Goal: Task Accomplishment & Management: Use online tool/utility

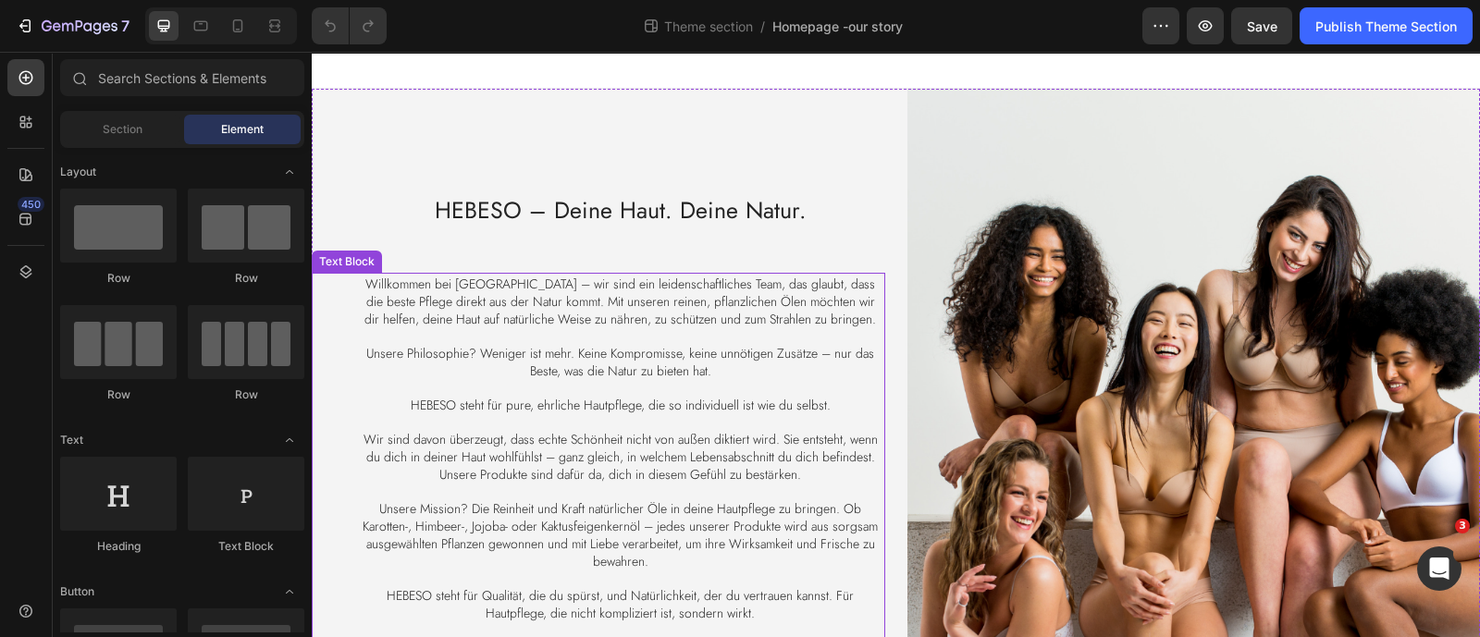
click at [562, 295] on span "Willkommen bei HEBESO – wir sind ein leidenschaftliches Team, das glaubt, dass …" at bounding box center [620, 302] width 512 height 54
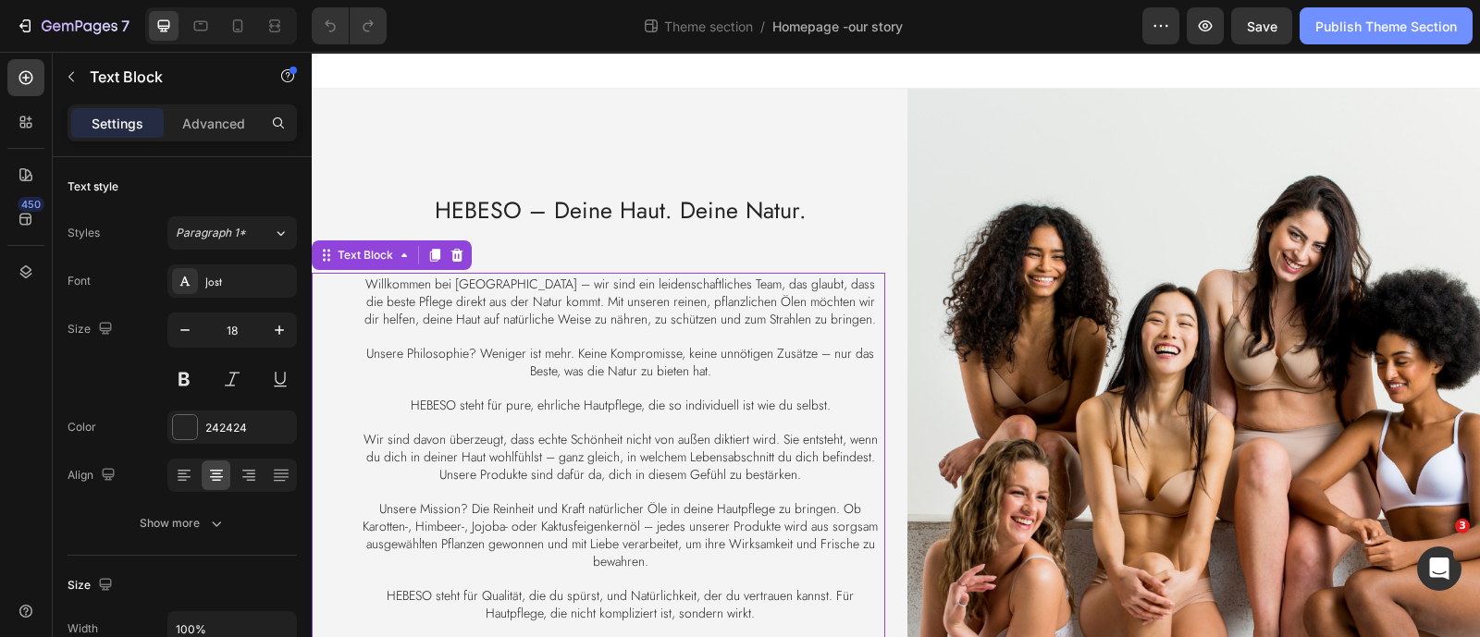
click at [1433, 25] on div "Publish Theme Section" at bounding box center [1386, 26] width 142 height 19
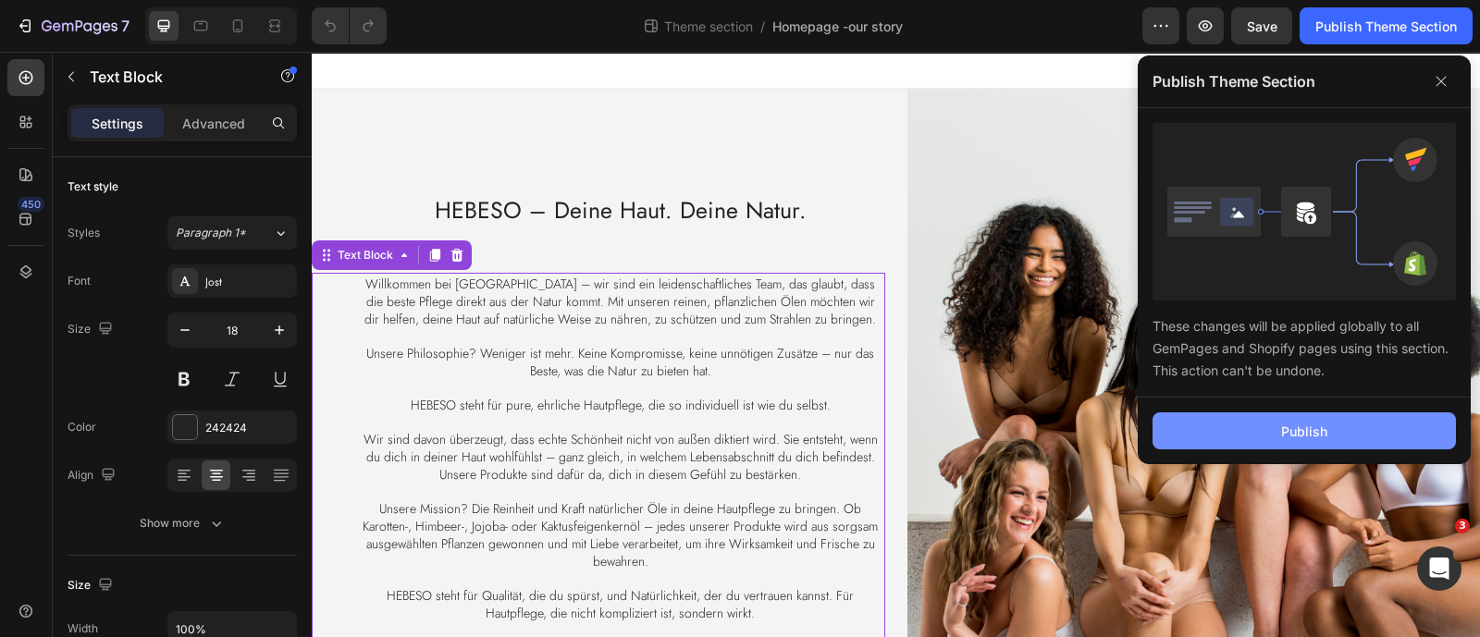
click at [1313, 438] on div "Publish" at bounding box center [1304, 431] width 46 height 19
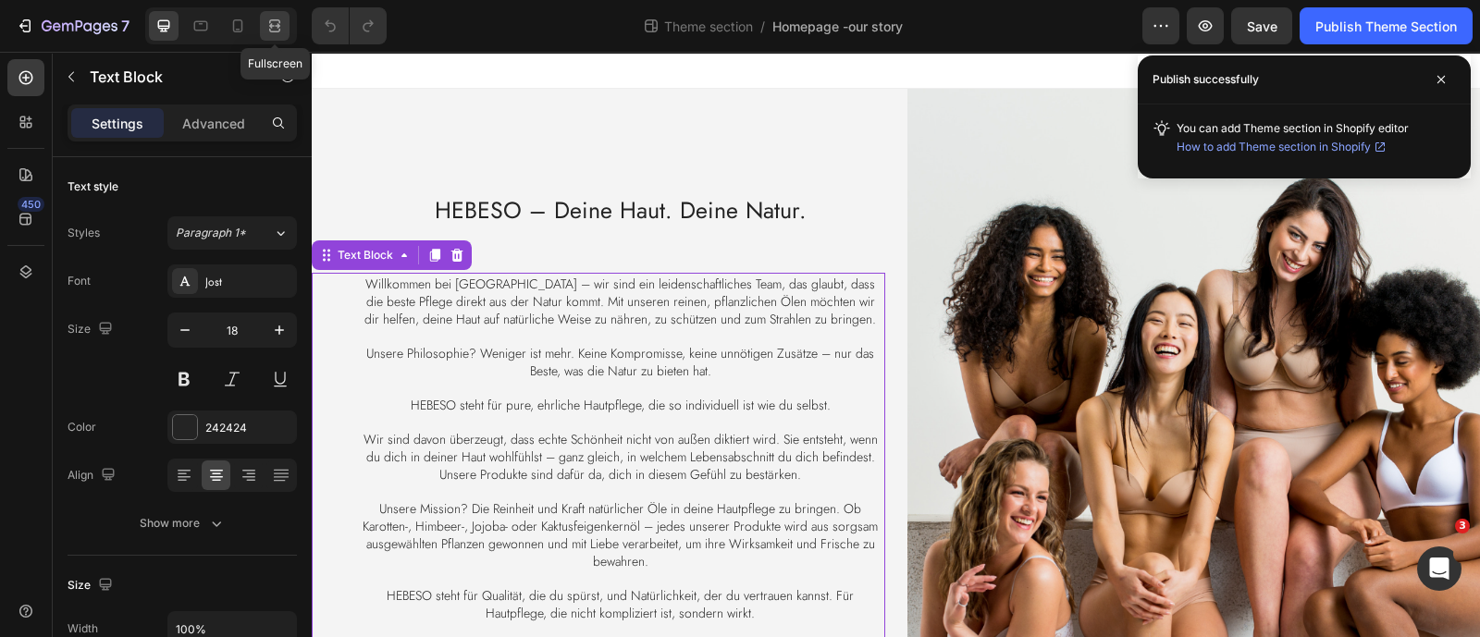
click at [280, 20] on icon at bounding box center [274, 26] width 18 height 18
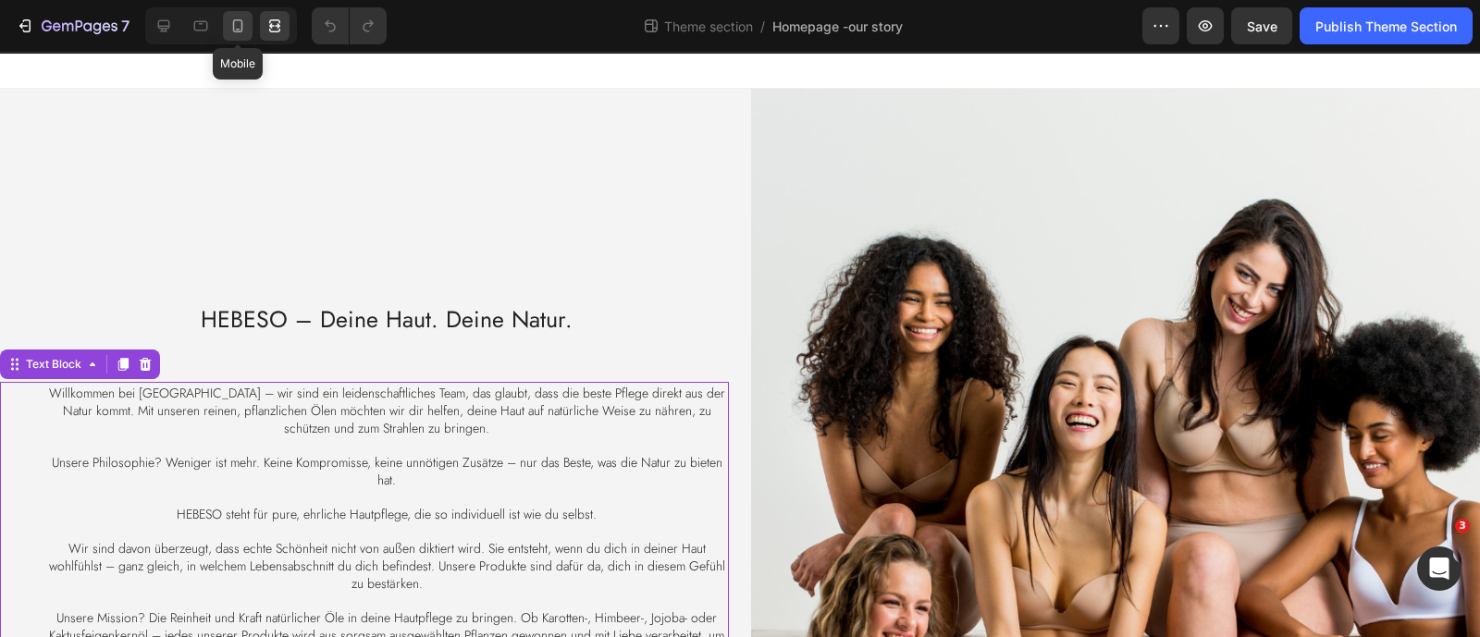
click at [244, 34] on icon at bounding box center [237, 26] width 18 height 18
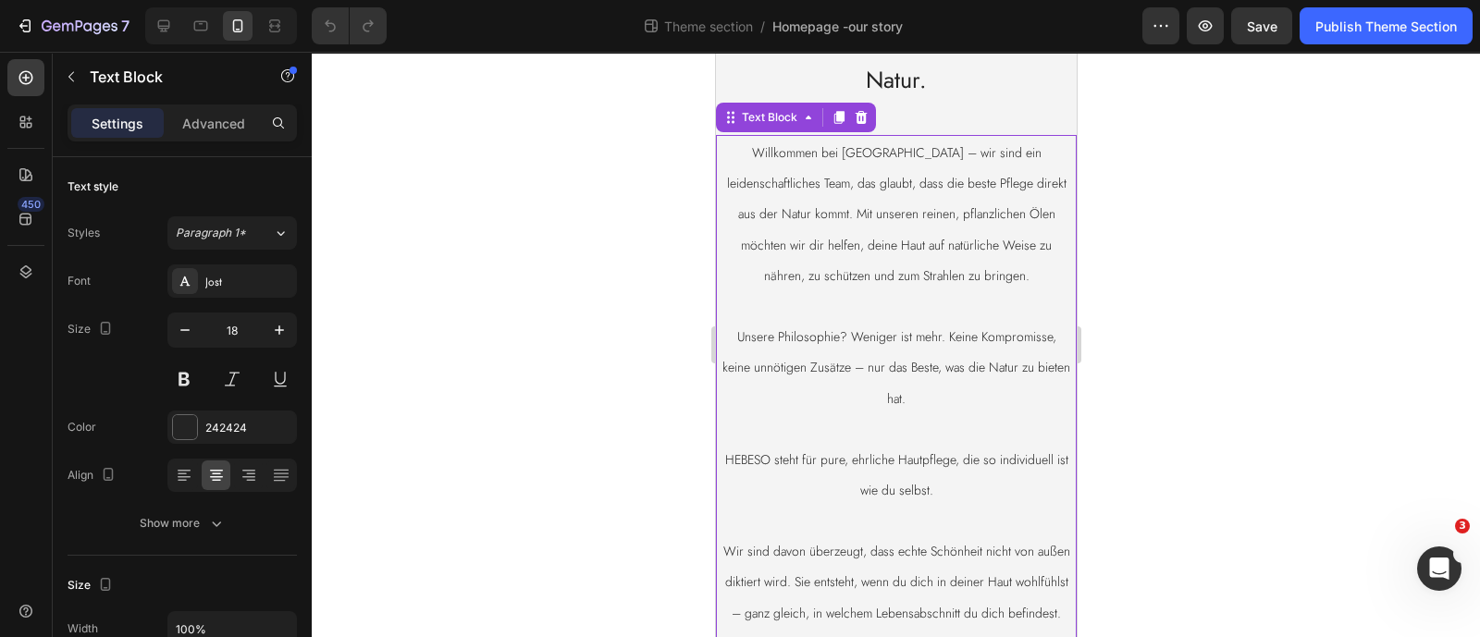
scroll to position [141, 0]
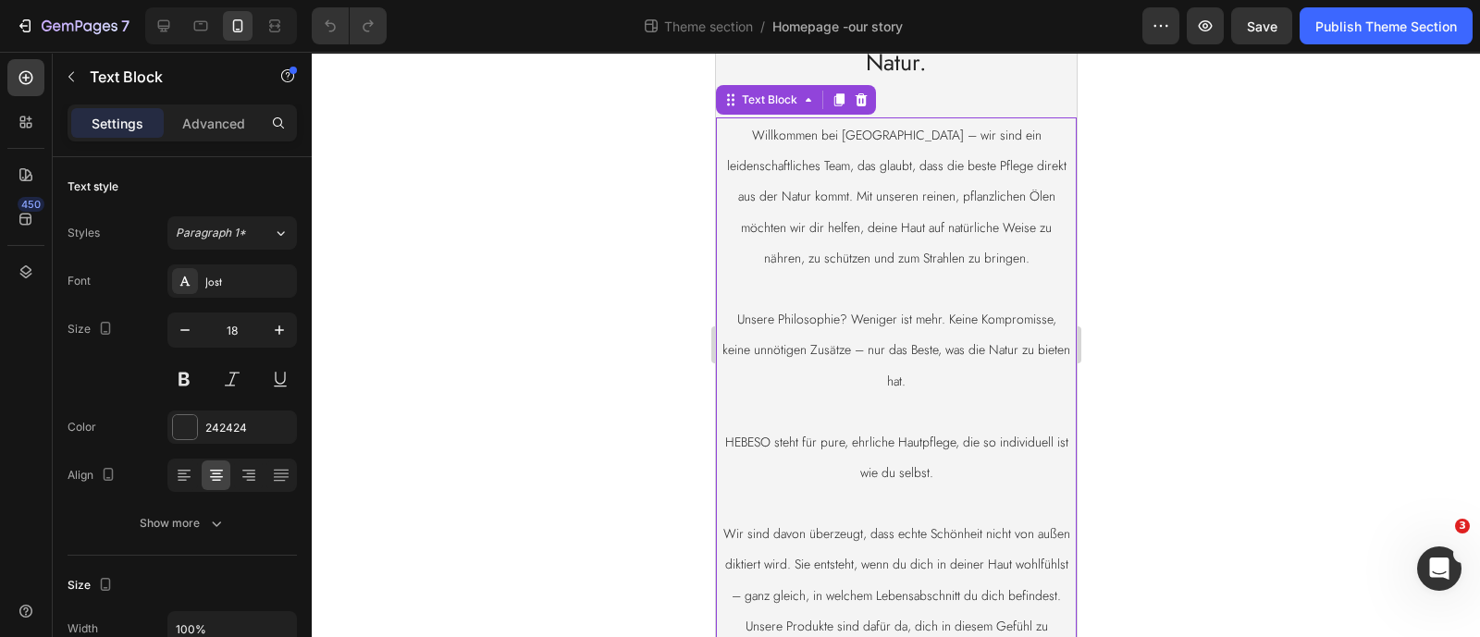
click at [936, 293] on p at bounding box center [896, 289] width 350 height 30
click at [936, 293] on p "Rich Text Editor. Editing area: main" at bounding box center [896, 289] width 350 height 30
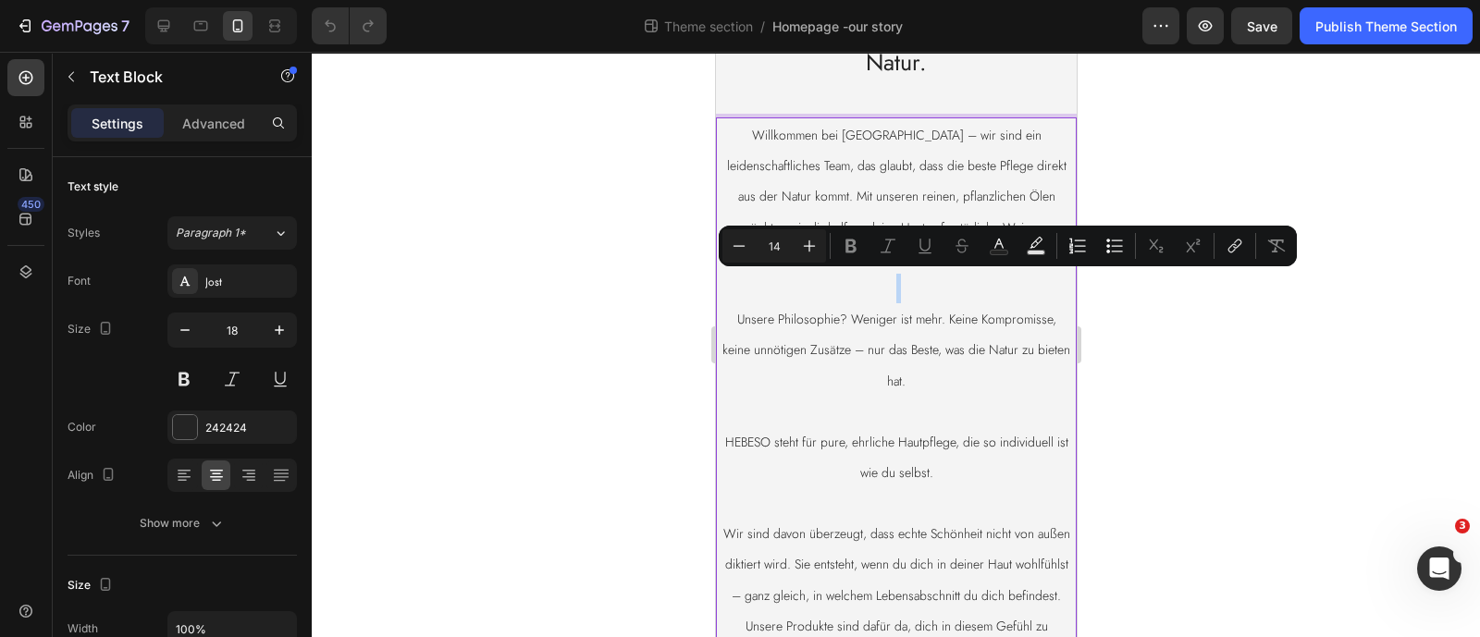
click at [843, 213] on p "Willkommen bei HEBESO – wir sind ein leidenschaftliches Team, das glaubt, dass …" at bounding box center [896, 196] width 350 height 154
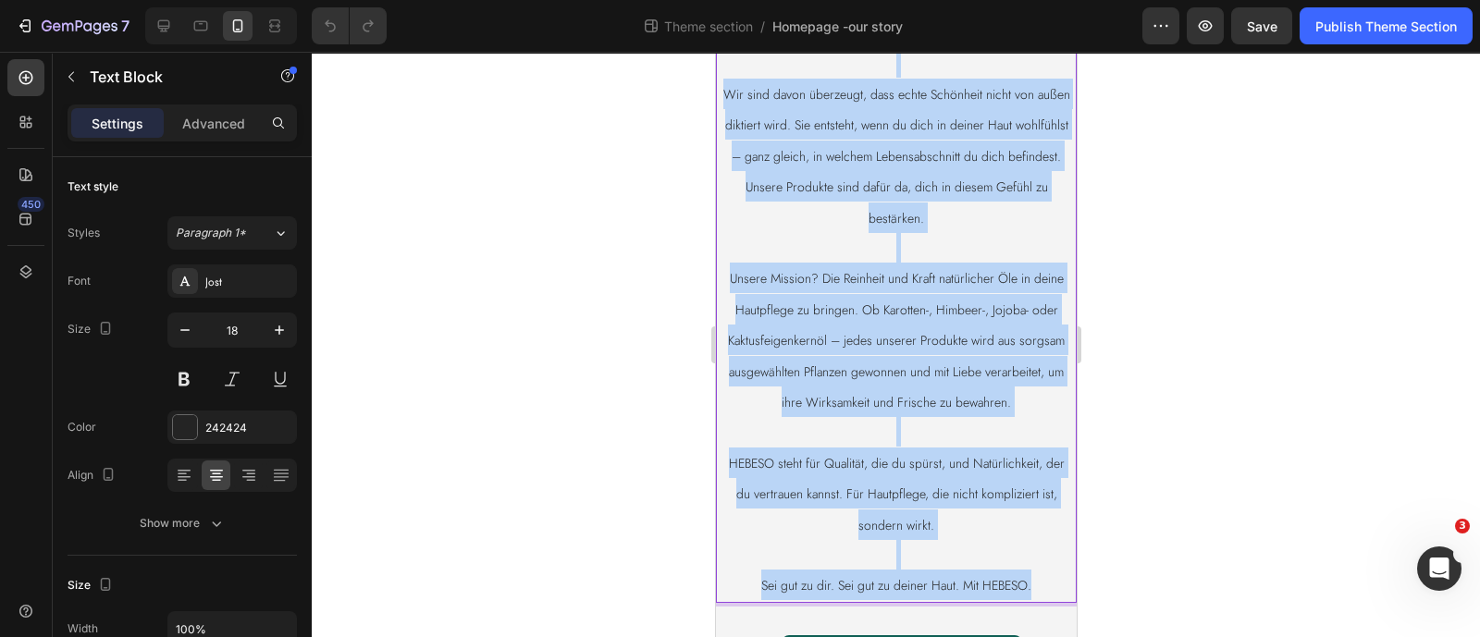
scroll to position [962, 0]
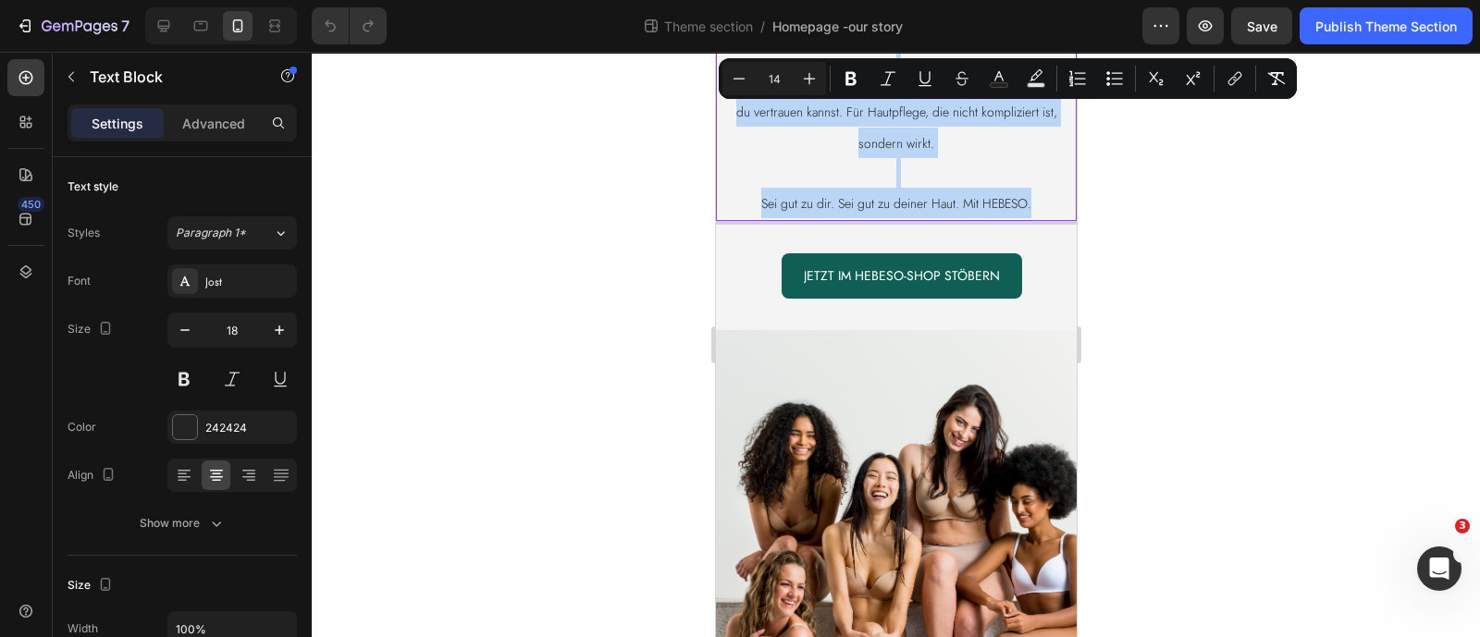
drag, startPoint x: 721, startPoint y: 136, endPoint x: 1025, endPoint y: 191, distance: 309.3
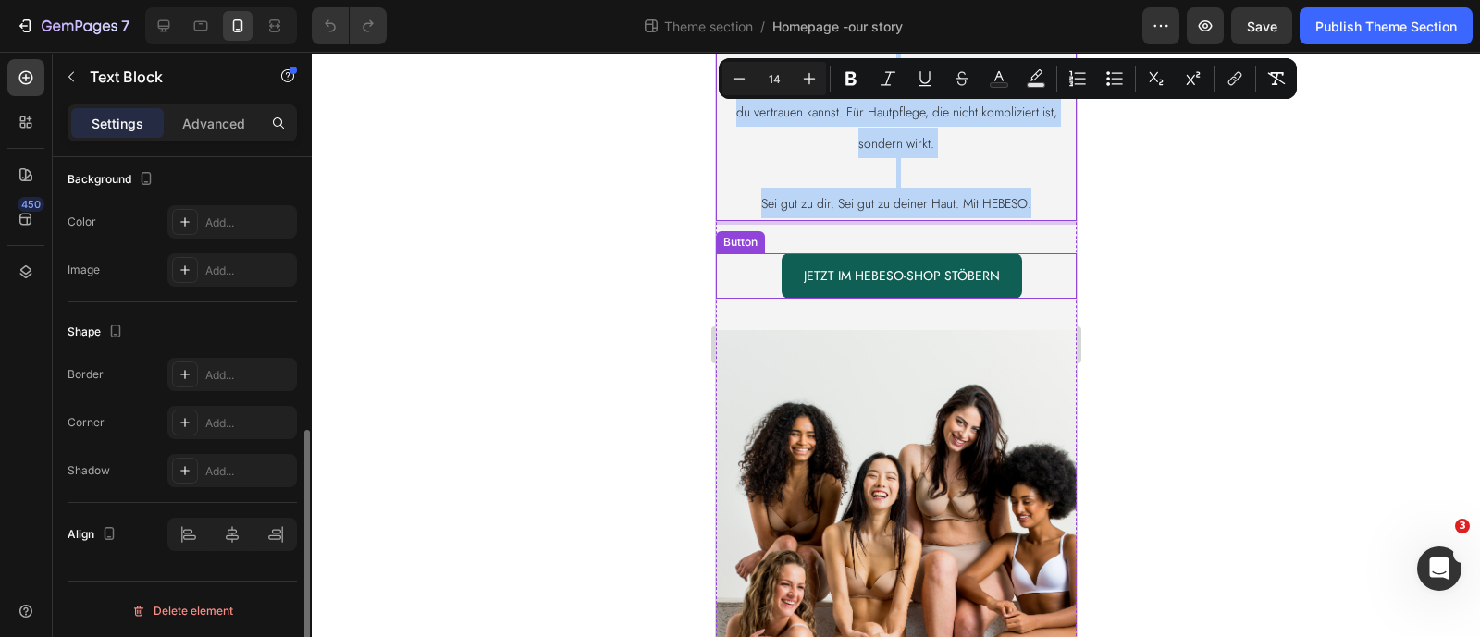
scroll to position [214, 0]
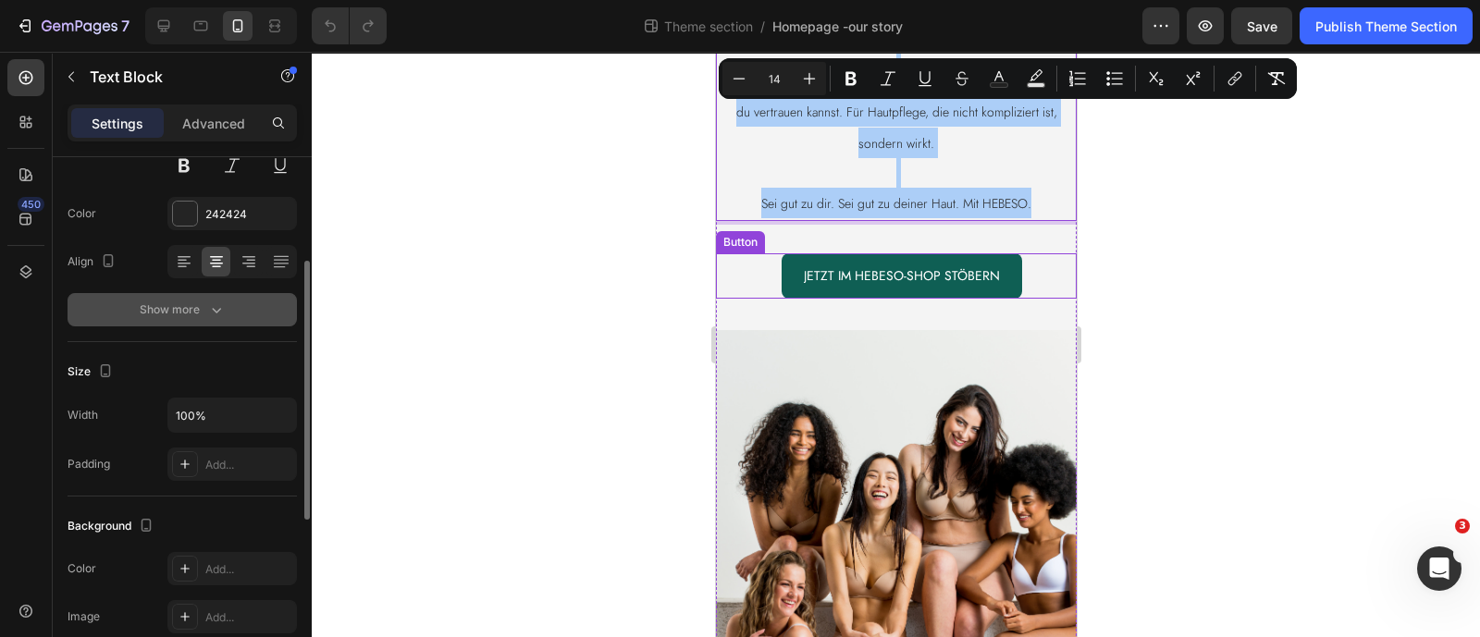
click at [207, 314] on icon "button" at bounding box center [216, 310] width 18 height 18
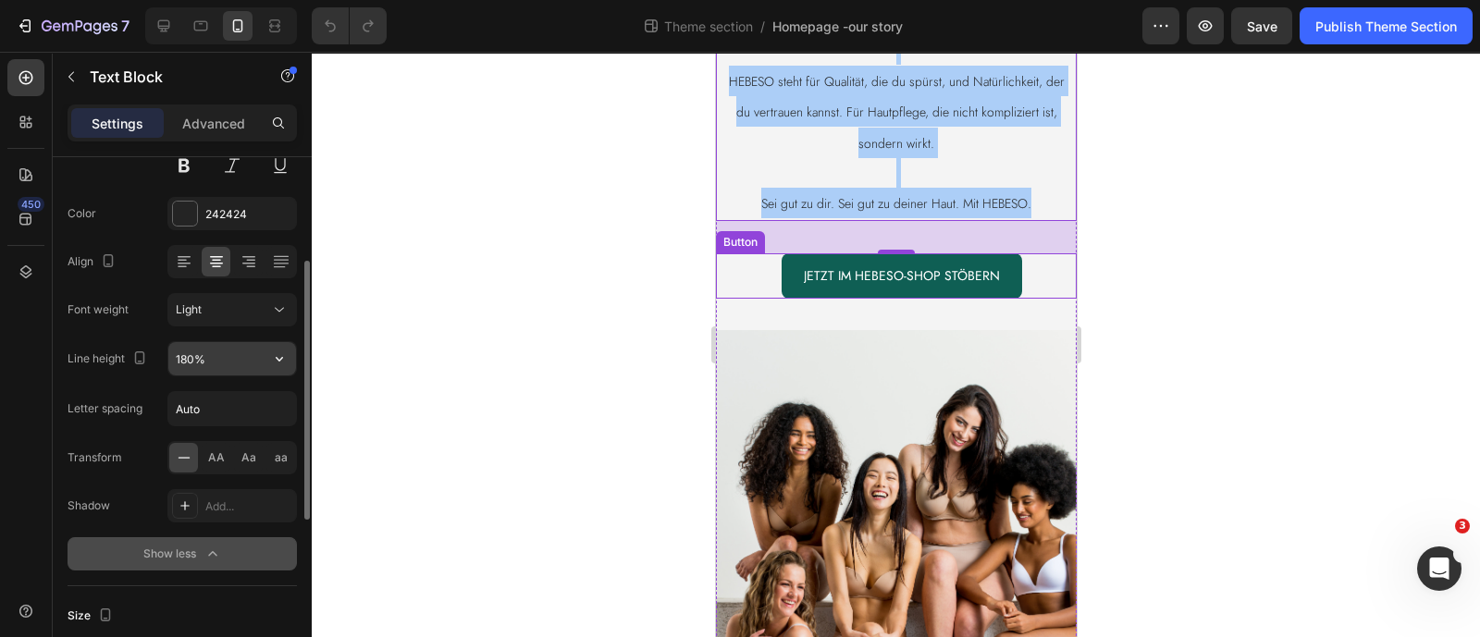
click at [228, 351] on input "180%" at bounding box center [232, 358] width 128 height 33
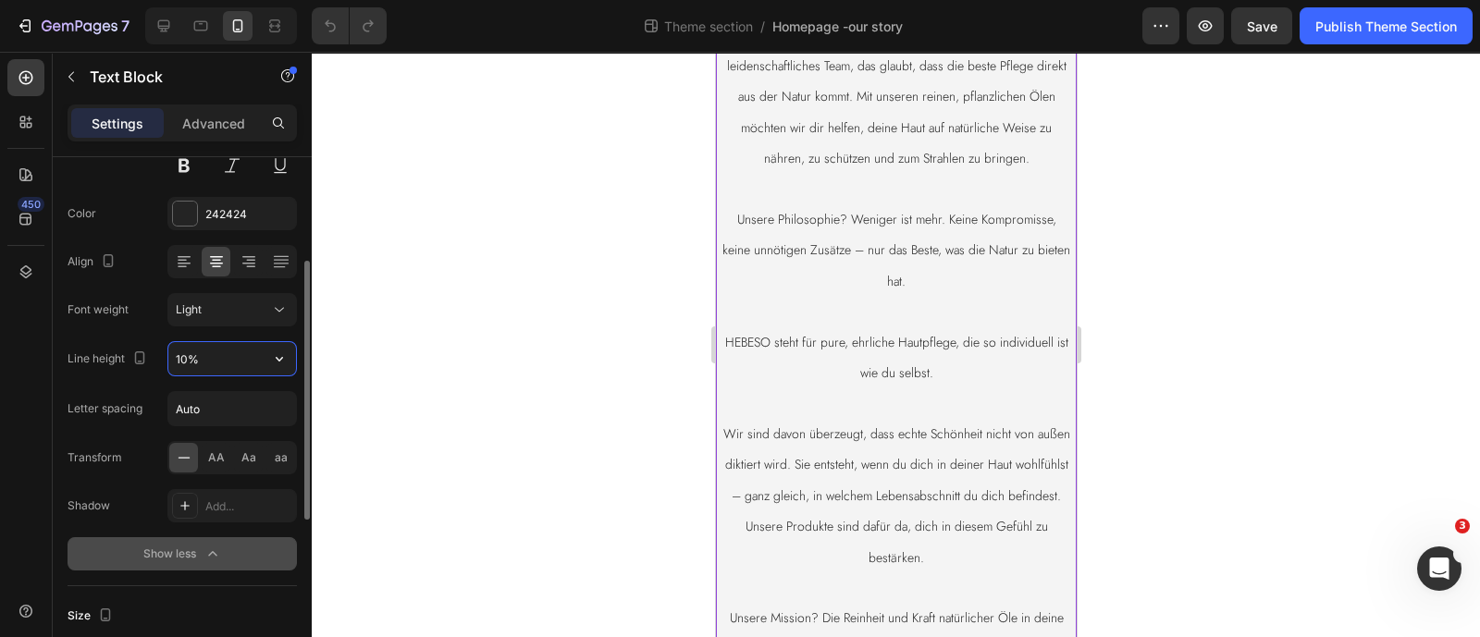
type input "100%"
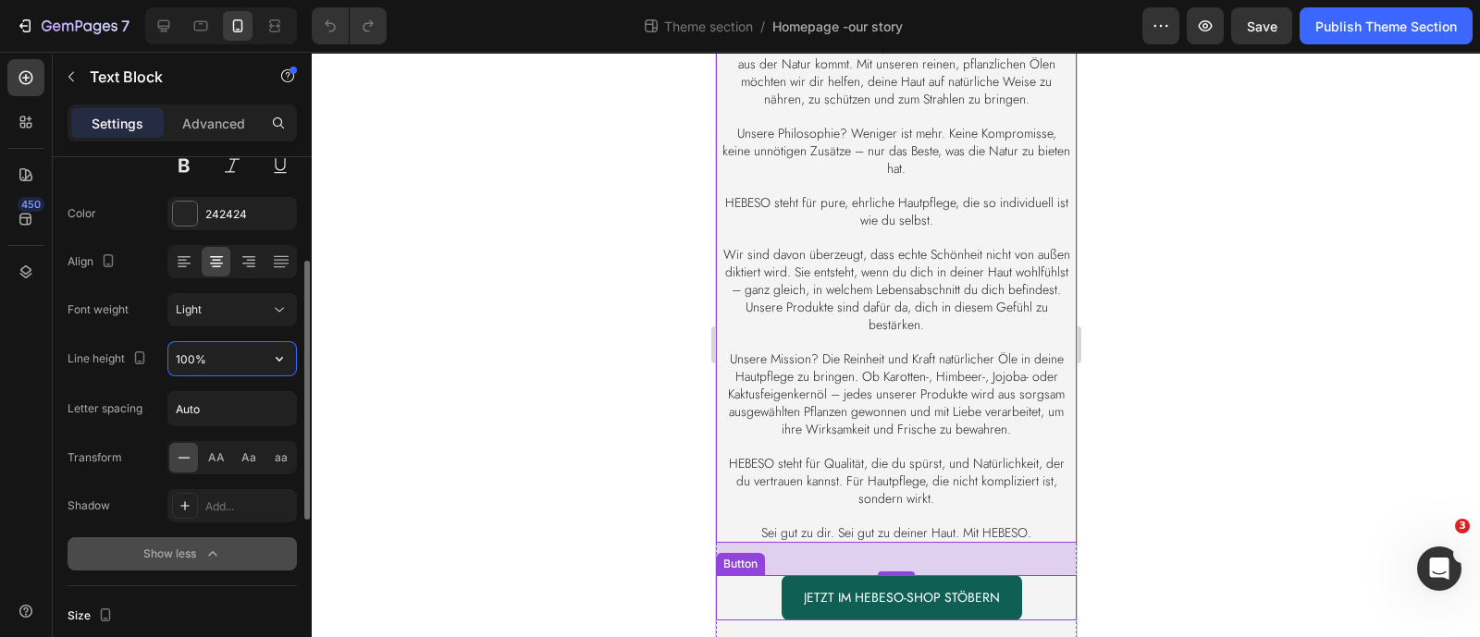
scroll to position [709, 0]
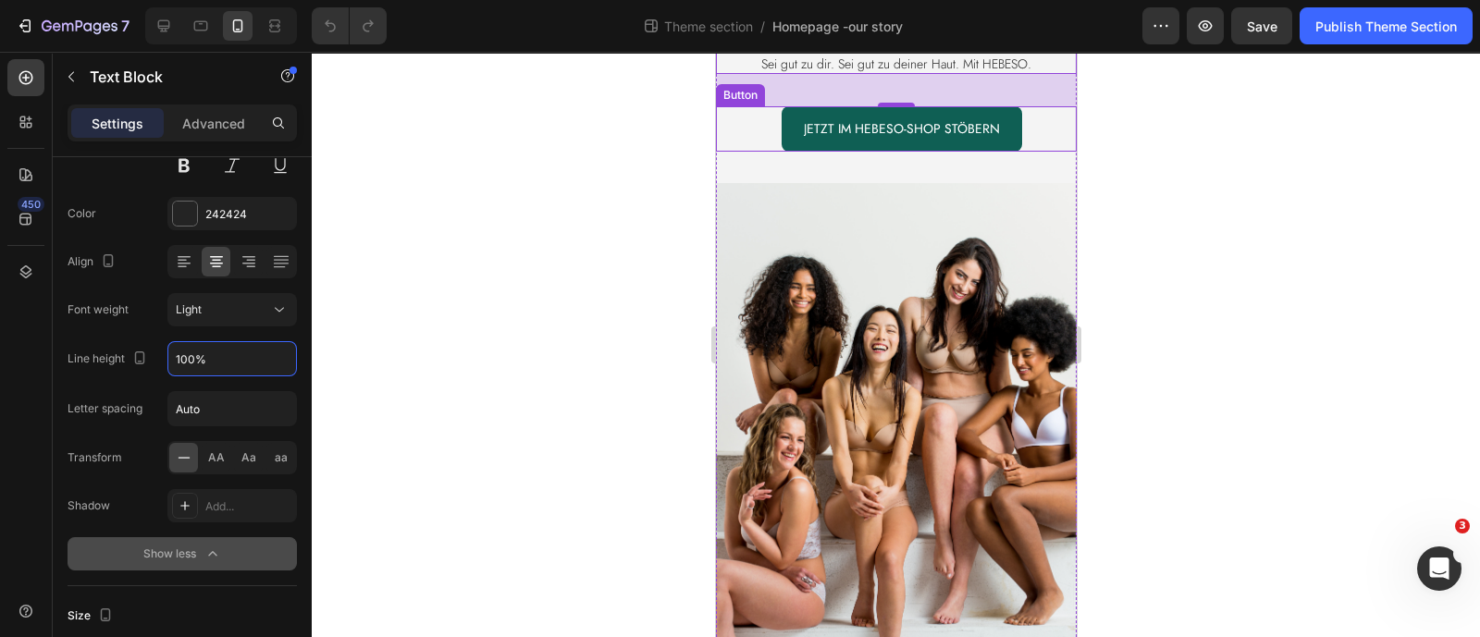
click at [412, 284] on div at bounding box center [896, 344] width 1168 height 585
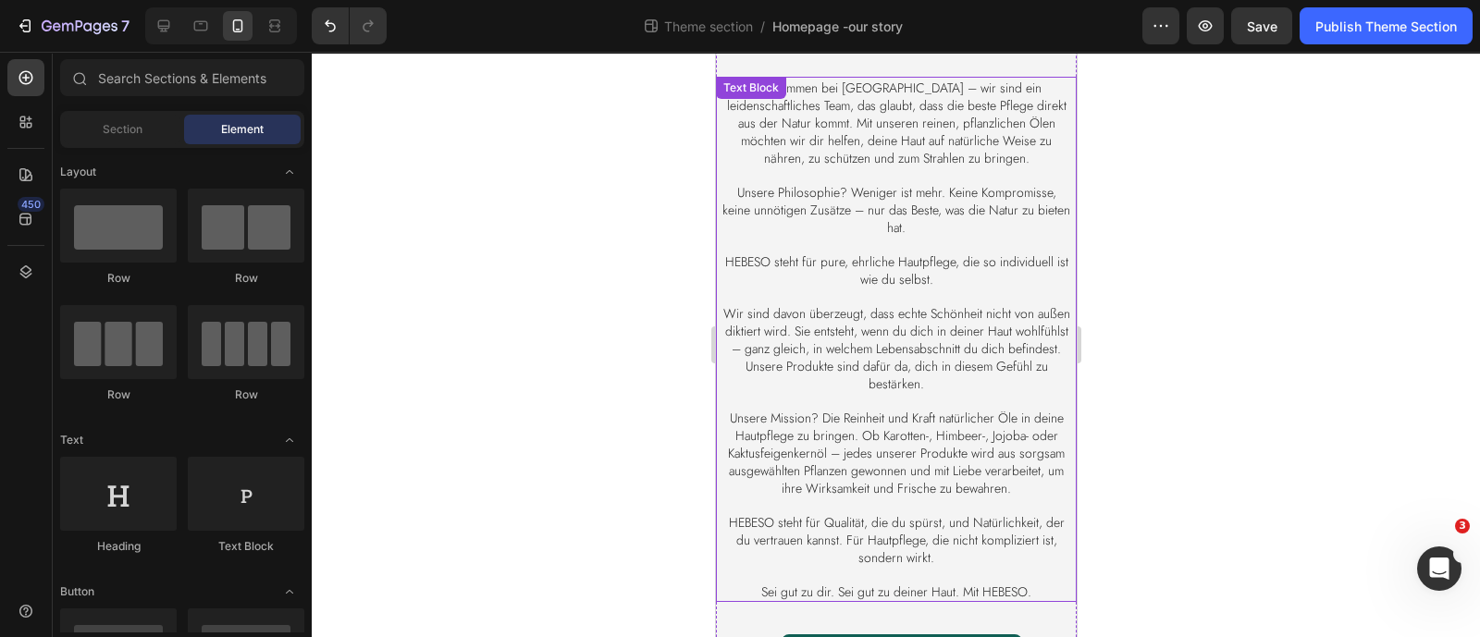
scroll to position [0, 0]
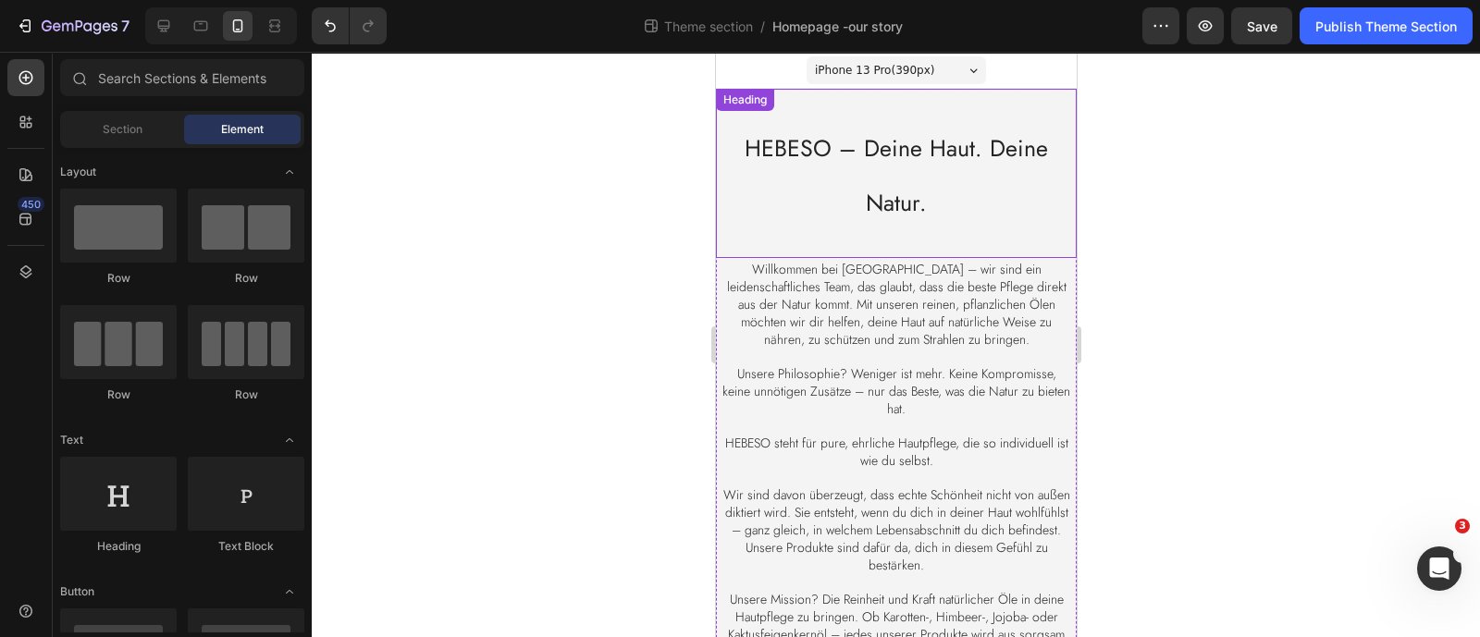
click at [921, 188] on h2 "HEBESO – Deine Haut. Deine Natur." at bounding box center [895, 174] width 353 height 114
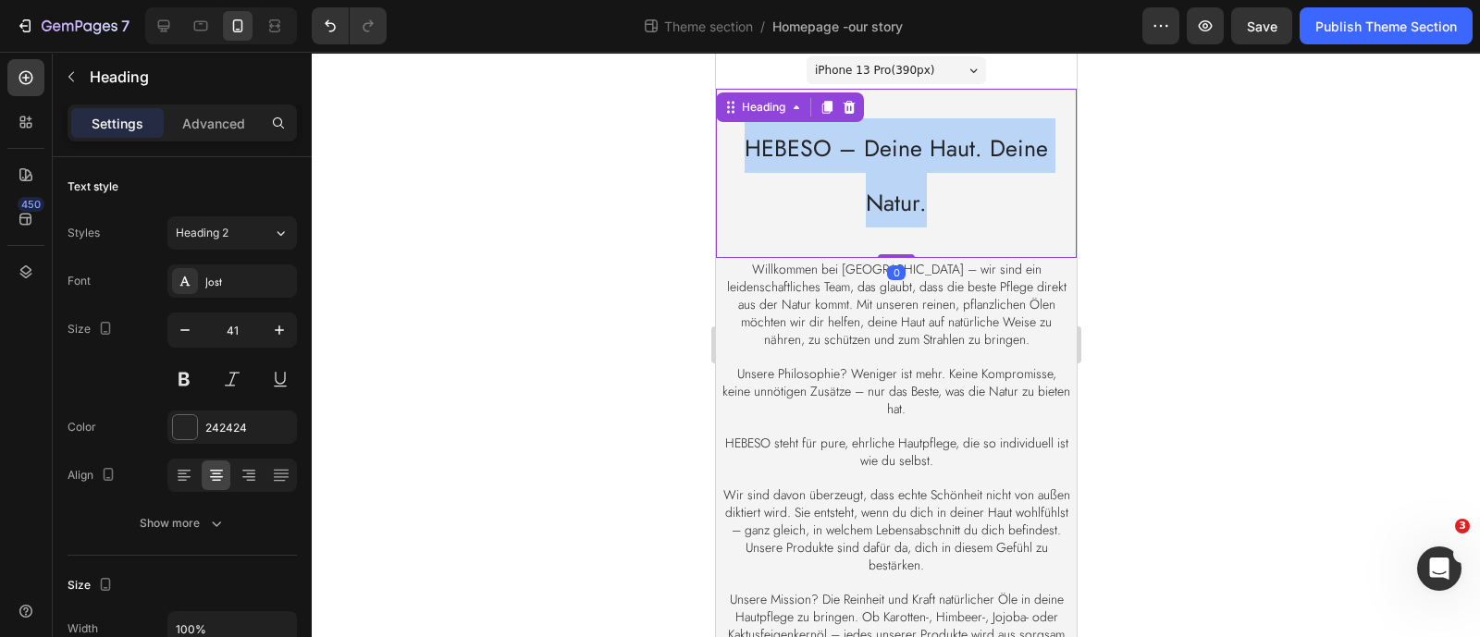
click at [921, 188] on p "HEBESO – Deine Haut. Deine Natur." at bounding box center [896, 173] width 350 height 110
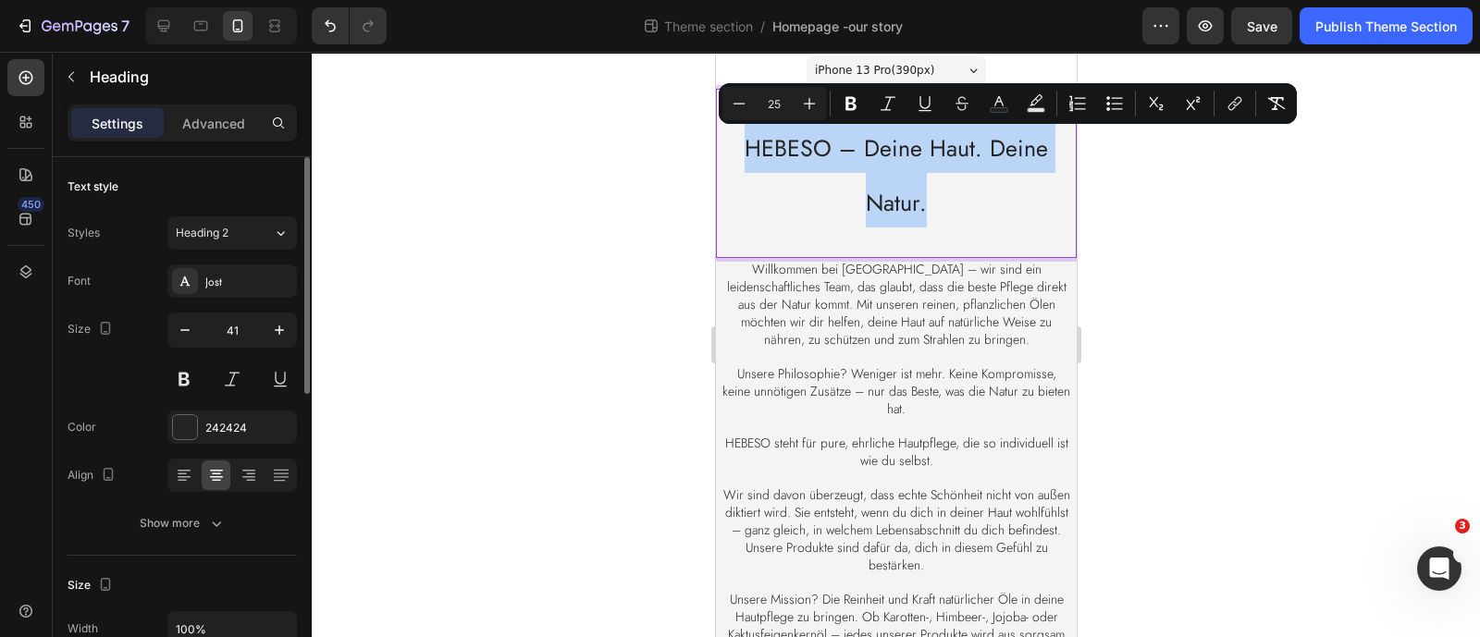
scroll to position [230, 0]
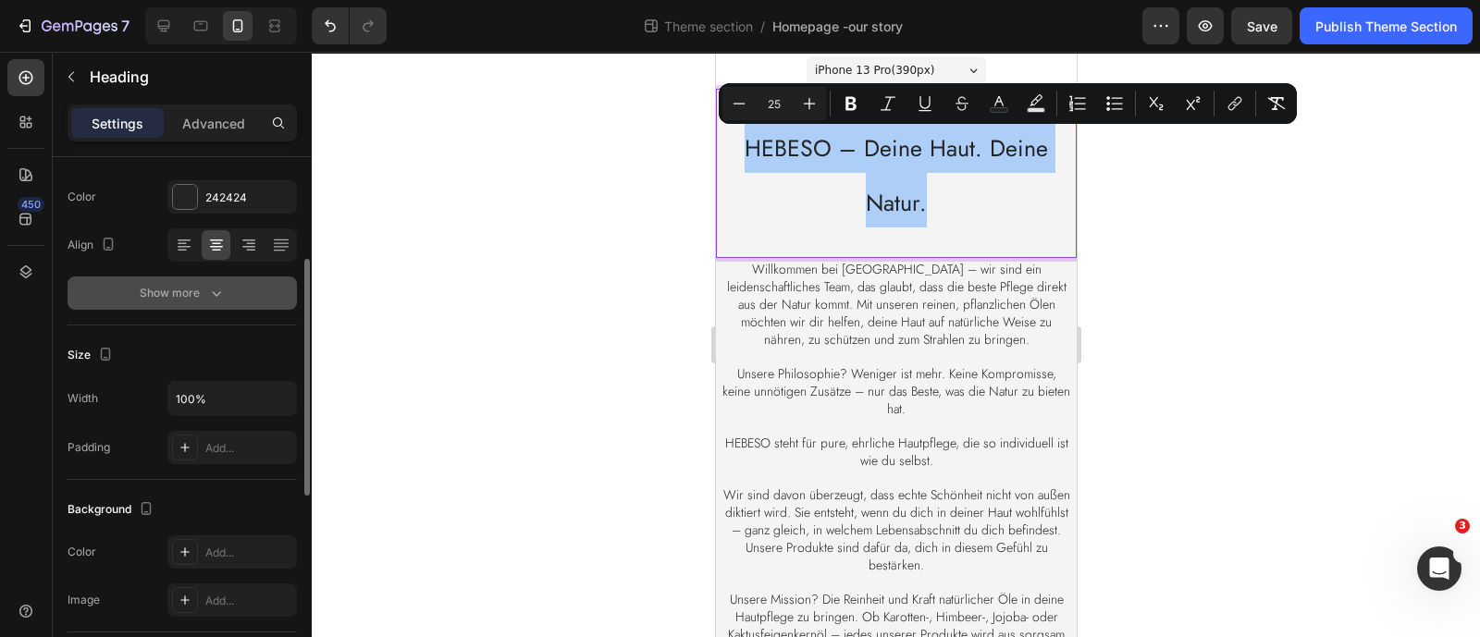
click at [213, 294] on icon "button" at bounding box center [216, 293] width 18 height 18
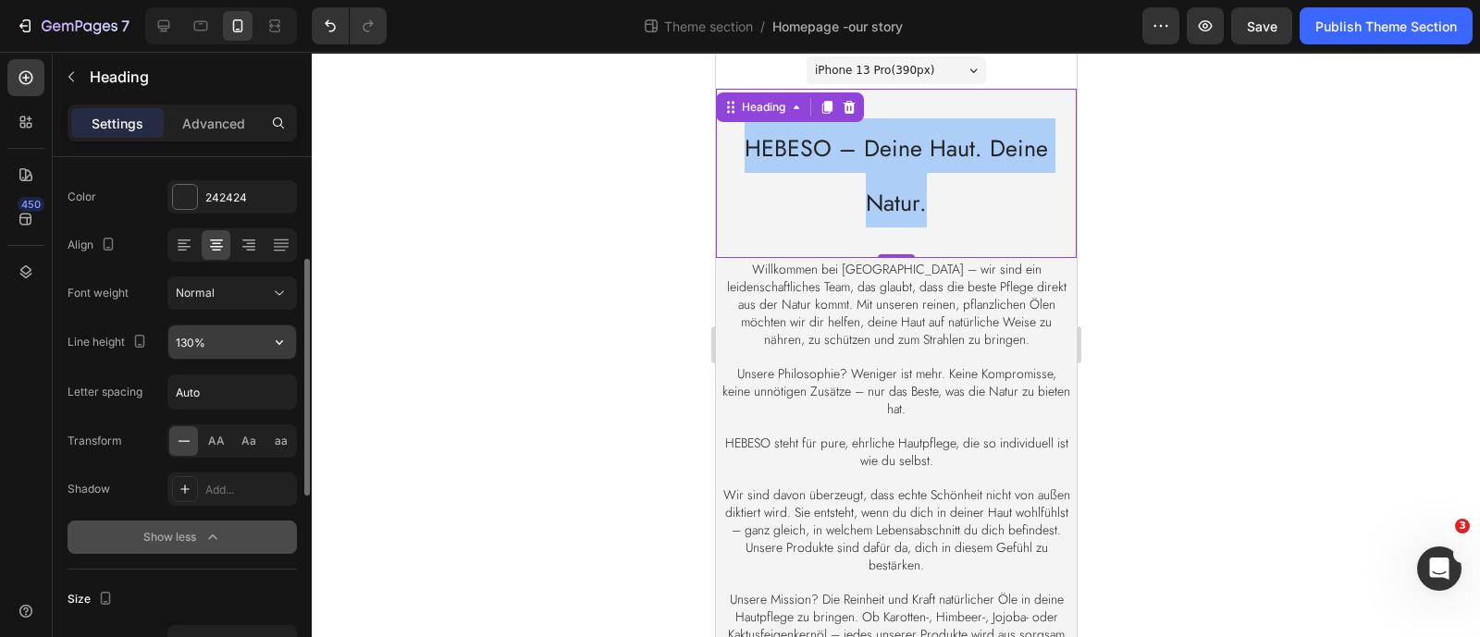
click at [222, 335] on input "130%" at bounding box center [232, 342] width 128 height 33
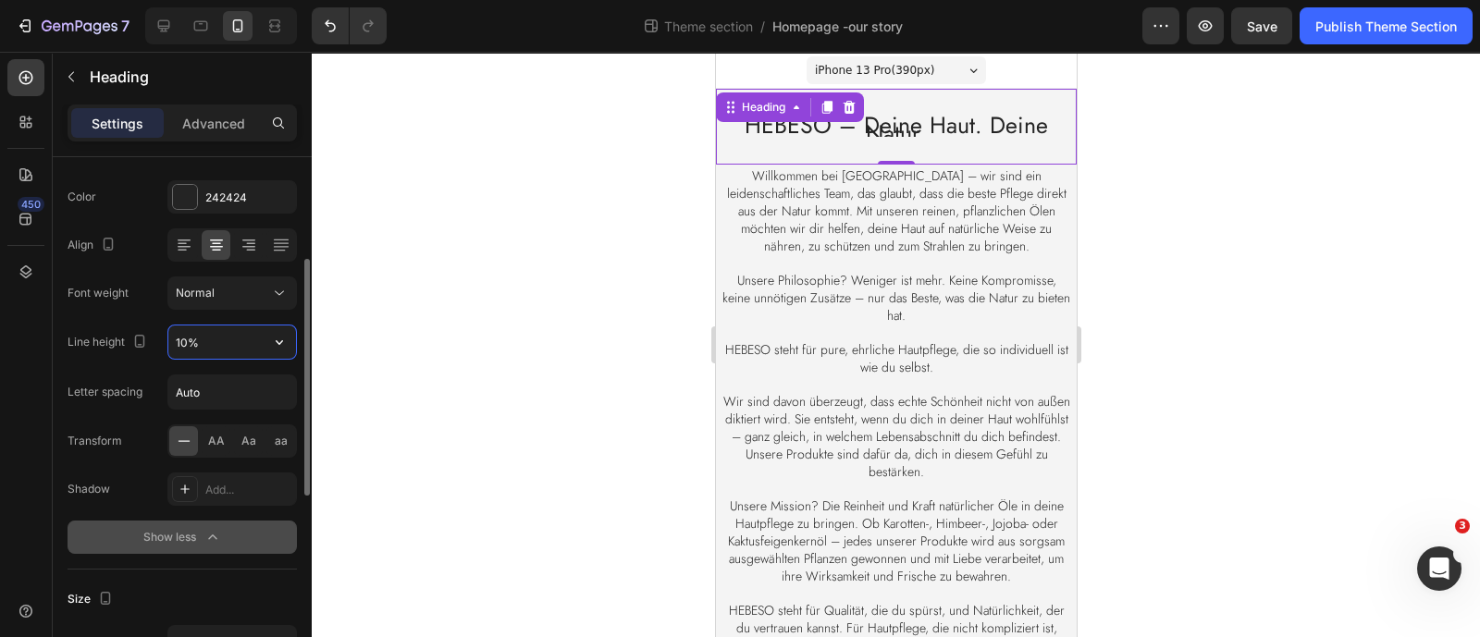
type input "100%"
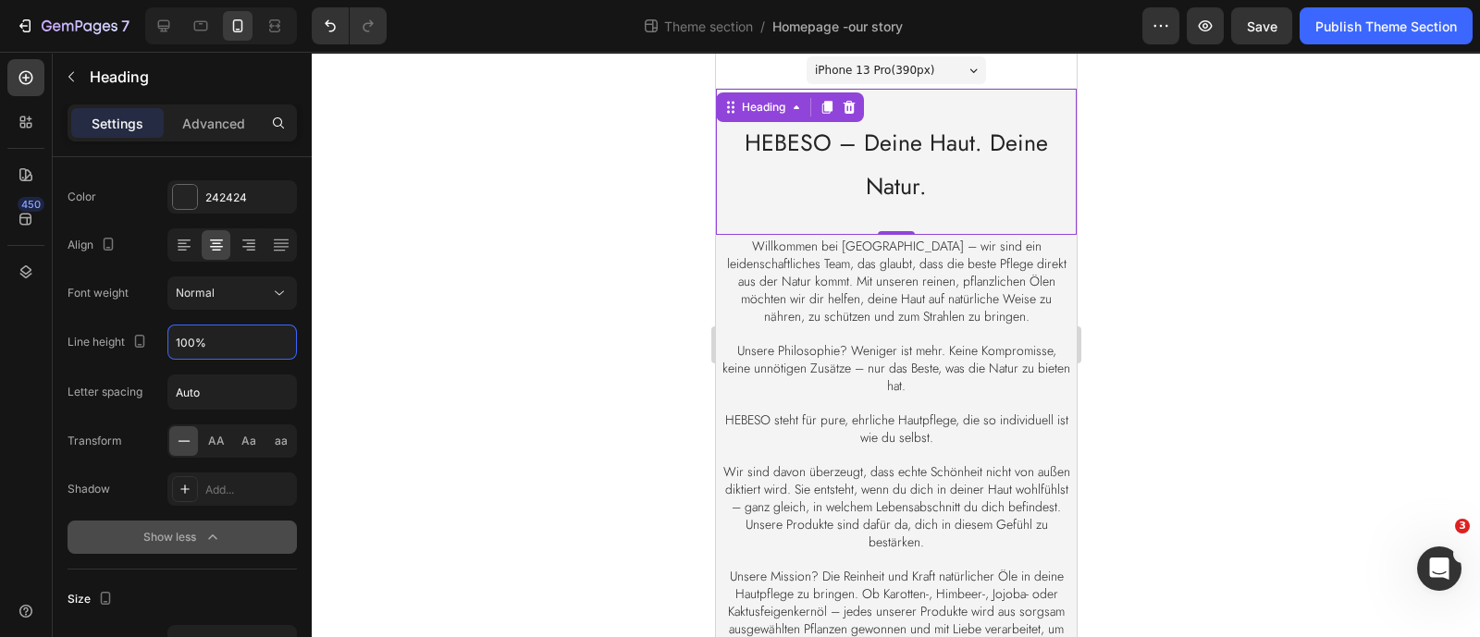
click at [338, 306] on div at bounding box center [896, 344] width 1168 height 585
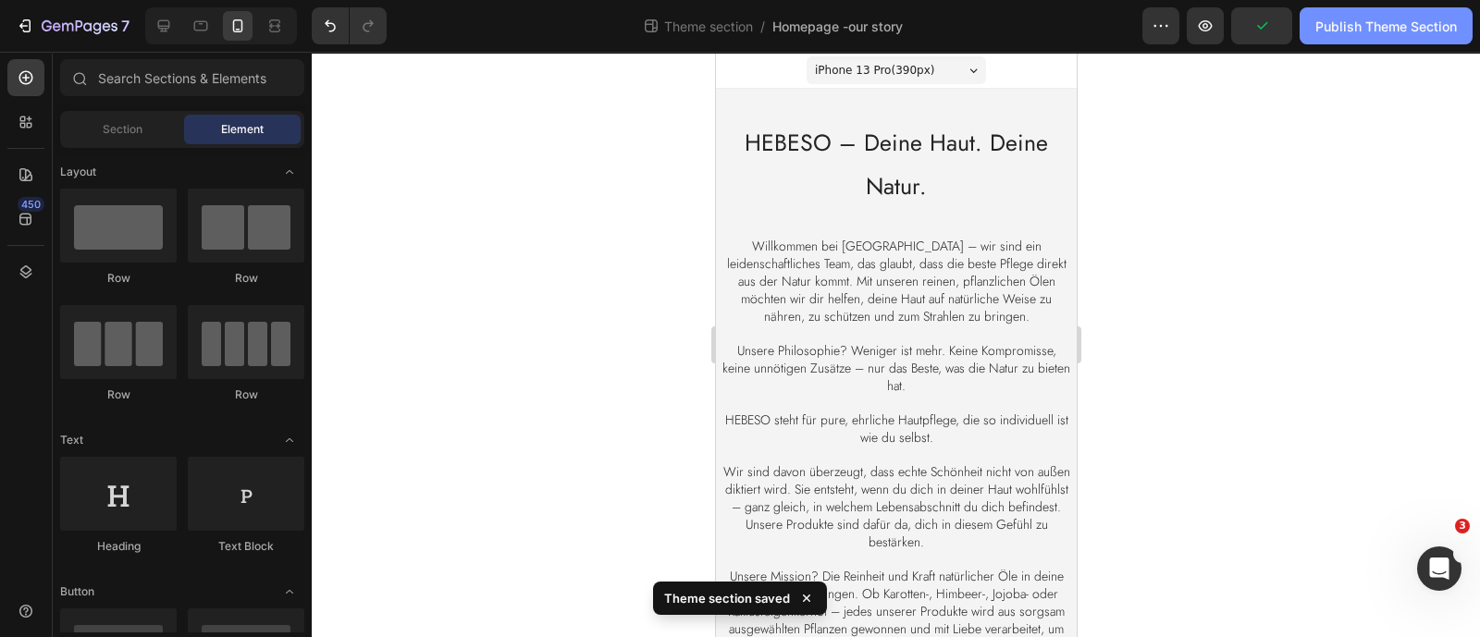
click at [1340, 36] on button "Publish Theme Section" at bounding box center [1386, 25] width 173 height 37
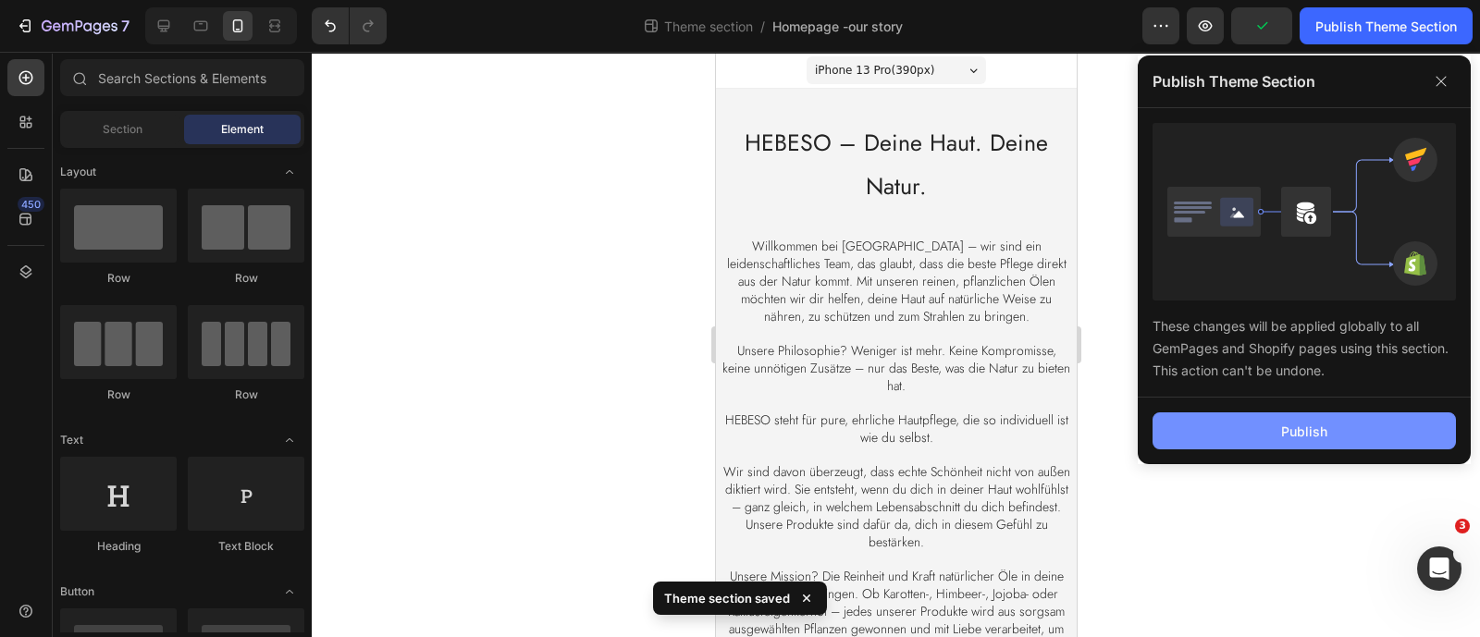
click at [1251, 427] on button "Publish" at bounding box center [1303, 431] width 303 height 37
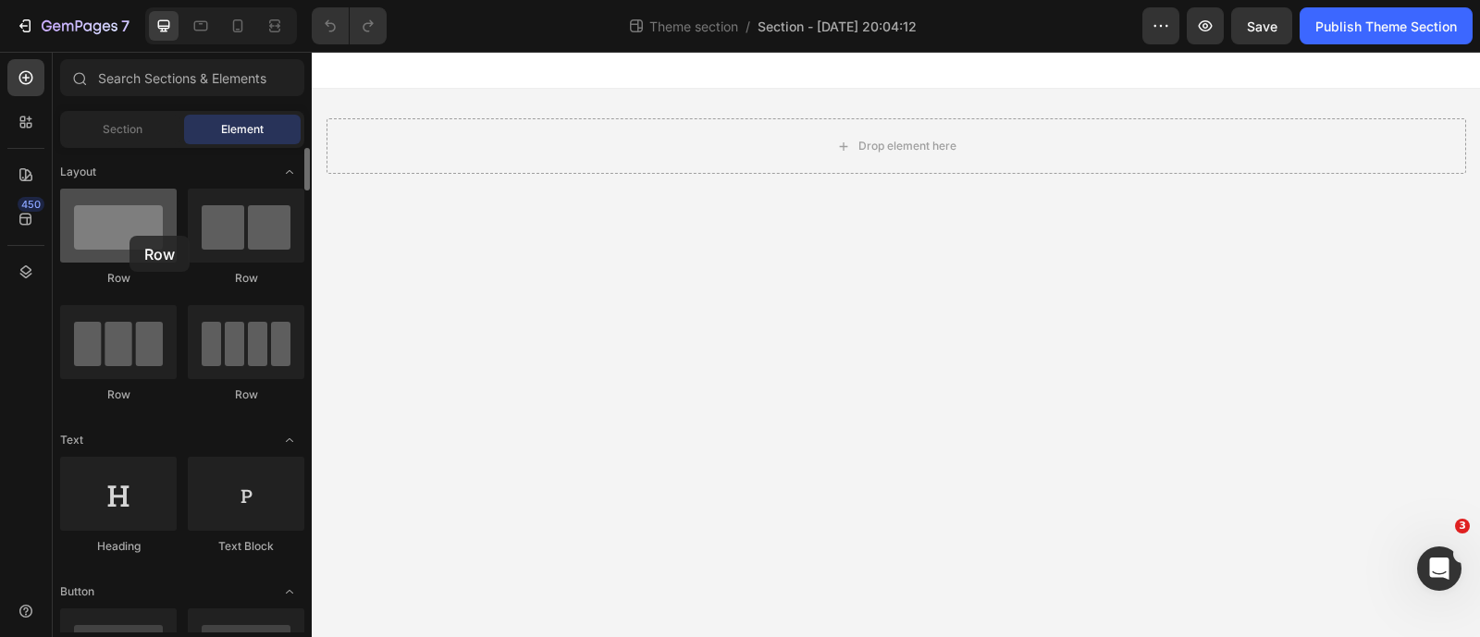
drag, startPoint x: 126, startPoint y: 248, endPoint x: 129, endPoint y: 236, distance: 12.6
click at [129, 236] on div at bounding box center [118, 226] width 117 height 74
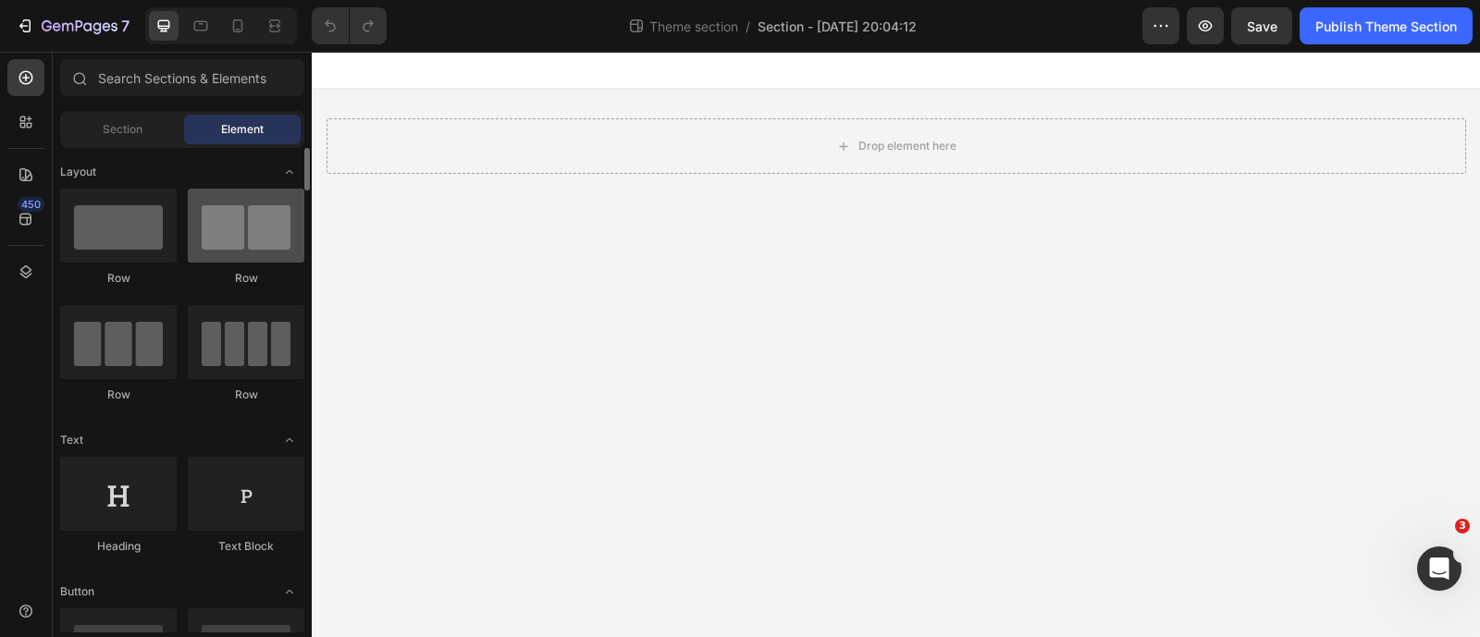
click at [245, 232] on div at bounding box center [246, 226] width 117 height 74
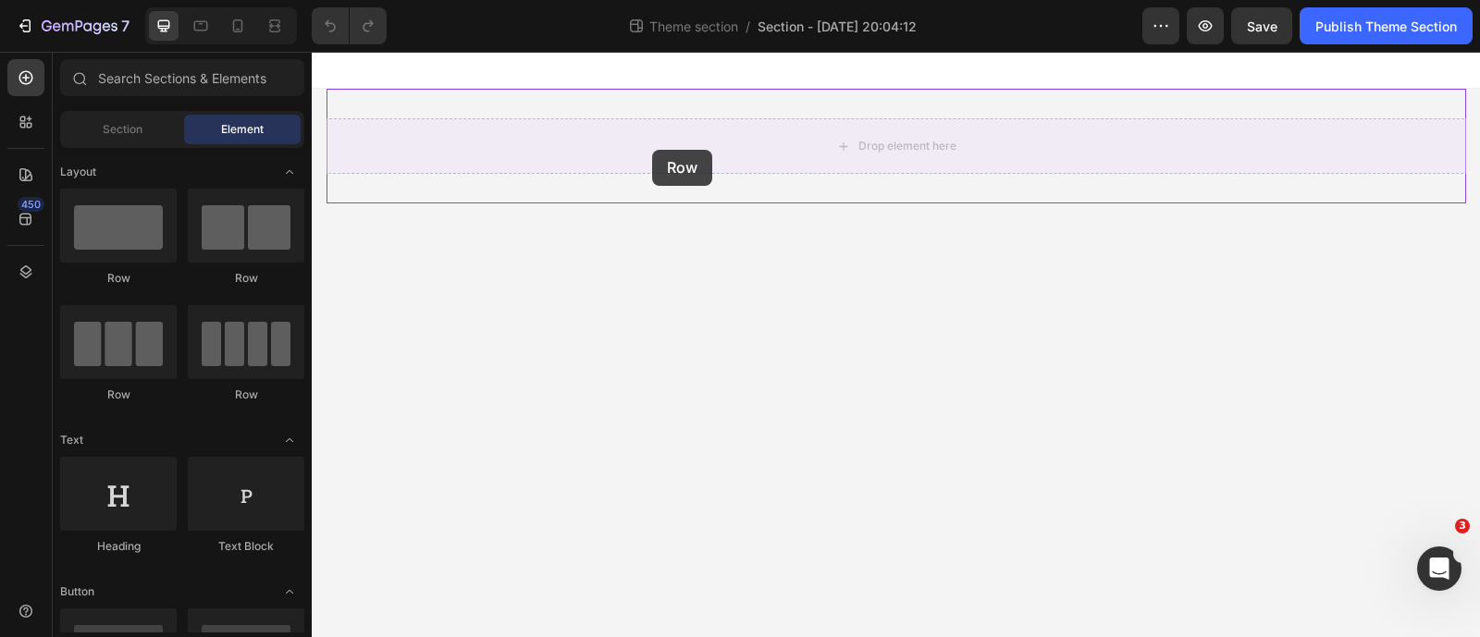
drag, startPoint x: 546, startPoint y: 288, endPoint x: 652, endPoint y: 150, distance: 174.1
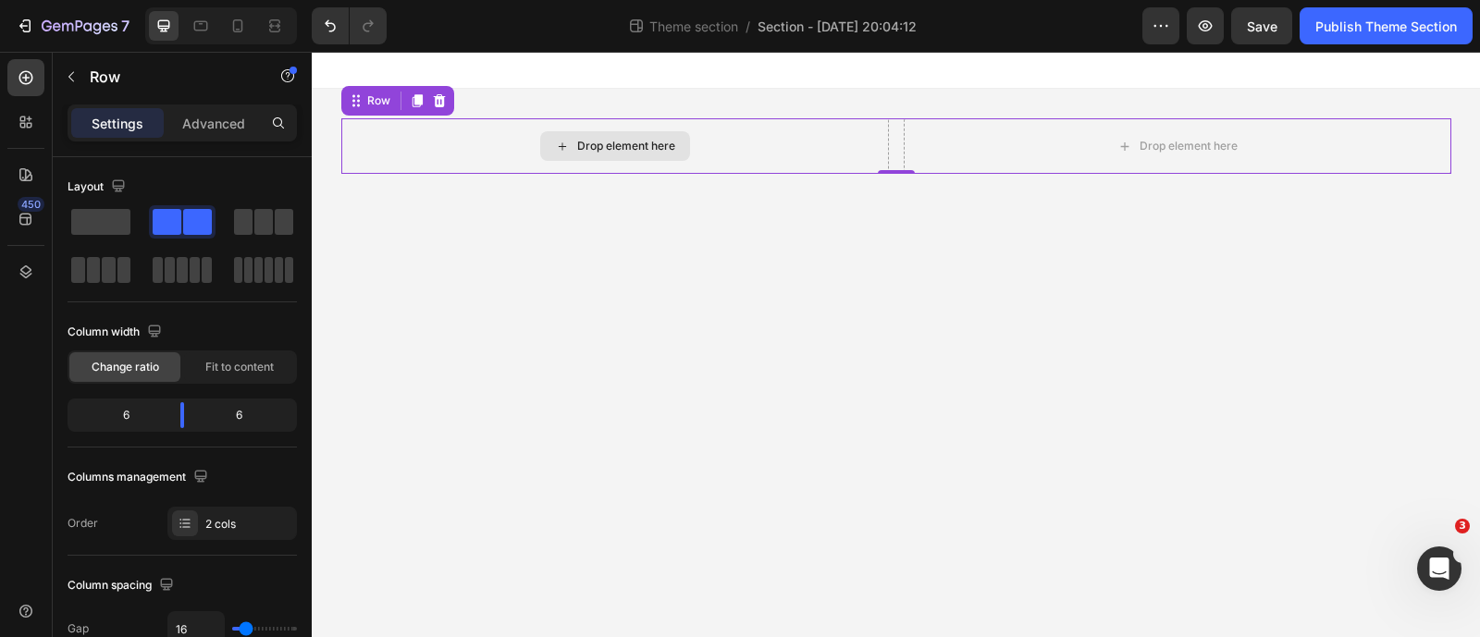
click at [585, 144] on div "Drop element here" at bounding box center [626, 146] width 98 height 15
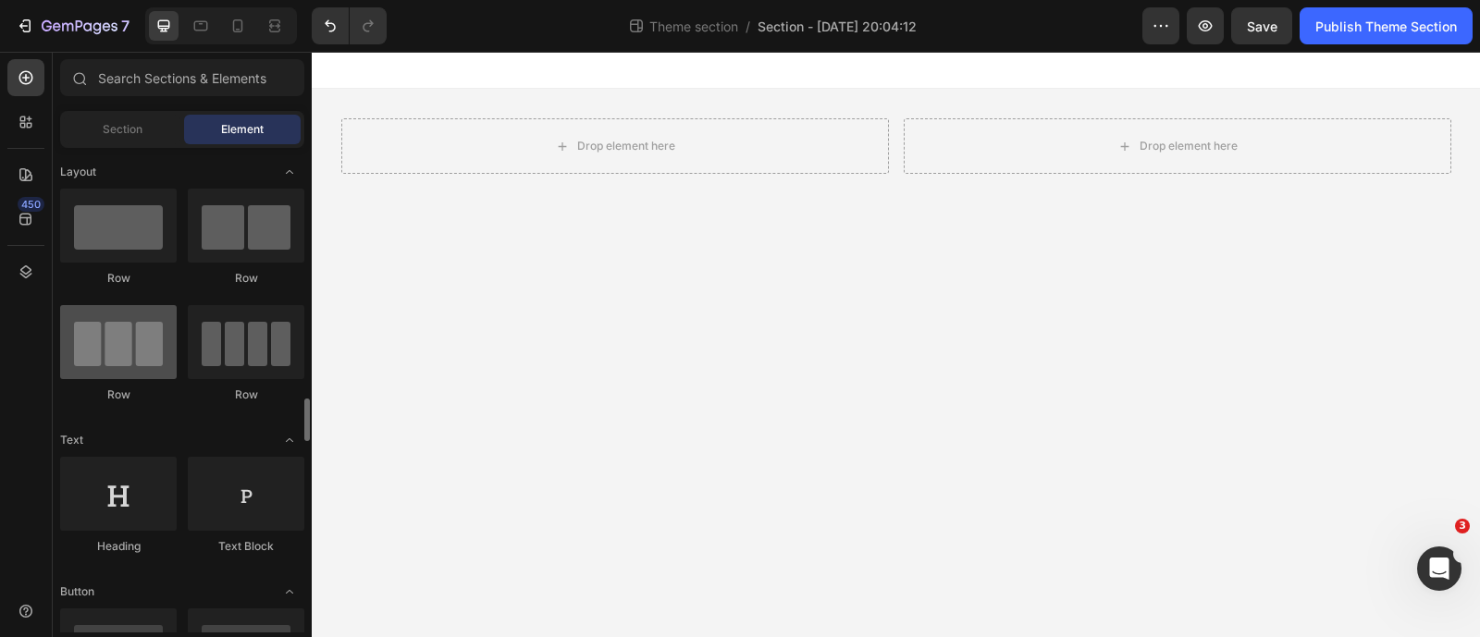
scroll to position [230, 0]
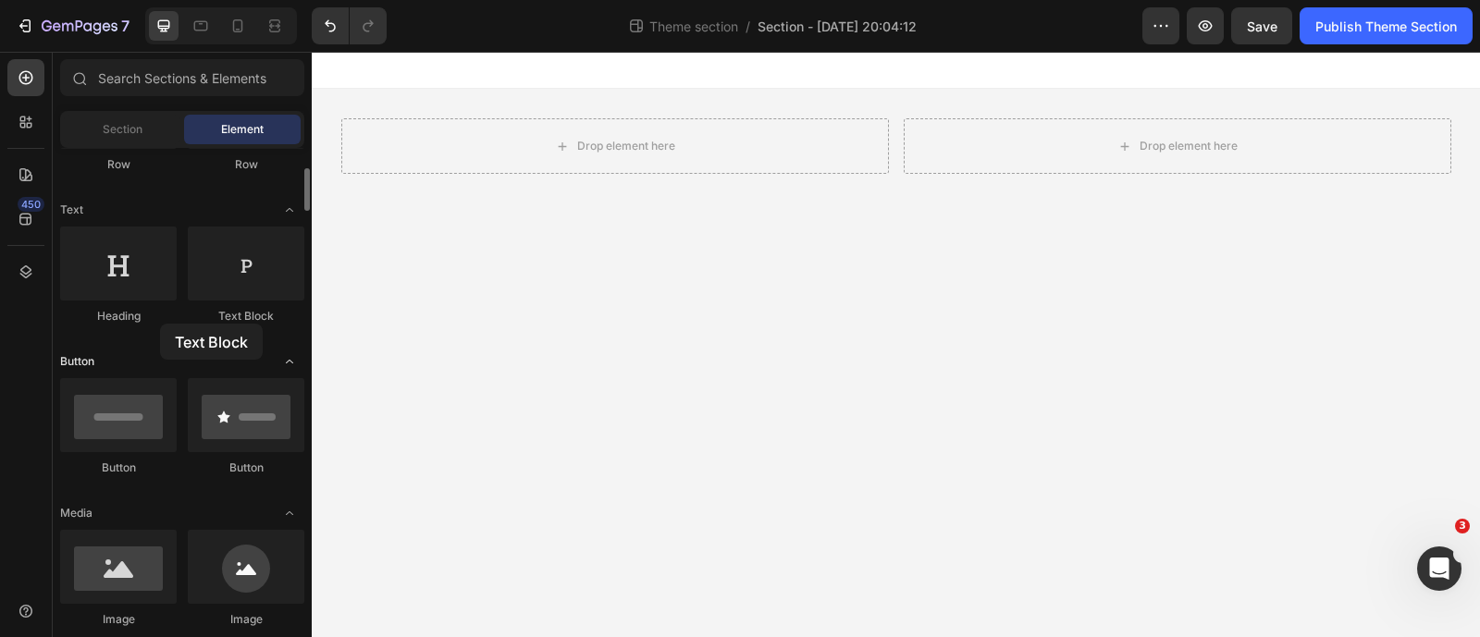
drag, startPoint x: 223, startPoint y: 293, endPoint x: 170, endPoint y: 352, distance: 79.3
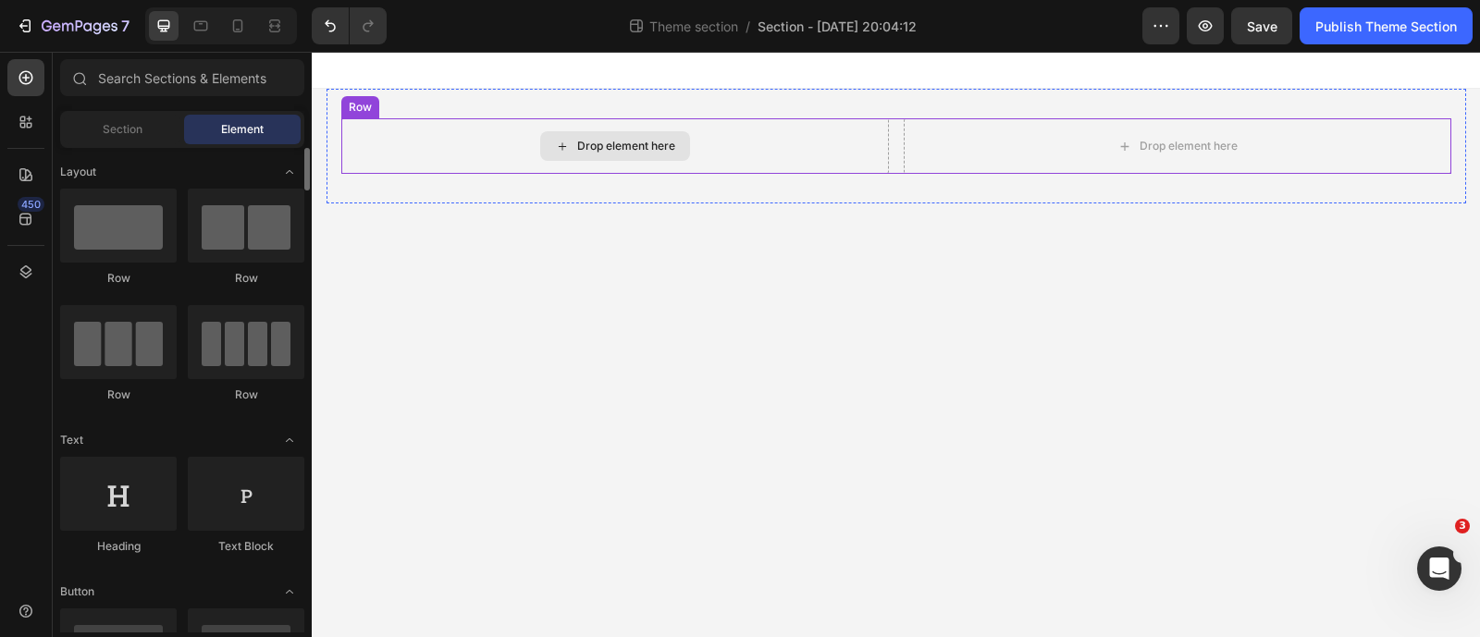
click at [618, 170] on div "Drop element here" at bounding box center [615, 145] width 548 height 55
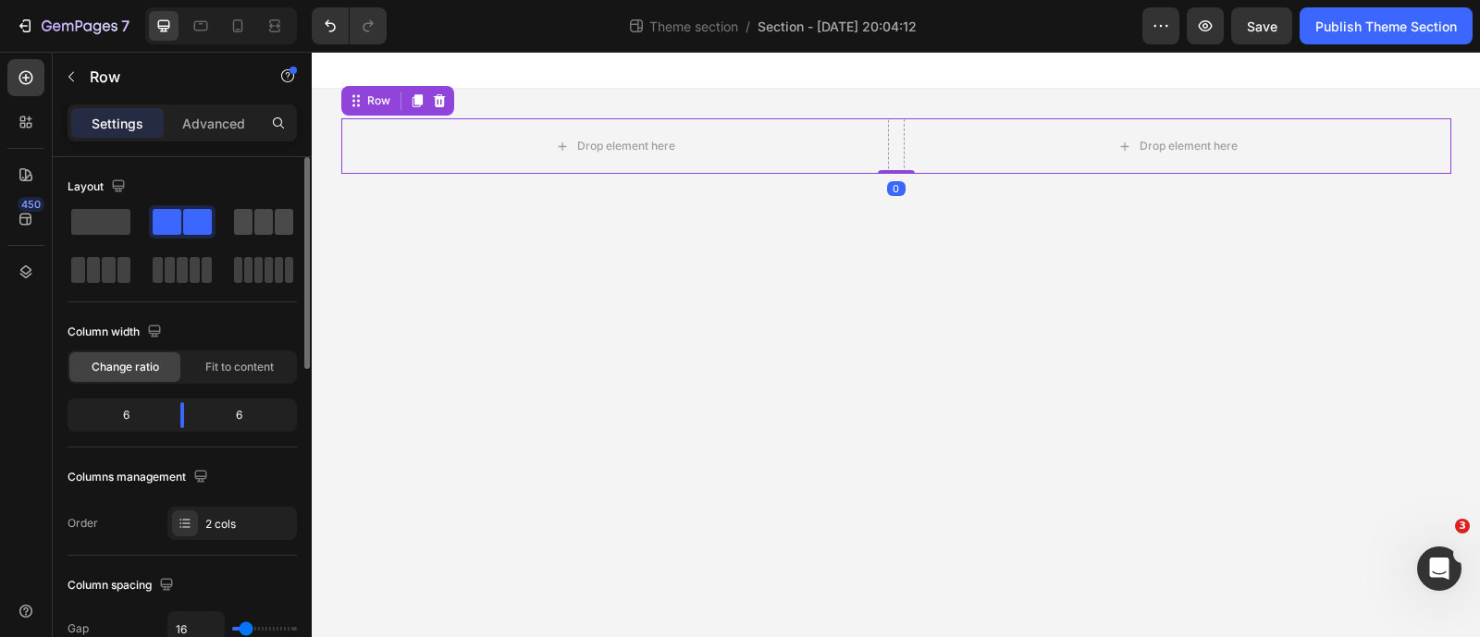
click at [276, 223] on span at bounding box center [284, 222] width 18 height 26
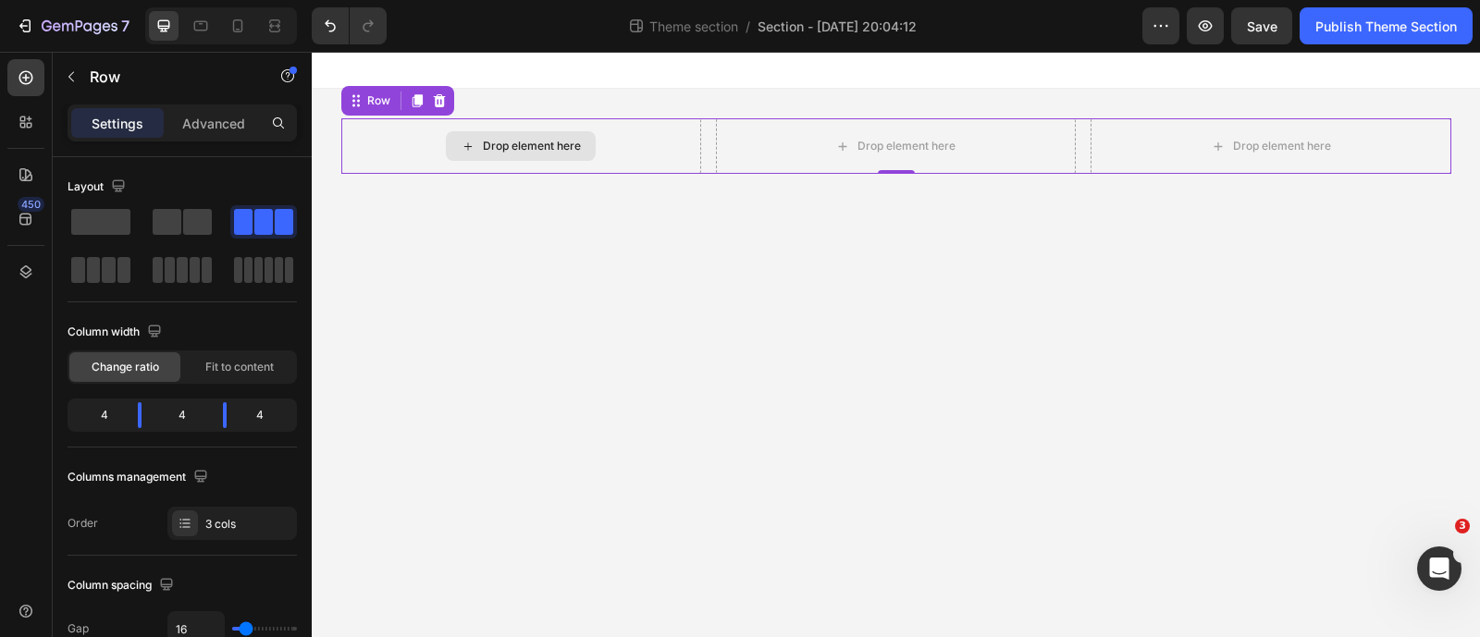
click at [469, 141] on icon at bounding box center [468, 147] width 15 height 16
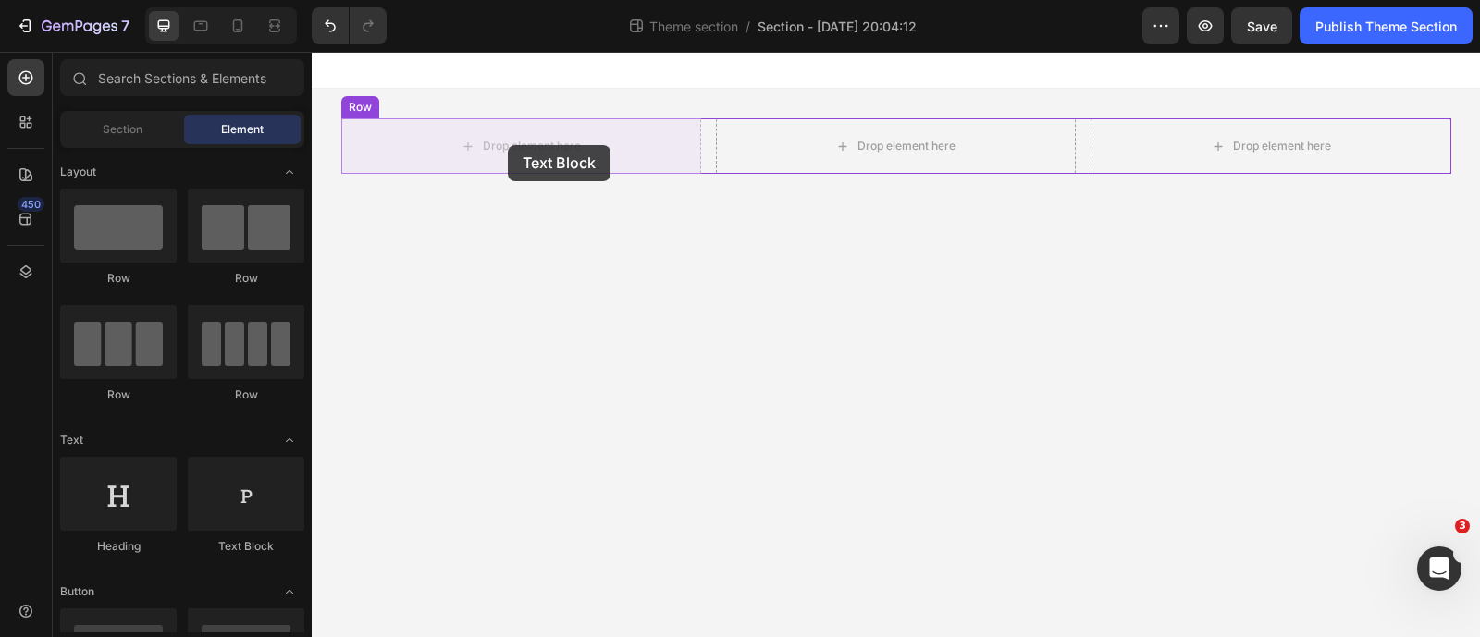
drag, startPoint x: 571, startPoint y: 572, endPoint x: 508, endPoint y: 145, distance: 431.0
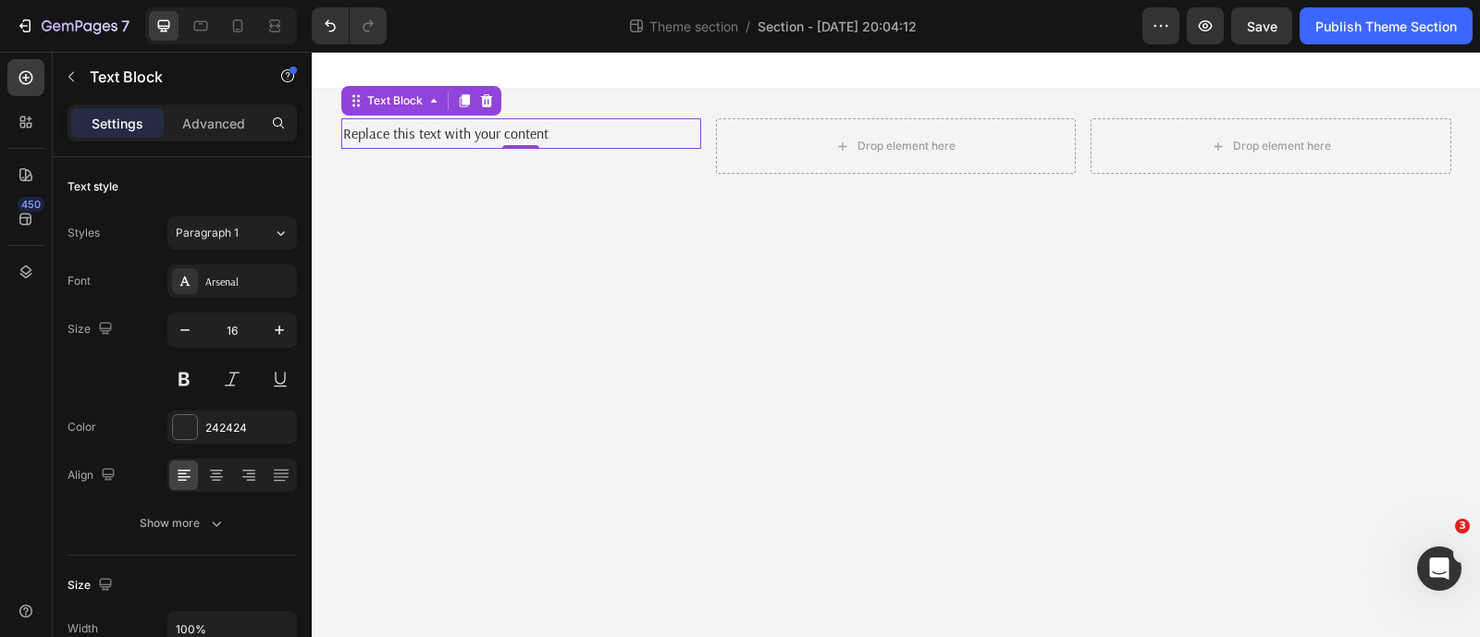
click at [421, 138] on div "Replace this text with your content" at bounding box center [521, 133] width 360 height 31
click at [421, 138] on p "Replace this text with your content" at bounding box center [521, 133] width 356 height 27
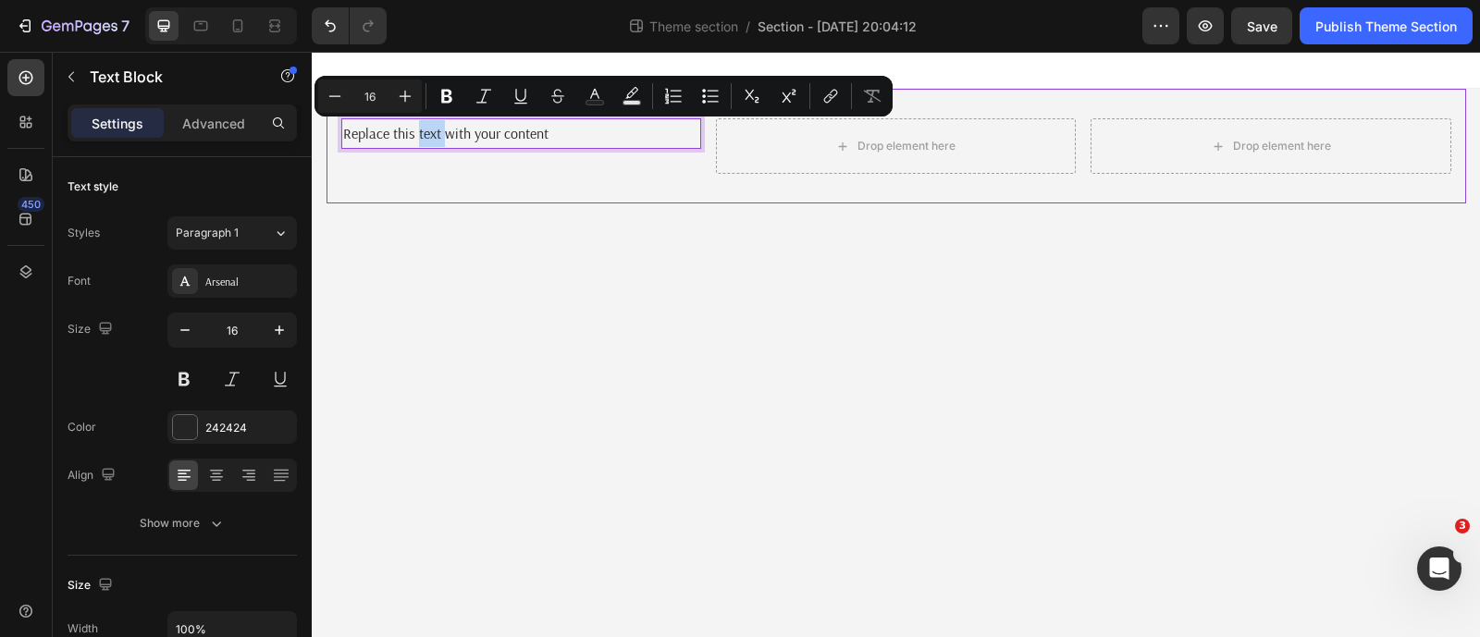
click at [522, 184] on div "Replace this text with your content Text Block 0 Drop element here Drop element…" at bounding box center [897, 146] width 1140 height 115
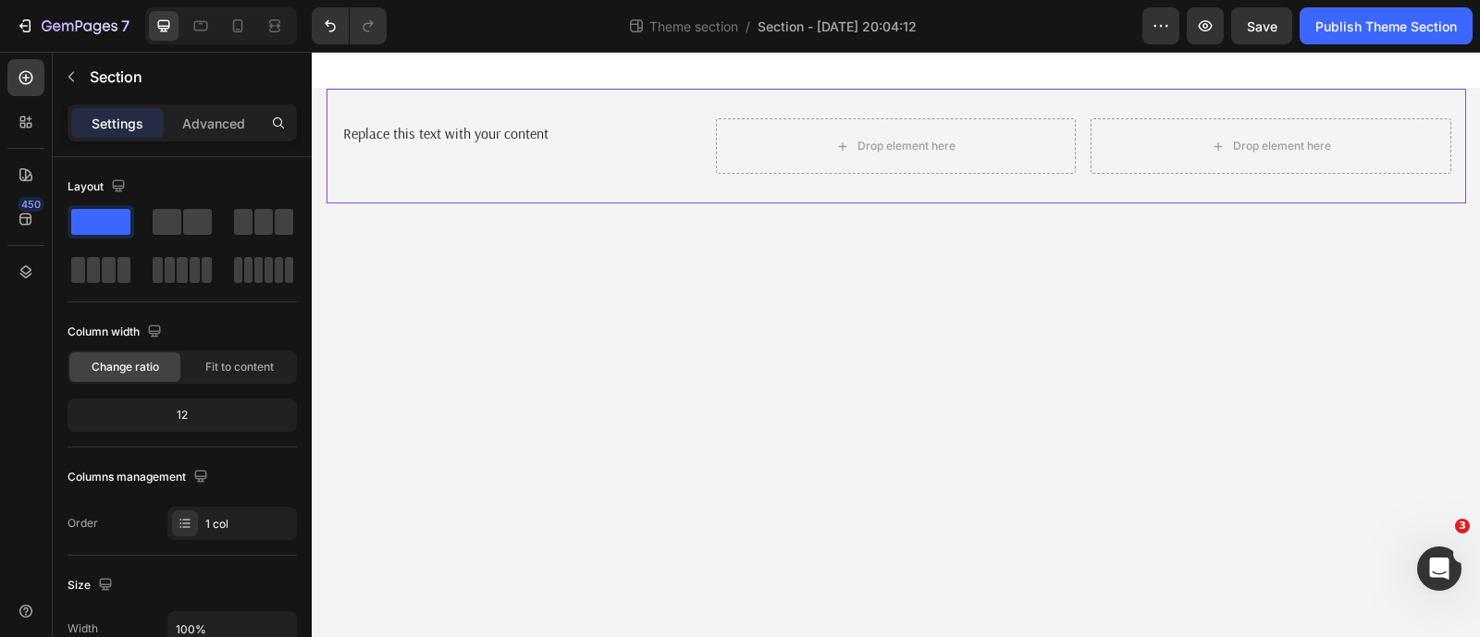
click at [801, 150] on div "Drop element here" at bounding box center [896, 145] width 360 height 55
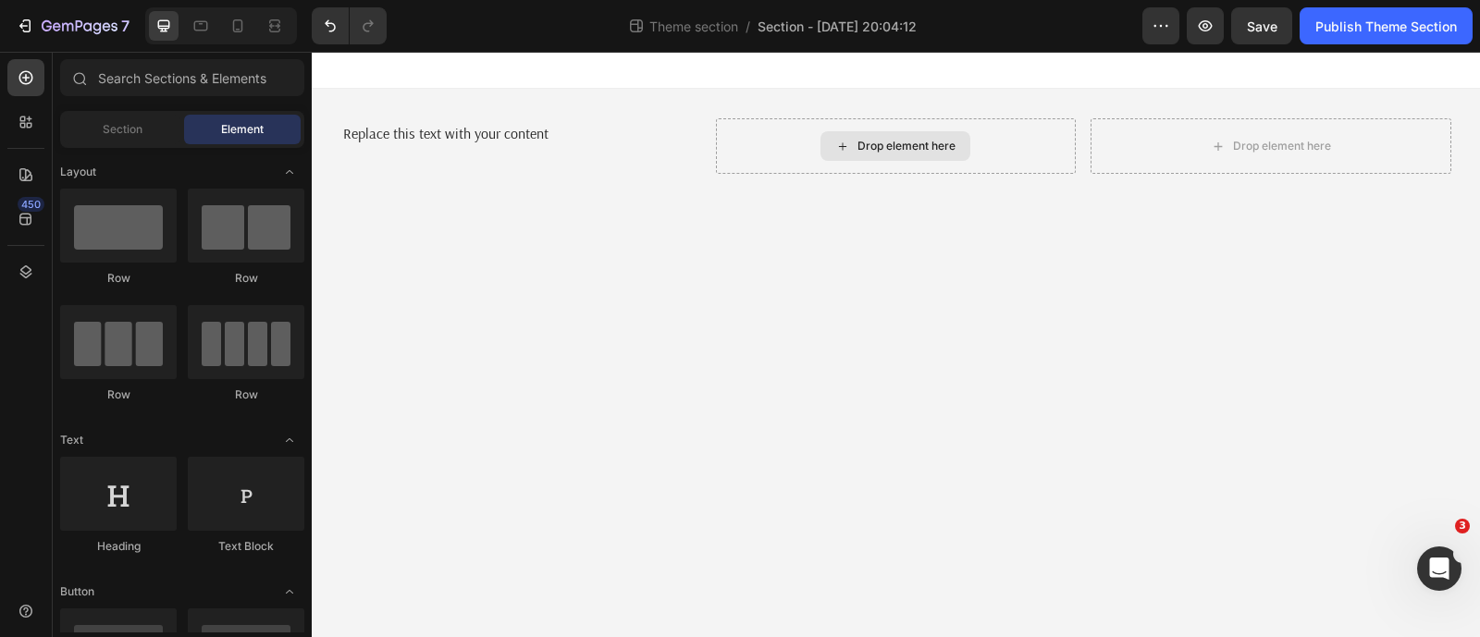
click at [874, 141] on div "Drop element here" at bounding box center [906, 146] width 98 height 15
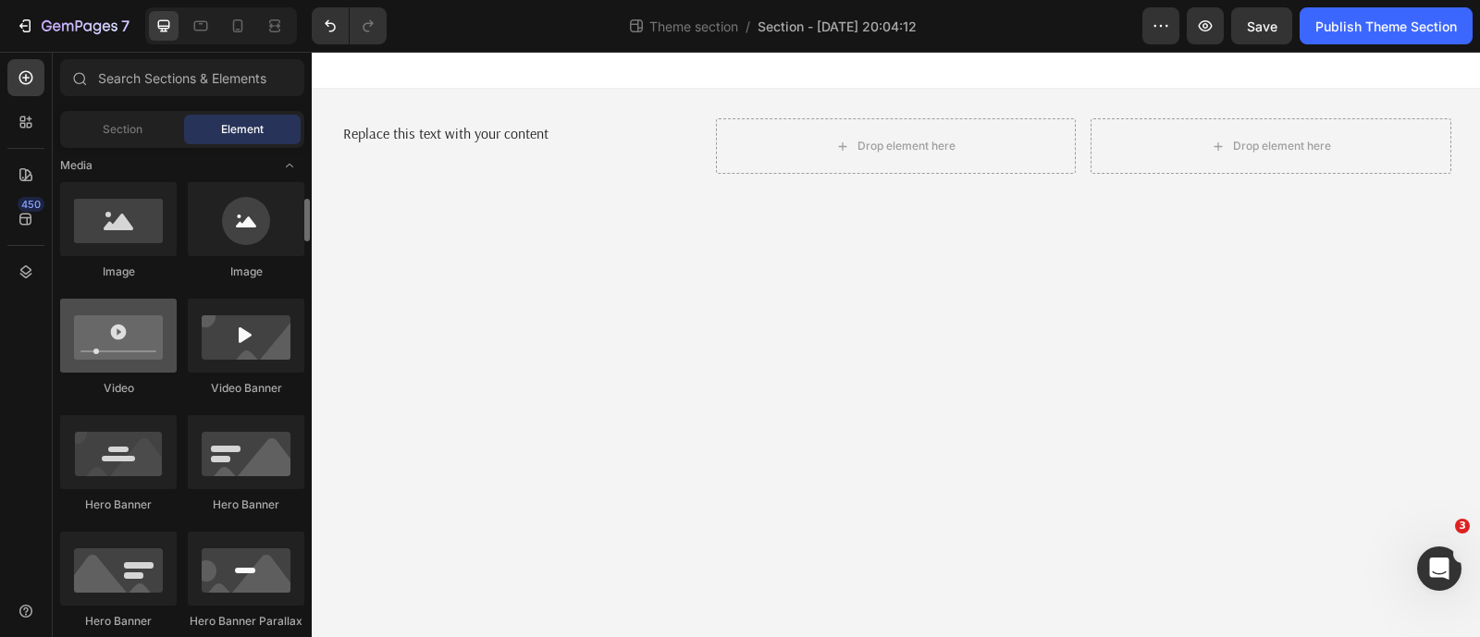
scroll to position [462, 0]
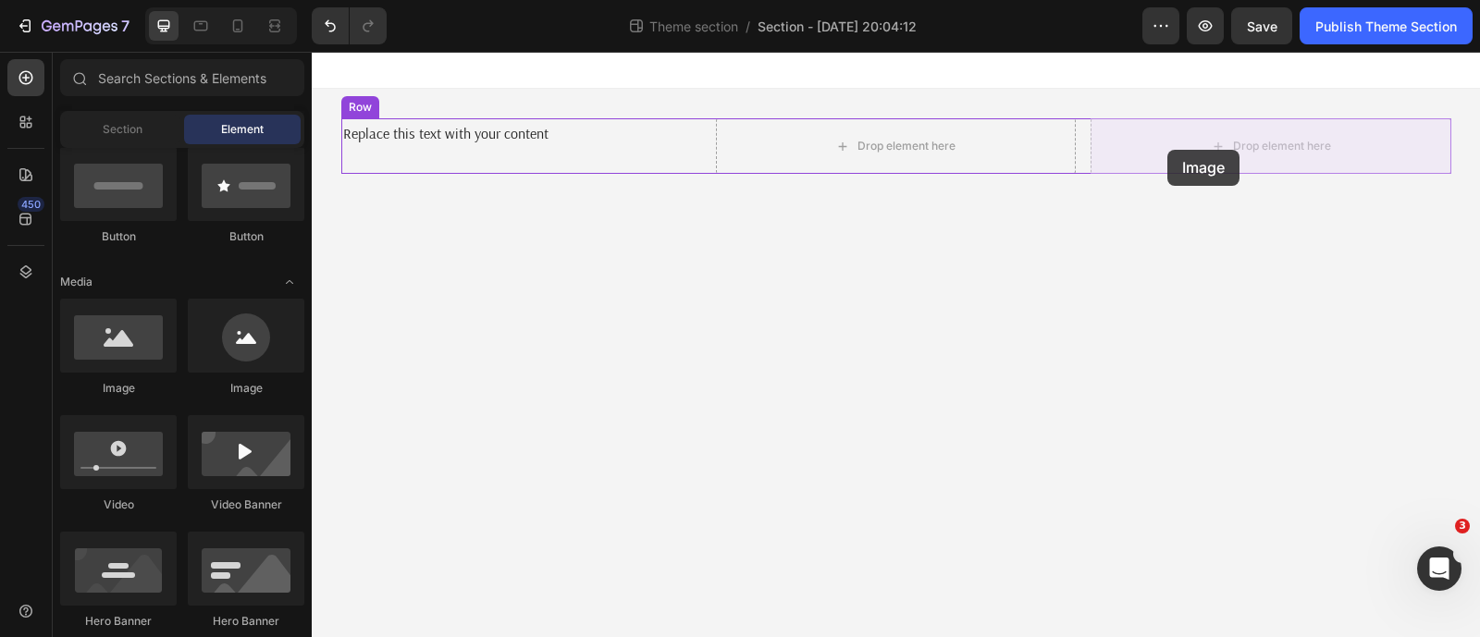
drag, startPoint x: 432, startPoint y: 396, endPoint x: 1167, endPoint y: 150, distance: 775.4
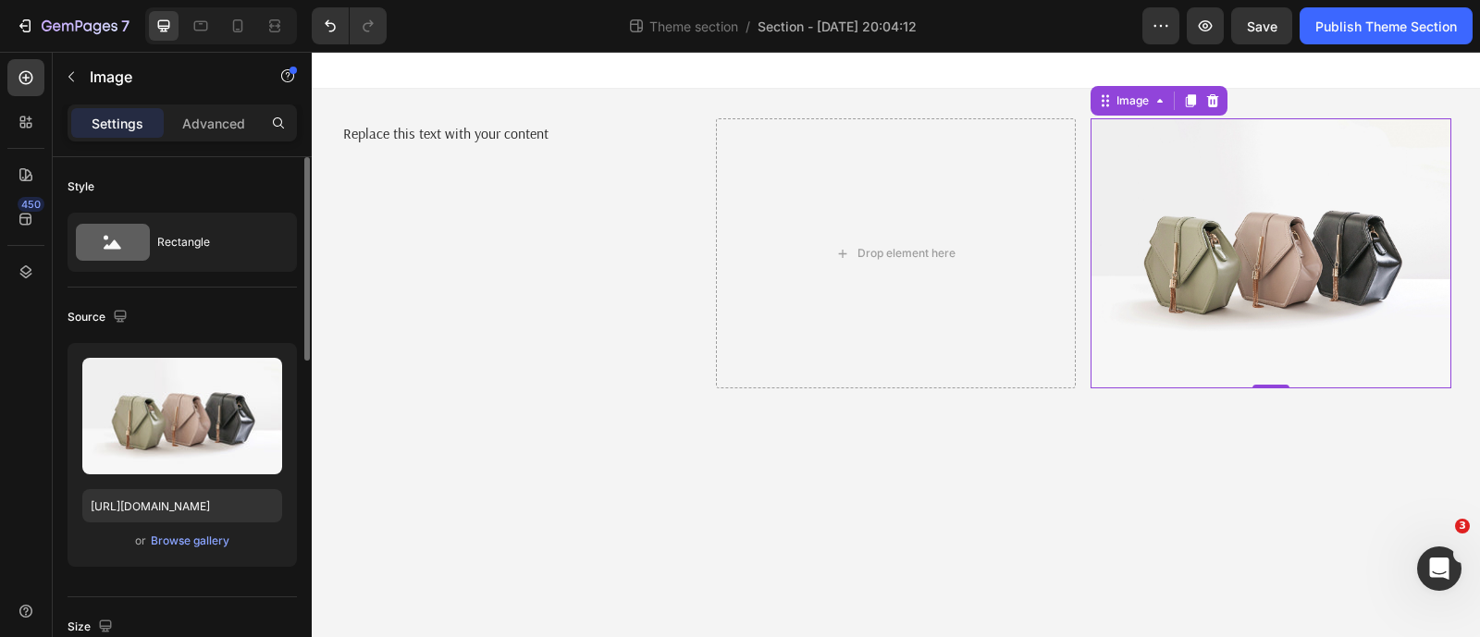
click at [170, 549] on div "or Browse gallery" at bounding box center [182, 541] width 200 height 22
click at [170, 541] on div "Browse gallery" at bounding box center [190, 541] width 79 height 17
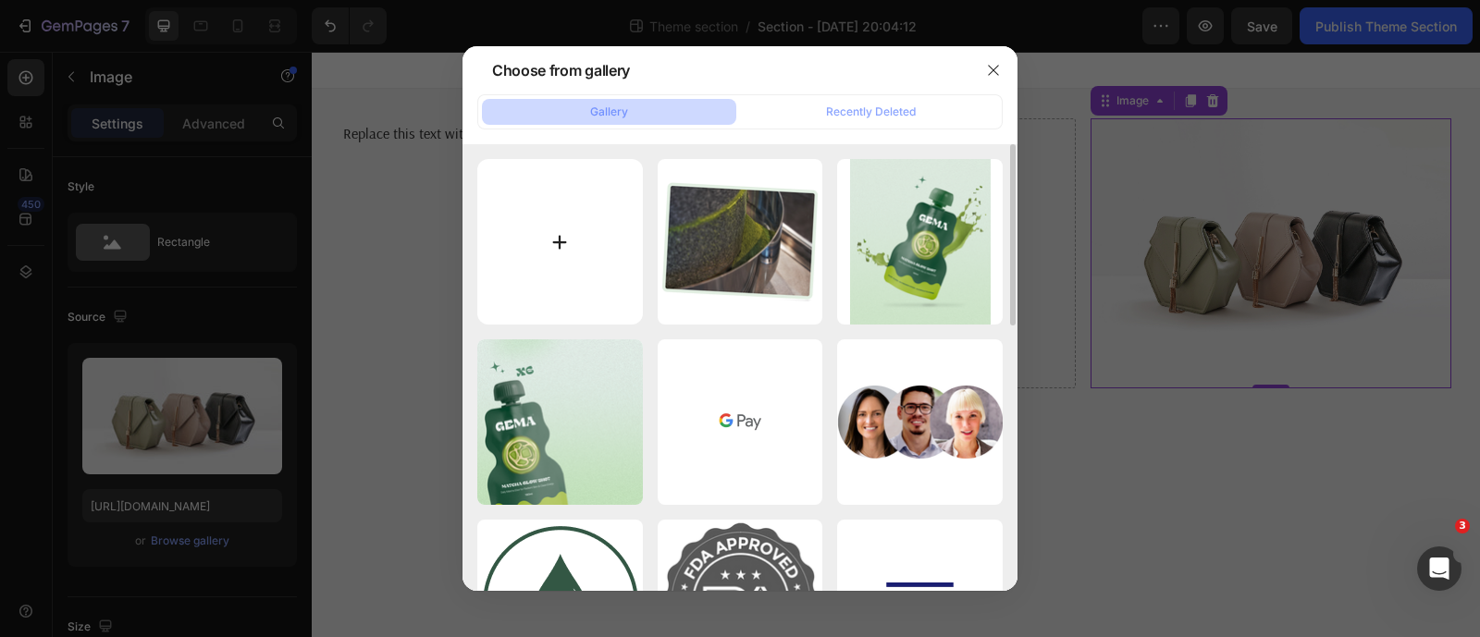
click at [557, 247] on input "file" at bounding box center [560, 242] width 166 height 166
type input "C:\fakepath\DSC01465.png"
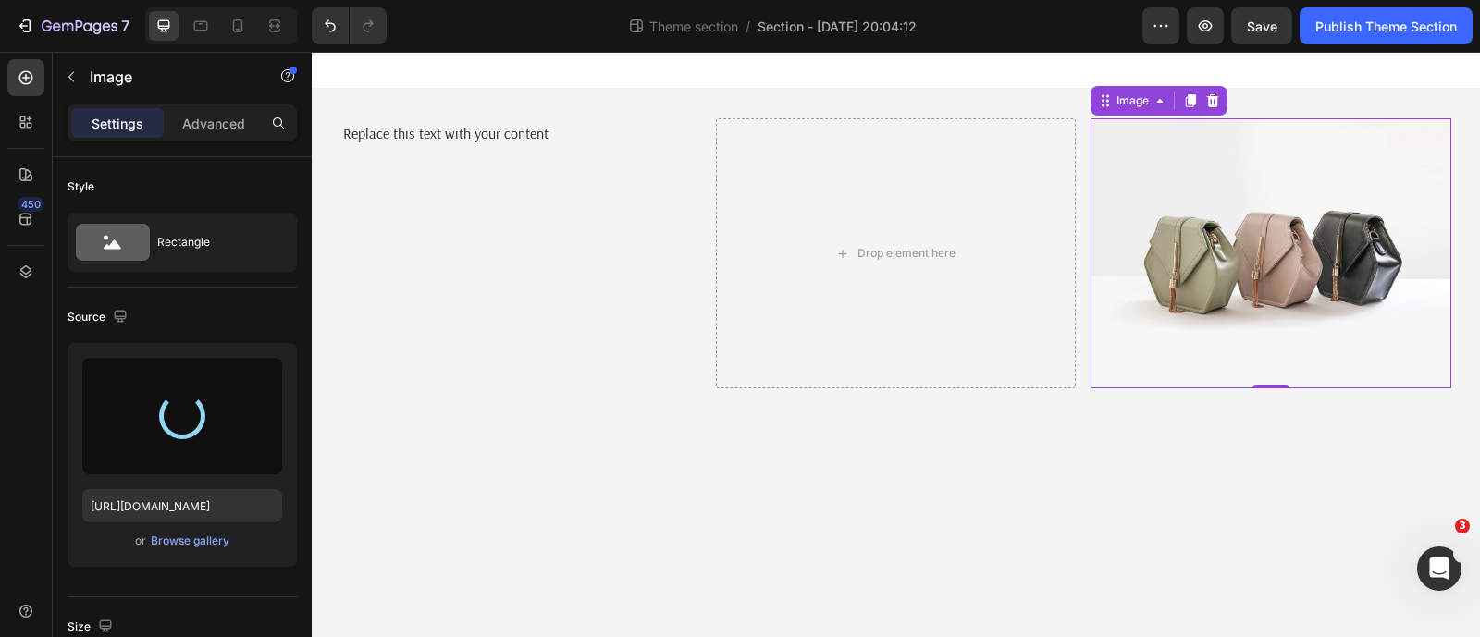
type input "https://cdn.shopify.com/s/files/1/0574/6153/8972/files/gempages_500889363882706…"
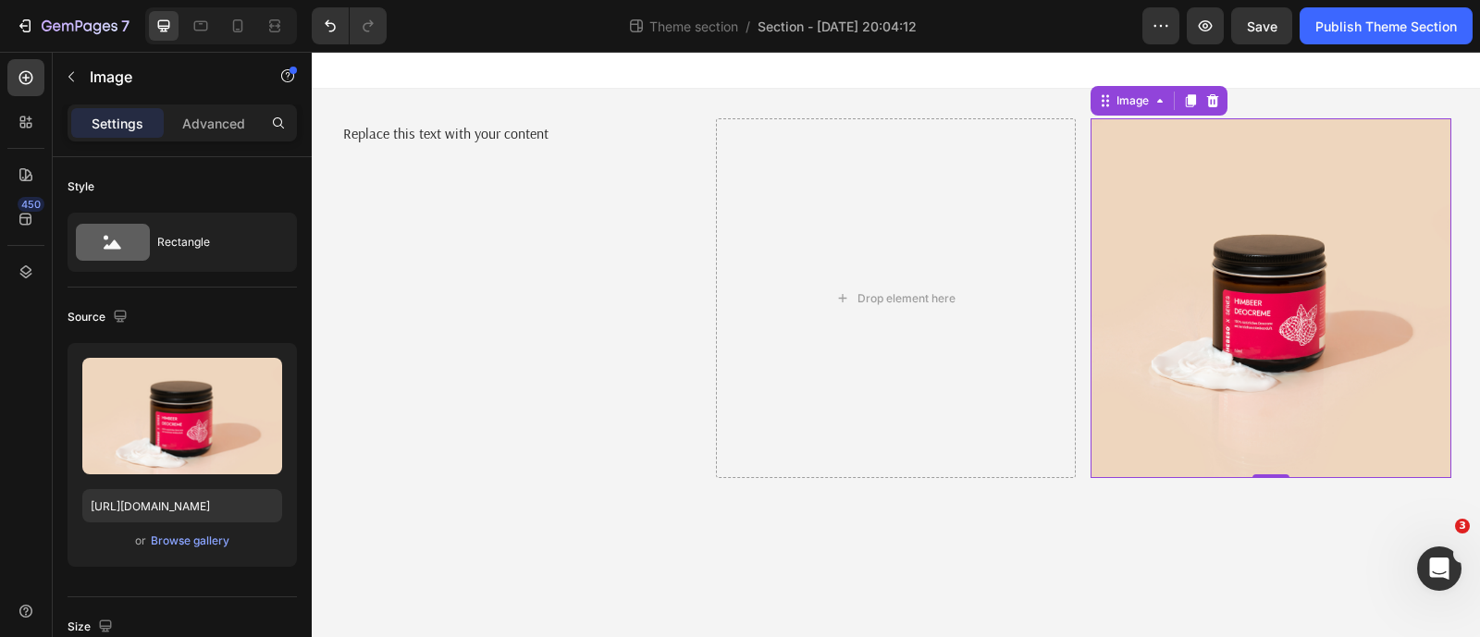
click at [1138, 269] on img at bounding box center [1271, 298] width 360 height 360
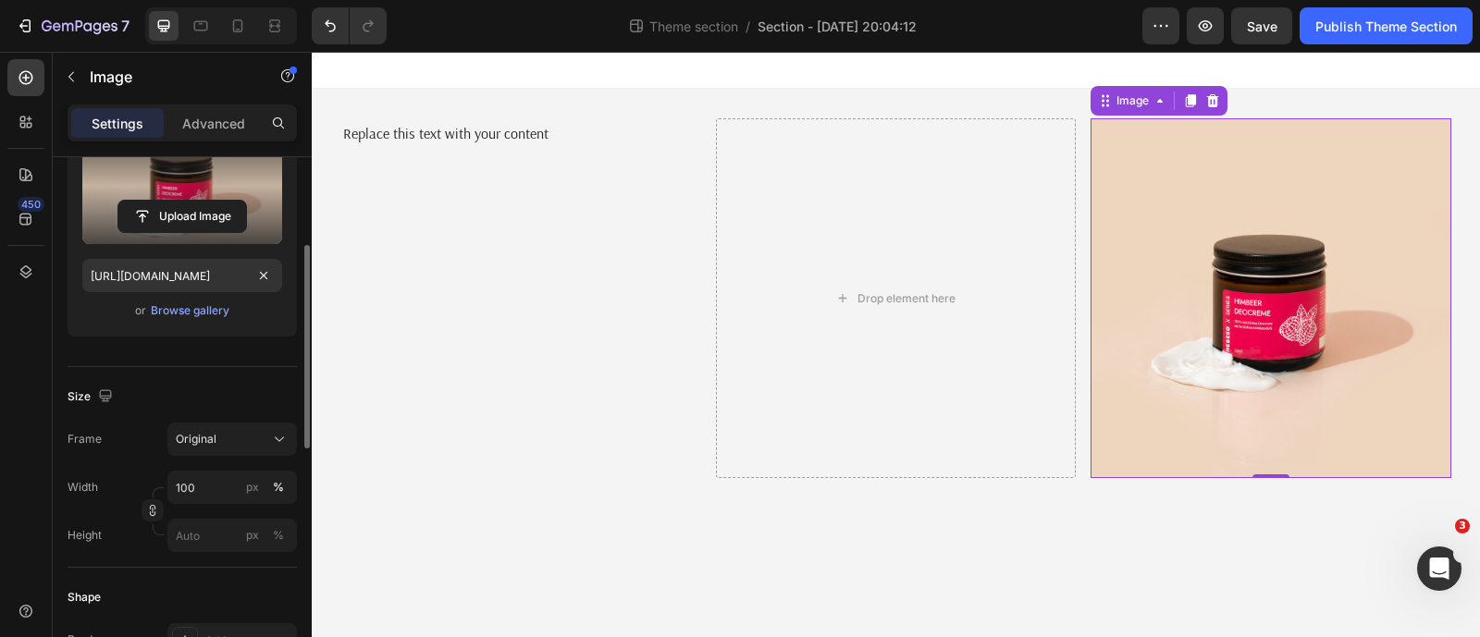
scroll to position [347, 0]
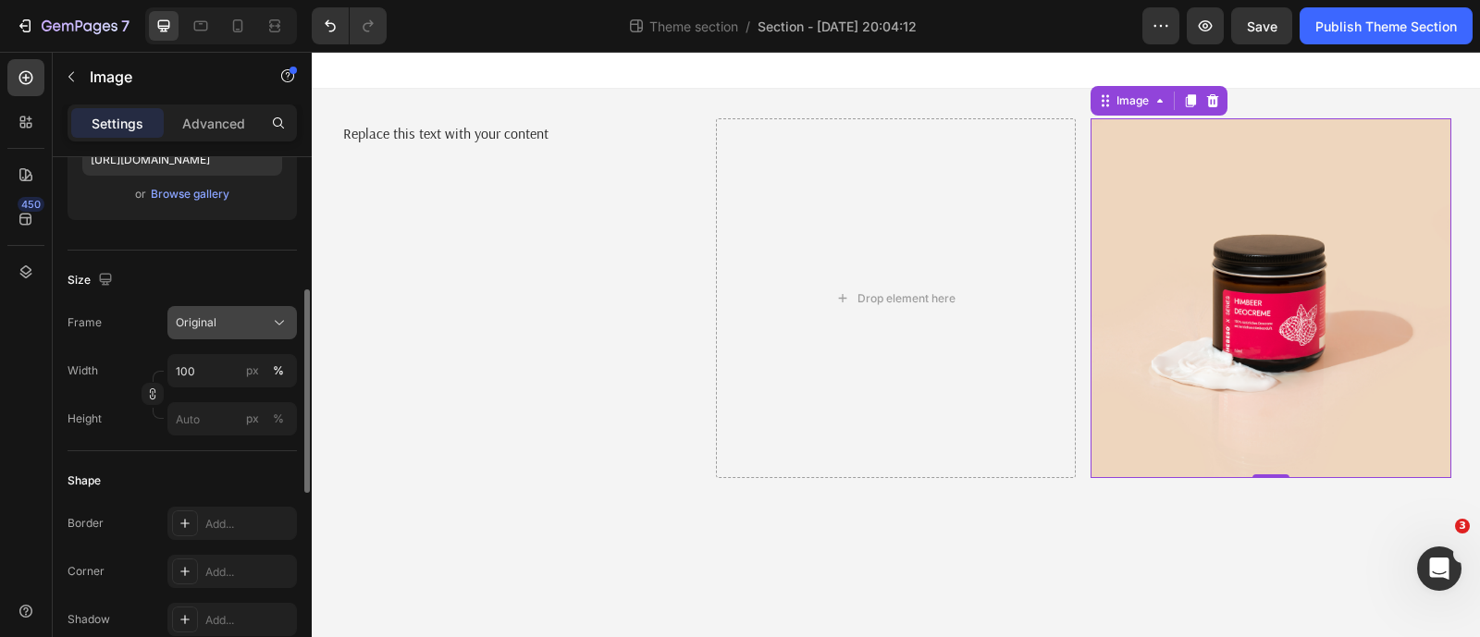
click at [214, 314] on span "Original" at bounding box center [196, 322] width 41 height 17
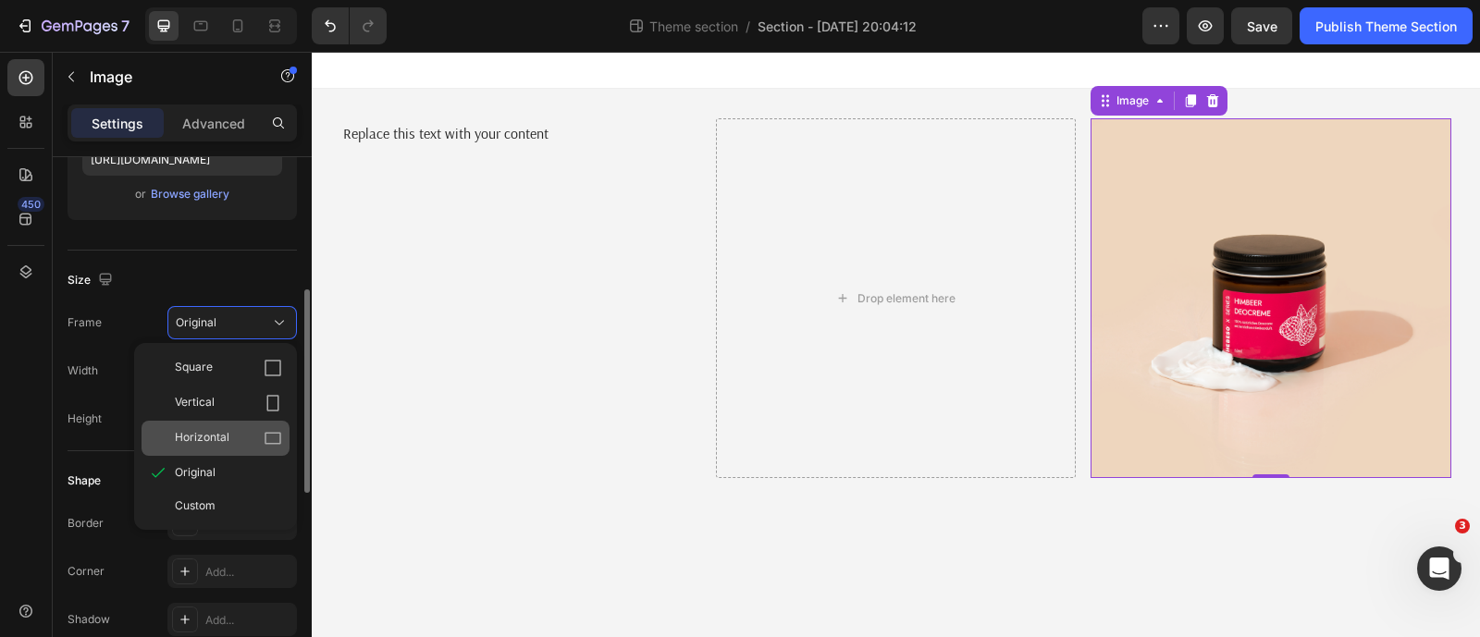
click at [229, 429] on div "Horizontal" at bounding box center [228, 438] width 107 height 18
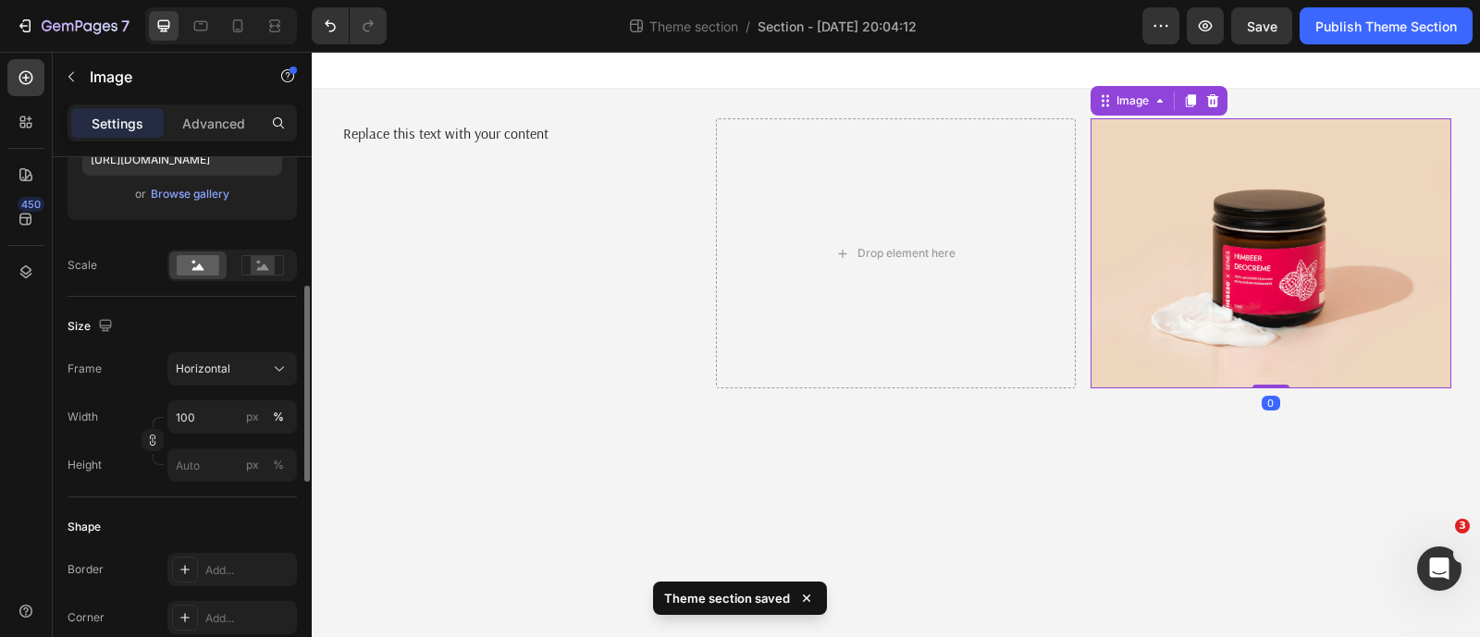
drag, startPoint x: 1276, startPoint y: 384, endPoint x: 1276, endPoint y: 330, distance: 53.6
click at [1276, 330] on div "Image 0" at bounding box center [1271, 253] width 360 height 270
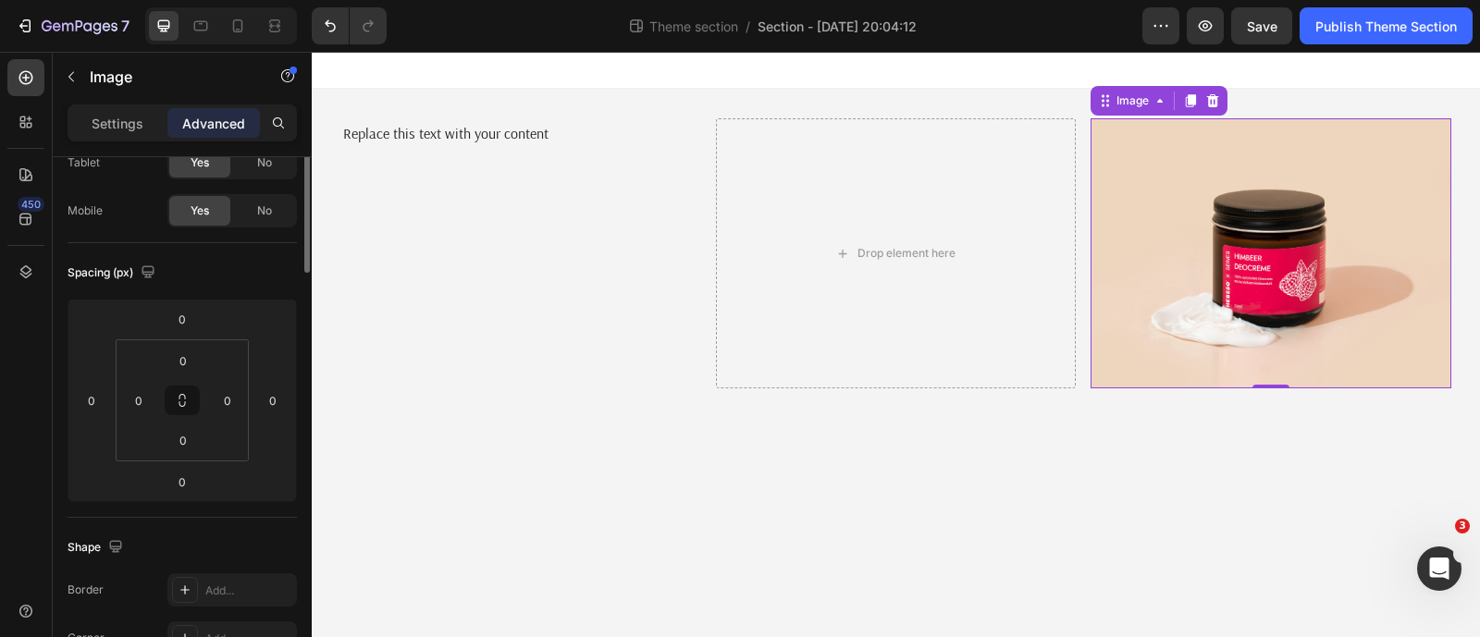
scroll to position [0, 0]
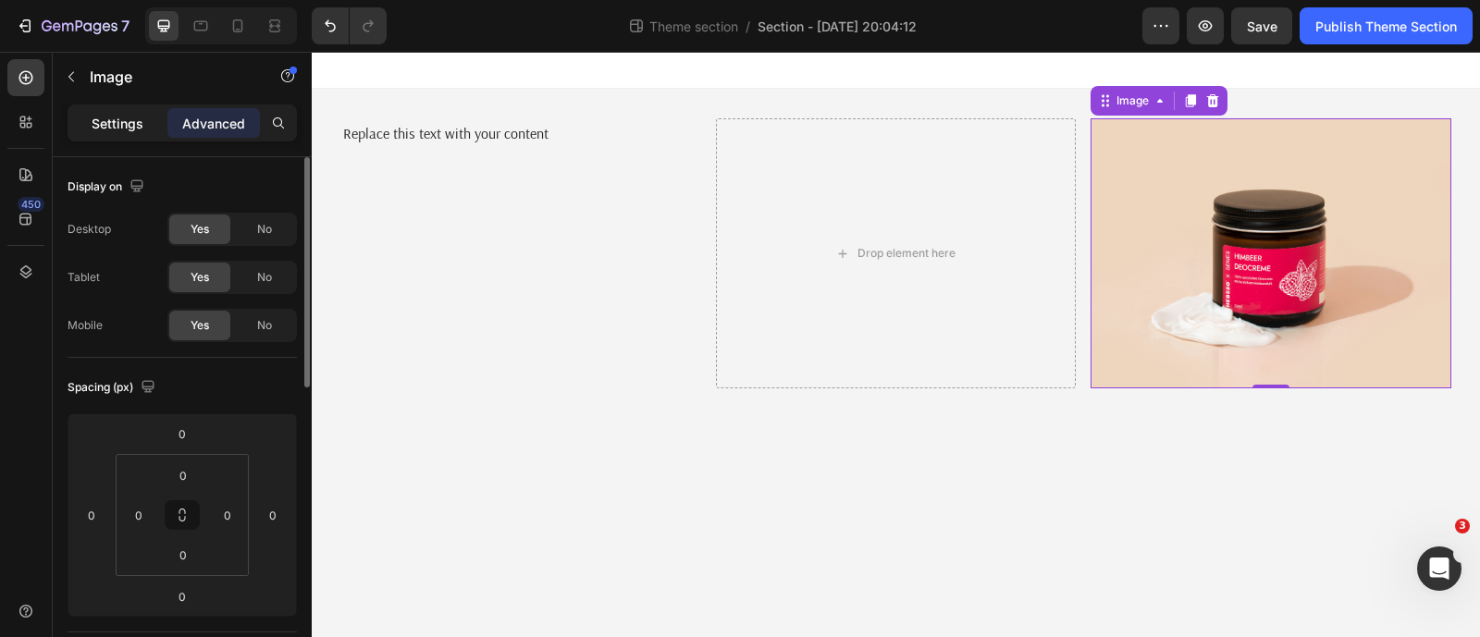
click at [142, 122] on p "Settings" at bounding box center [118, 123] width 52 height 19
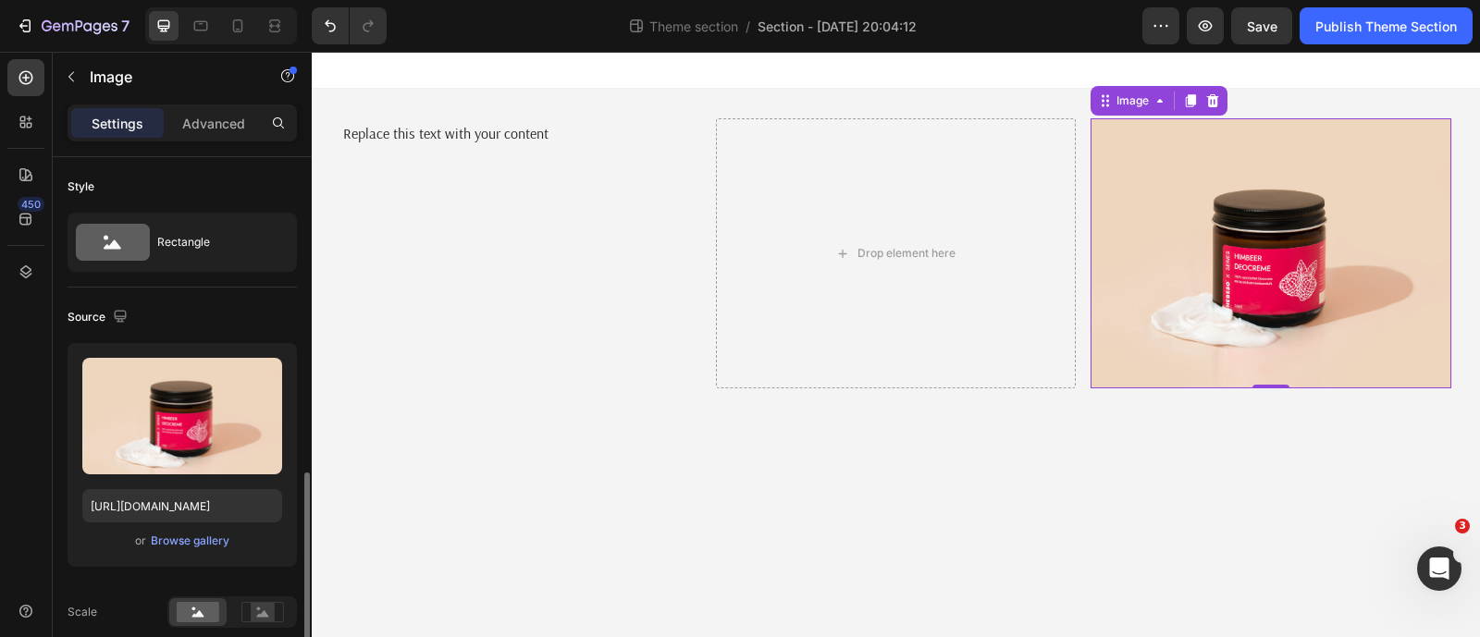
scroll to position [230, 0]
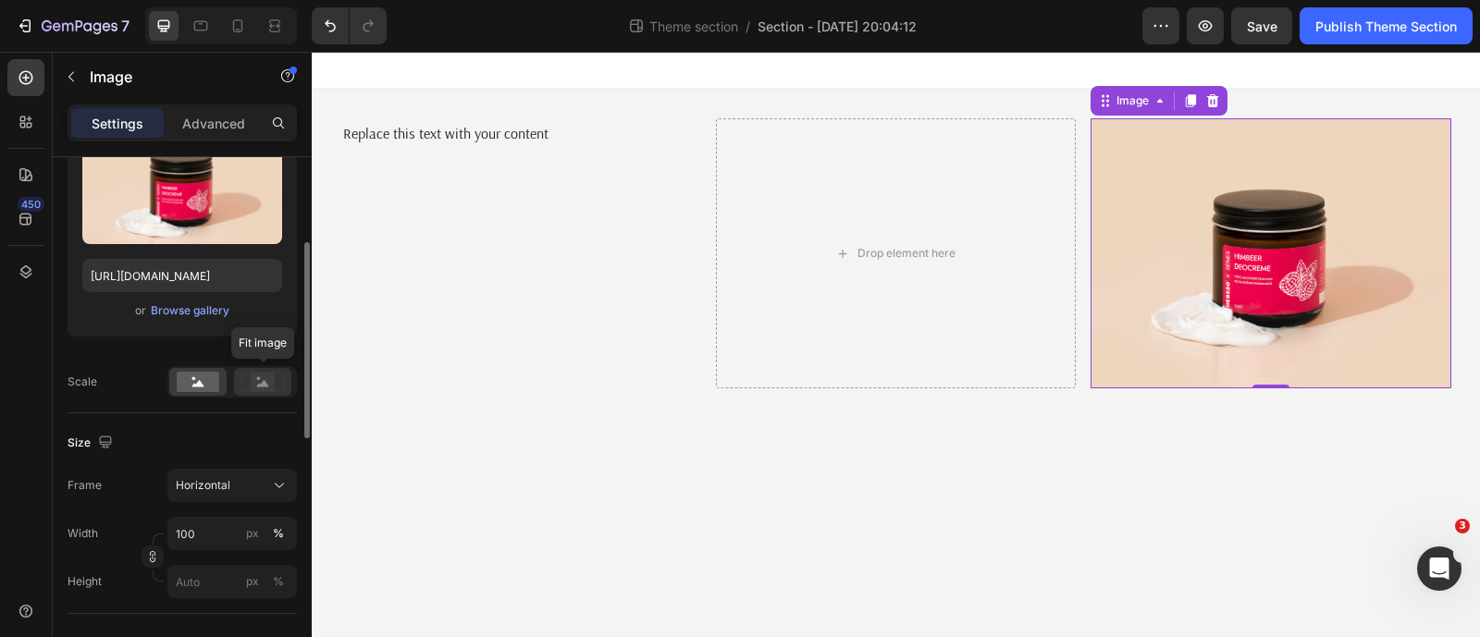
click at [258, 377] on circle at bounding box center [259, 379] width 4 height 4
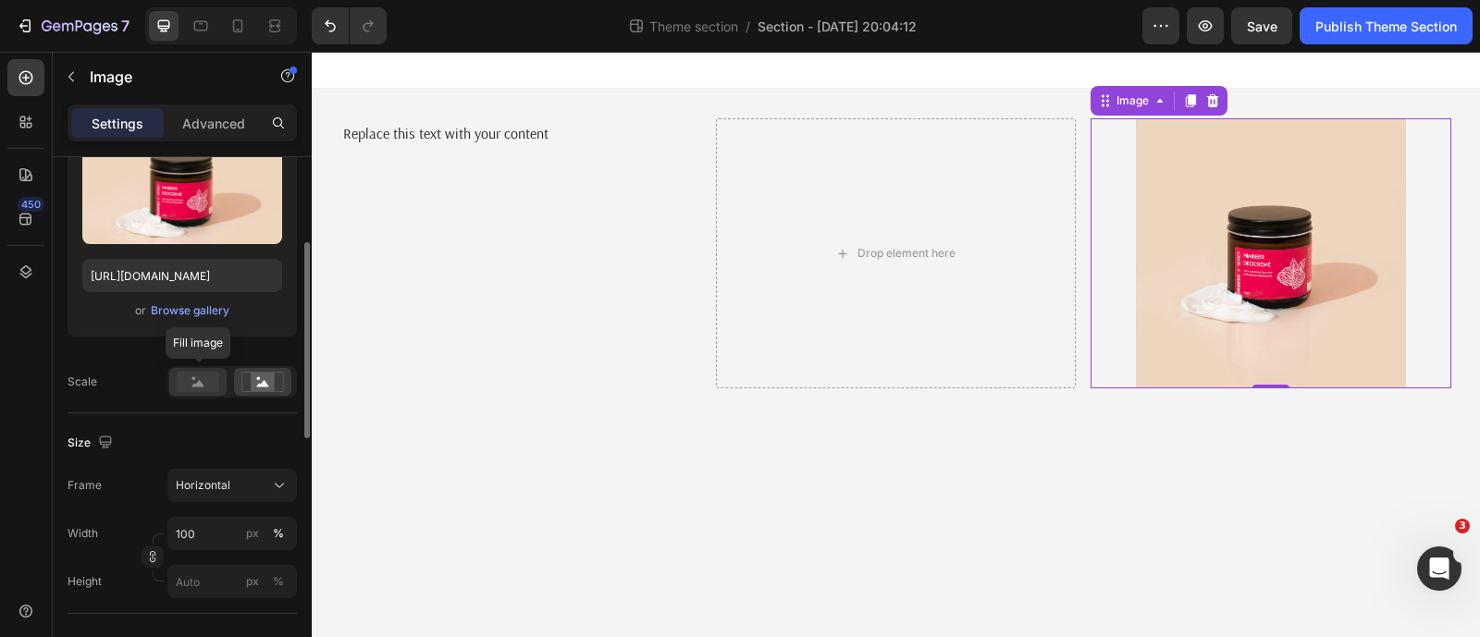
click at [213, 376] on rect at bounding box center [198, 382] width 43 height 20
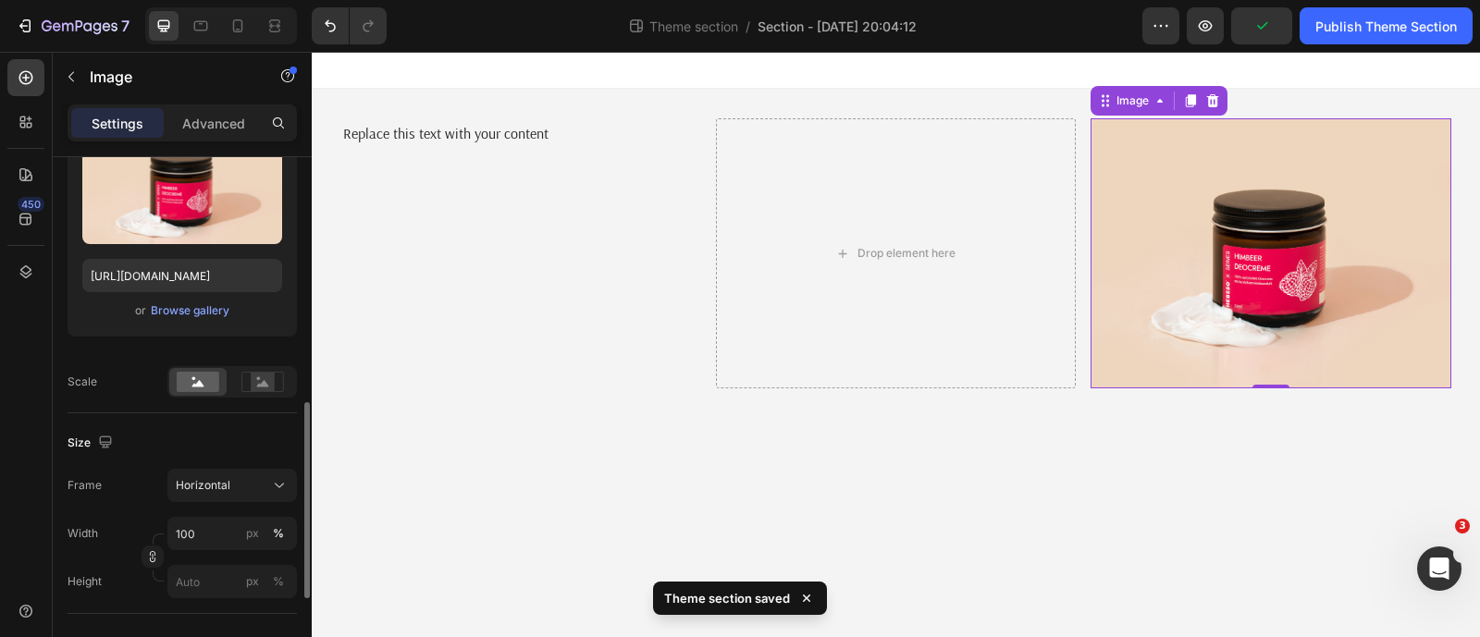
scroll to position [347, 0]
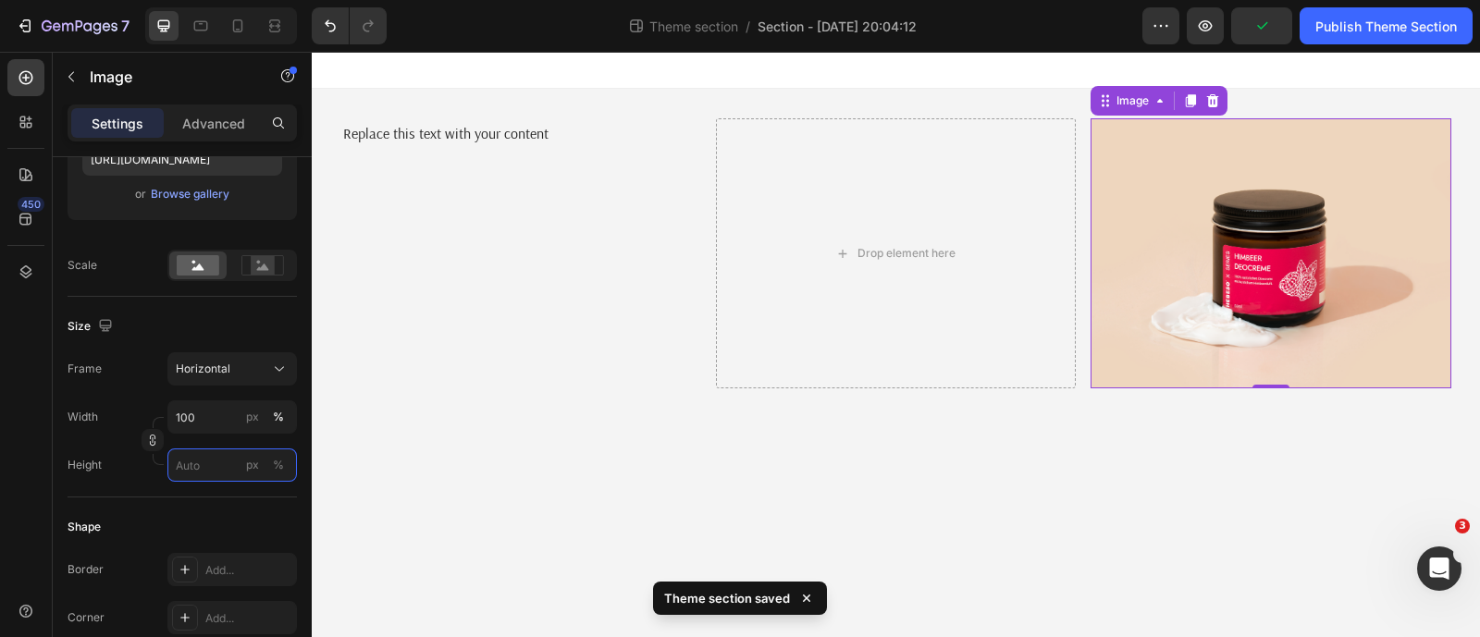
click at [199, 468] on input "px %" at bounding box center [231, 465] width 129 height 33
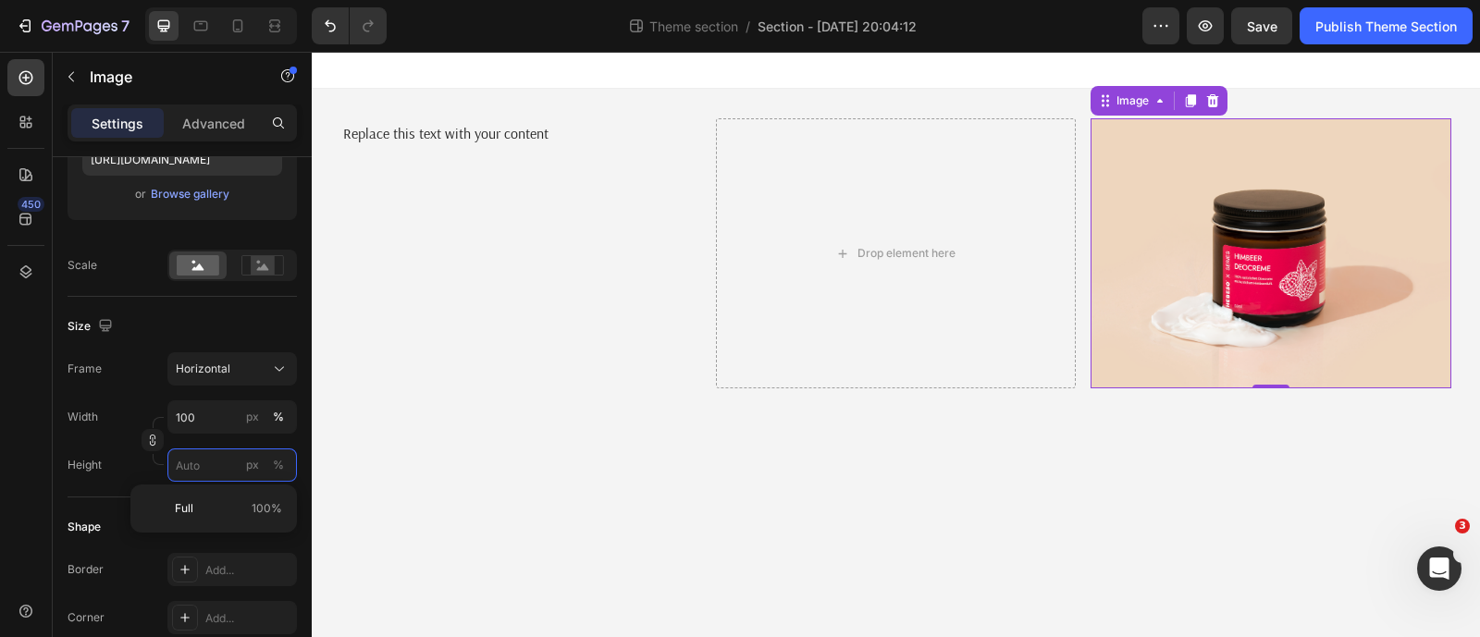
type input "5"
type input "4"
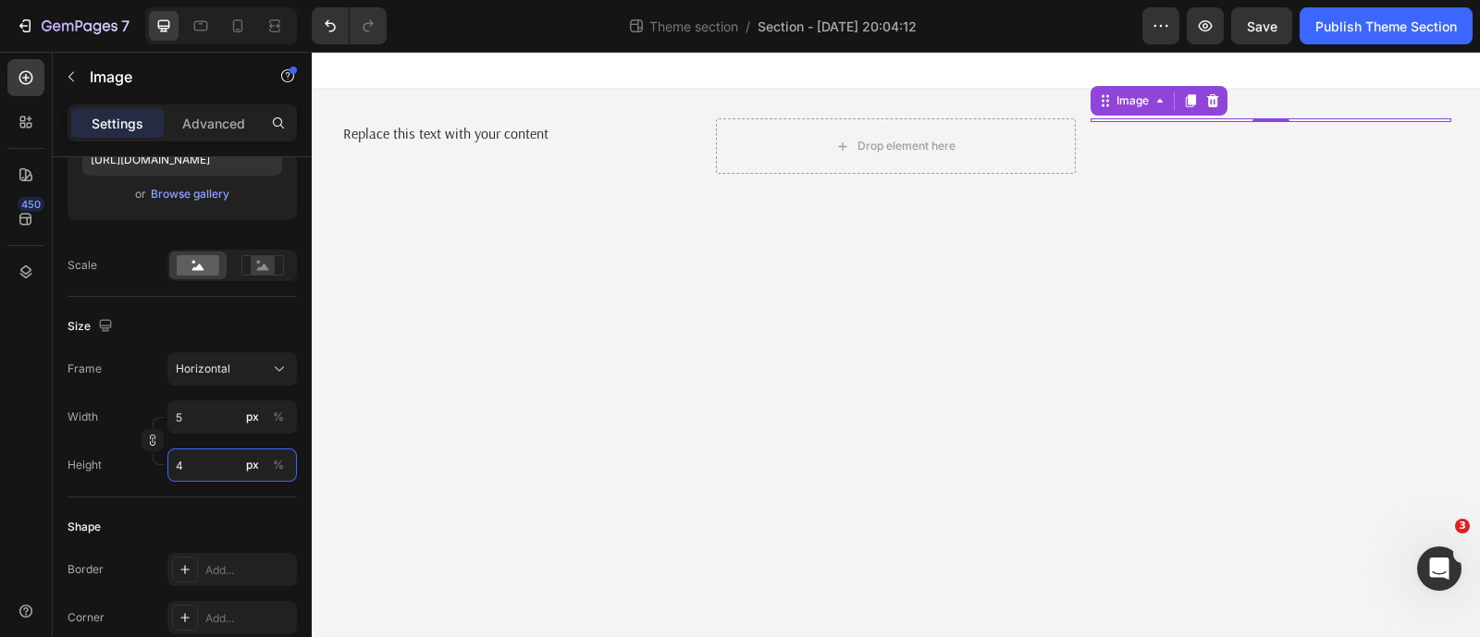
type input "53"
type input "40"
type input "533"
type input "400"
type input "53"
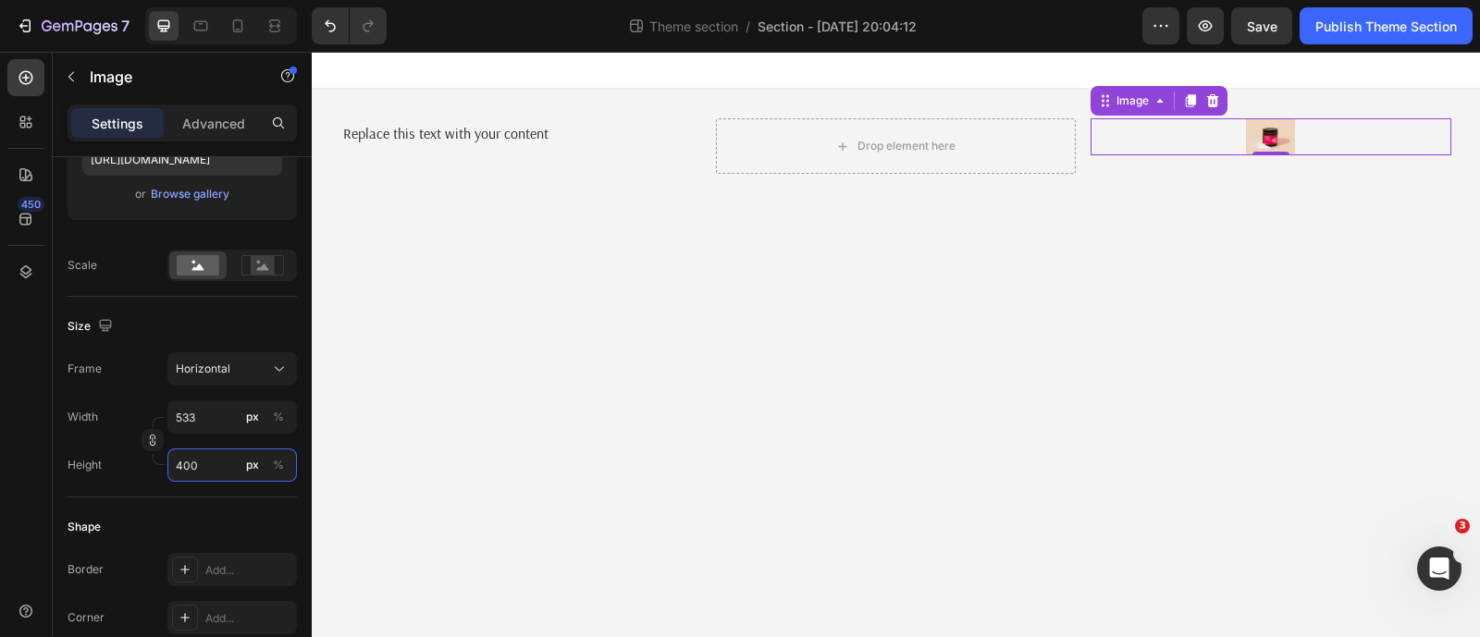
type input "40"
type input "5"
type input "4"
type input "56"
type input "42"
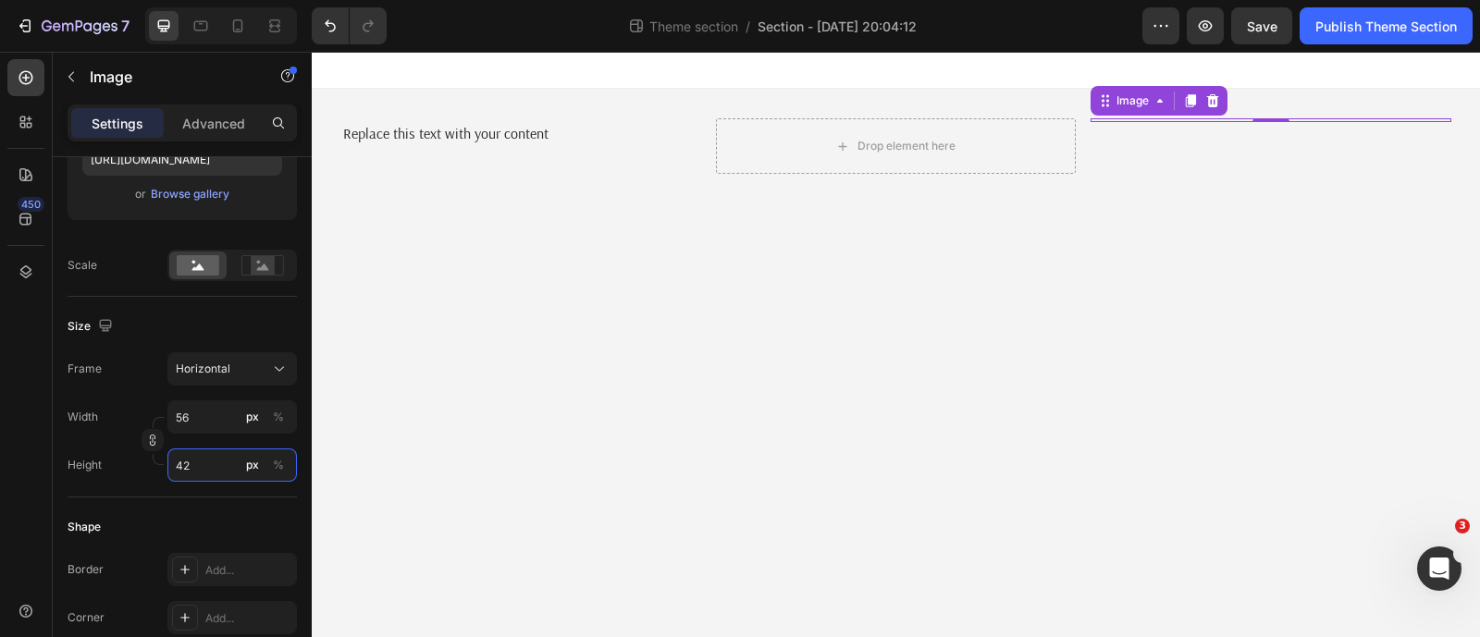
type input "5"
type input "4"
type input "2"
click at [230, 404] on input "5" at bounding box center [231, 417] width 129 height 33
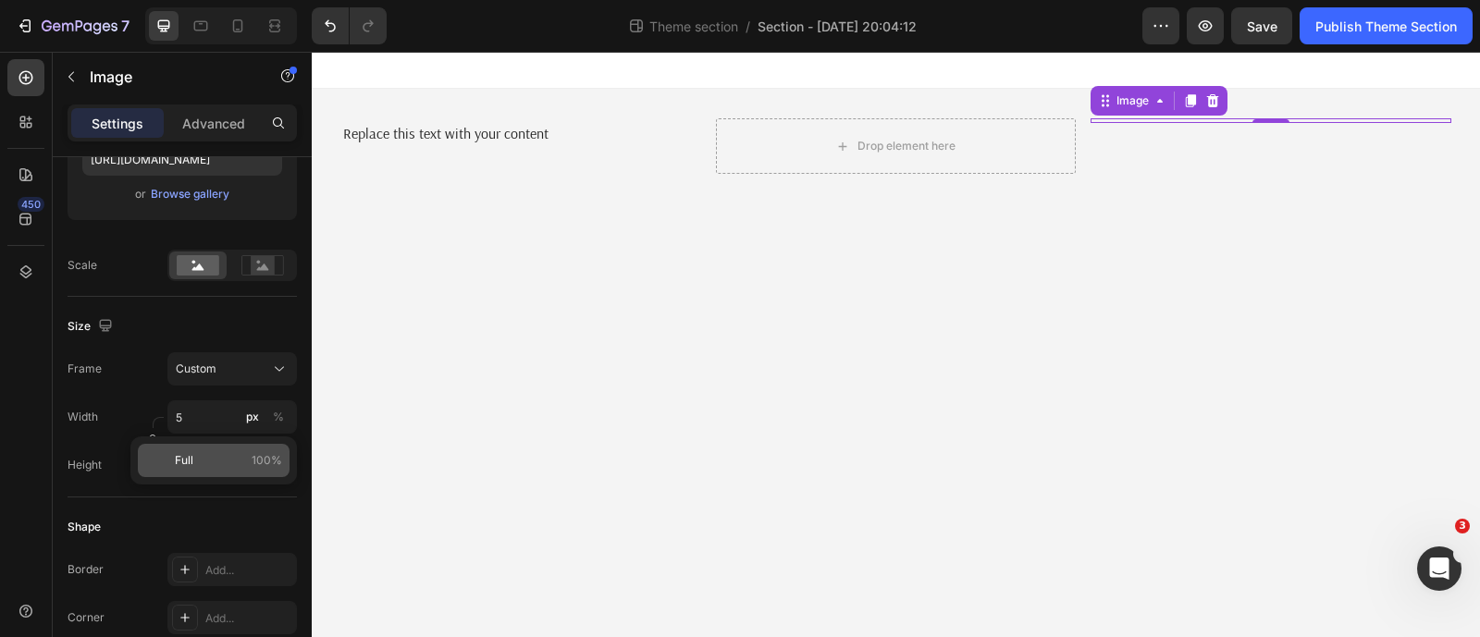
click at [213, 460] on p "Full 100%" at bounding box center [228, 460] width 107 height 17
type input "100"
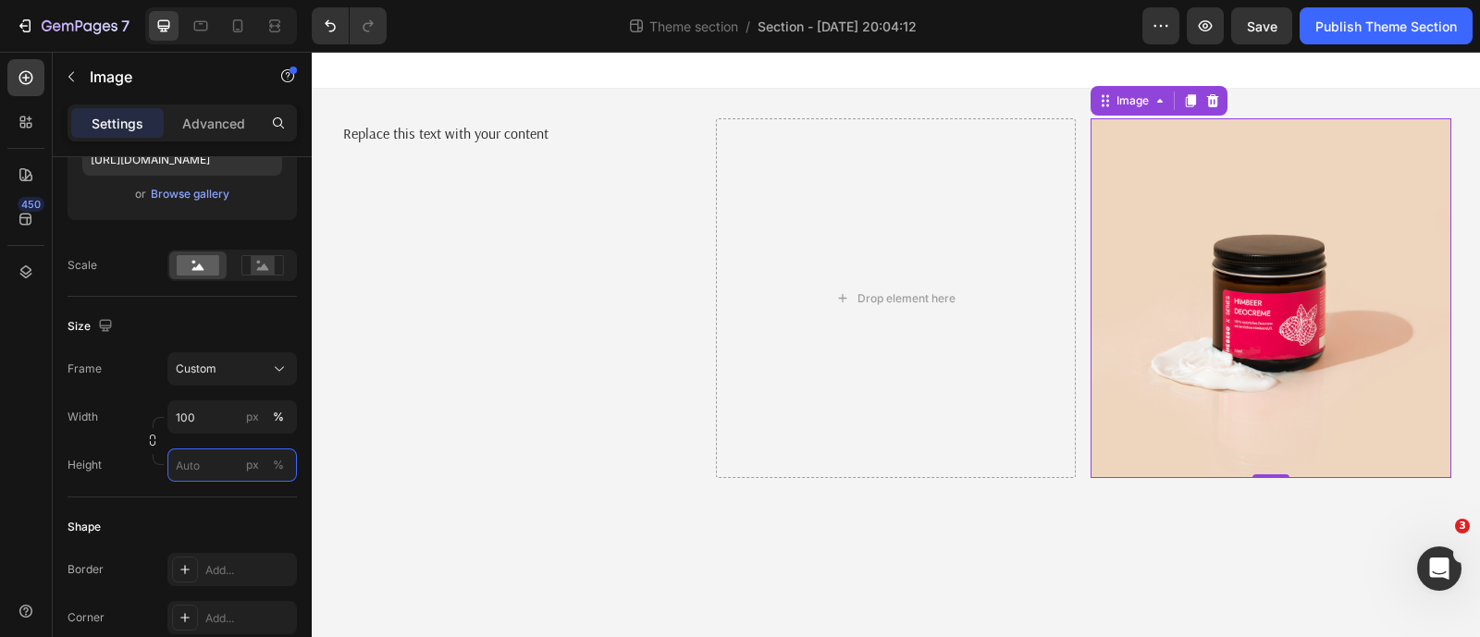
click at [208, 454] on input "px %" at bounding box center [231, 465] width 129 height 33
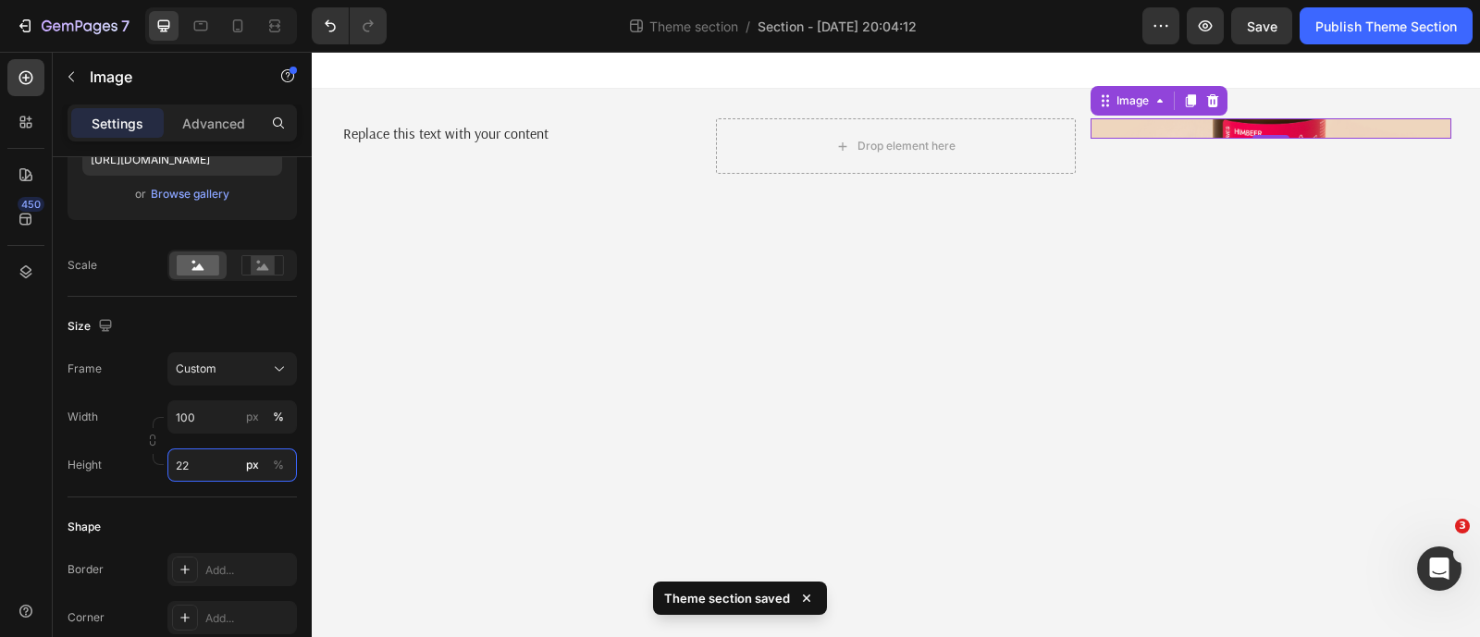
type input "220"
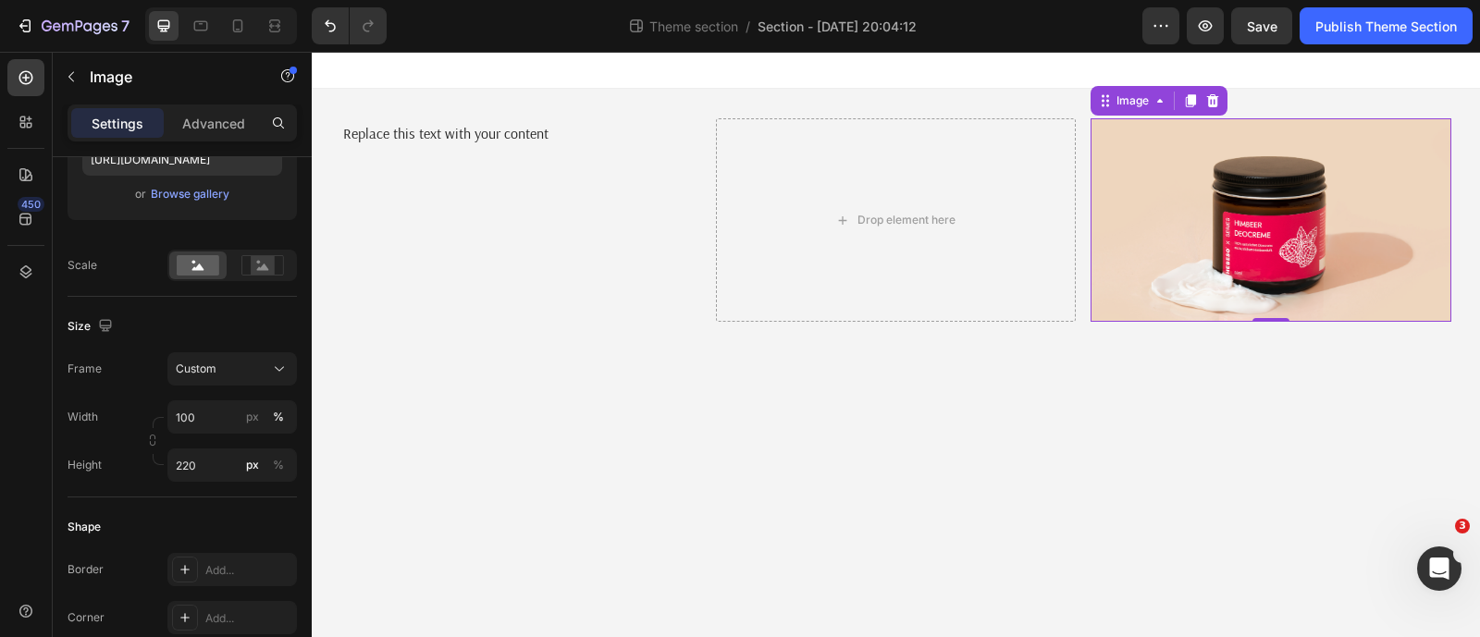
click at [533, 351] on body "Replace this text with your content Text Block Drop element here Image 0 Row Ro…" at bounding box center [896, 344] width 1168 height 585
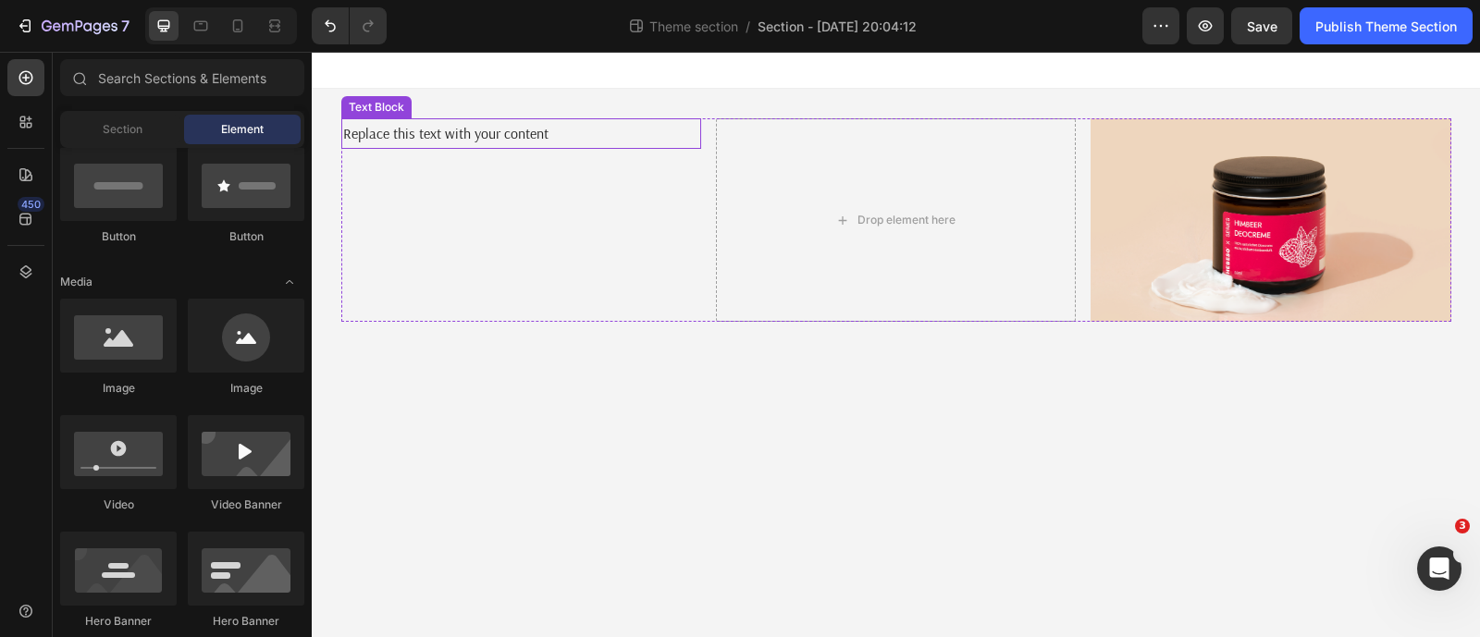
click at [508, 145] on p "Replace this text with your content" at bounding box center [521, 133] width 356 height 27
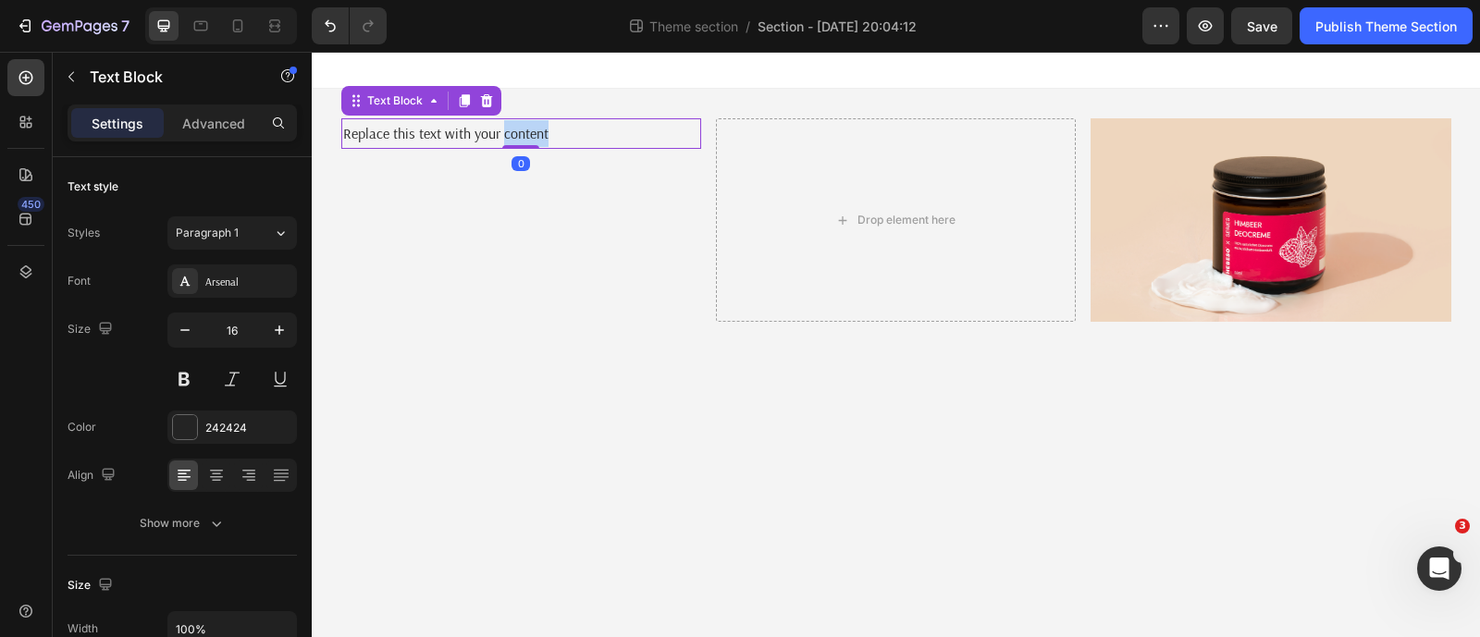
click at [507, 145] on div at bounding box center [520, 147] width 37 height 4
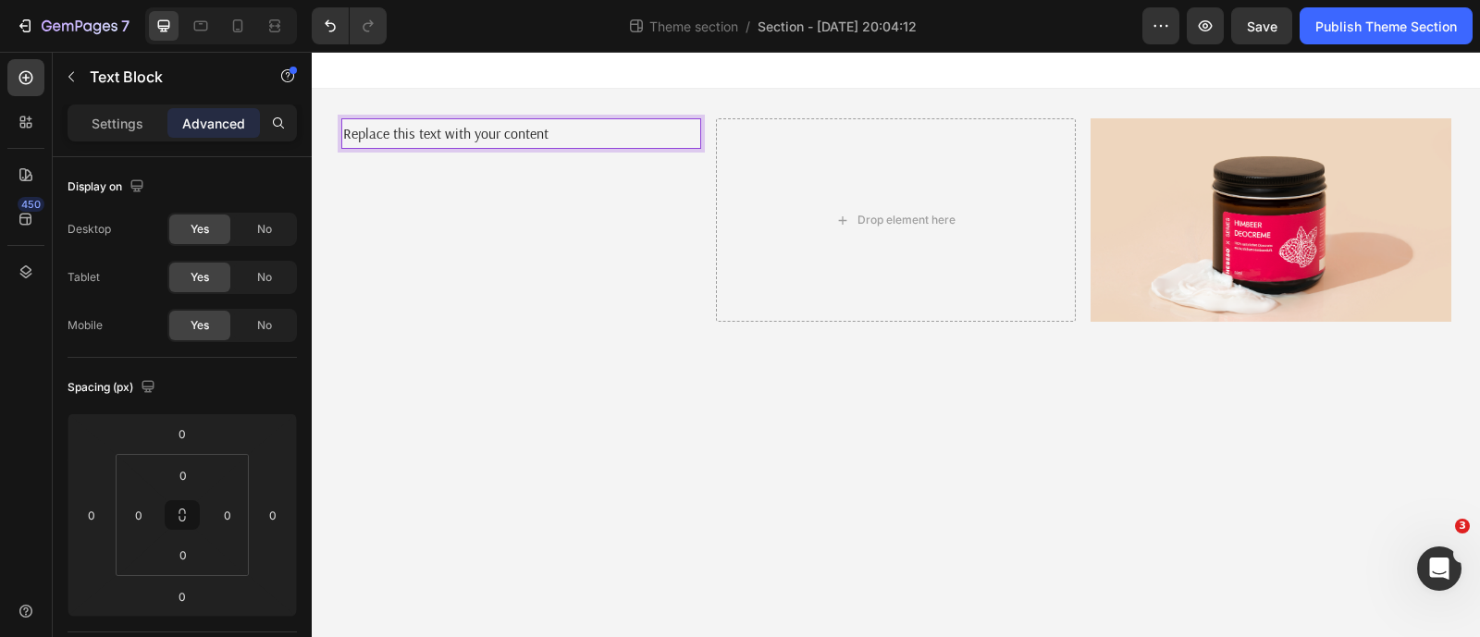
click at [522, 138] on p "Replace this text with your content" at bounding box center [521, 133] width 356 height 27
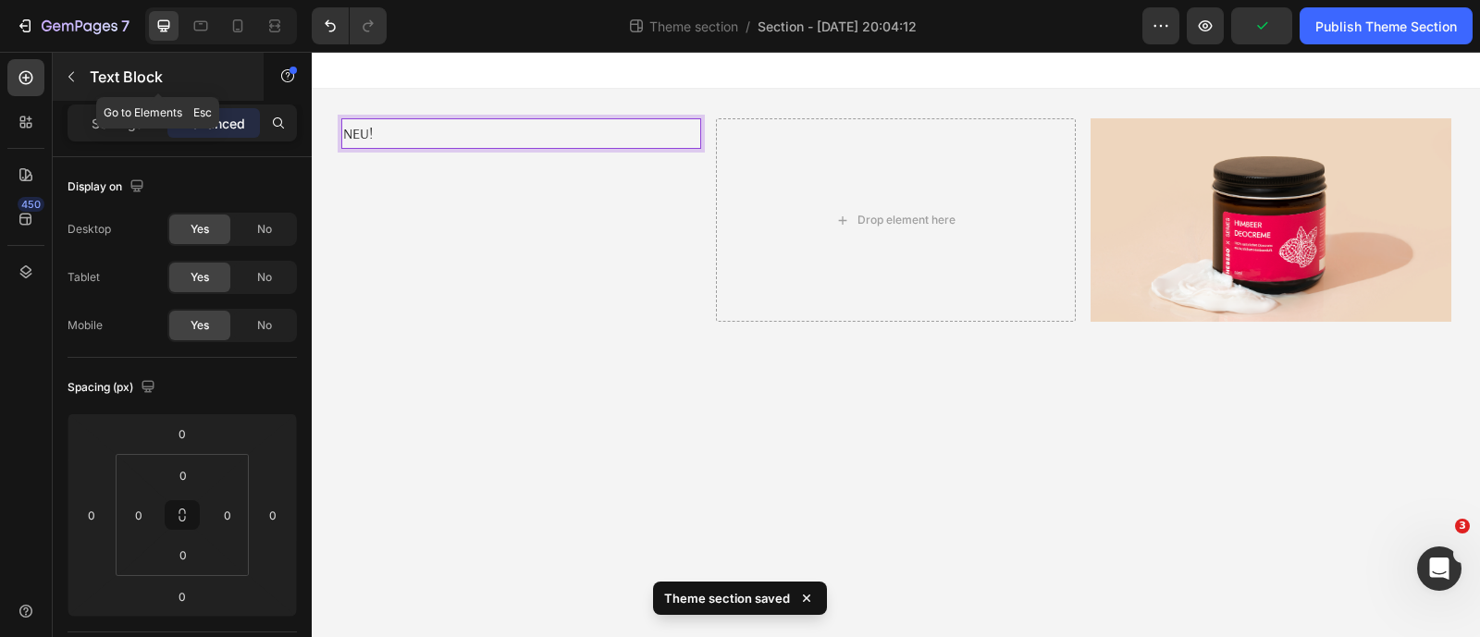
click at [76, 68] on button "button" at bounding box center [71, 77] width 30 height 30
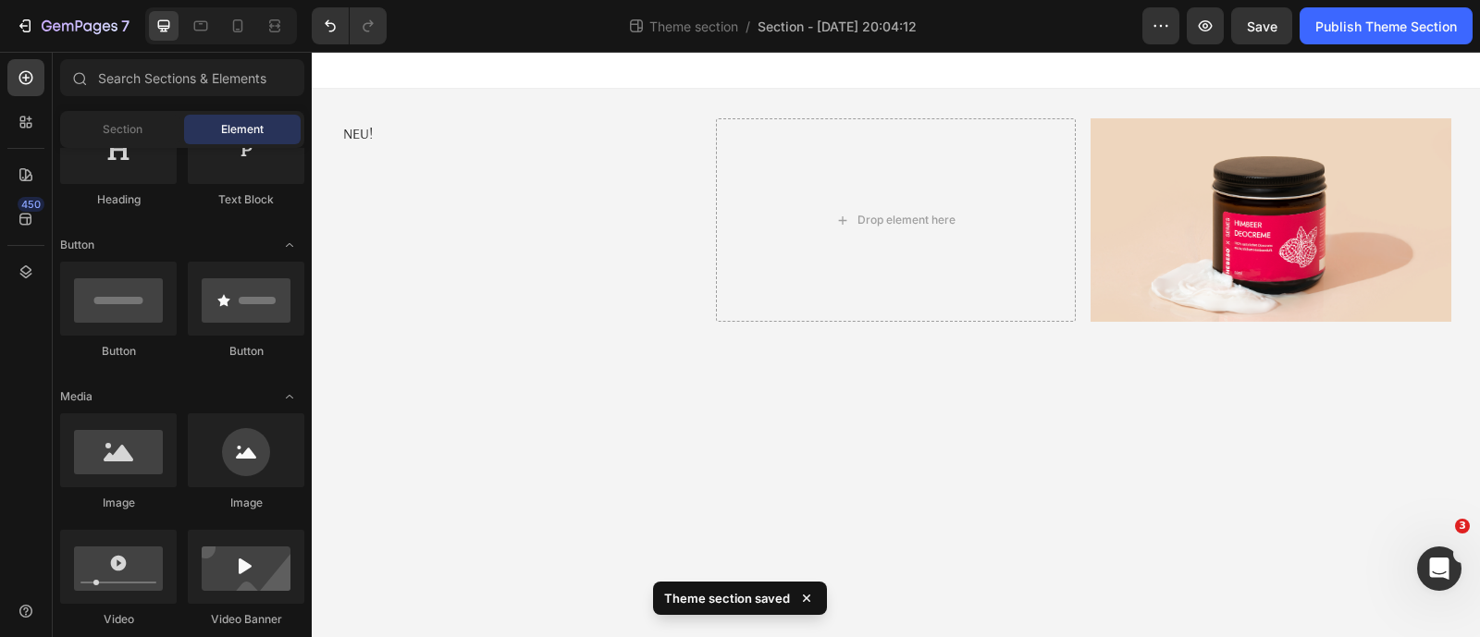
scroll to position [230, 0]
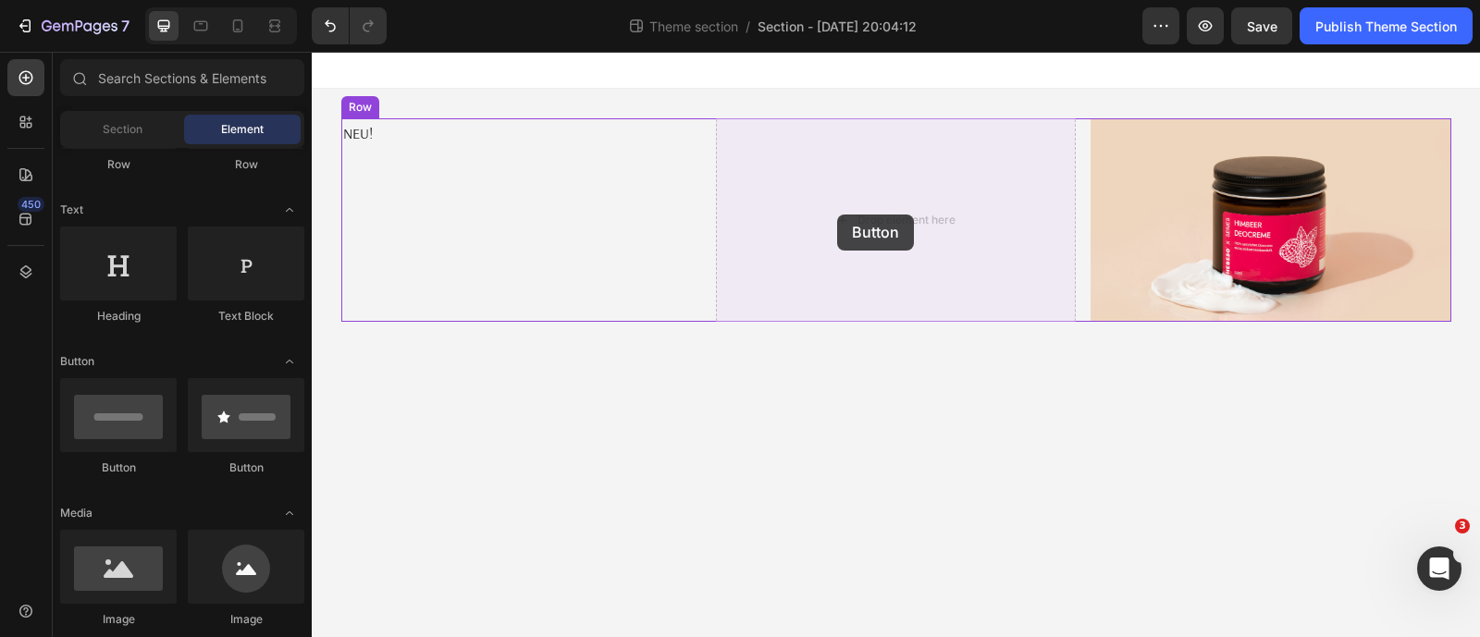
drag, startPoint x: 445, startPoint y: 451, endPoint x: 846, endPoint y: 224, distance: 461.4
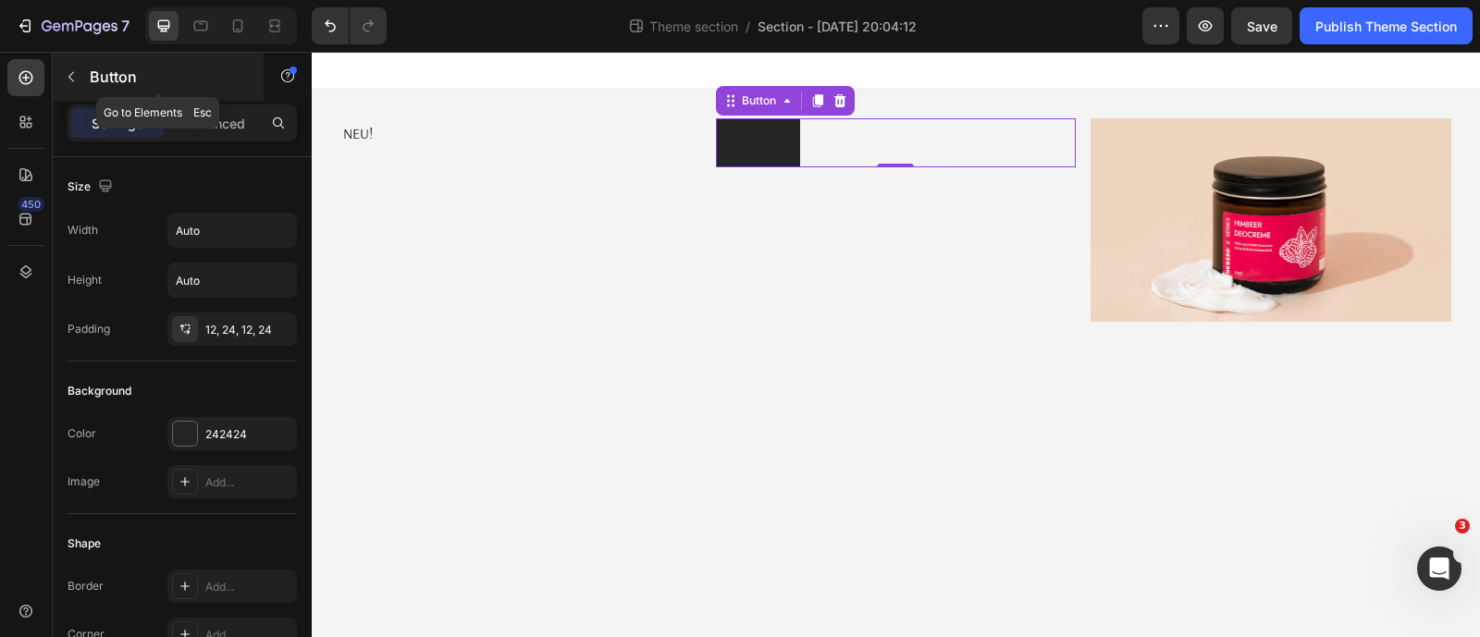
click at [76, 80] on icon "button" at bounding box center [71, 76] width 15 height 15
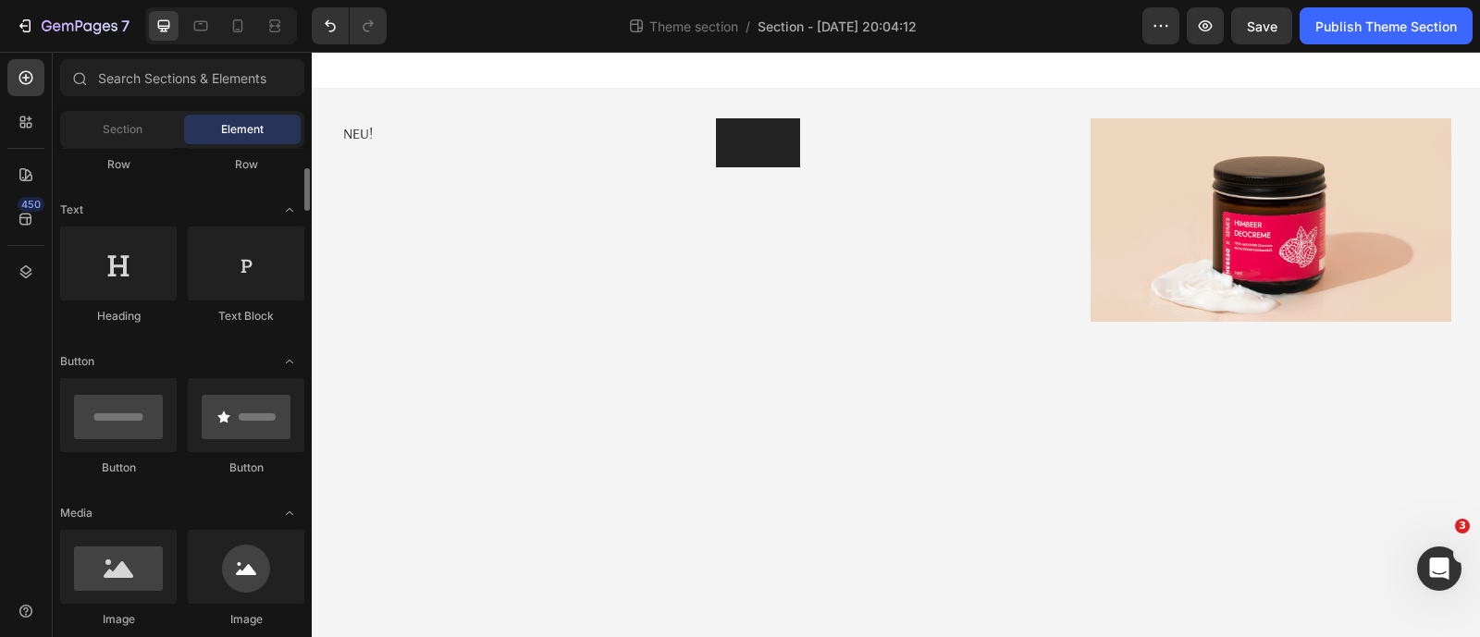
scroll to position [115, 0]
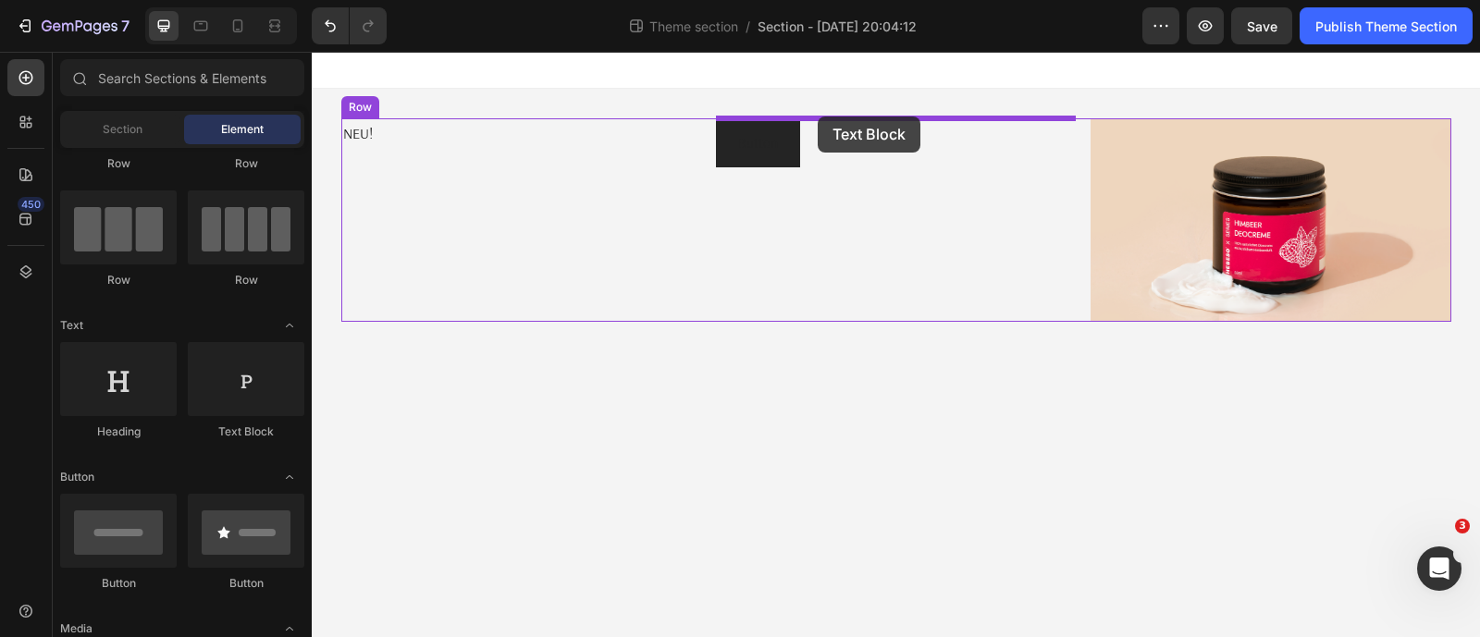
drag, startPoint x: 552, startPoint y: 425, endPoint x: 818, endPoint y: 117, distance: 407.3
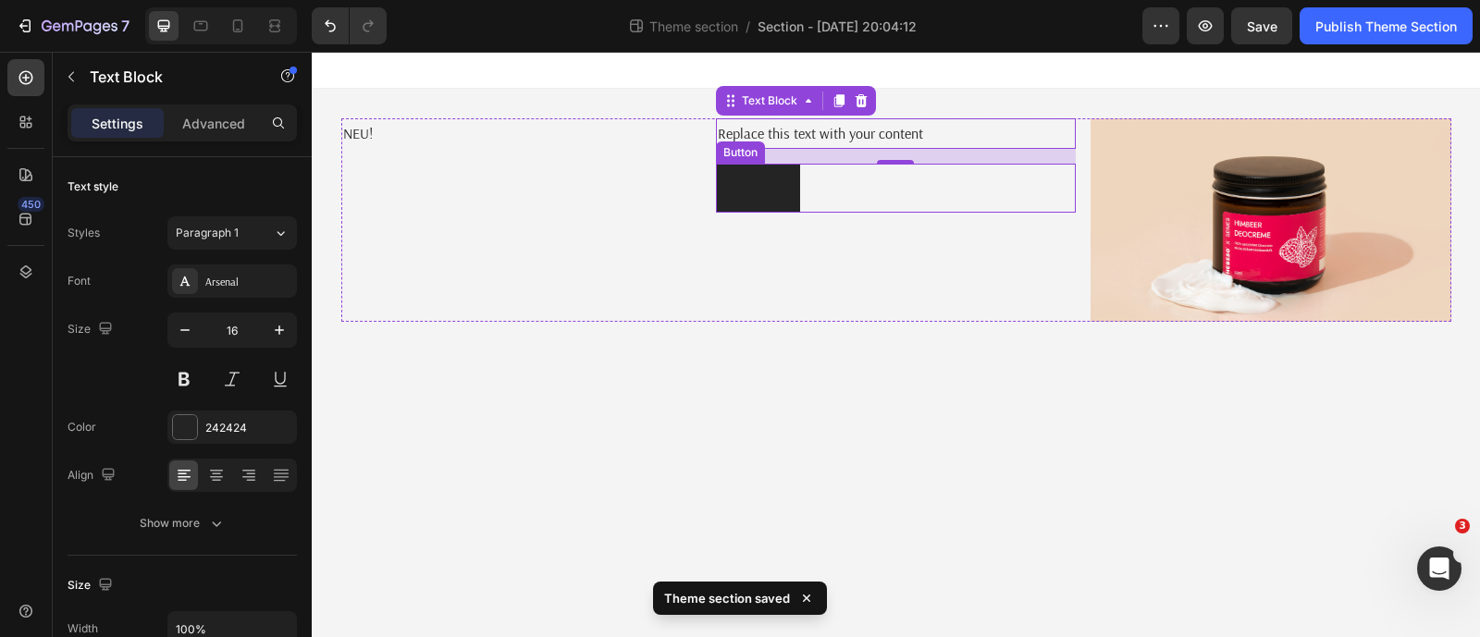
click at [803, 197] on div "Button Button" at bounding box center [896, 188] width 360 height 49
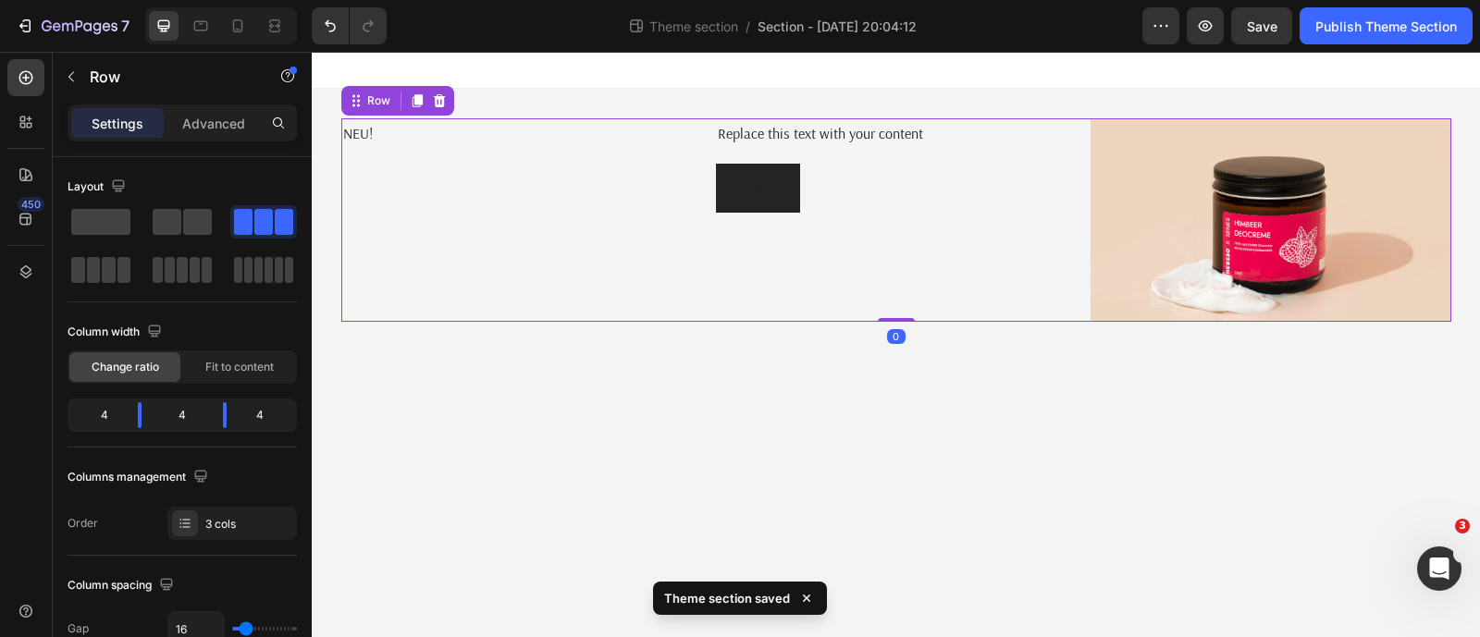
click at [510, 150] on div "NEU! Text Block" at bounding box center [521, 219] width 360 height 203
click at [450, 144] on p "NEU!" at bounding box center [521, 133] width 356 height 27
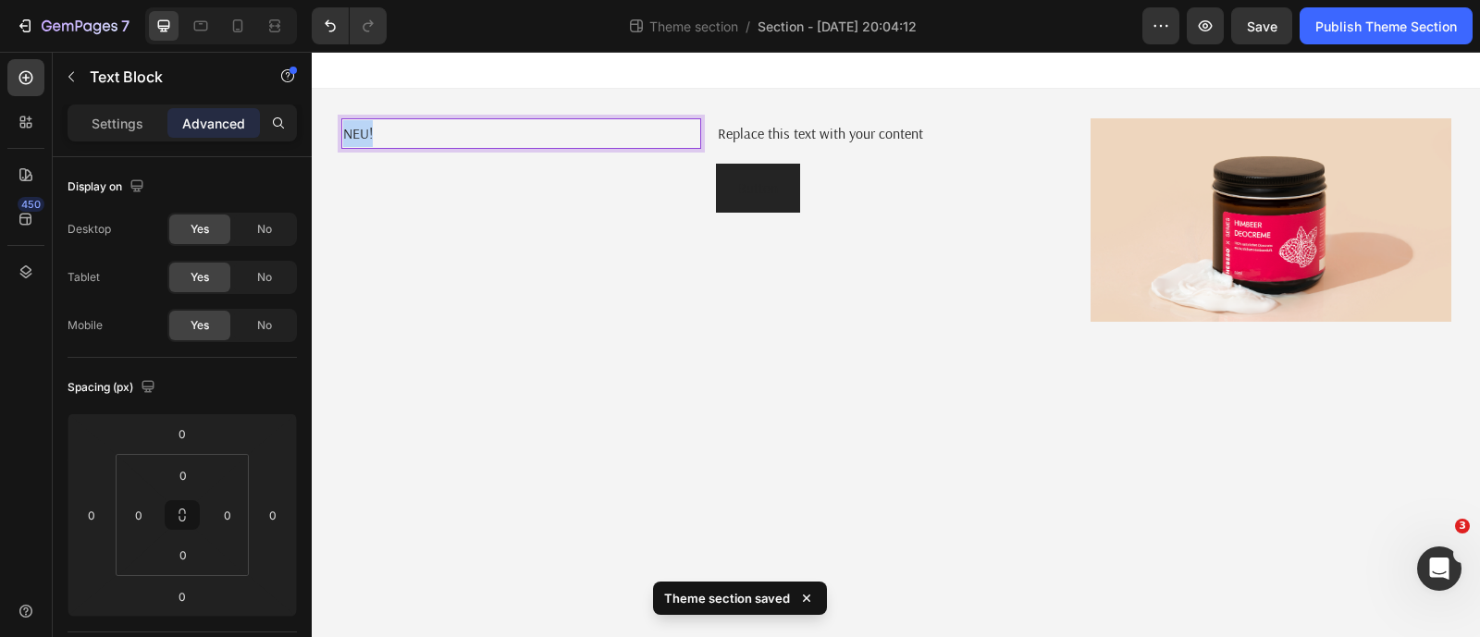
click at [450, 144] on p "NEU!" at bounding box center [521, 133] width 356 height 27
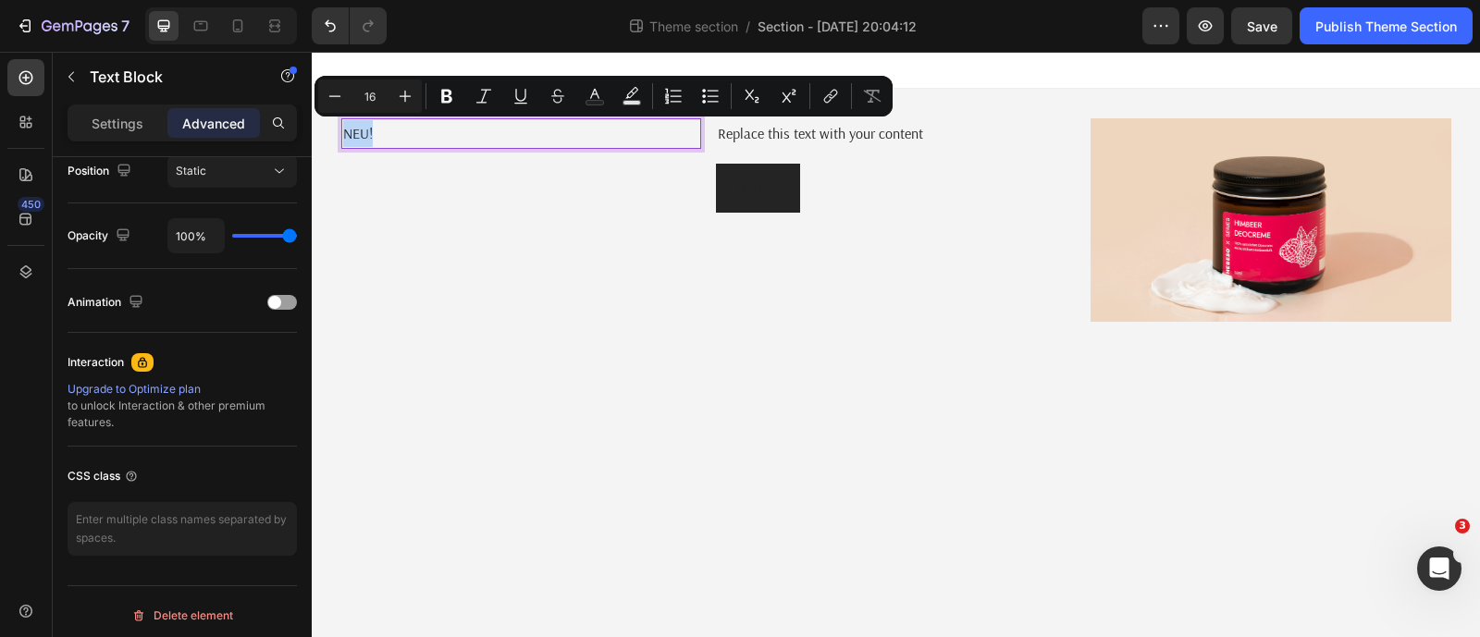
scroll to position [0, 0]
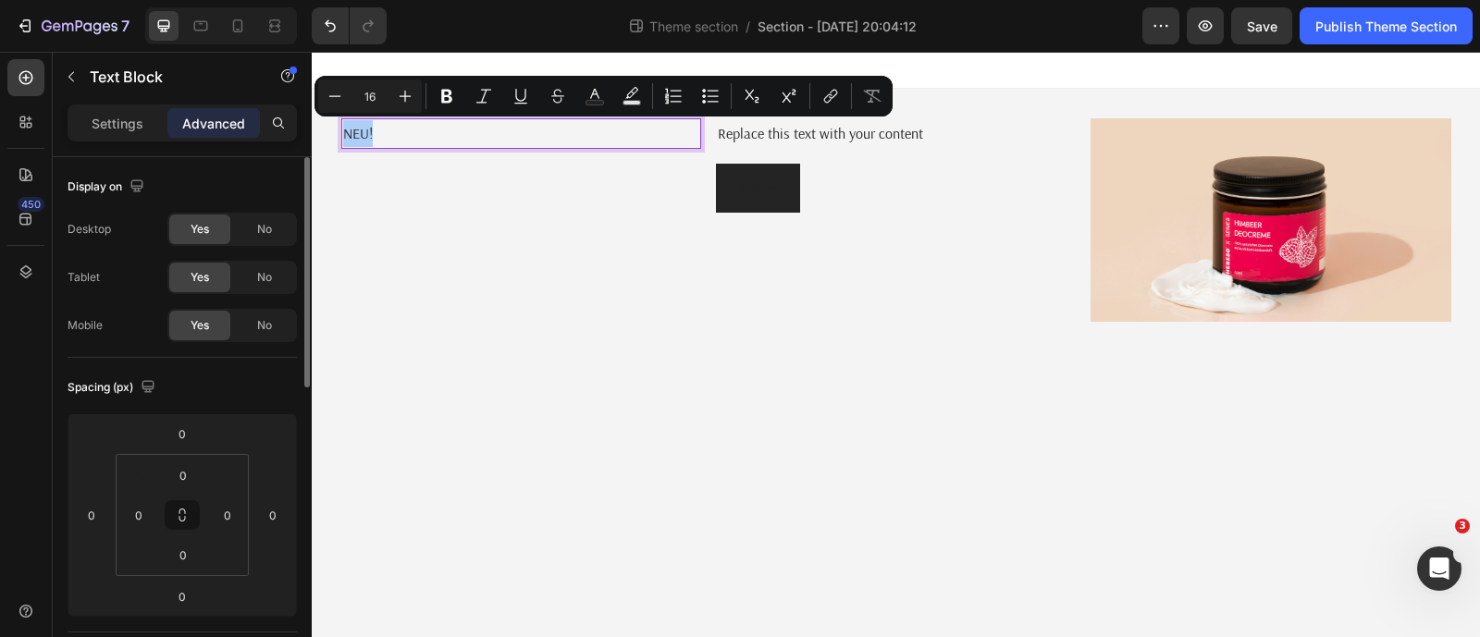
click at [117, 129] on p "Settings" at bounding box center [118, 123] width 52 height 19
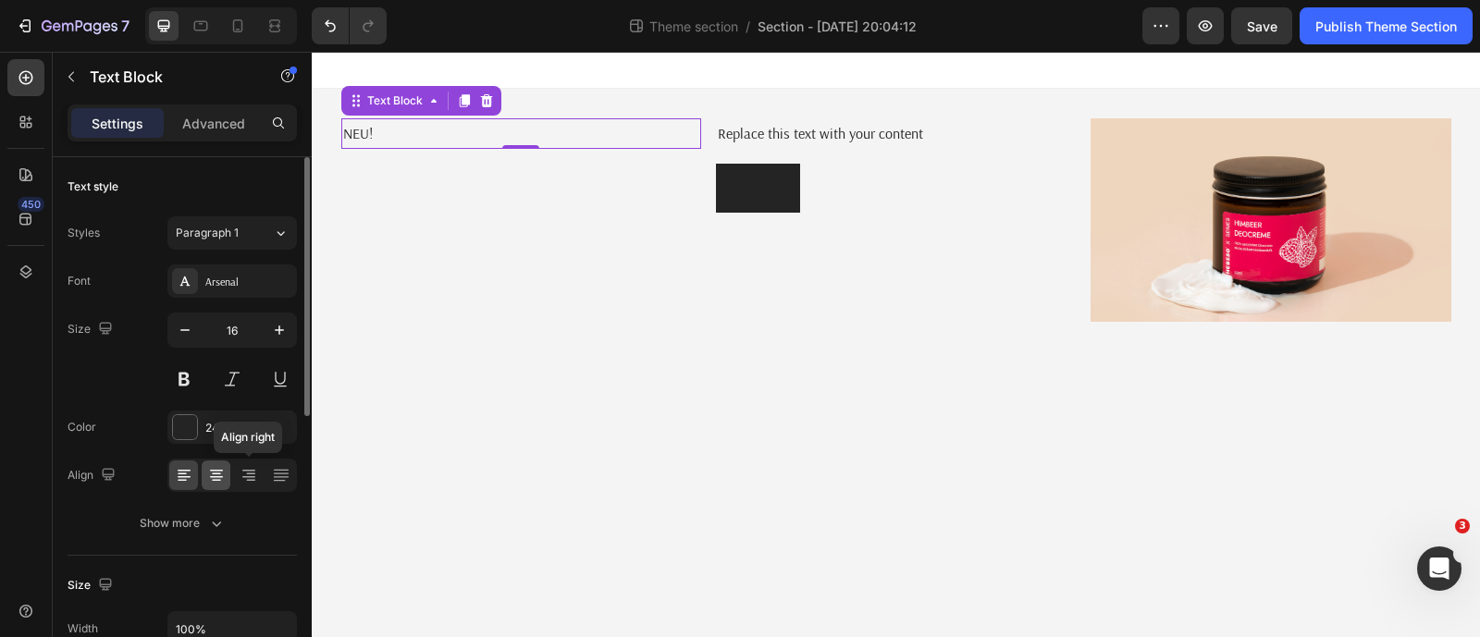
click at [216, 475] on icon at bounding box center [216, 475] width 18 height 18
click at [217, 289] on div "Arsenal" at bounding box center [248, 282] width 87 height 17
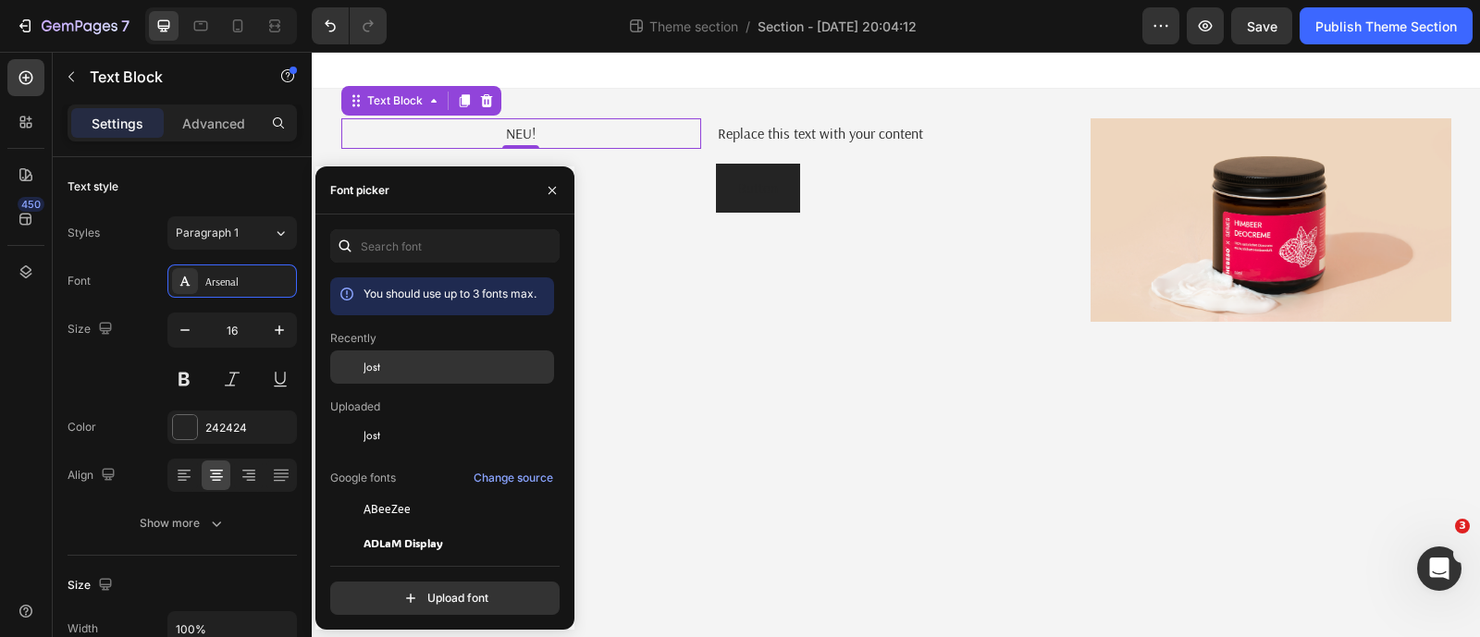
click at [375, 375] on span "Jost" at bounding box center [372, 367] width 17 height 17
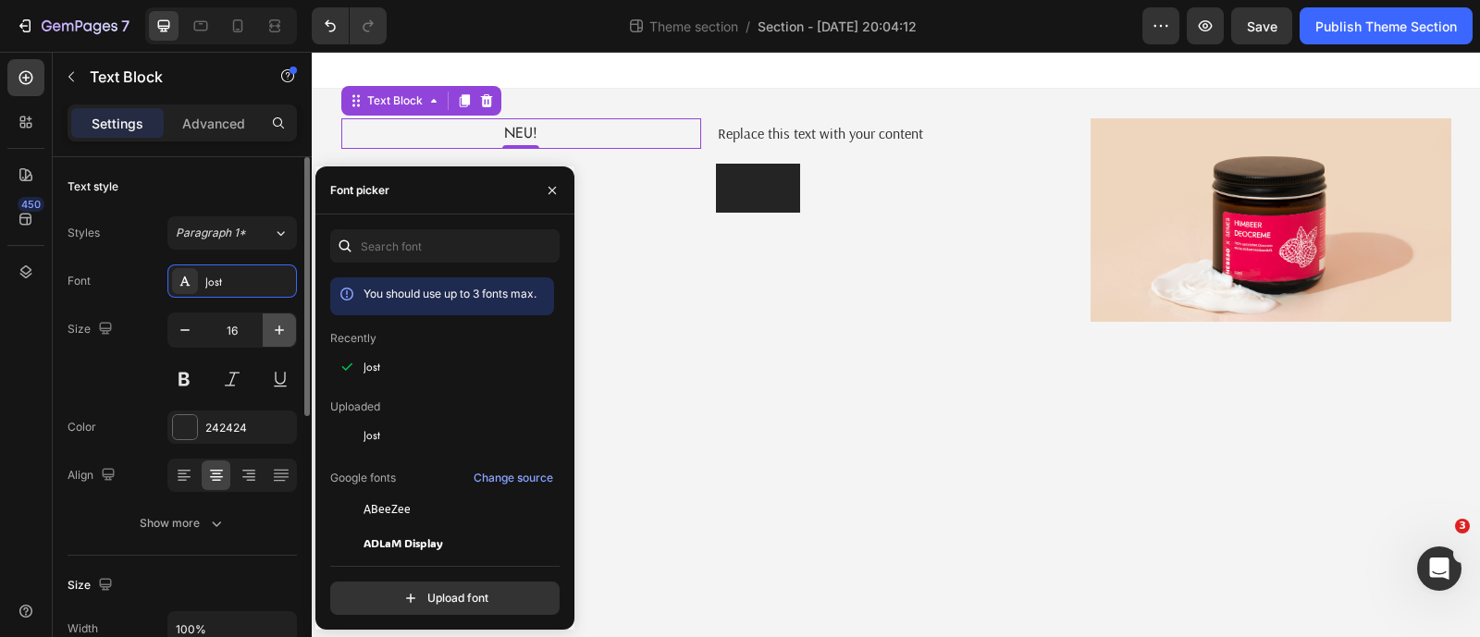
click at [277, 326] on icon "button" at bounding box center [279, 330] width 18 height 18
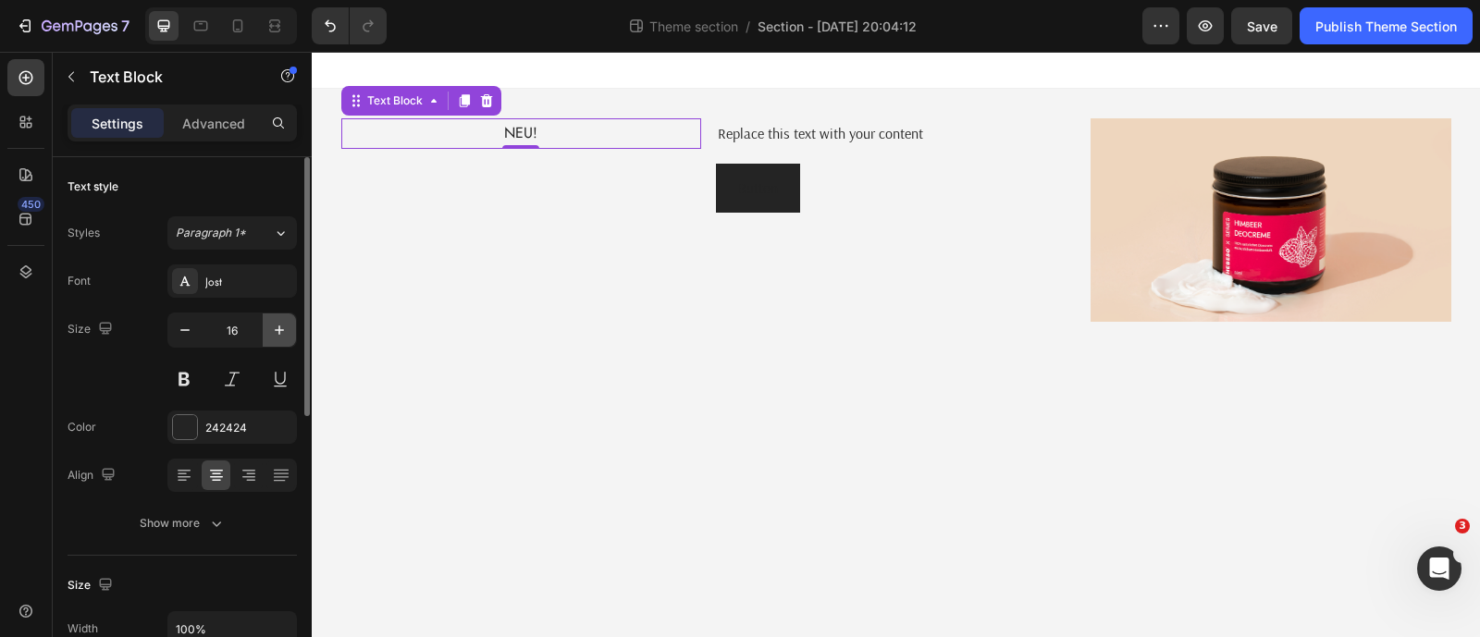
click at [277, 326] on icon "button" at bounding box center [279, 330] width 18 height 18
click at [278, 332] on icon "button" at bounding box center [279, 330] width 9 height 9
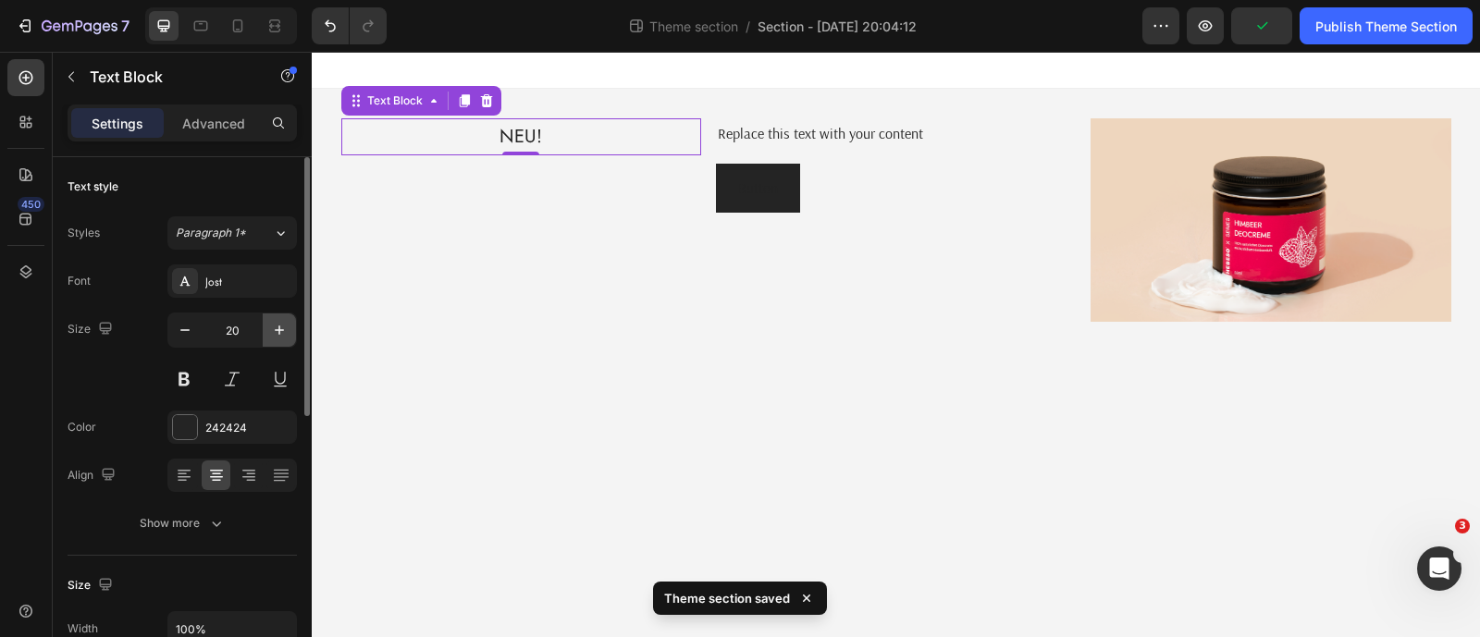
click at [278, 332] on icon "button" at bounding box center [279, 330] width 9 height 9
click at [278, 331] on icon "button" at bounding box center [279, 330] width 9 height 9
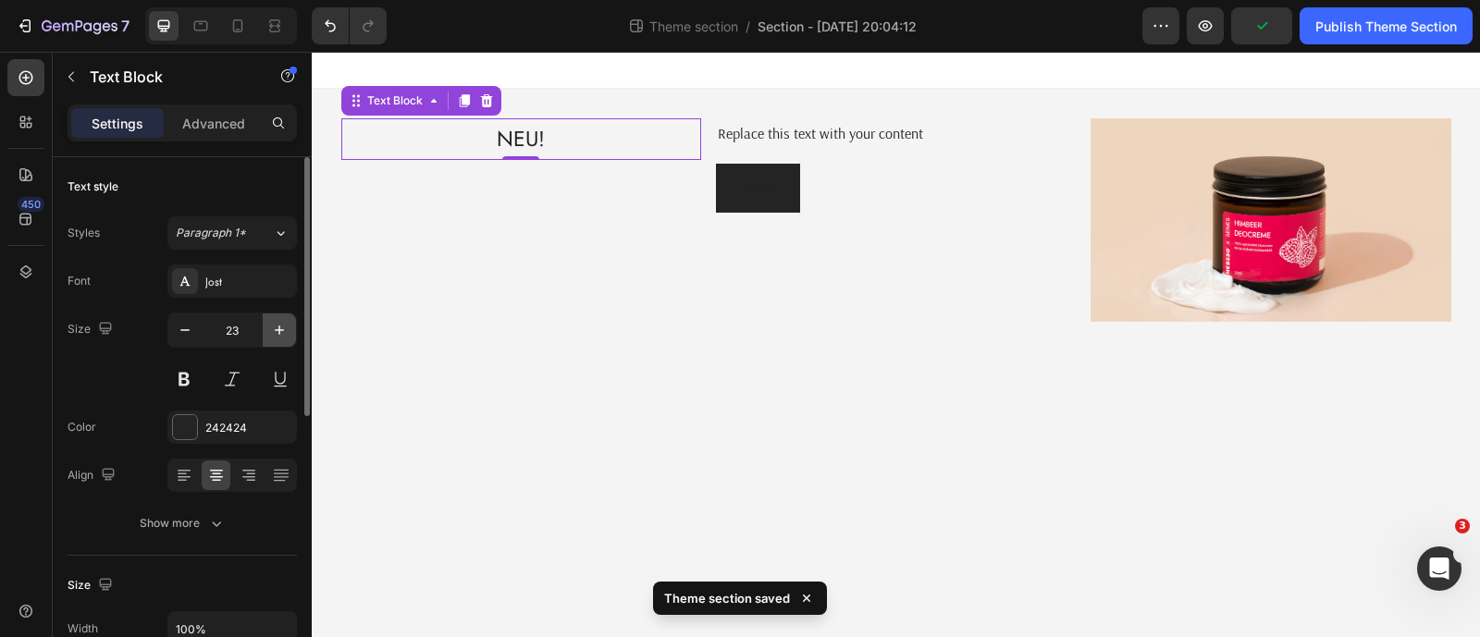
click at [278, 331] on icon "button" at bounding box center [279, 330] width 9 height 9
type input "27"
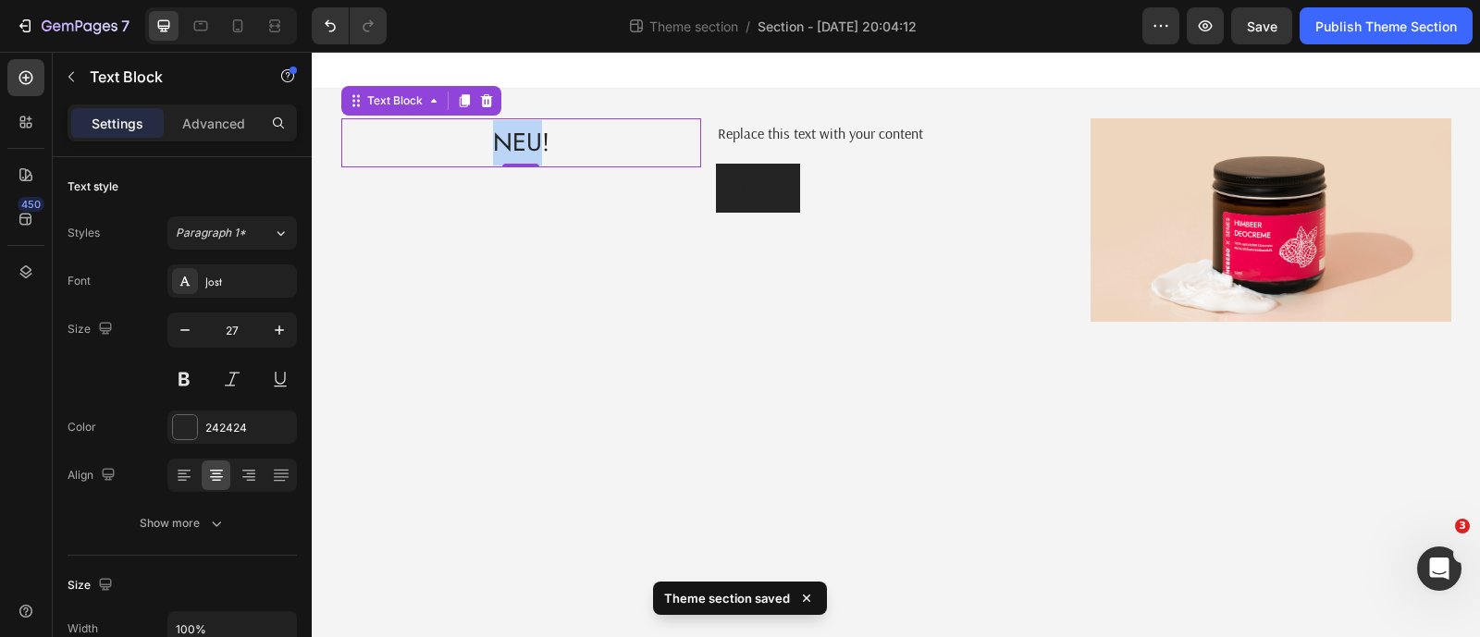
click at [518, 143] on p "NEU!" at bounding box center [521, 142] width 356 height 45
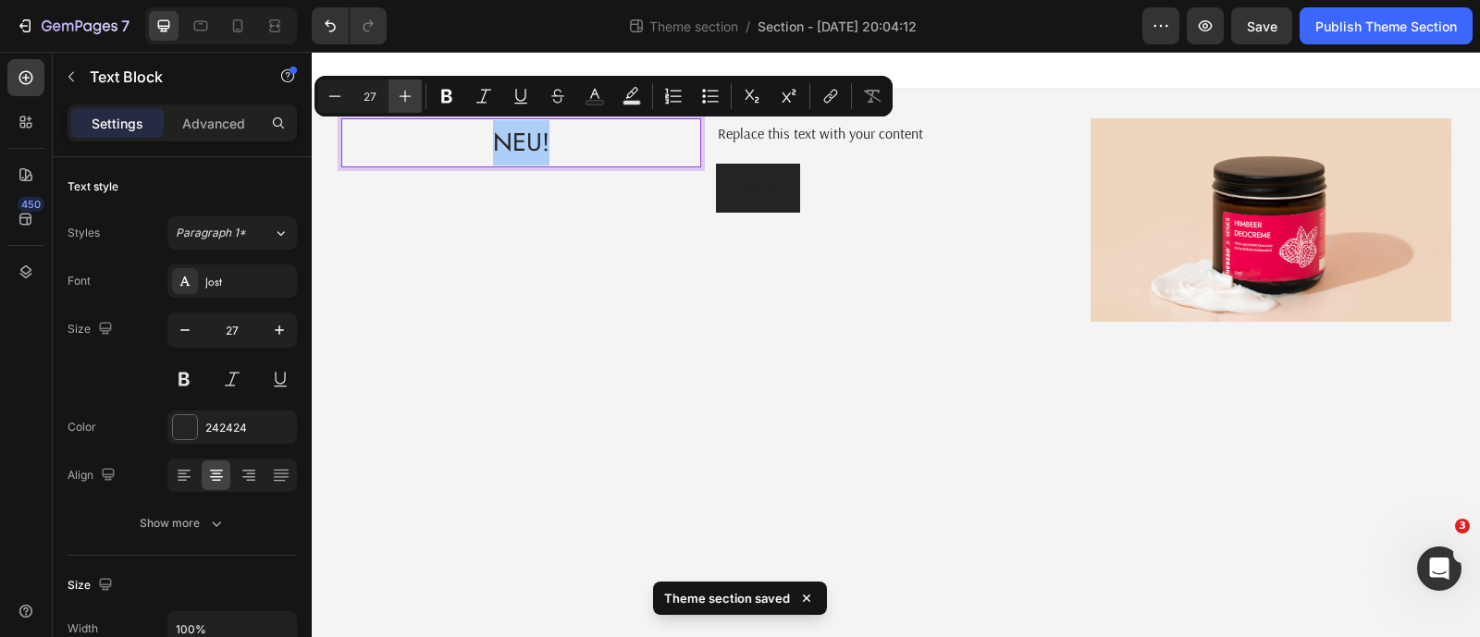
click at [412, 102] on icon "Editor contextual toolbar" at bounding box center [405, 96] width 18 height 18
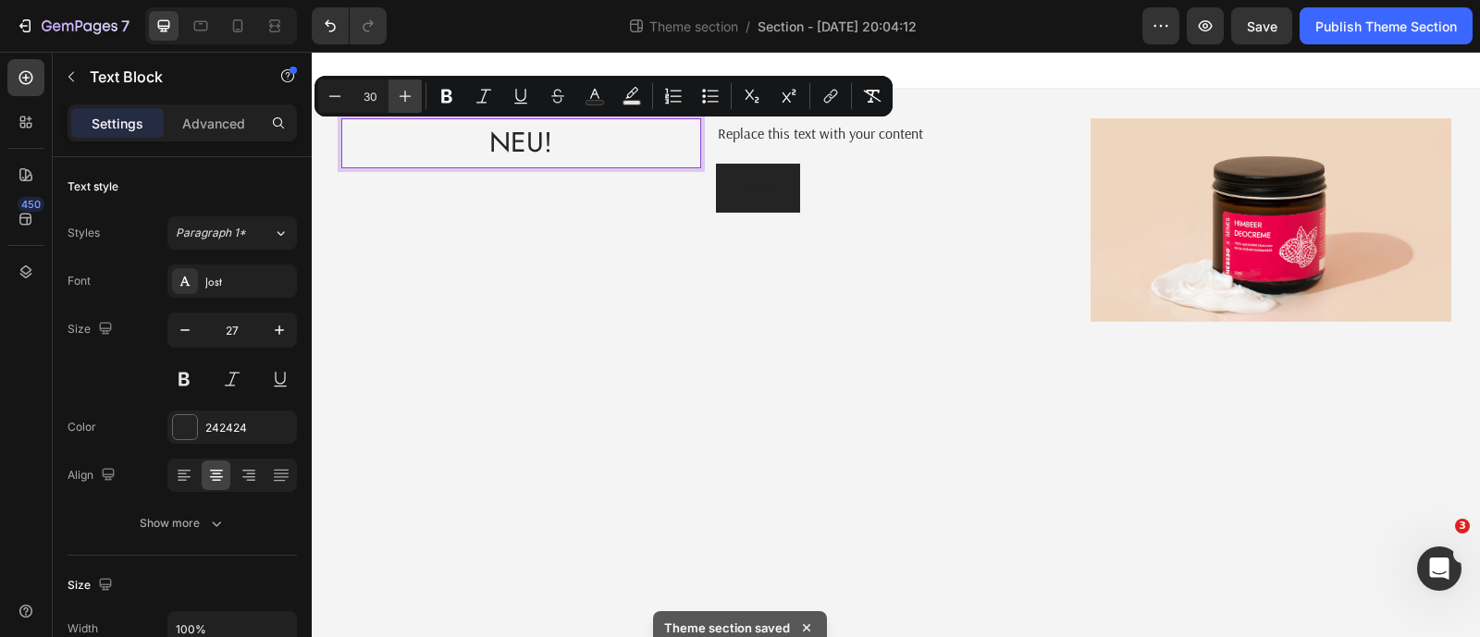
click at [412, 102] on icon "Editor contextual toolbar" at bounding box center [405, 96] width 18 height 18
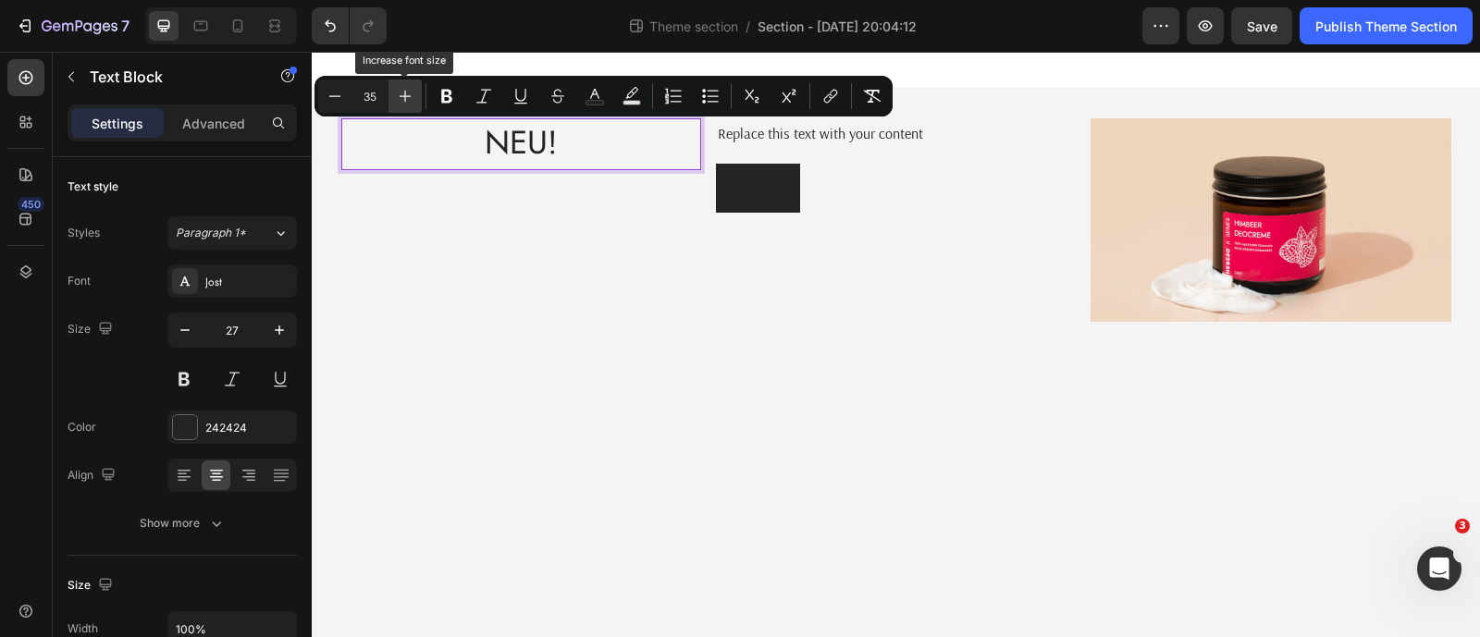
click at [412, 102] on icon "Editor contextual toolbar" at bounding box center [405, 96] width 18 height 18
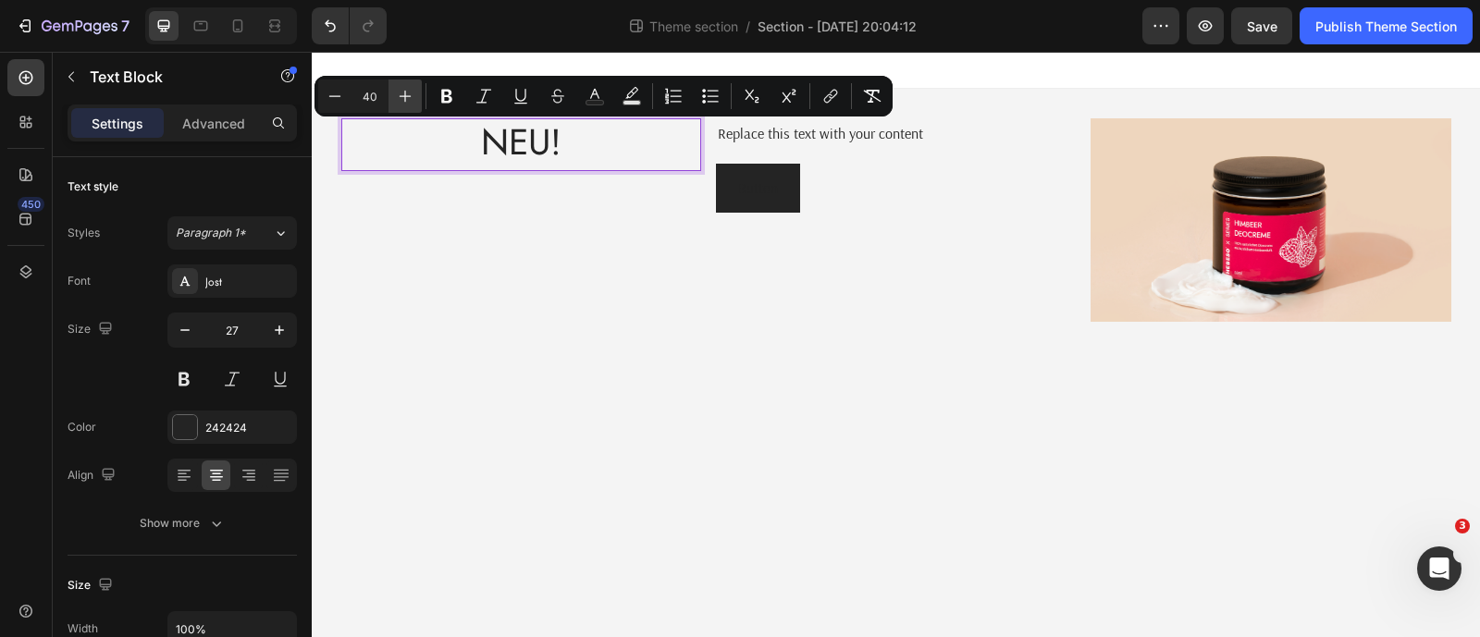
click at [412, 102] on icon "Editor contextual toolbar" at bounding box center [405, 96] width 18 height 18
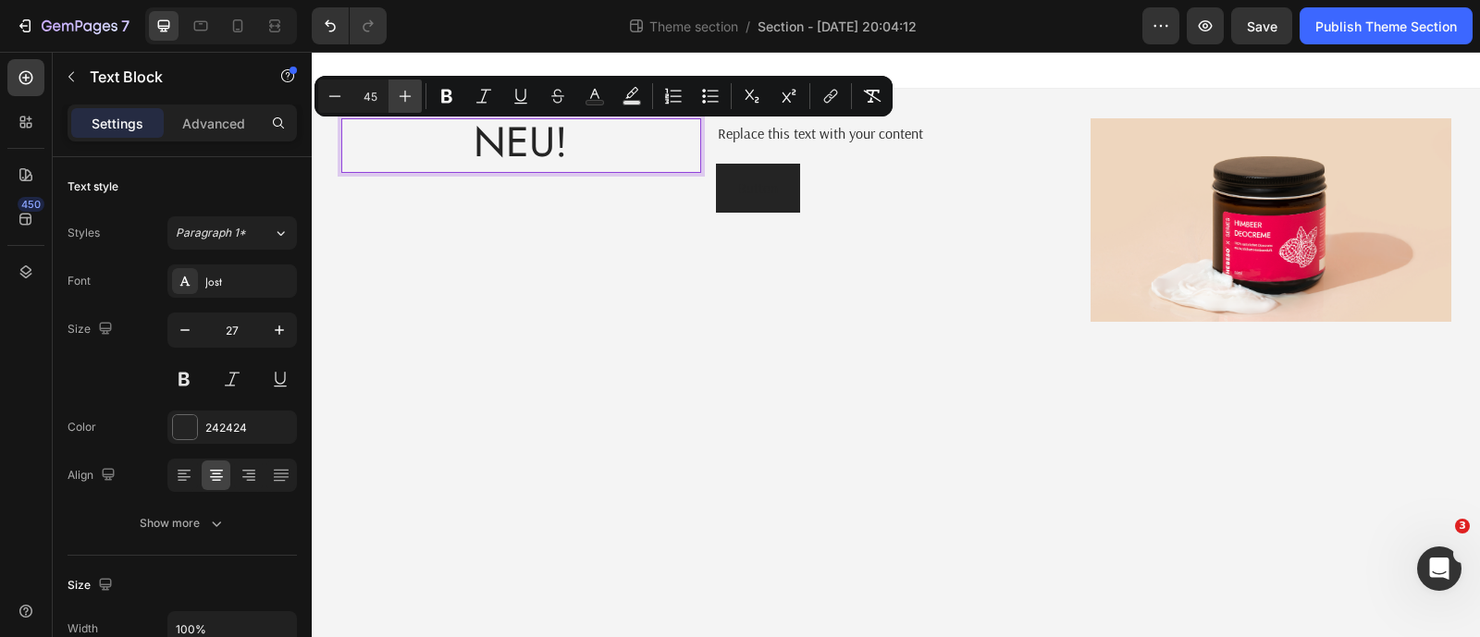
click at [412, 102] on icon "Editor contextual toolbar" at bounding box center [405, 96] width 18 height 18
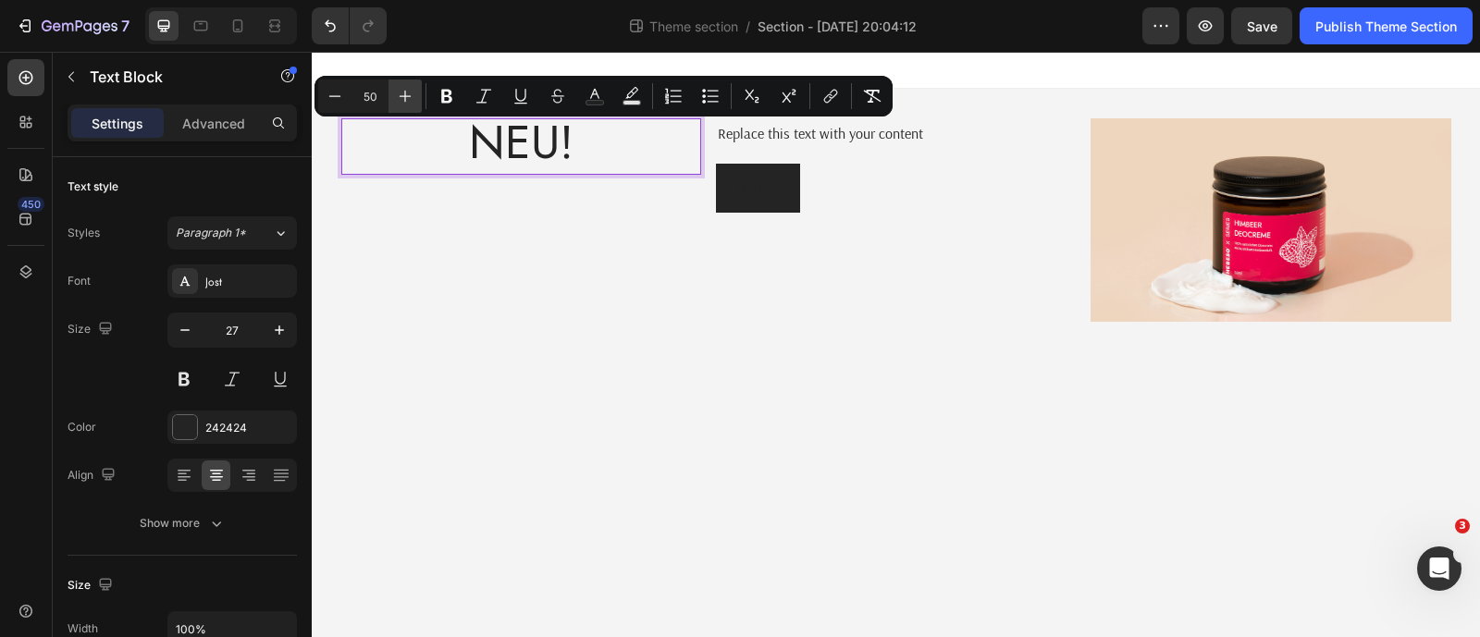
click at [412, 102] on icon "Editor contextual toolbar" at bounding box center [405, 96] width 18 height 18
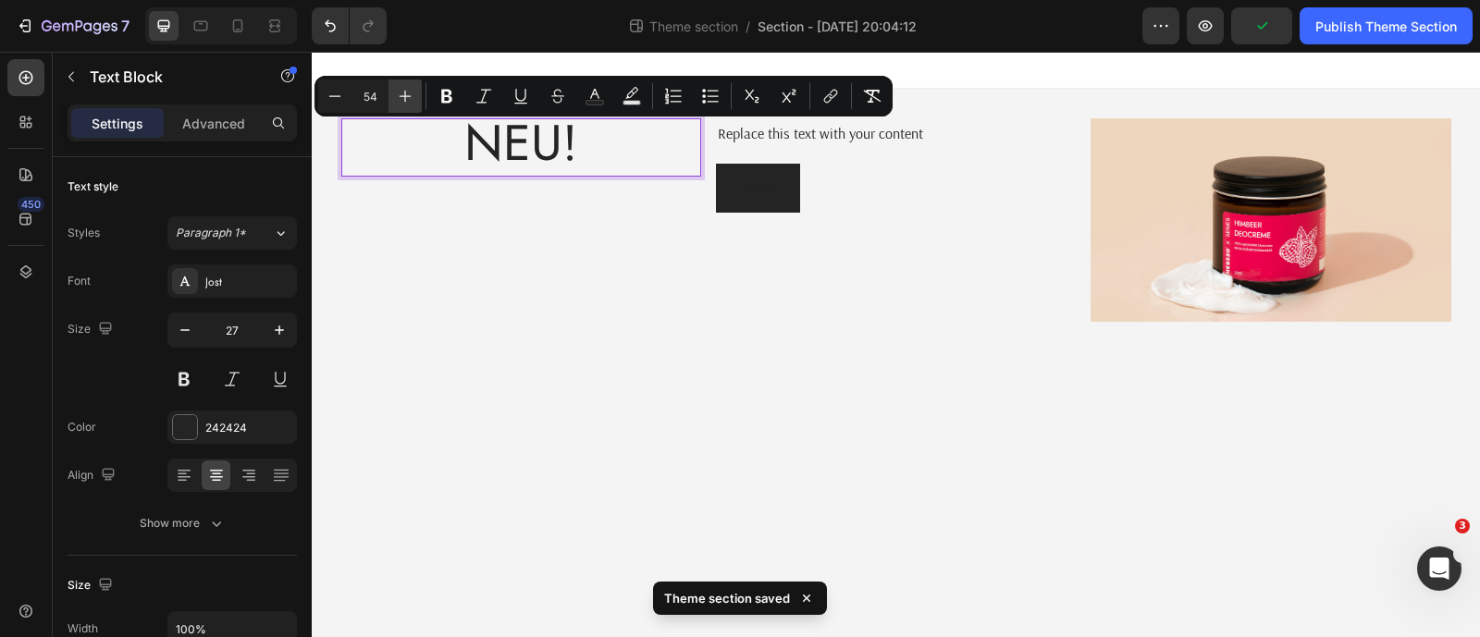
type input "55"
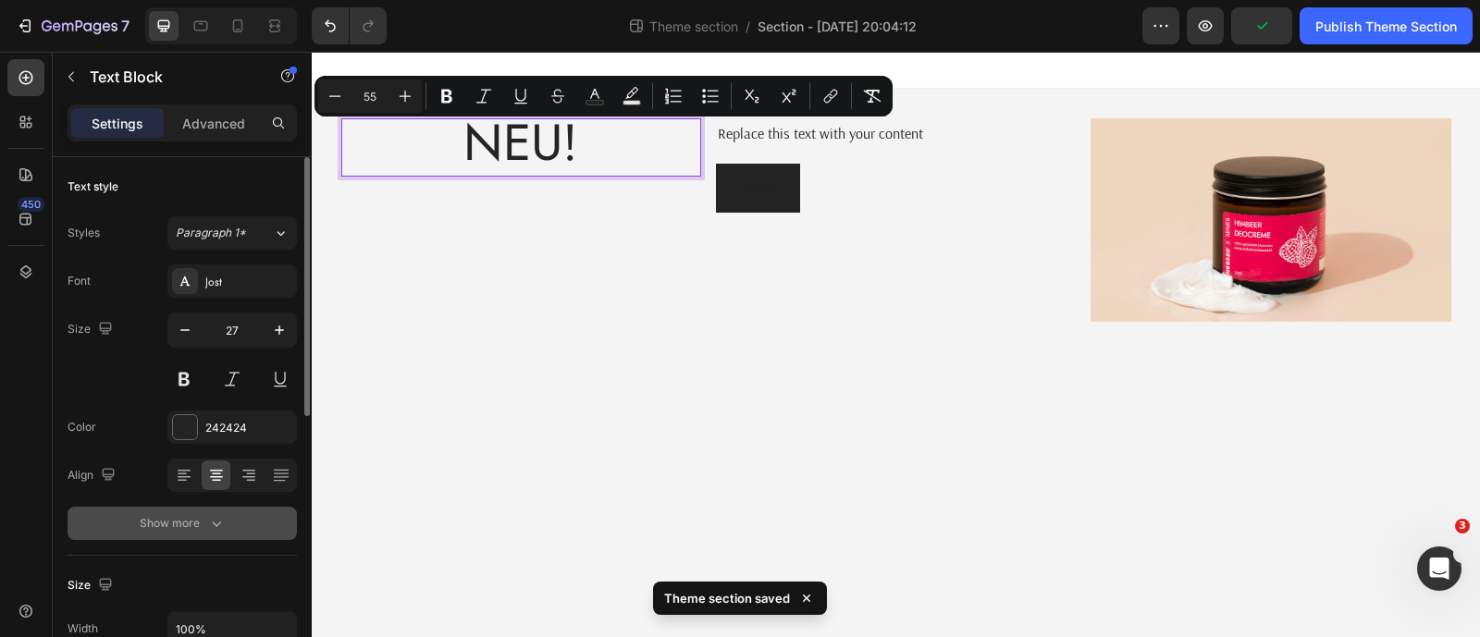
click at [216, 528] on icon "button" at bounding box center [216, 523] width 18 height 18
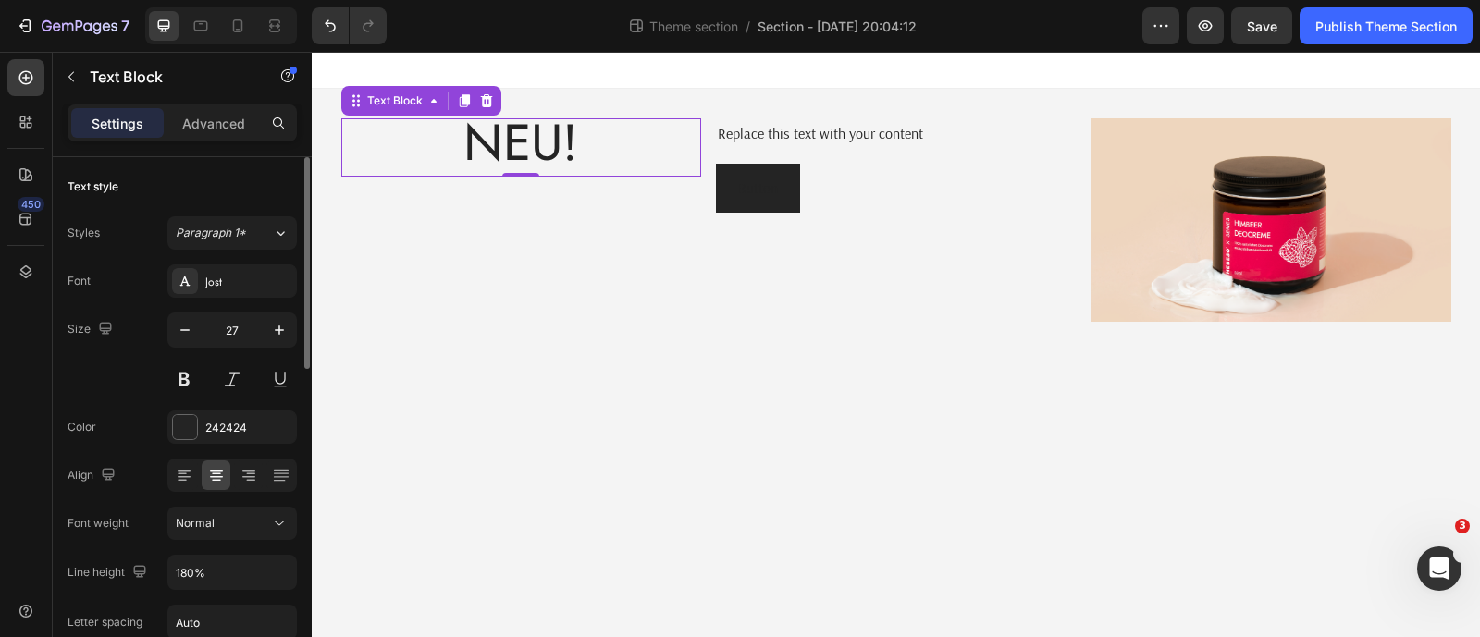
click at [509, 252] on div "NEU! Text Block 0" at bounding box center [521, 219] width 360 height 203
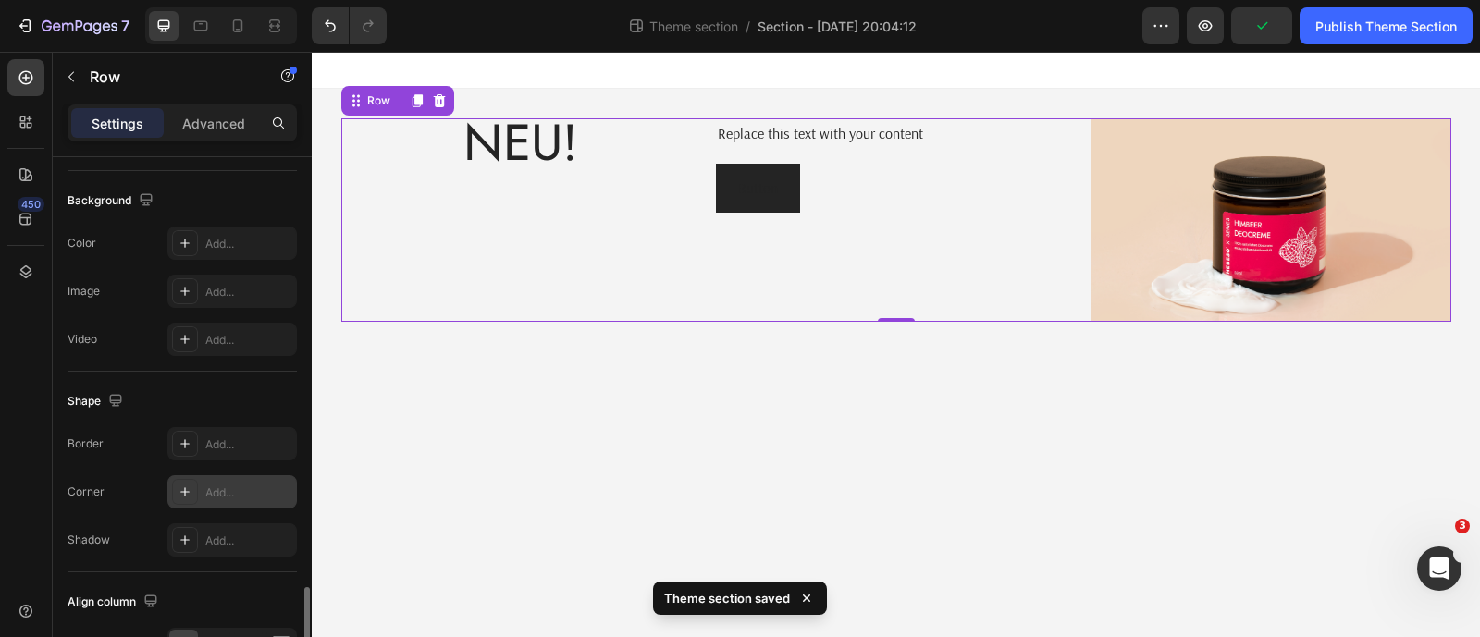
scroll to position [804, 0]
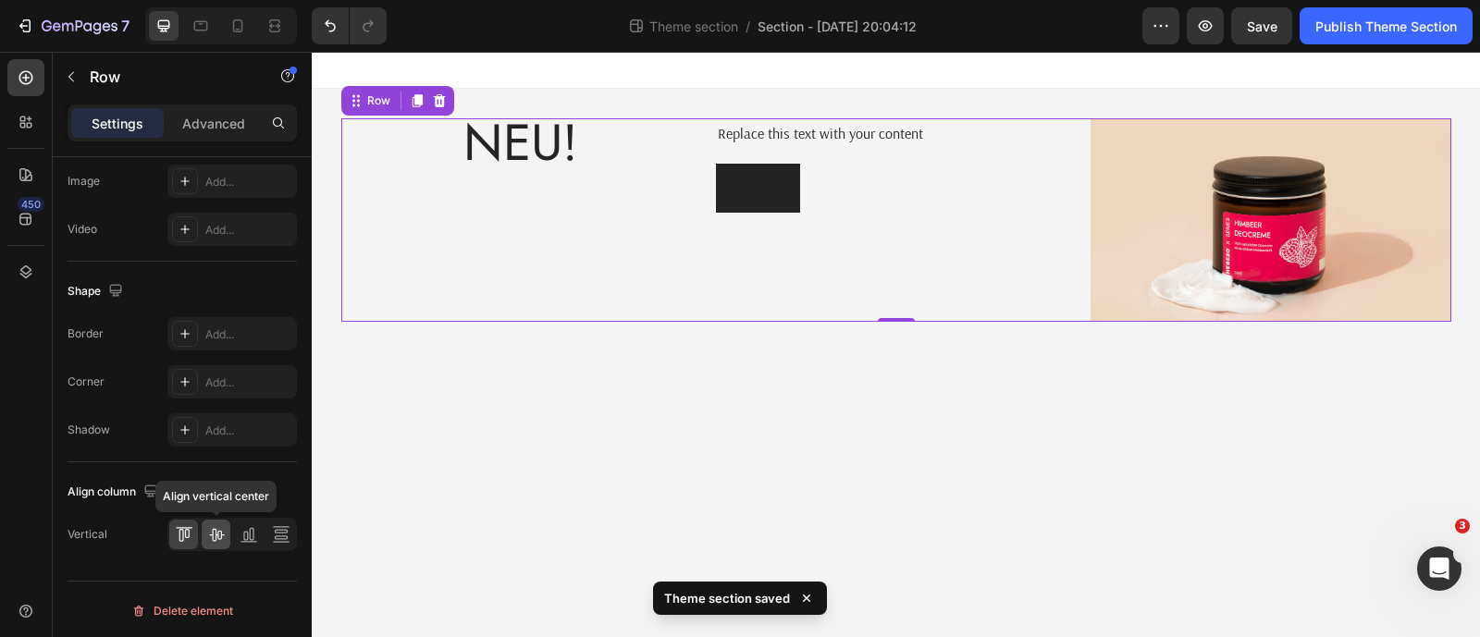
click at [217, 533] on icon at bounding box center [216, 535] width 15 height 13
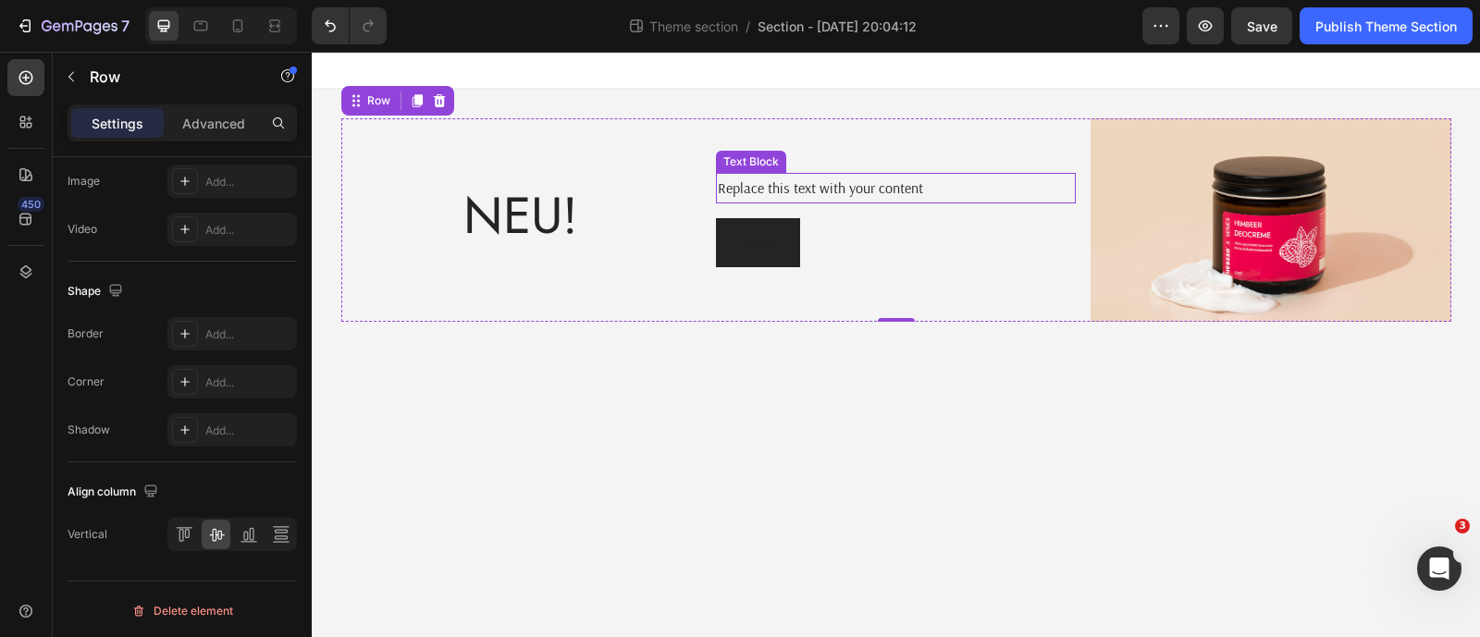
click at [851, 190] on div "Replace this text with your content" at bounding box center [896, 188] width 360 height 31
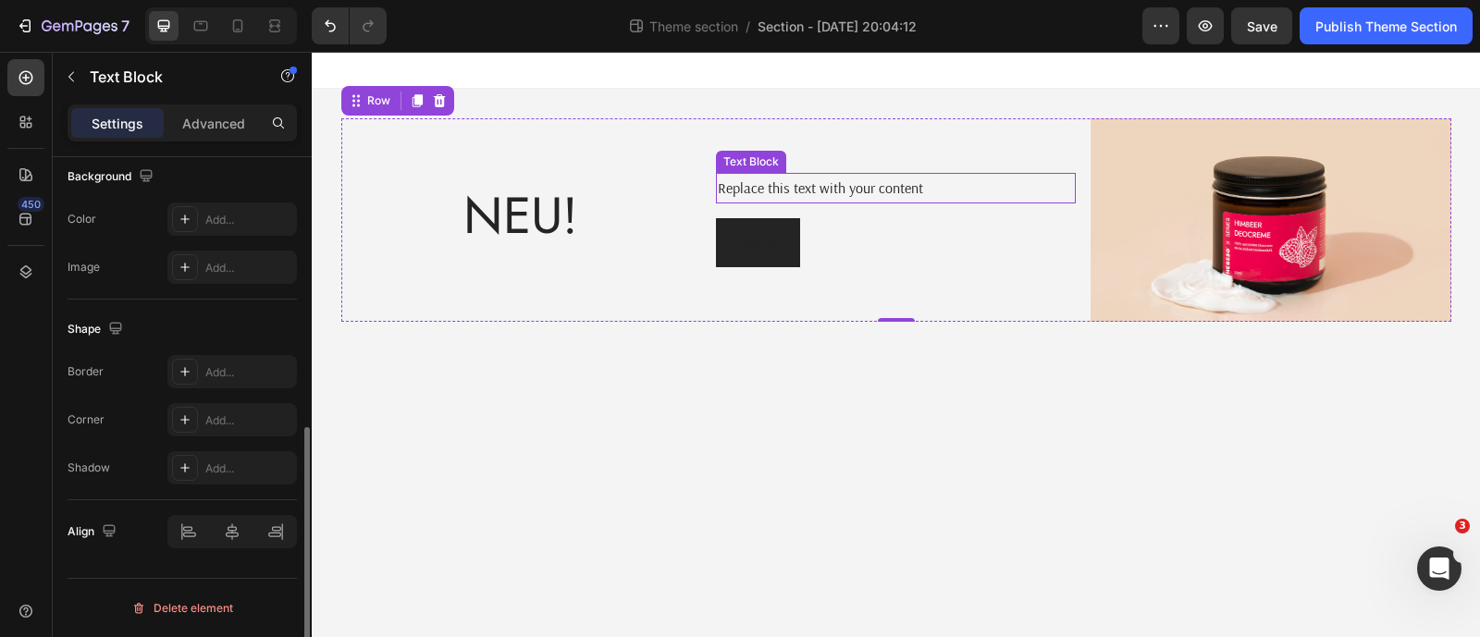
click at [851, 190] on div "Replace this text with your content" at bounding box center [896, 188] width 360 height 31
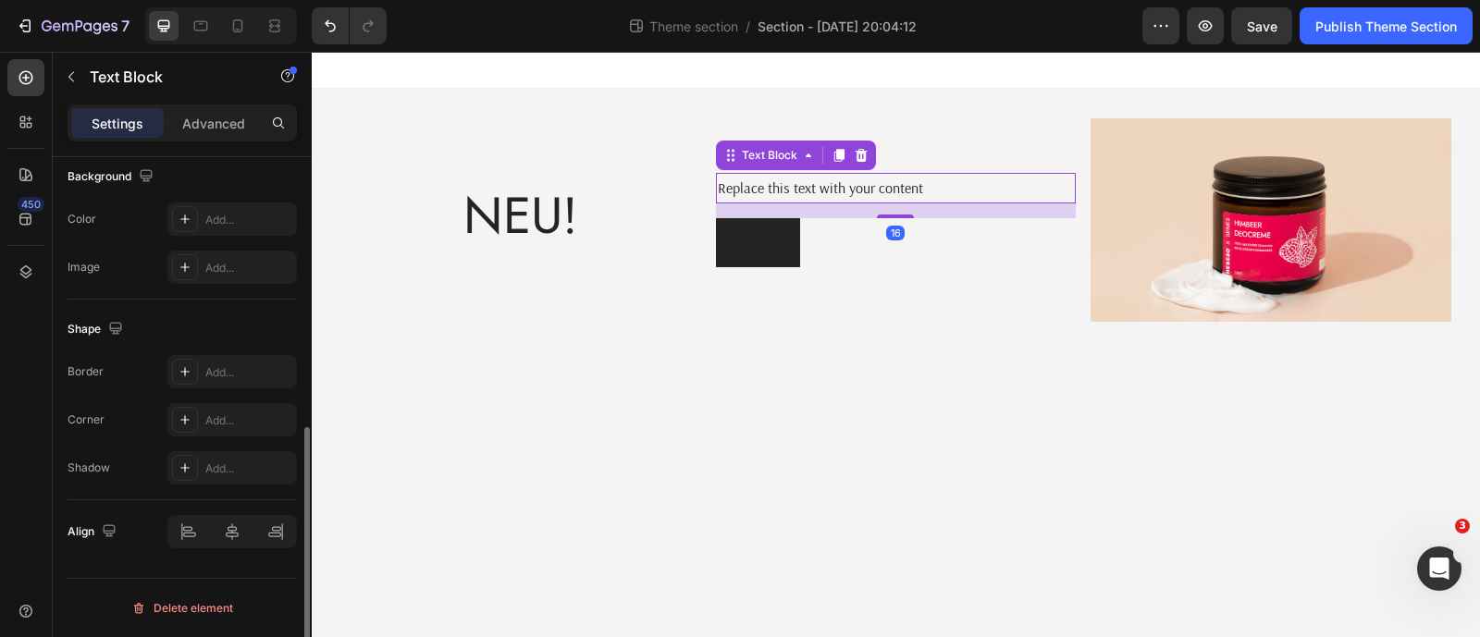
scroll to position [0, 0]
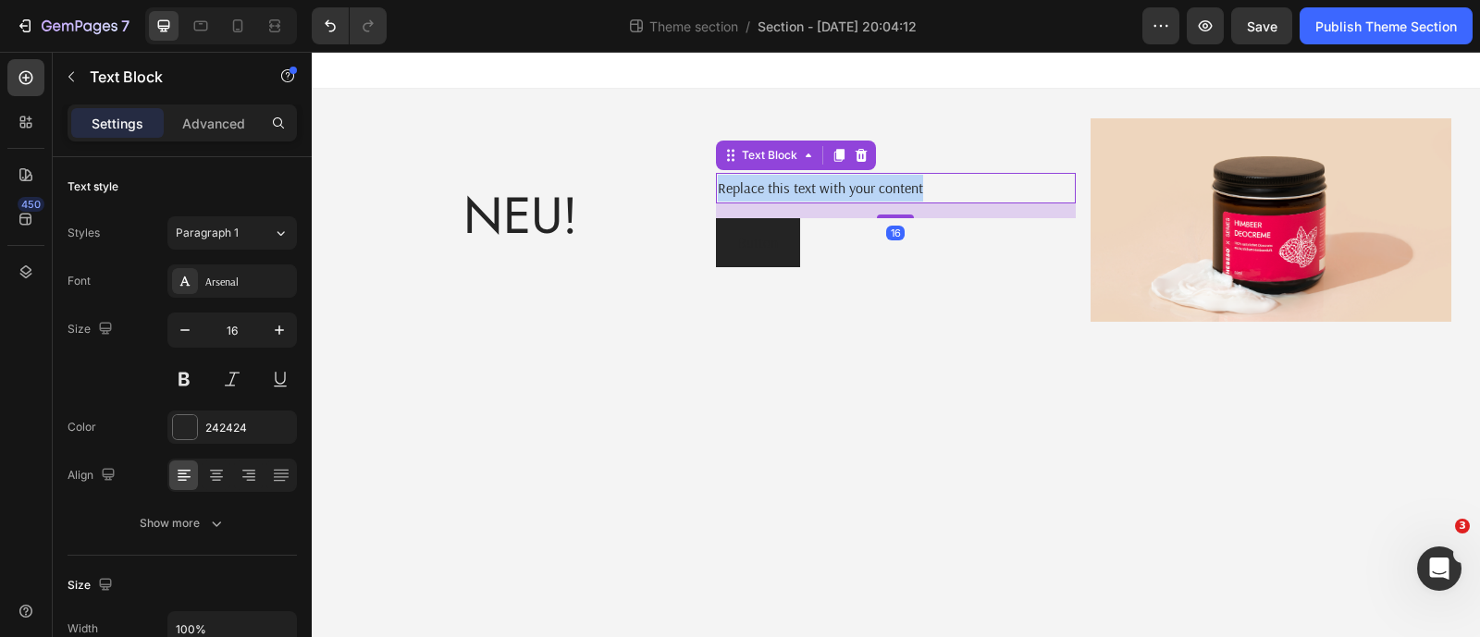
click at [851, 190] on p "Replace this text with your content" at bounding box center [896, 188] width 356 height 27
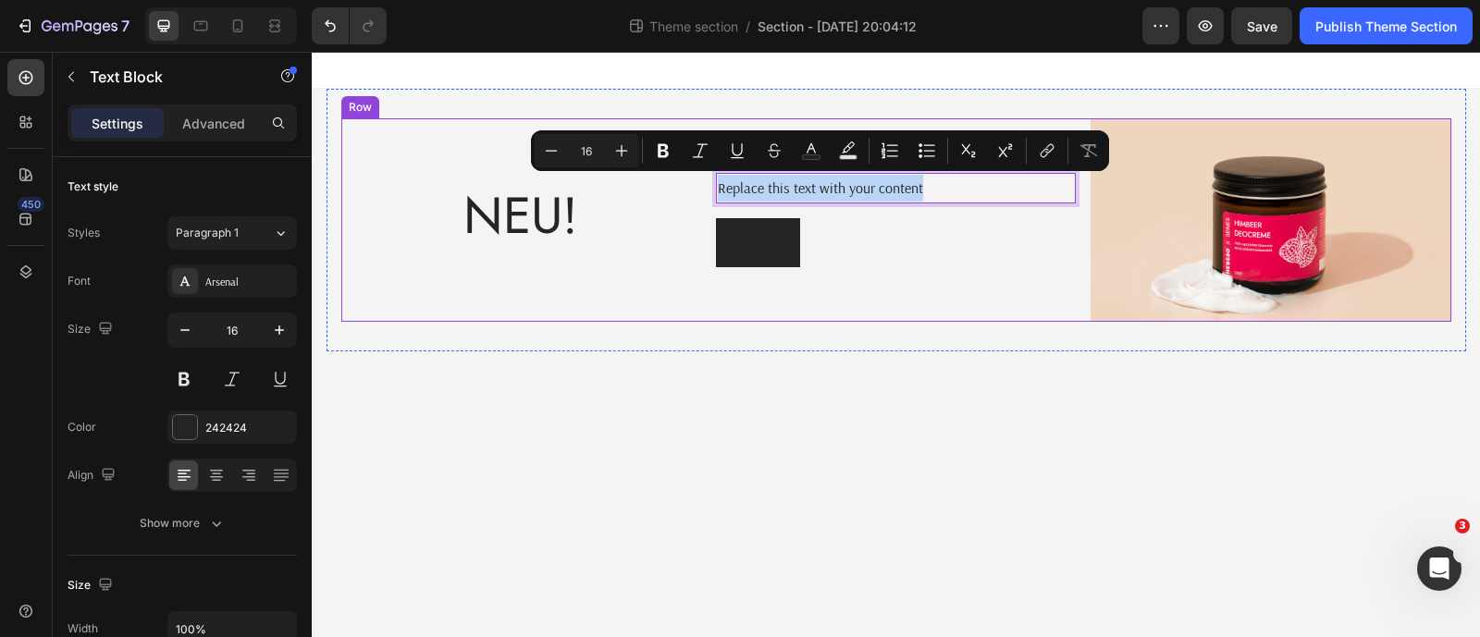
click at [962, 270] on div "Replace this text with your content Text Block 16 Button Button" at bounding box center [896, 219] width 360 height 203
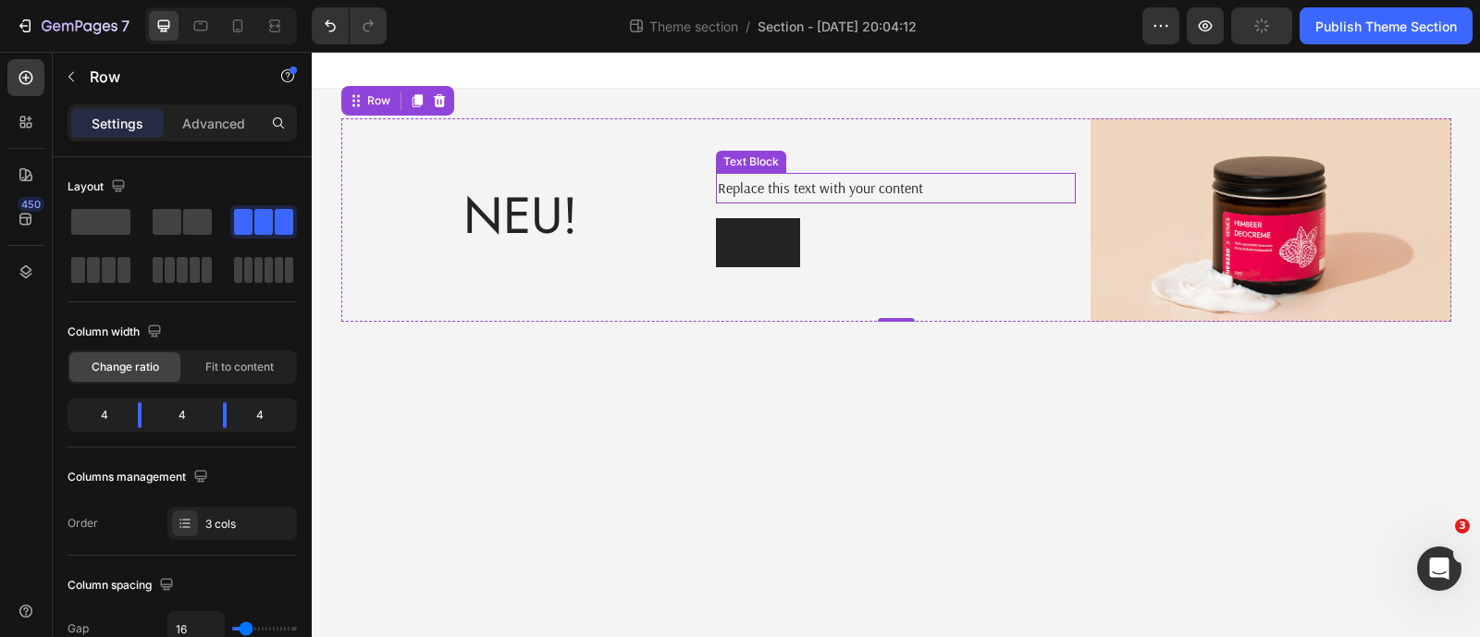
click at [883, 195] on p "Replace this text with your content" at bounding box center [896, 188] width 356 height 27
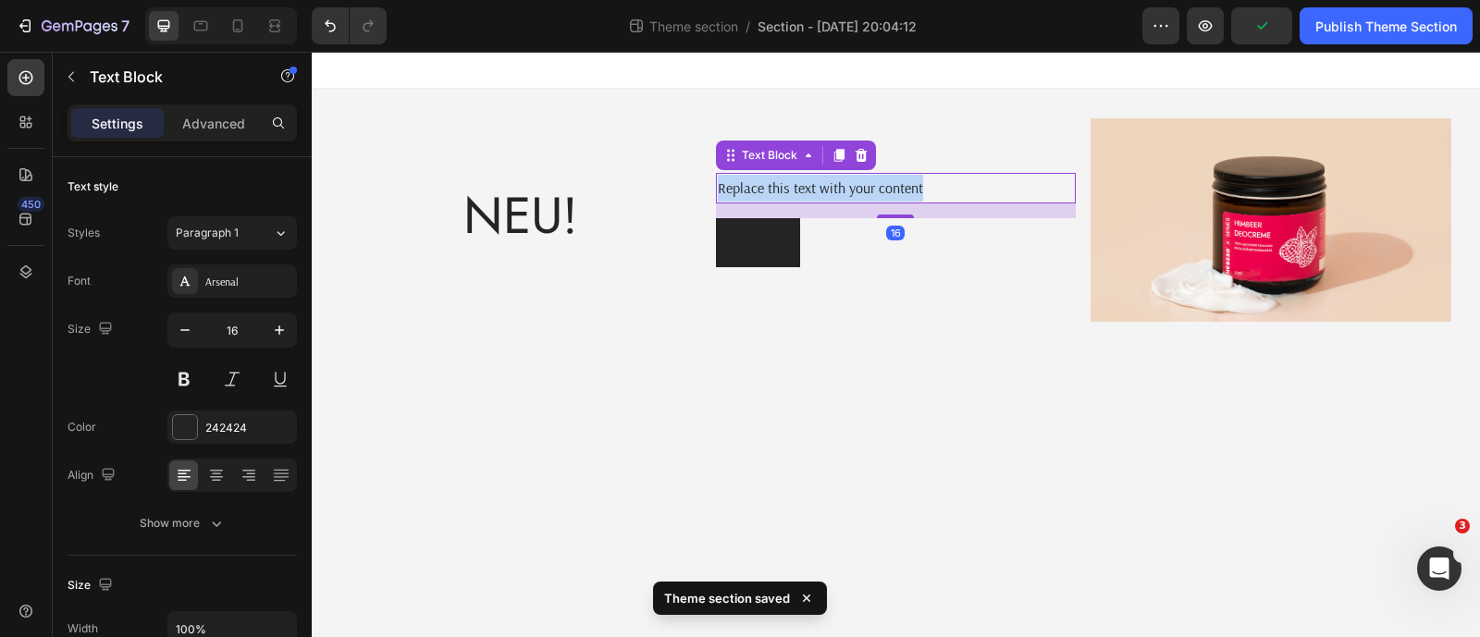
click at [883, 195] on p "Replace this text with your content" at bounding box center [896, 188] width 356 height 27
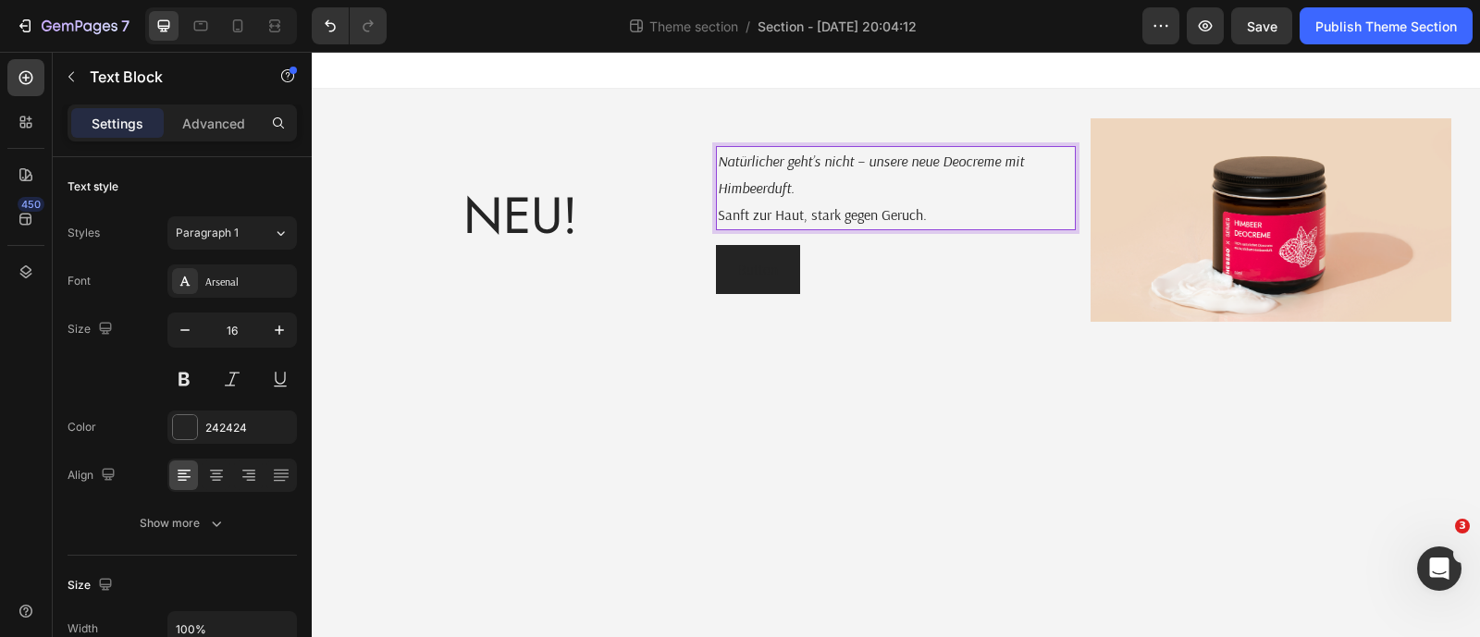
click at [901, 203] on p "Natürlicher geht’s nicht – unsere neue Deocreme mit Himbeerduft. Sanft zur Haut…" at bounding box center [896, 188] width 356 height 80
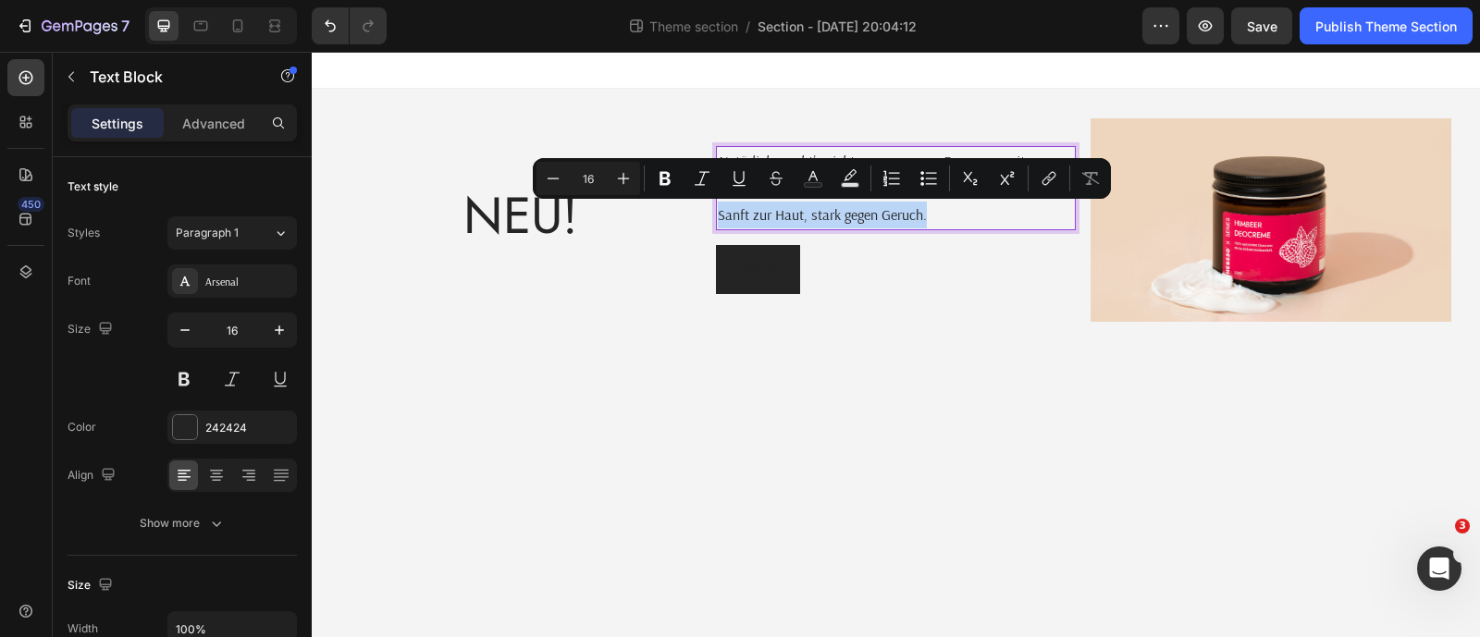
click at [912, 252] on div "Button Button" at bounding box center [896, 269] width 360 height 49
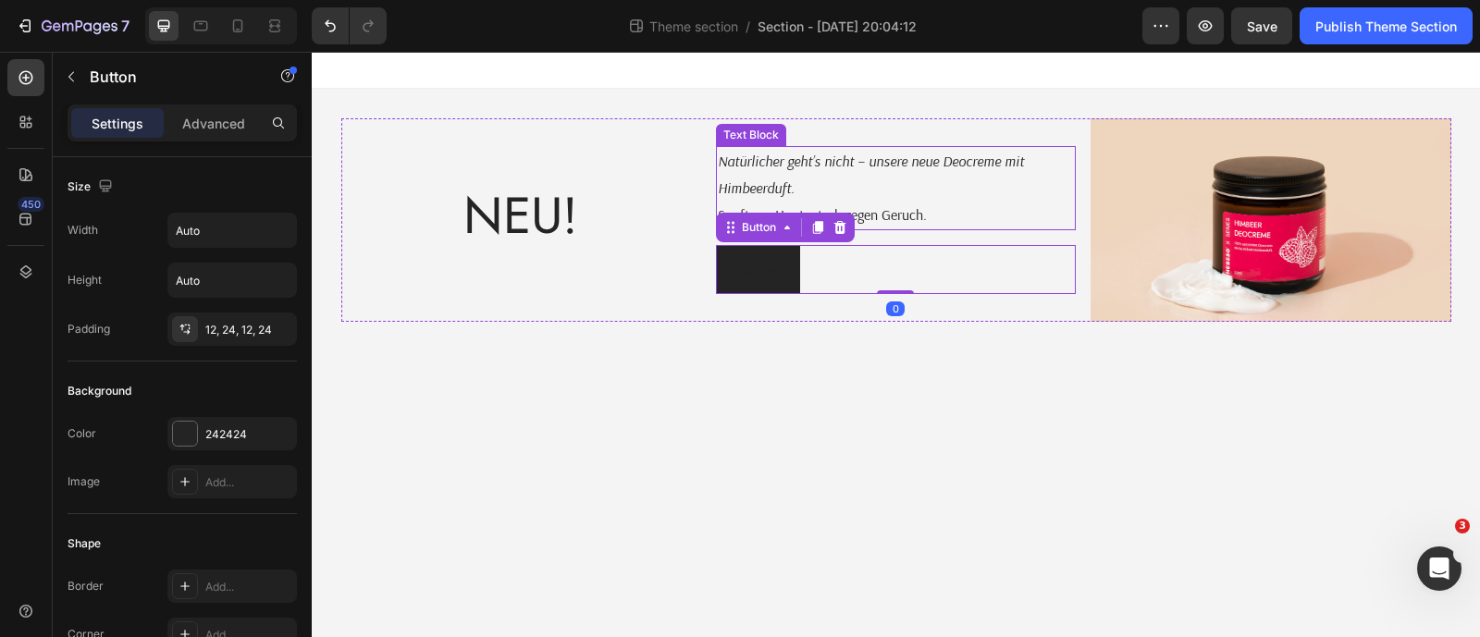
click at [916, 205] on p "Natürlicher geht’s nicht – unsere neue Deocreme mit Himbeerduft. Sanft zur Haut…" at bounding box center [896, 188] width 356 height 80
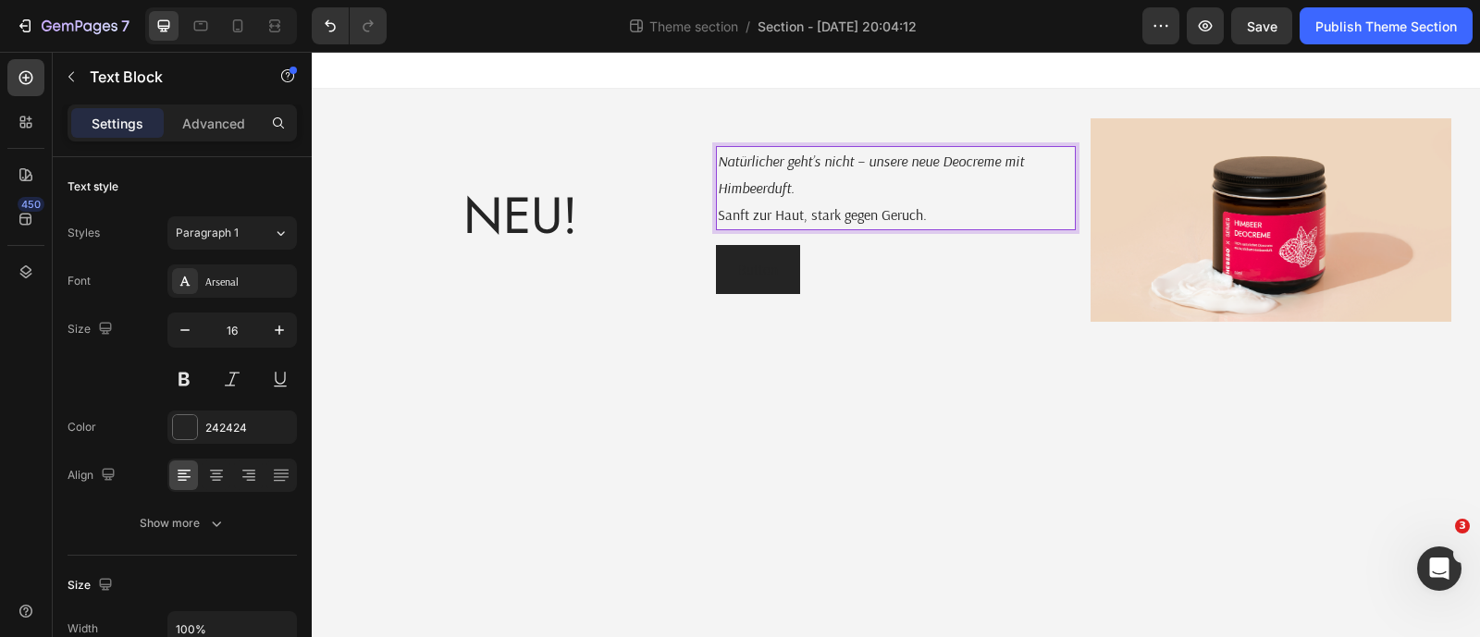
click at [929, 215] on p "Natürlicher geht’s nicht – unsere neue Deocreme mit Himbeerduft. Sanft zur Haut…" at bounding box center [896, 188] width 356 height 80
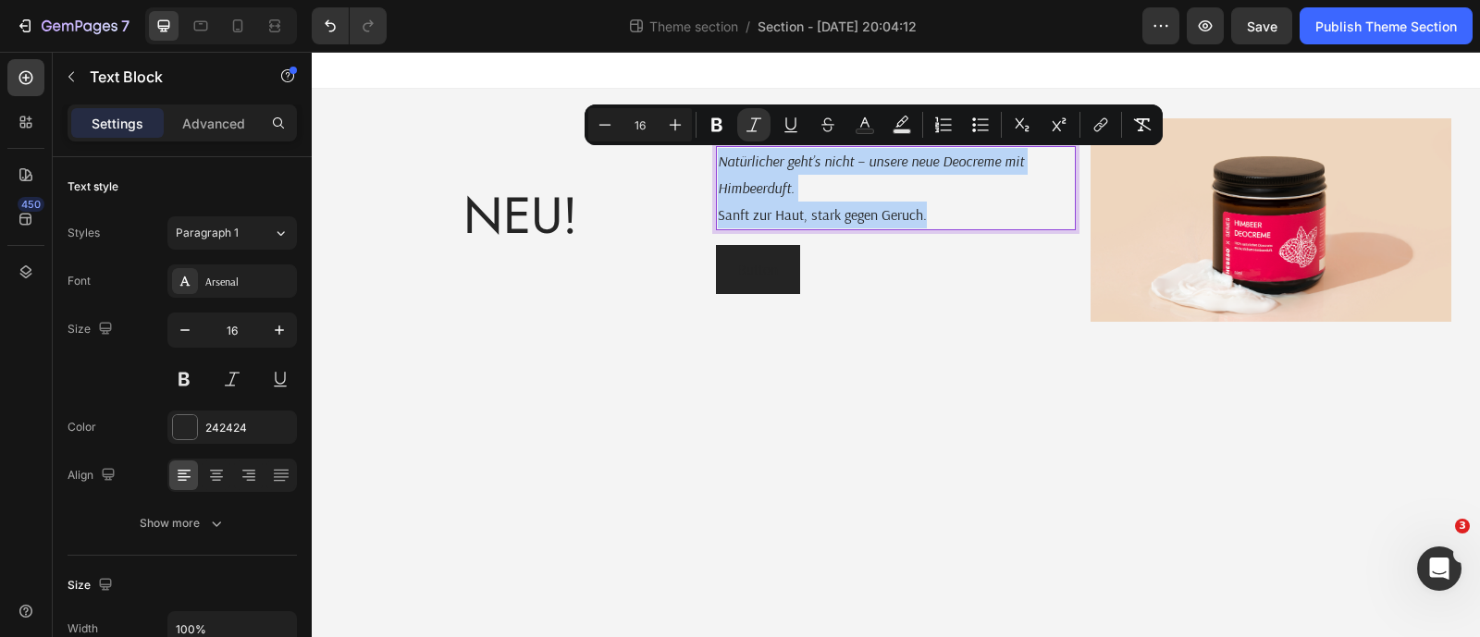
drag, startPoint x: 933, startPoint y: 218, endPoint x: 718, endPoint y: 156, distance: 224.2
click at [718, 156] on p "Natürlicher geht’s nicht – unsere neue Deocreme mit Himbeerduft. Sanft zur Haut…" at bounding box center [896, 188] width 356 height 80
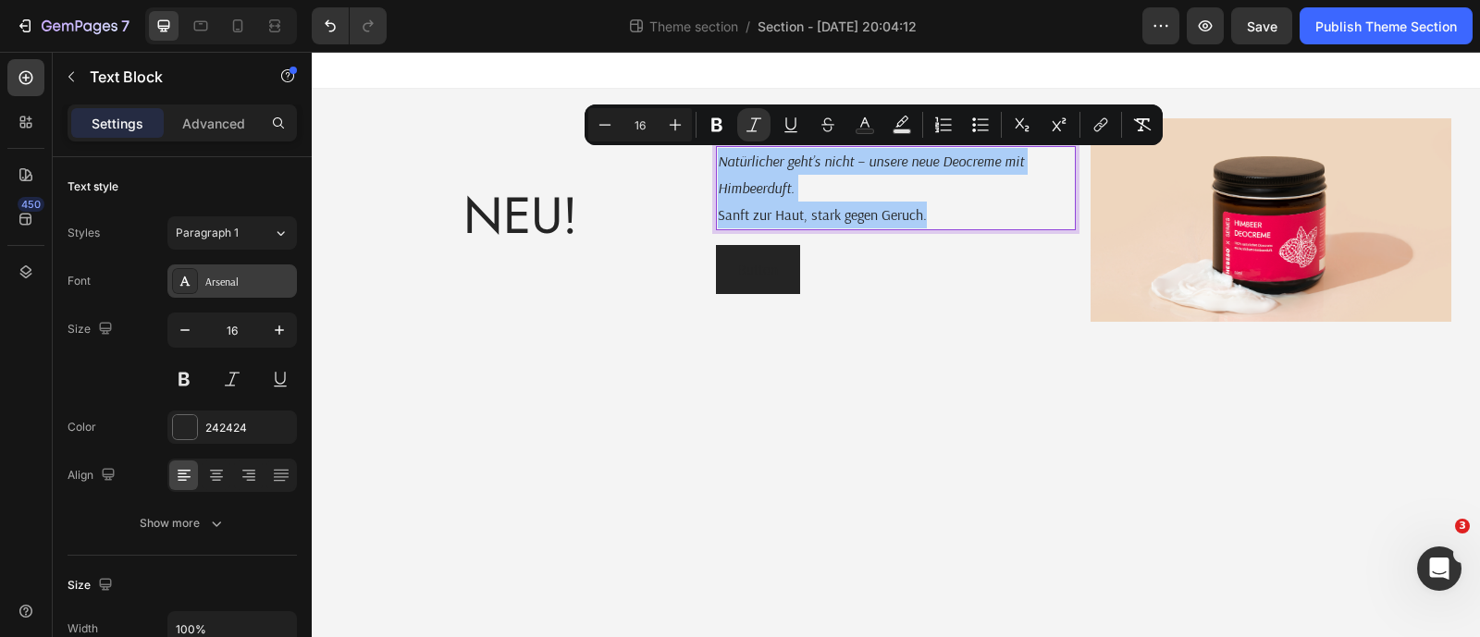
click at [259, 294] on div "Arsenal" at bounding box center [231, 281] width 129 height 33
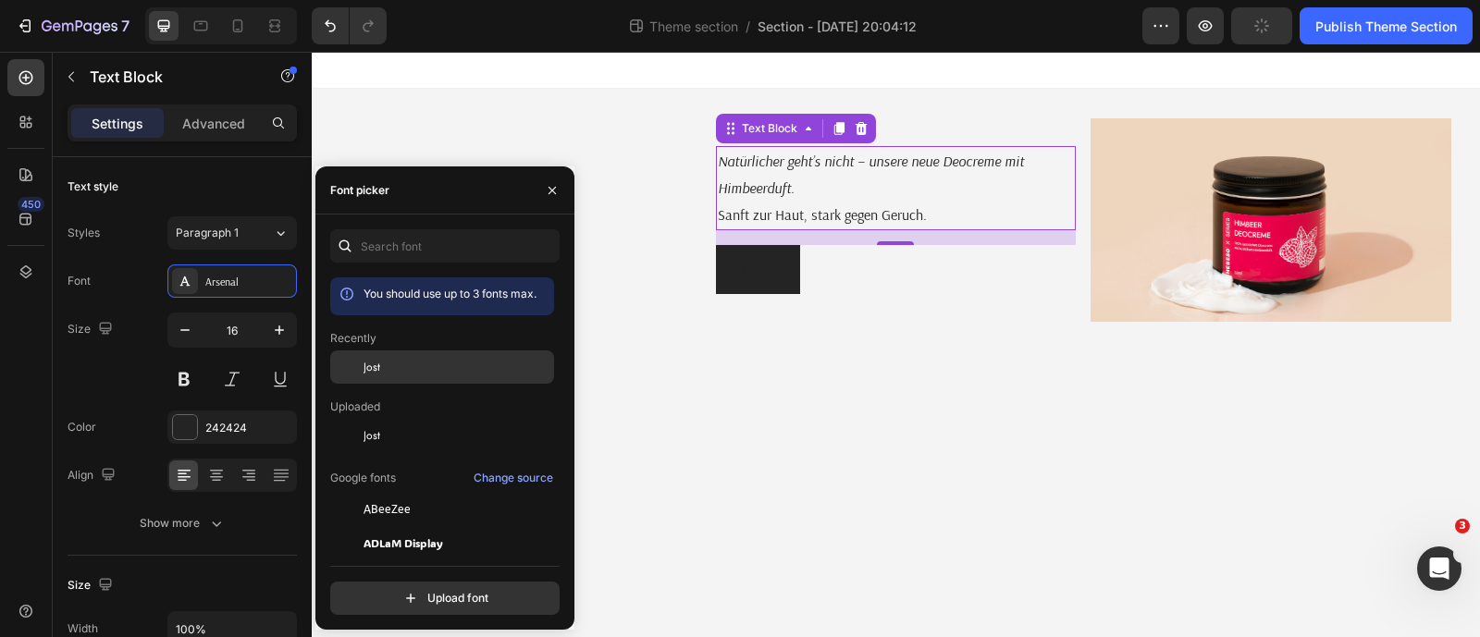
click at [387, 371] on div "Jost" at bounding box center [457, 367] width 187 height 17
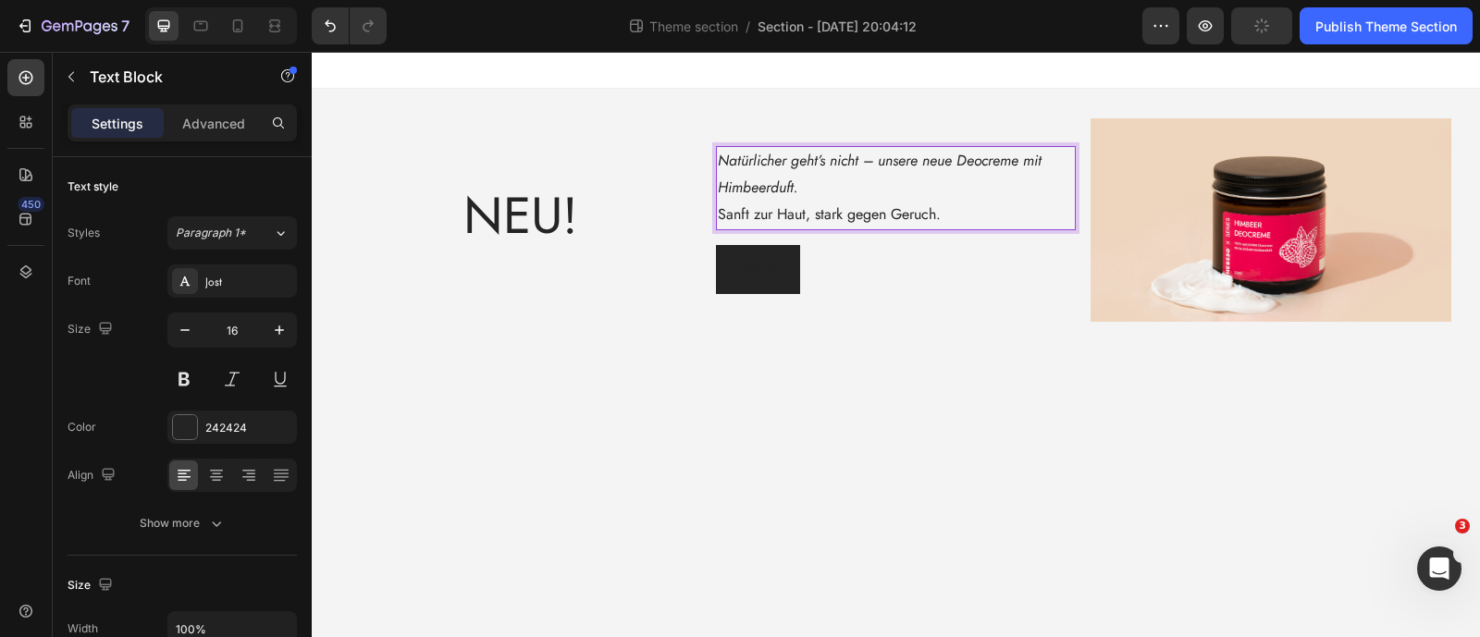
click at [786, 204] on p "Natürlicher geht’s nicht – unsere neue Deocreme mit Himbeerduft. Sanft zur Haut…" at bounding box center [896, 188] width 356 height 80
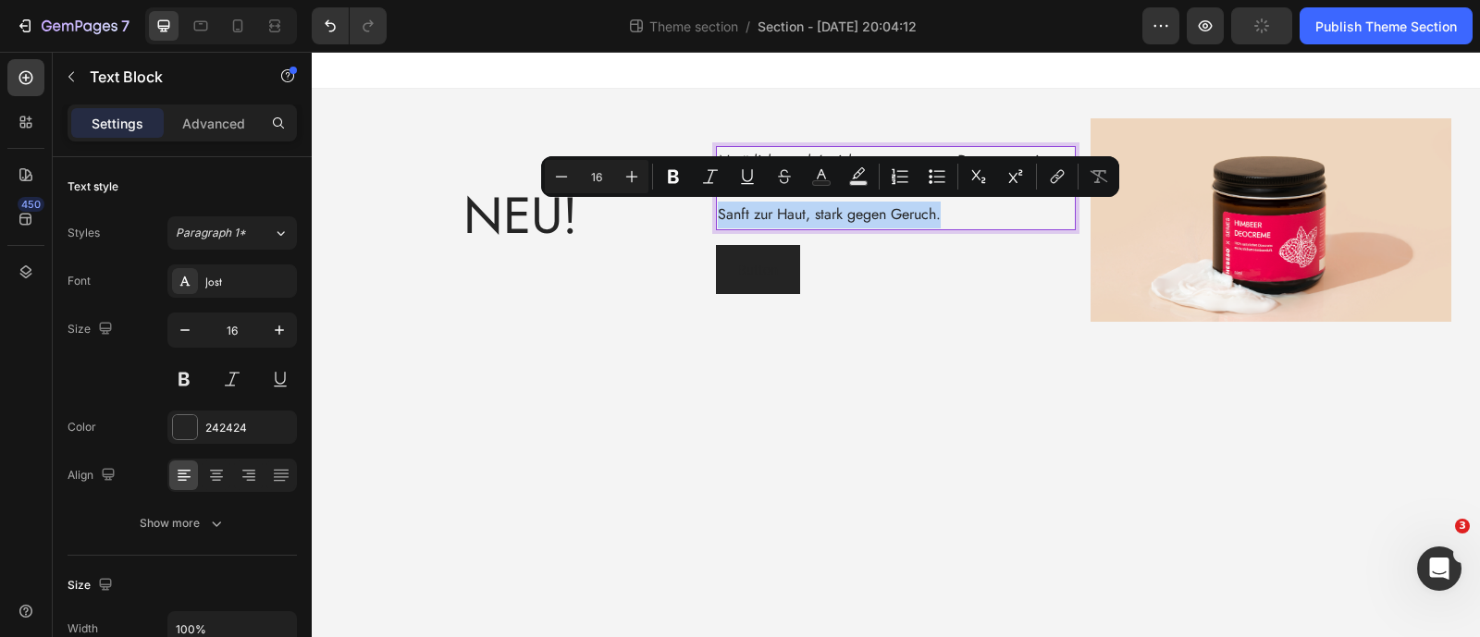
click at [842, 200] on p "Natürlicher geht’s nicht – unsere neue Deocreme mit Himbeerduft. Sanft zur Haut…" at bounding box center [896, 188] width 356 height 80
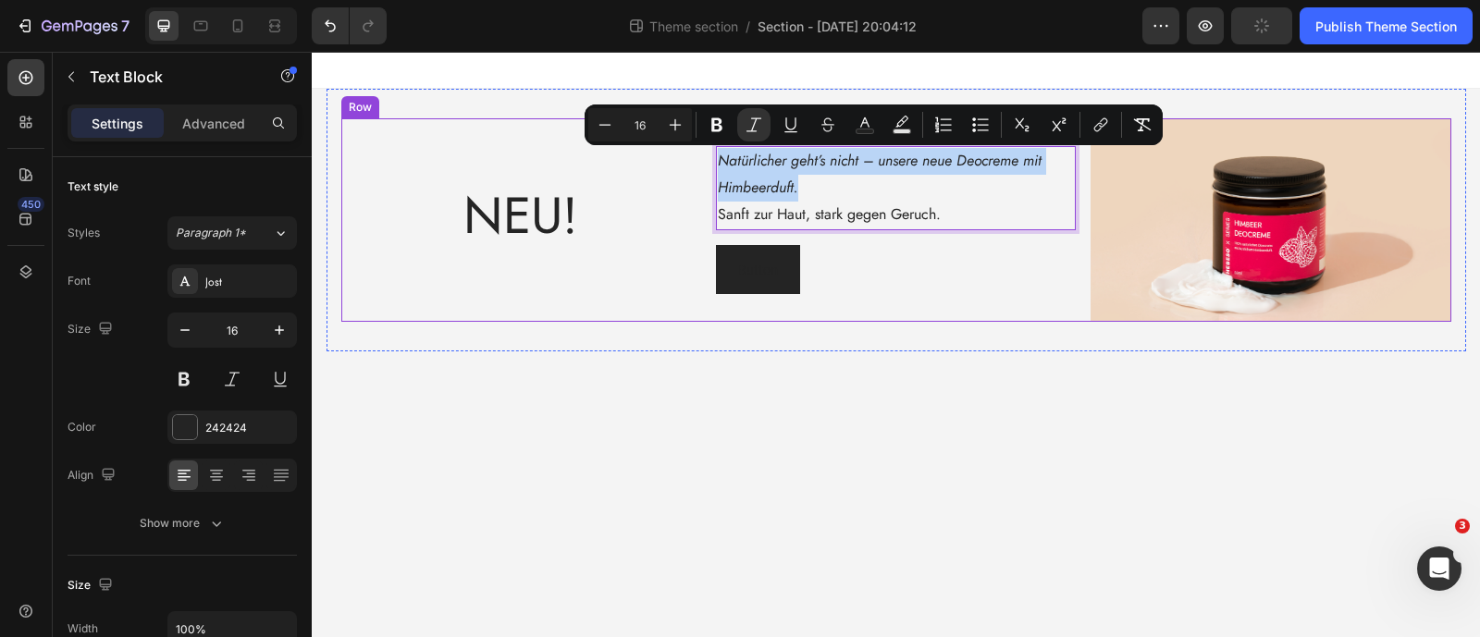
drag, startPoint x: 812, startPoint y: 191, endPoint x: 708, endPoint y: 157, distance: 110.0
click at [708, 157] on div "NEU! Text Block Natürlicher geht’s nicht – unsere neue Deocreme mit Himbeerduft…" at bounding box center [896, 219] width 1110 height 203
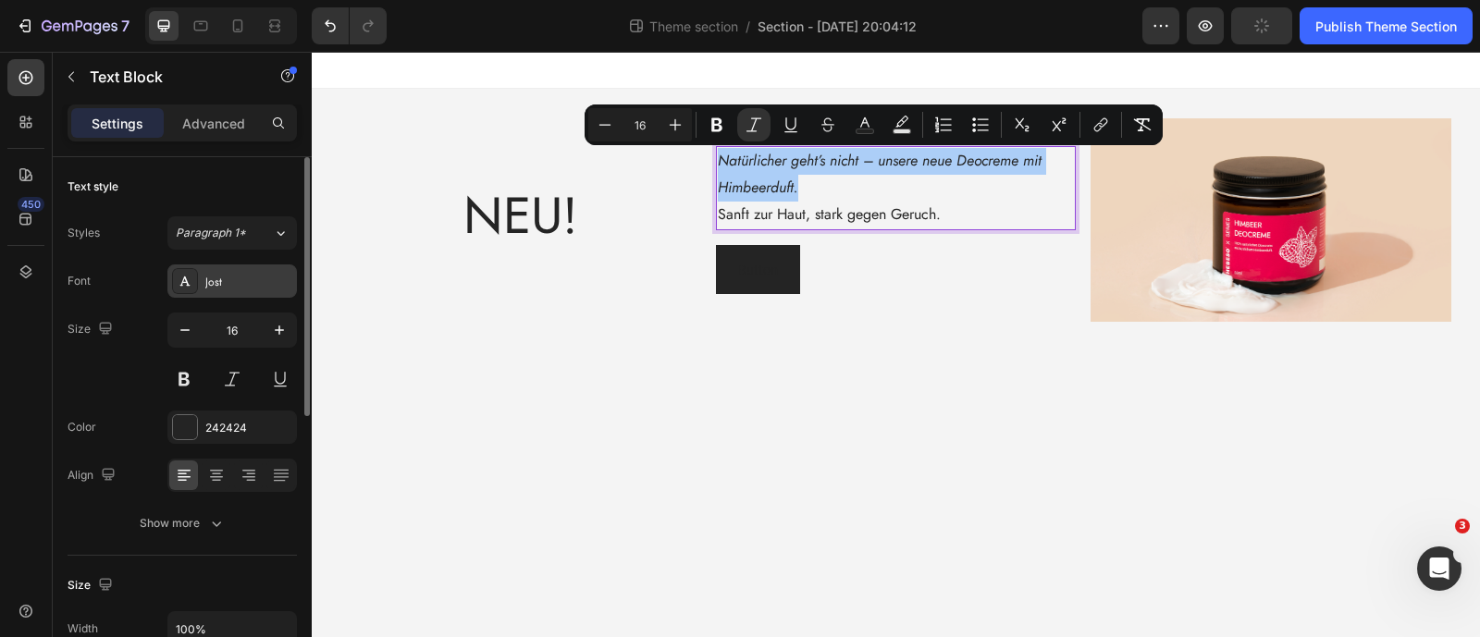
click at [251, 288] on div "Jost" at bounding box center [248, 282] width 87 height 17
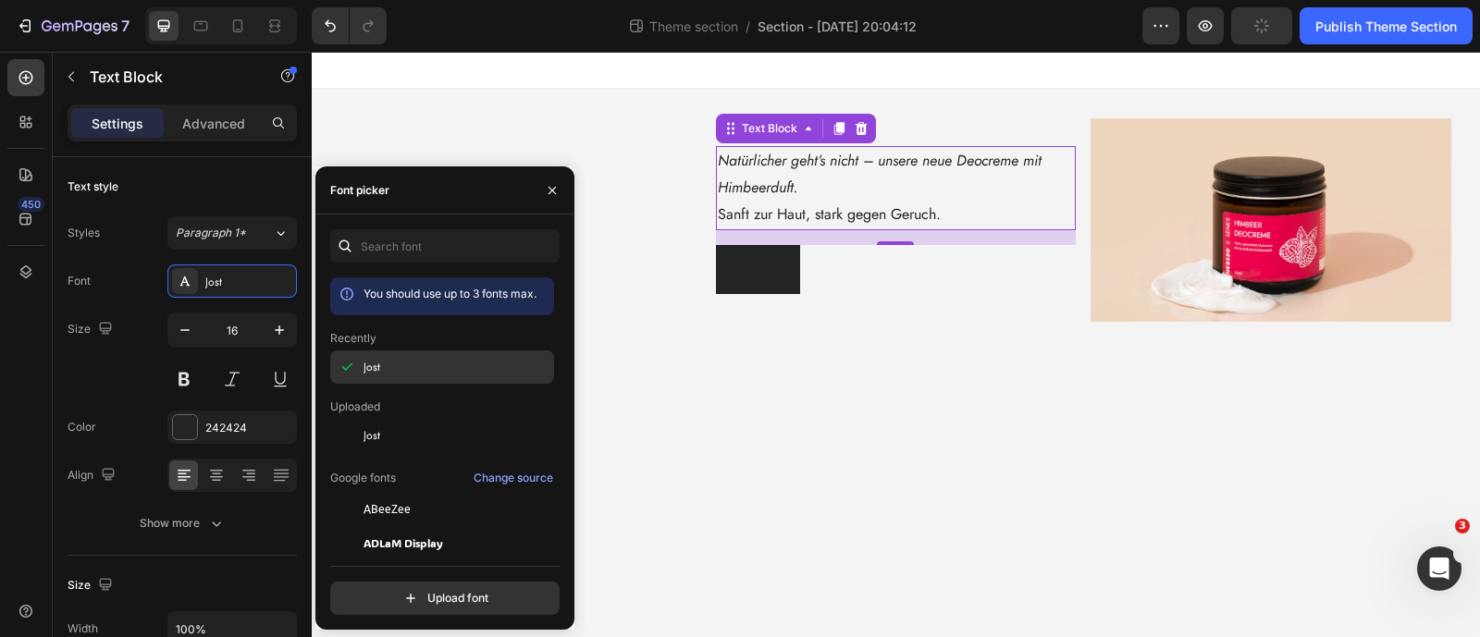
click at [364, 370] on span "Jost" at bounding box center [372, 367] width 17 height 17
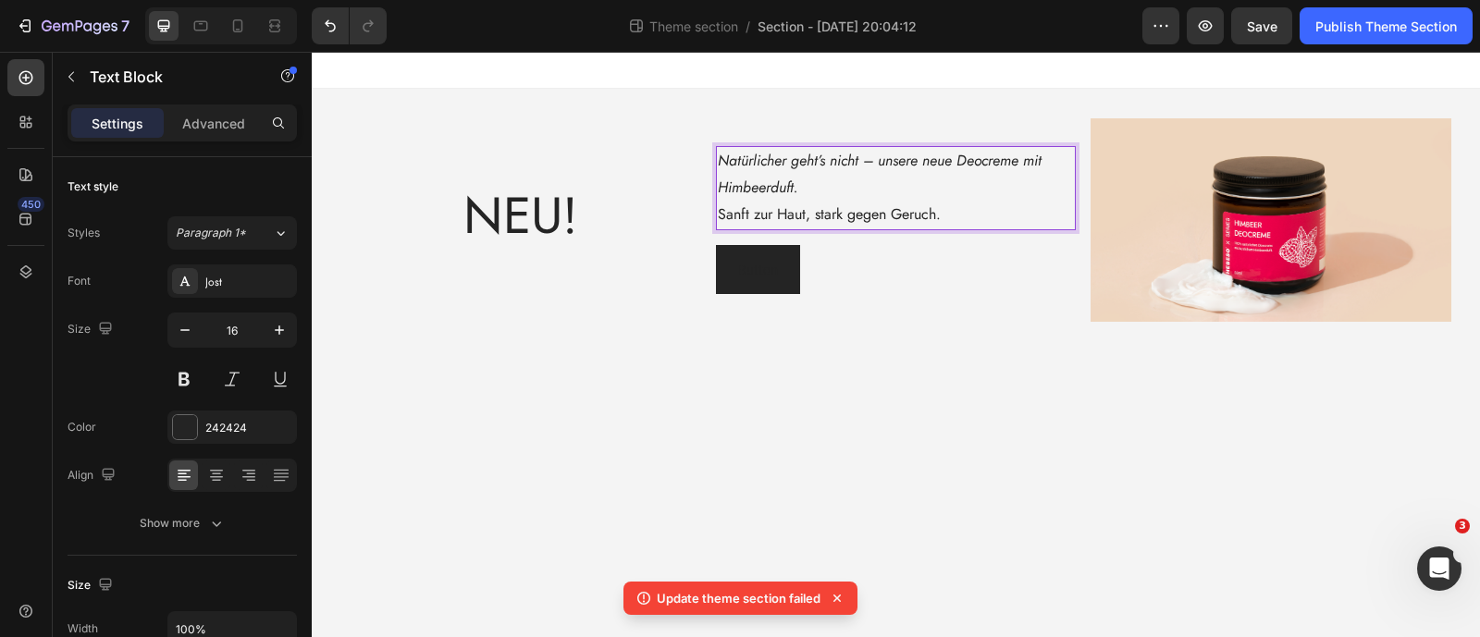
click at [808, 178] on p "Natürlicher geht’s nicht – unsere neue Deocreme mit Himbeerduft. Sanft zur Haut…" at bounding box center [896, 188] width 356 height 80
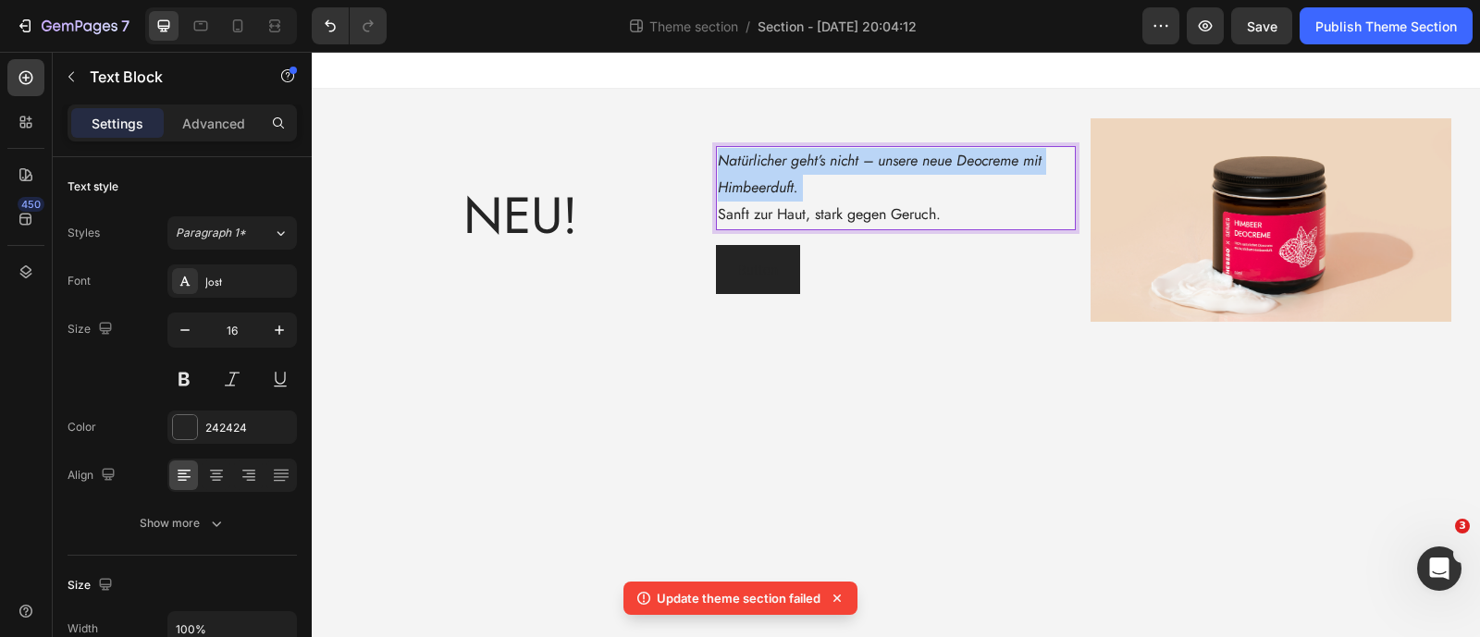
click at [808, 178] on p "Natürlicher geht’s nicht – unsere neue Deocreme mit Himbeerduft. Sanft zur Haut…" at bounding box center [896, 188] width 356 height 80
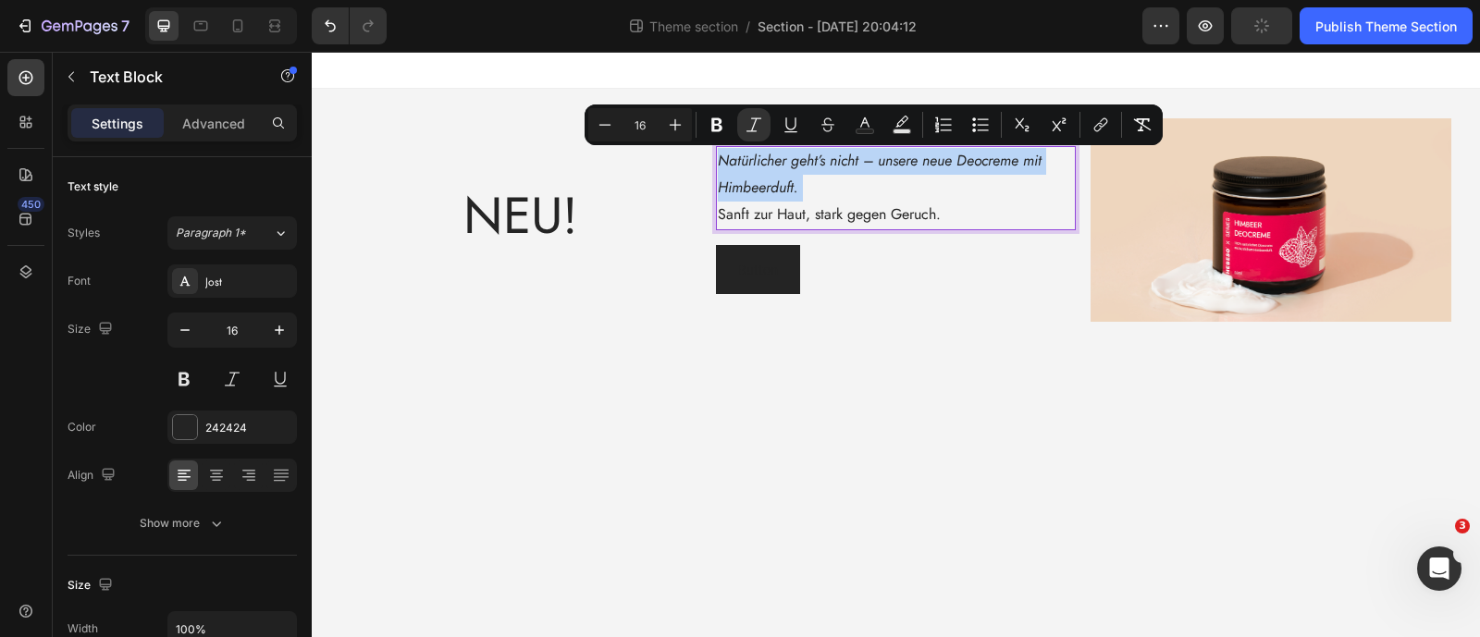
click at [805, 199] on p "Natürlicher geht’s nicht – unsere neue Deocreme mit Himbeerduft. Sanft zur Haut…" at bounding box center [896, 188] width 356 height 80
drag, startPoint x: 957, startPoint y: 216, endPoint x: 717, endPoint y: 154, distance: 248.1
click at [718, 154] on p "Natürlicher geht’s nicht – unsere neue Deocreme mit Himbeerduft. Sanft zur Haut…" at bounding box center [896, 188] width 356 height 80
click at [721, 158] on icon "Natürlicher geht’s nicht – unsere neue Deocreme mit Himbeerduft." at bounding box center [880, 174] width 324 height 48
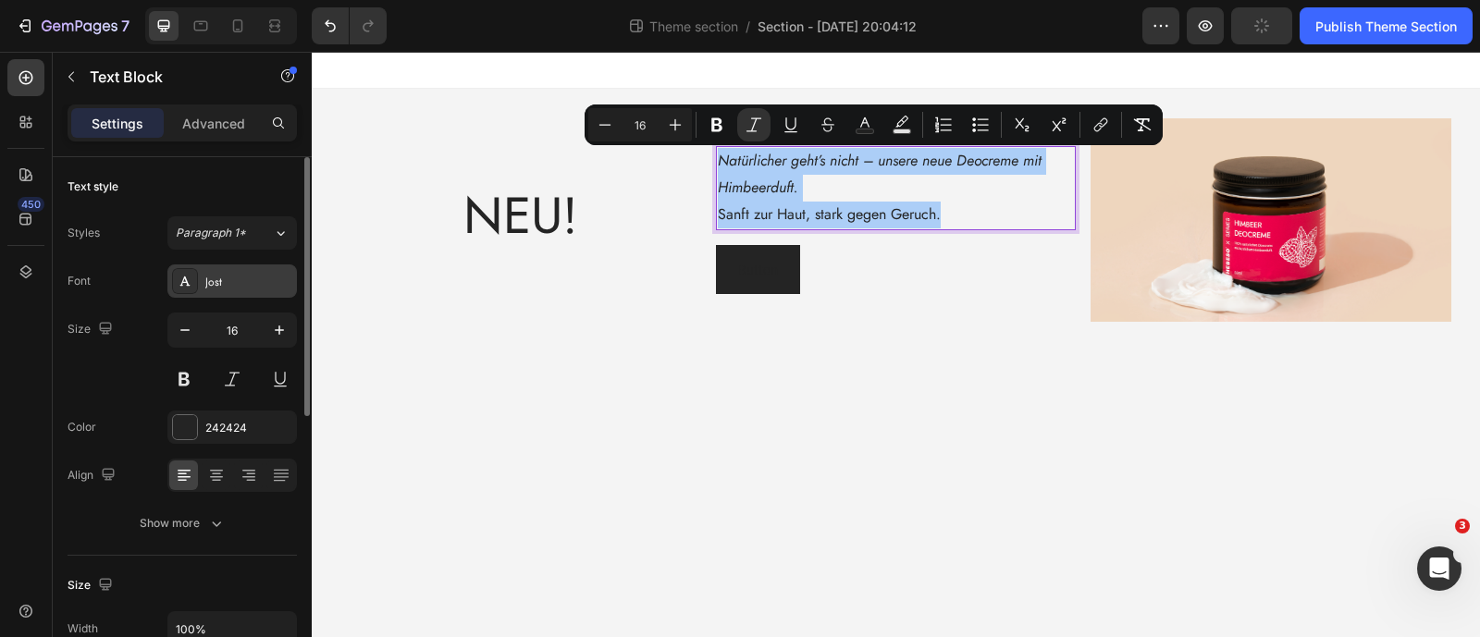
click at [226, 289] on div "Jost" at bounding box center [248, 282] width 87 height 17
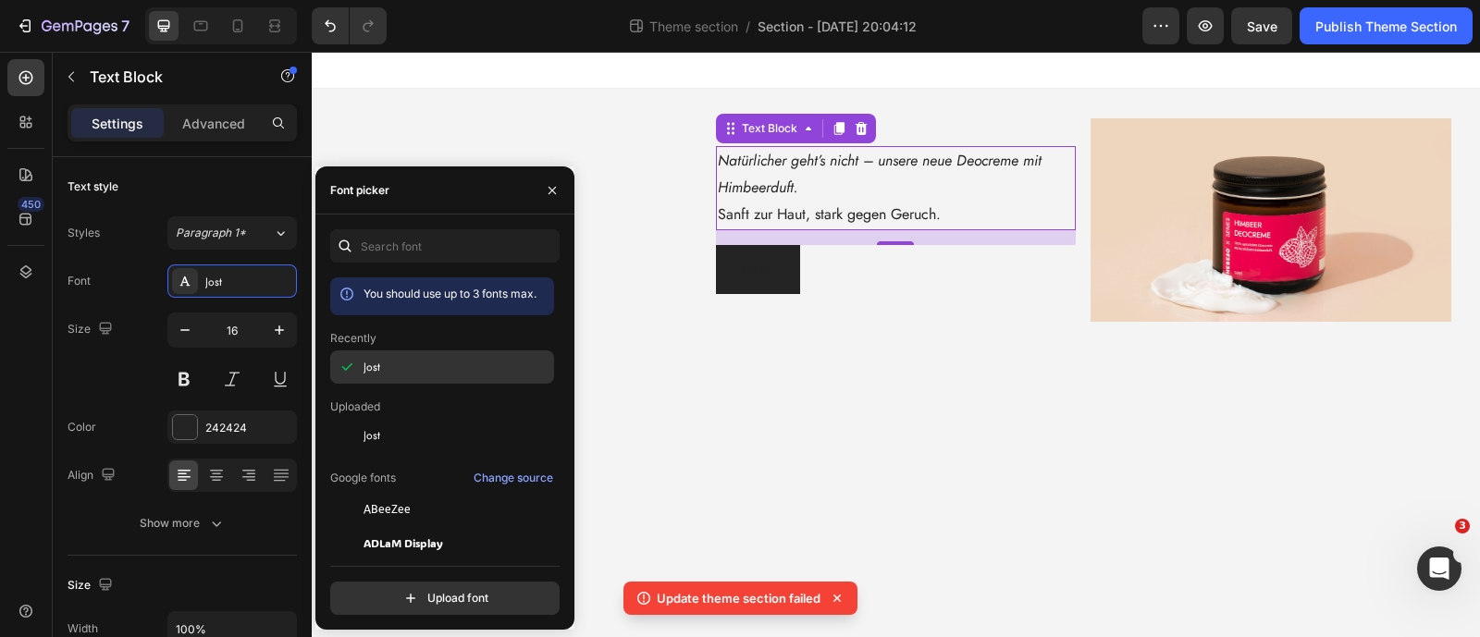
click at [367, 366] on span "Jost" at bounding box center [372, 367] width 17 height 17
click at [369, 367] on span "Jost" at bounding box center [372, 367] width 17 height 17
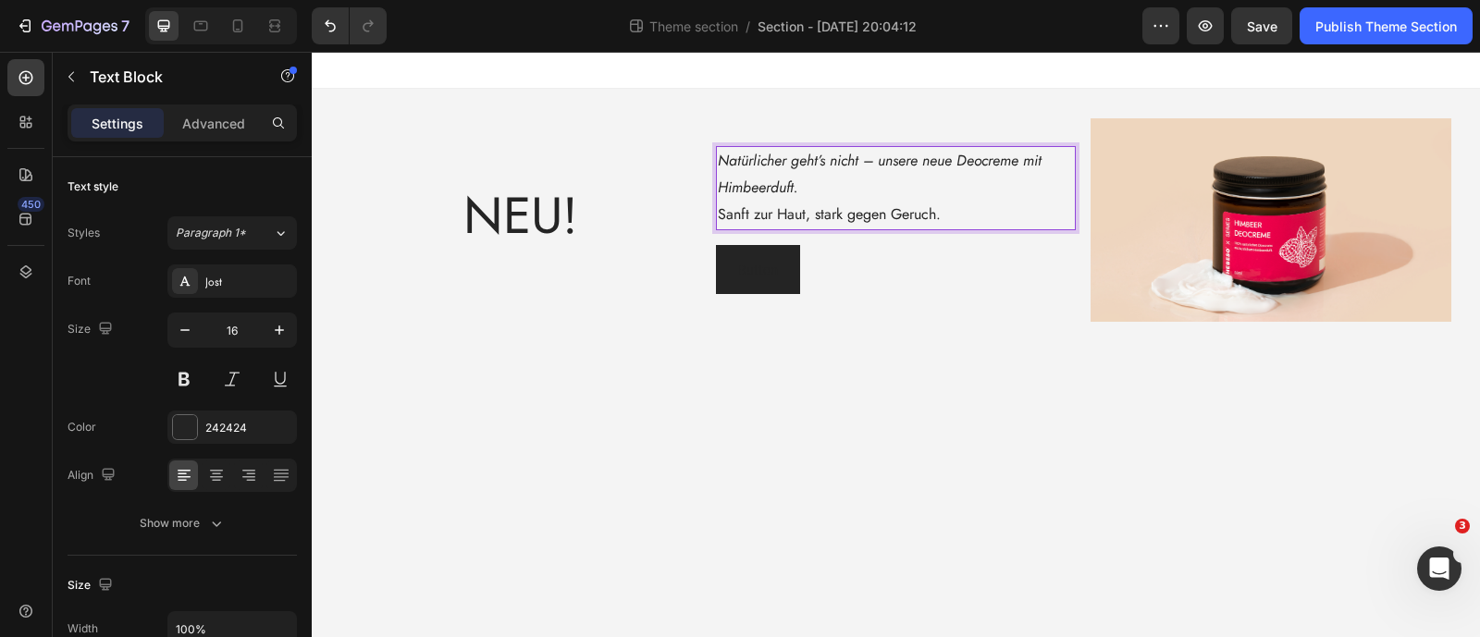
click at [783, 191] on icon "Natürlicher geht’s nicht – unsere neue Deocreme mit Himbeerduft." at bounding box center [880, 174] width 324 height 48
click at [920, 176] on p "Natürlicher geht’s nicht – unsere neue Deocreme mit Himbeerduft. Sanft zur Haut…" at bounding box center [896, 188] width 356 height 80
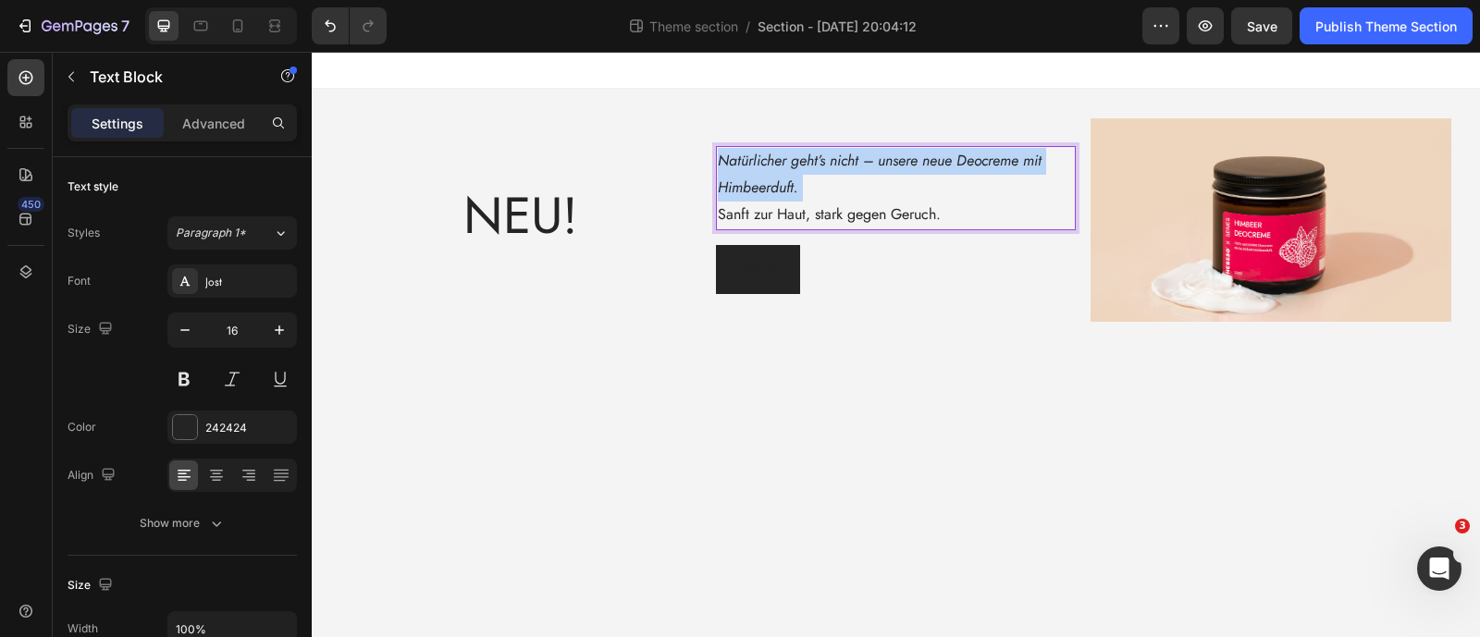
click at [920, 176] on p "Natürlicher geht’s nicht – unsere neue Deocreme mit Himbeerduft. Sanft zur Haut…" at bounding box center [896, 188] width 356 height 80
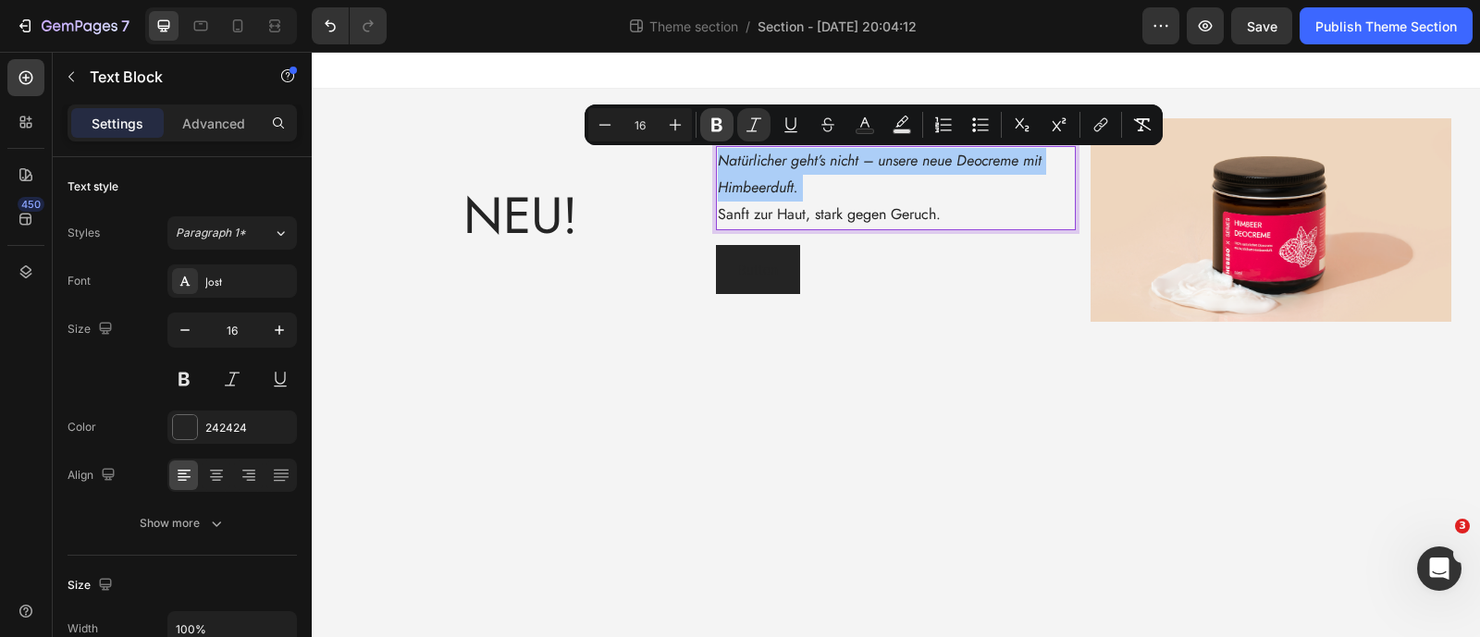
click at [724, 122] on icon "Editor contextual toolbar" at bounding box center [717, 125] width 18 height 18
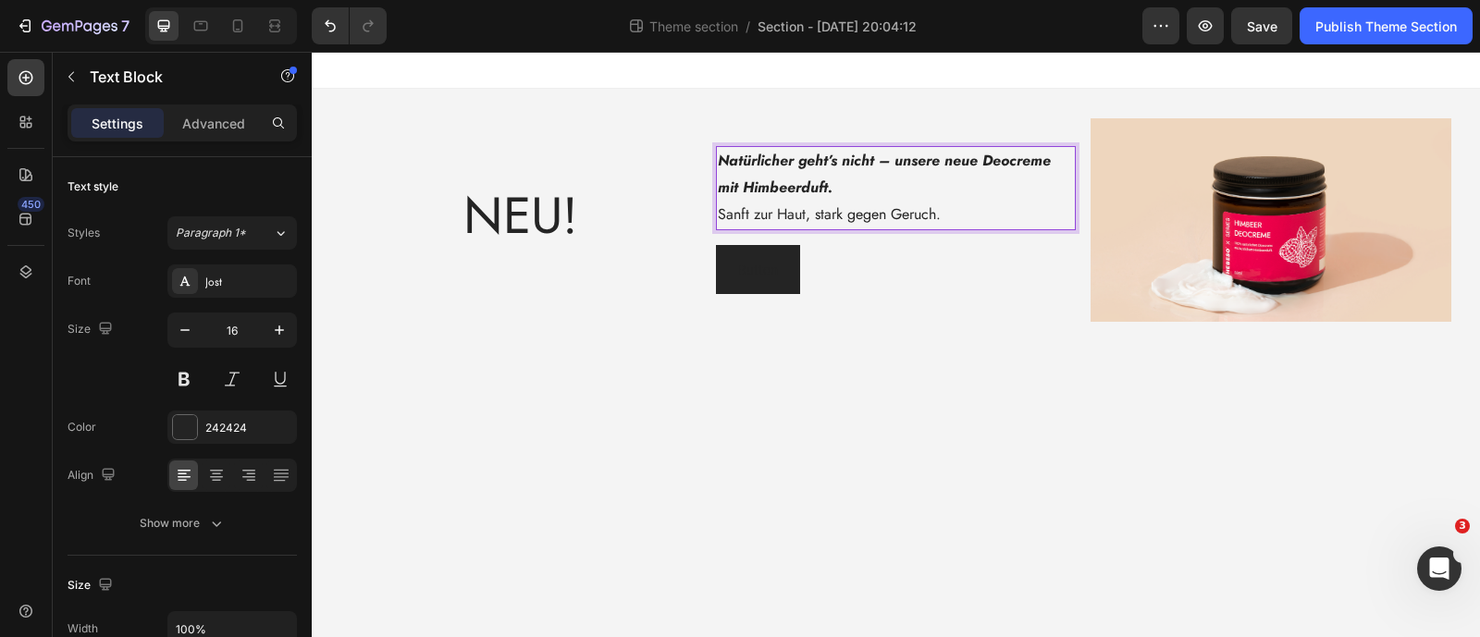
click at [782, 178] on p "Natürlicher geht’s nicht – unsere neue Deocreme mit Himbeerduft. Sanft zur Haut…" at bounding box center [896, 188] width 356 height 80
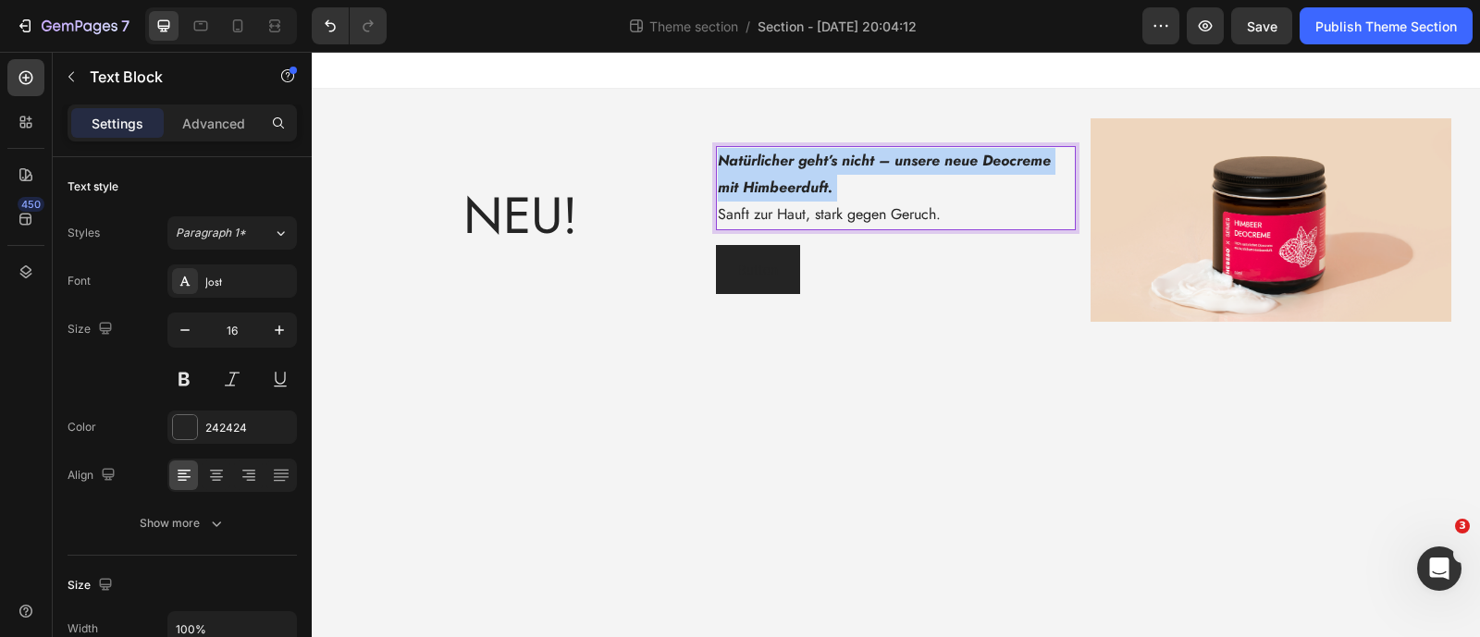
click at [782, 178] on p "Natürlicher geht’s nicht – unsere neue Deocreme mit Himbeerduft. Sanft zur Haut…" at bounding box center [896, 188] width 356 height 80
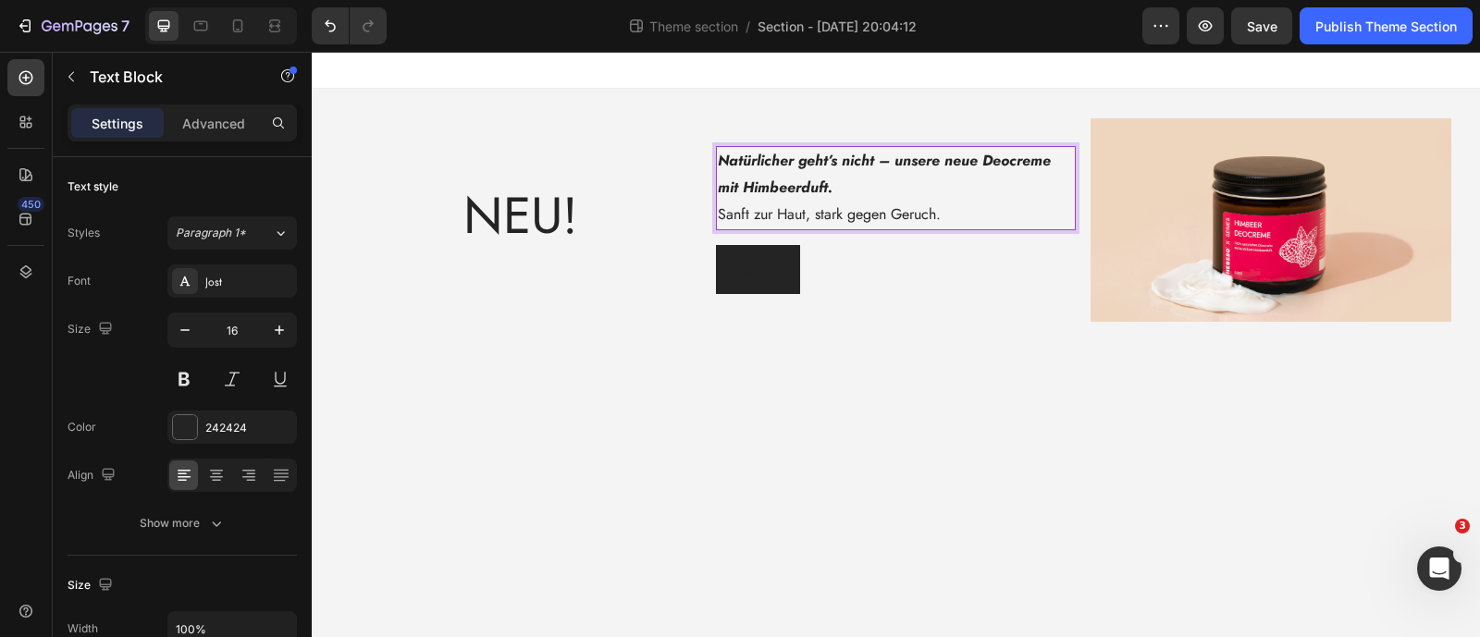
click at [809, 216] on p "Natürlicher geht’s nicht – unsere neue Deocreme mit Himbeerduft. Sanft zur Haut…" at bounding box center [896, 188] width 356 height 80
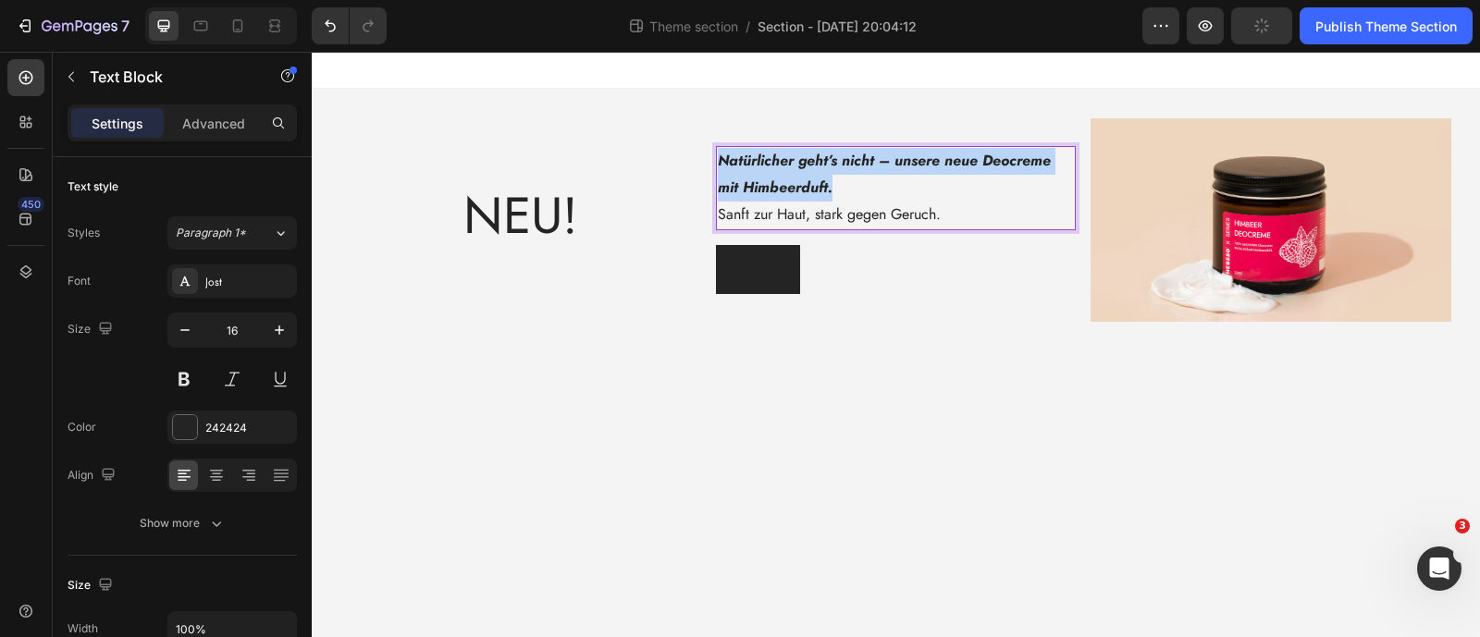
drag, startPoint x: 778, startPoint y: 188, endPoint x: 721, endPoint y: 169, distance: 59.4
click at [721, 169] on p "Natürlicher geht’s nicht – unsere neue Deocreme mit Himbeerduft. Sanft zur Haut…" at bounding box center [896, 188] width 356 height 80
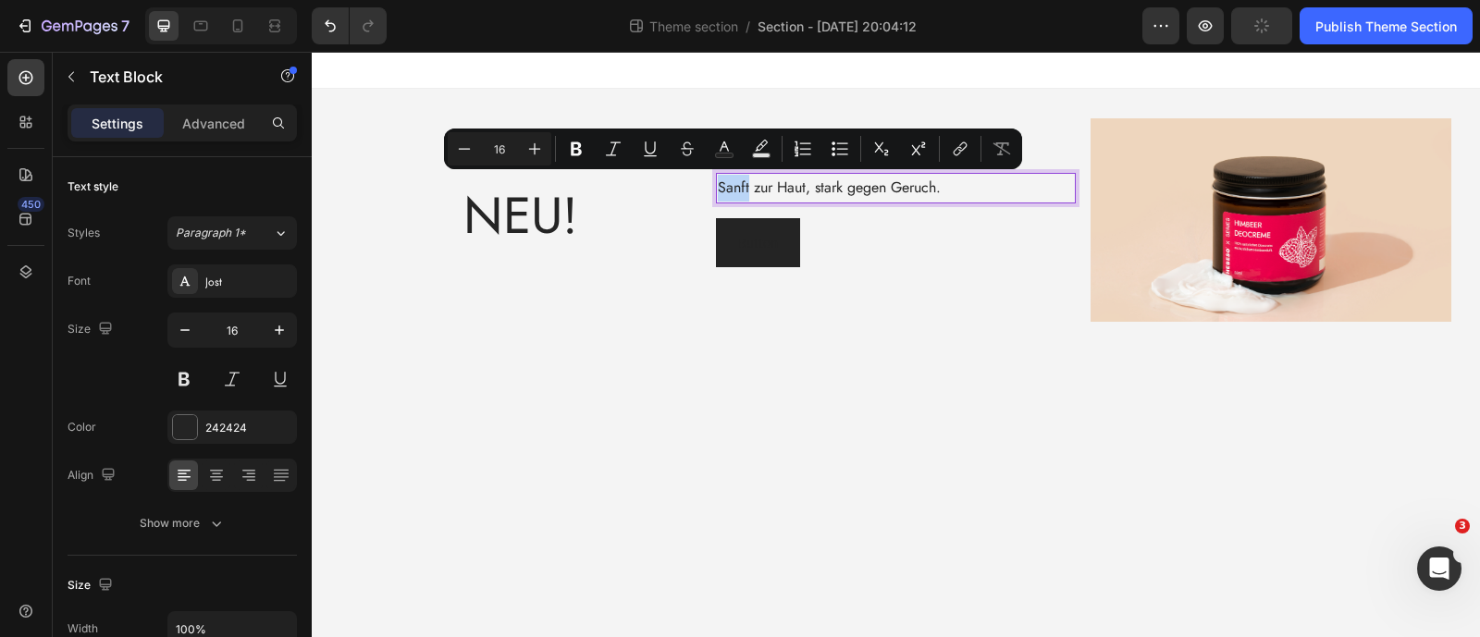
click at [718, 183] on div "Sanft zur Haut, stark gegen Geruch." at bounding box center [896, 188] width 360 height 31
click at [718, 186] on p "Sanft zur Haut, stark gegen Geruch." at bounding box center [896, 188] width 356 height 27
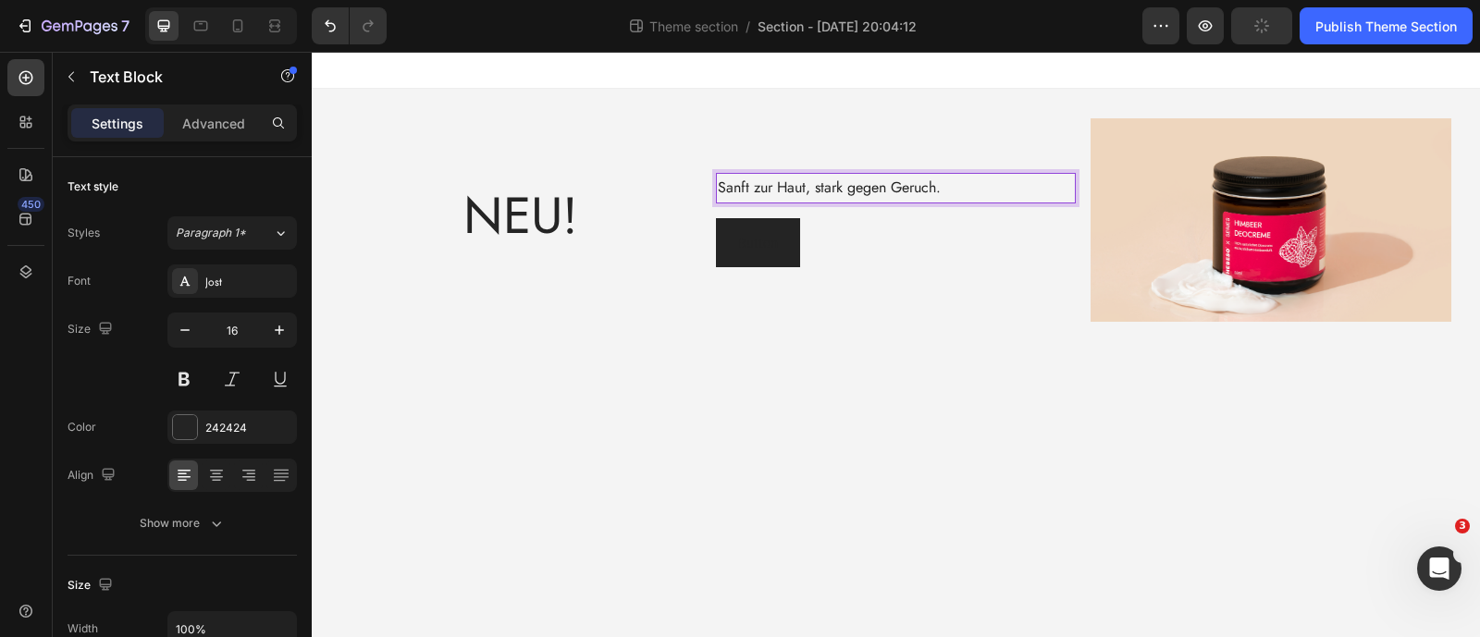
click at [972, 186] on p "Sanft zur Haut, stark gegen Geruch." at bounding box center [896, 188] width 356 height 27
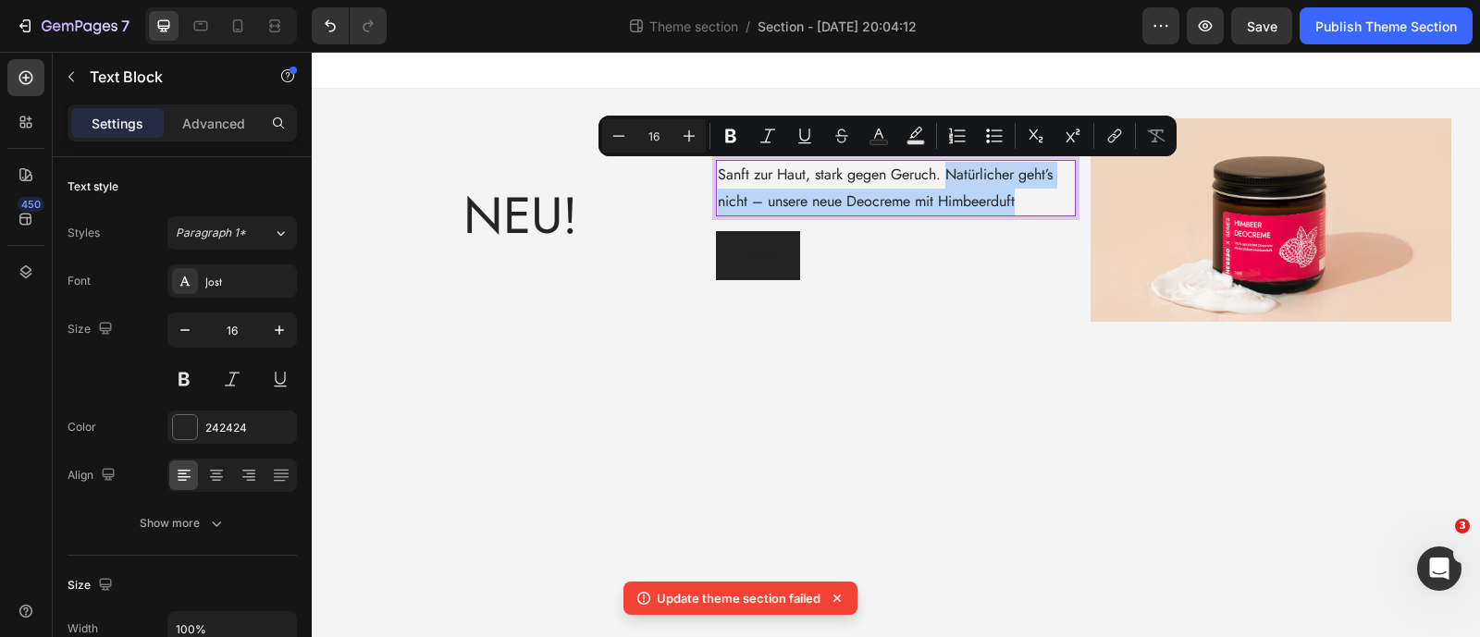
drag, startPoint x: 978, startPoint y: 188, endPoint x: 947, endPoint y: 180, distance: 31.4
click at [947, 180] on p "Sanft zur Haut, stark gegen Geruch. Natürlicher geht’s nicht – unsere neue Deoc…" at bounding box center [896, 189] width 356 height 54
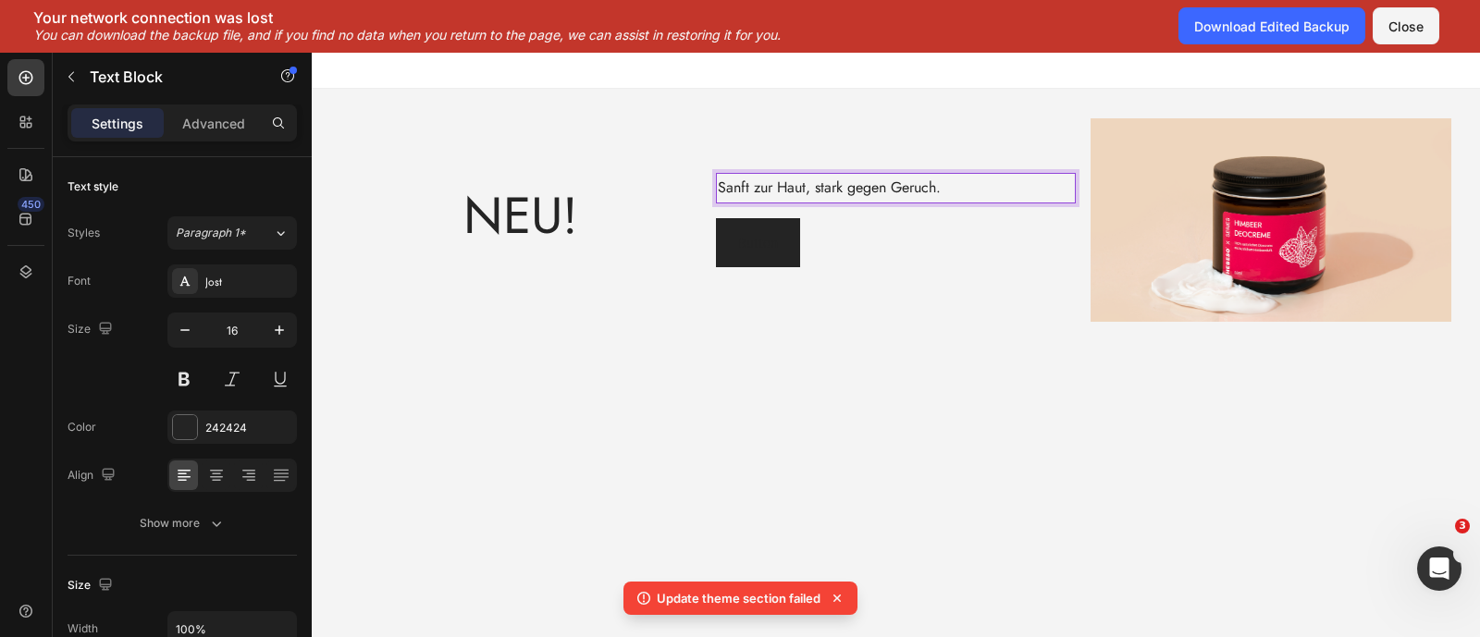
click at [720, 185] on p "Sanft zur Haut, stark gegen Geruch." at bounding box center [896, 188] width 356 height 27
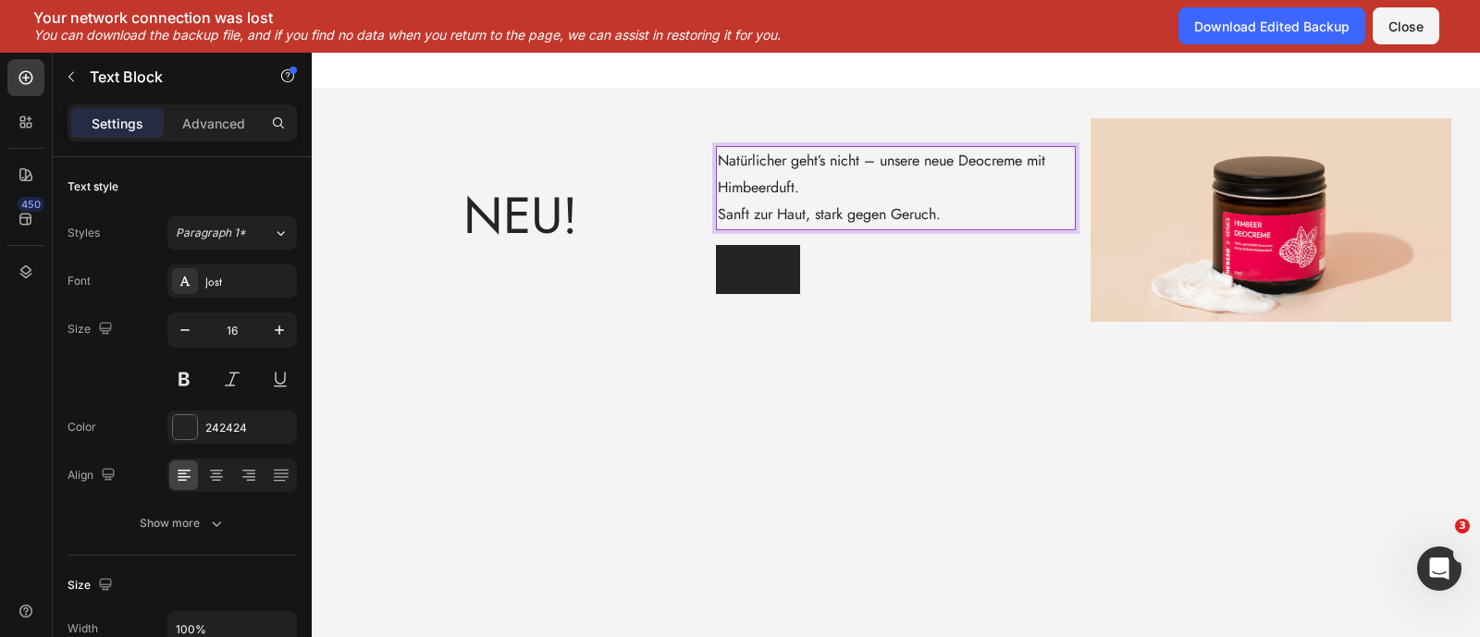
click at [926, 191] on p "Natürlicher geht’s nicht – unsere neue Deocreme mit Himbeerduft." at bounding box center [896, 175] width 356 height 54
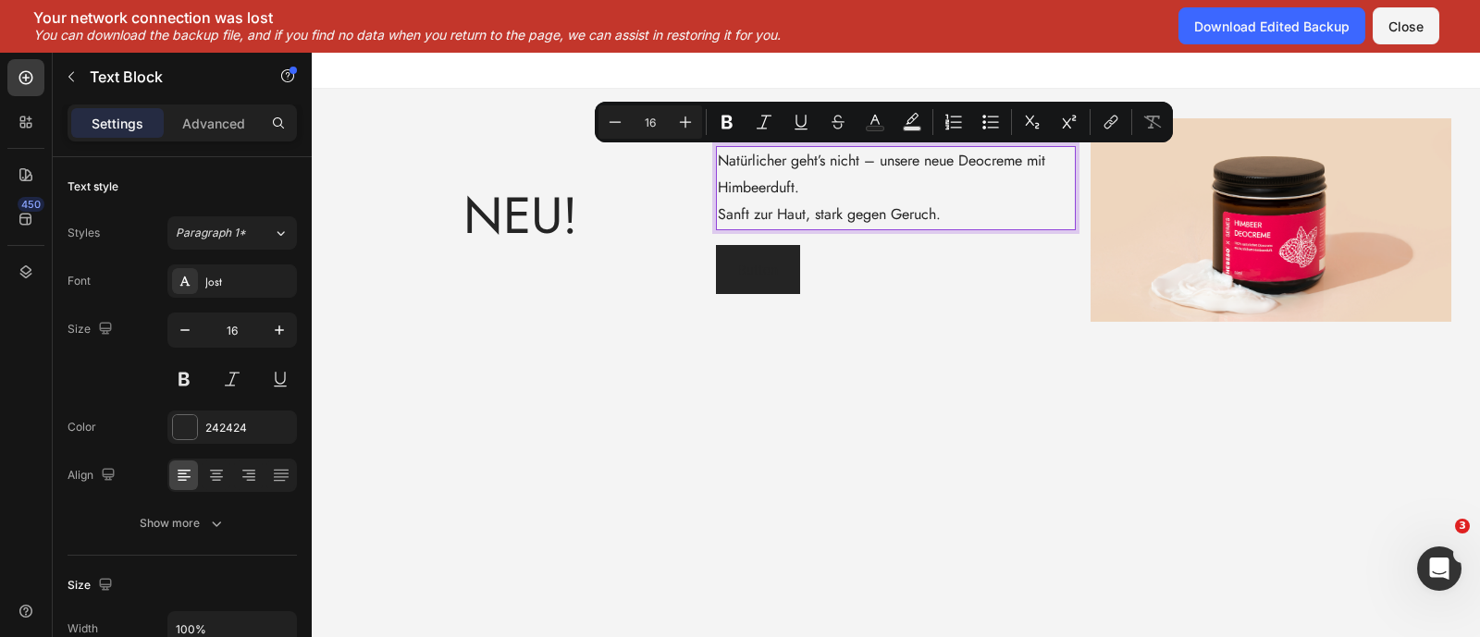
drag, startPoint x: 922, startPoint y: 207, endPoint x: 721, endPoint y: 164, distance: 205.4
click at [721, 164] on div "Natürlicher geht’s nicht – unsere neue Deocreme mit Himbeerduft. Sanft zur Haut…" at bounding box center [896, 187] width 360 height 83
drag, startPoint x: 220, startPoint y: 475, endPoint x: 289, endPoint y: 413, distance: 91.7
click at [219, 476] on icon at bounding box center [216, 477] width 13 height 2
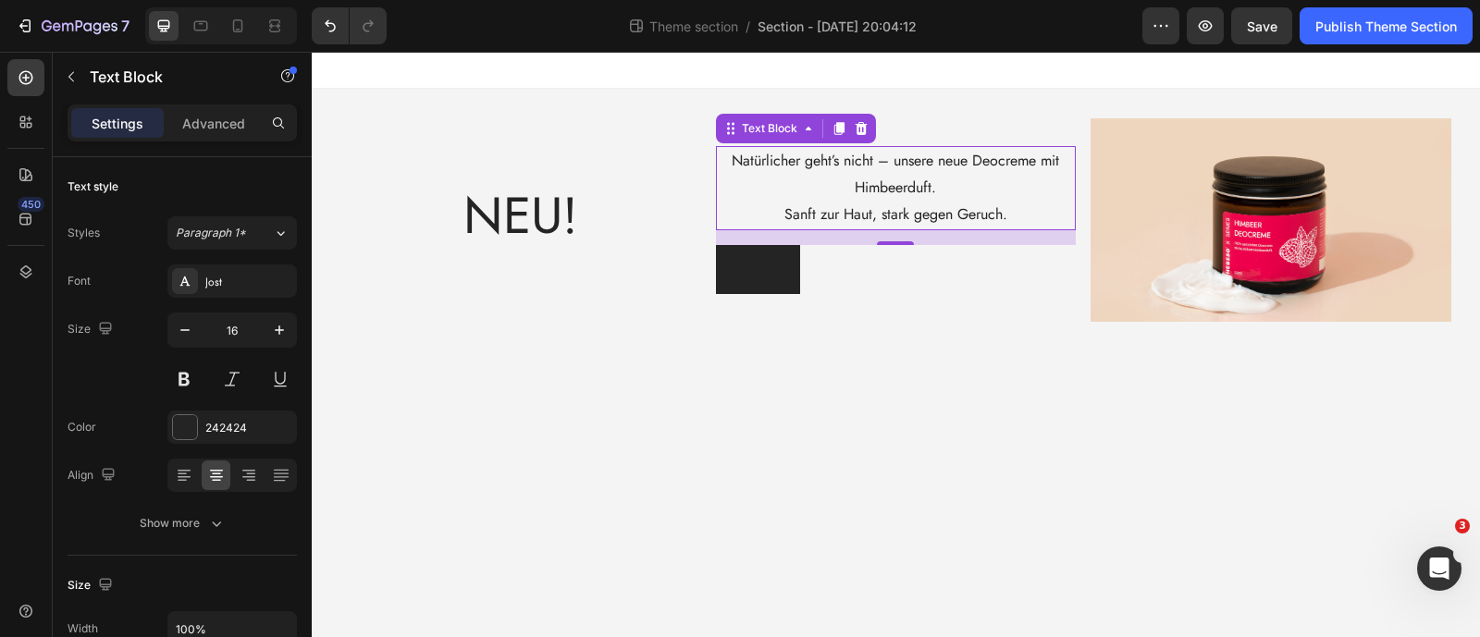
click at [891, 177] on p "Natürlicher geht’s nicht – unsere neue Deocreme mit Himbeerduft." at bounding box center [896, 175] width 356 height 54
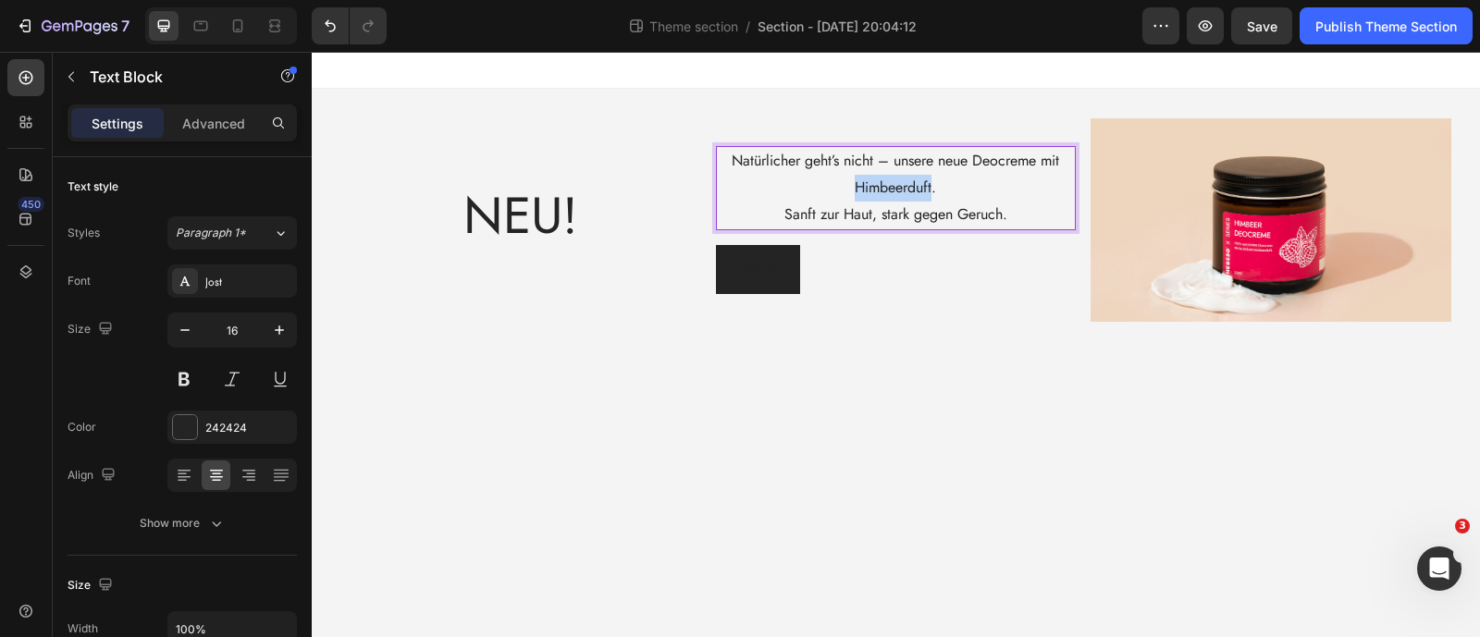
click at [891, 177] on p "Natürlicher geht’s nicht – unsere neue Deocreme mit Himbeerduft." at bounding box center [896, 175] width 356 height 54
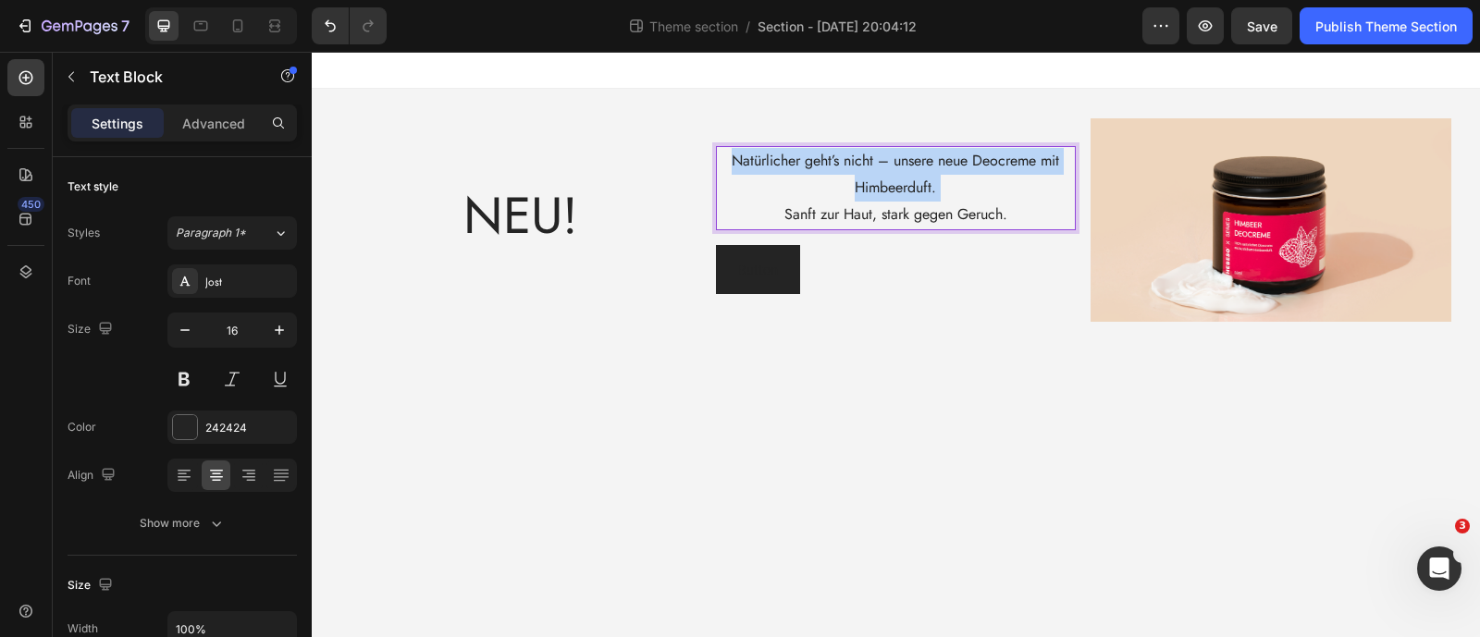
click at [891, 177] on p "Natürlicher geht’s nicht – unsere neue Deocreme mit Himbeerduft." at bounding box center [896, 175] width 356 height 54
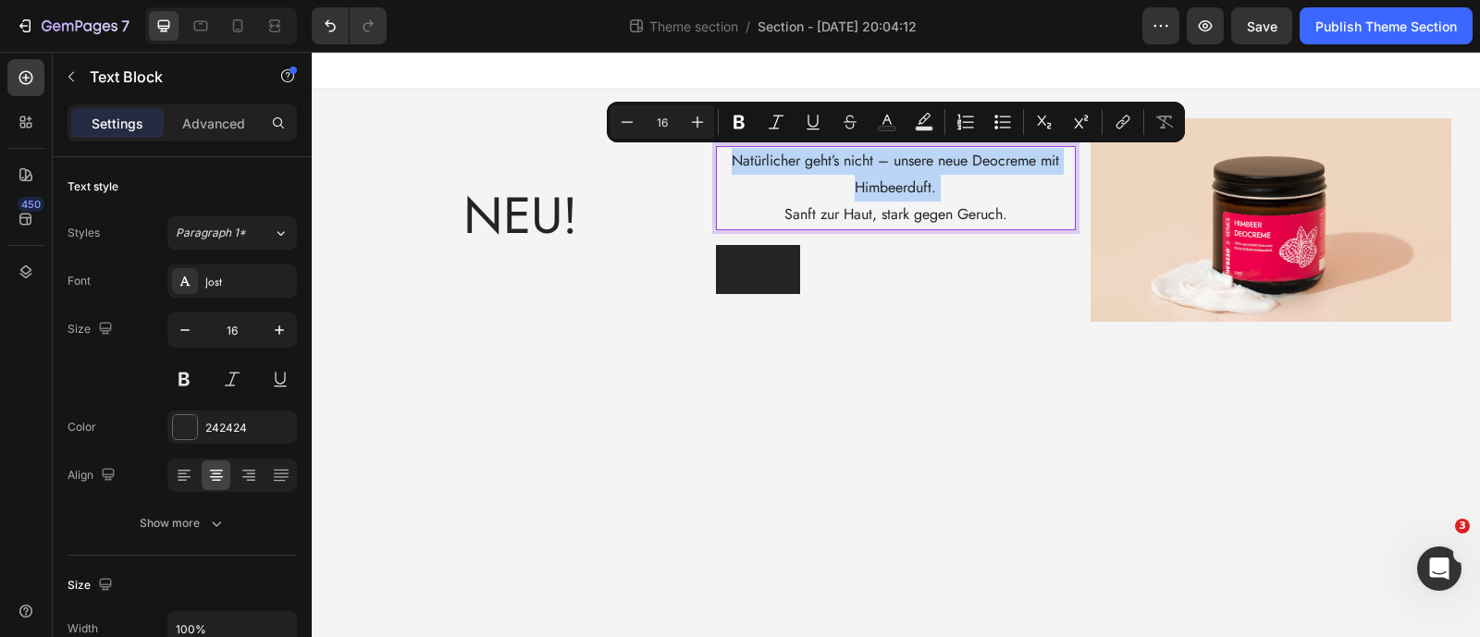
click at [897, 199] on p "Natürlicher geht’s nicht – unsere neue Deocreme mit Himbeerduft." at bounding box center [896, 175] width 356 height 54
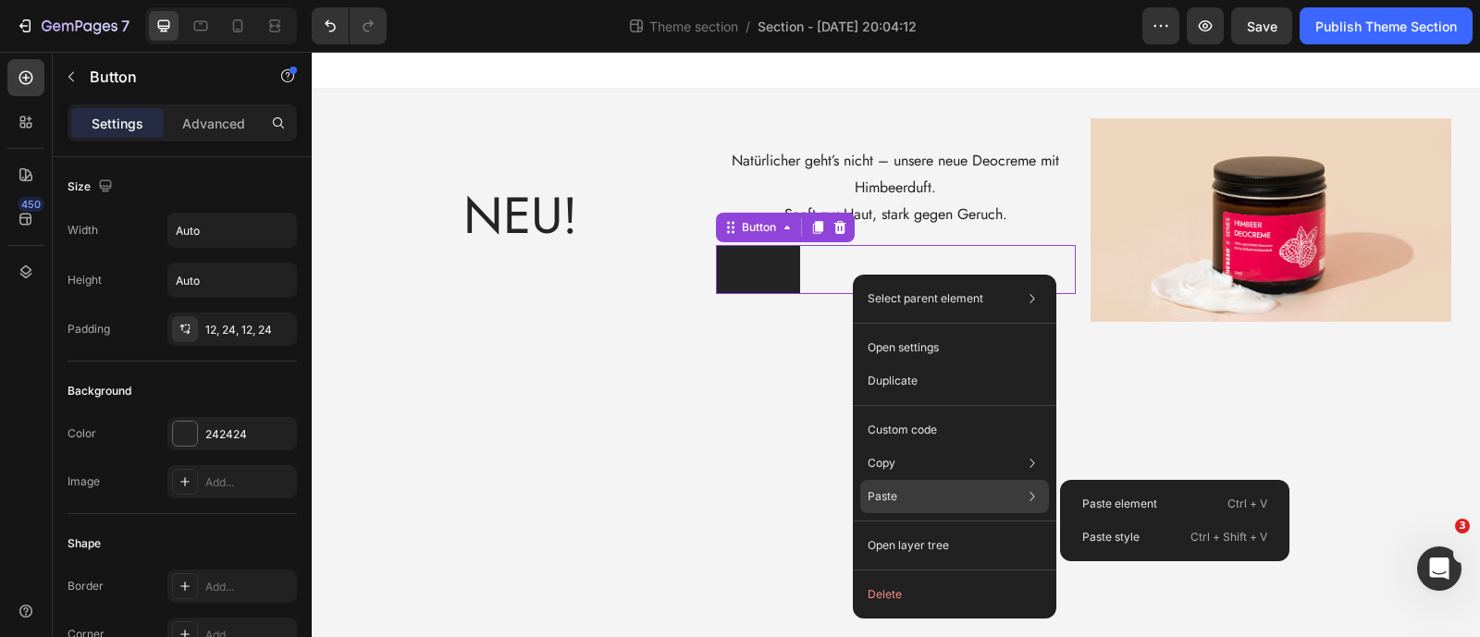
click at [916, 529] on div "Paste Paste element Ctrl + V Paste style Ctrl + Shift + V" at bounding box center [954, 545] width 189 height 33
click at [1097, 521] on div "Paste element Ctrl + V" at bounding box center [1174, 537] width 215 height 33
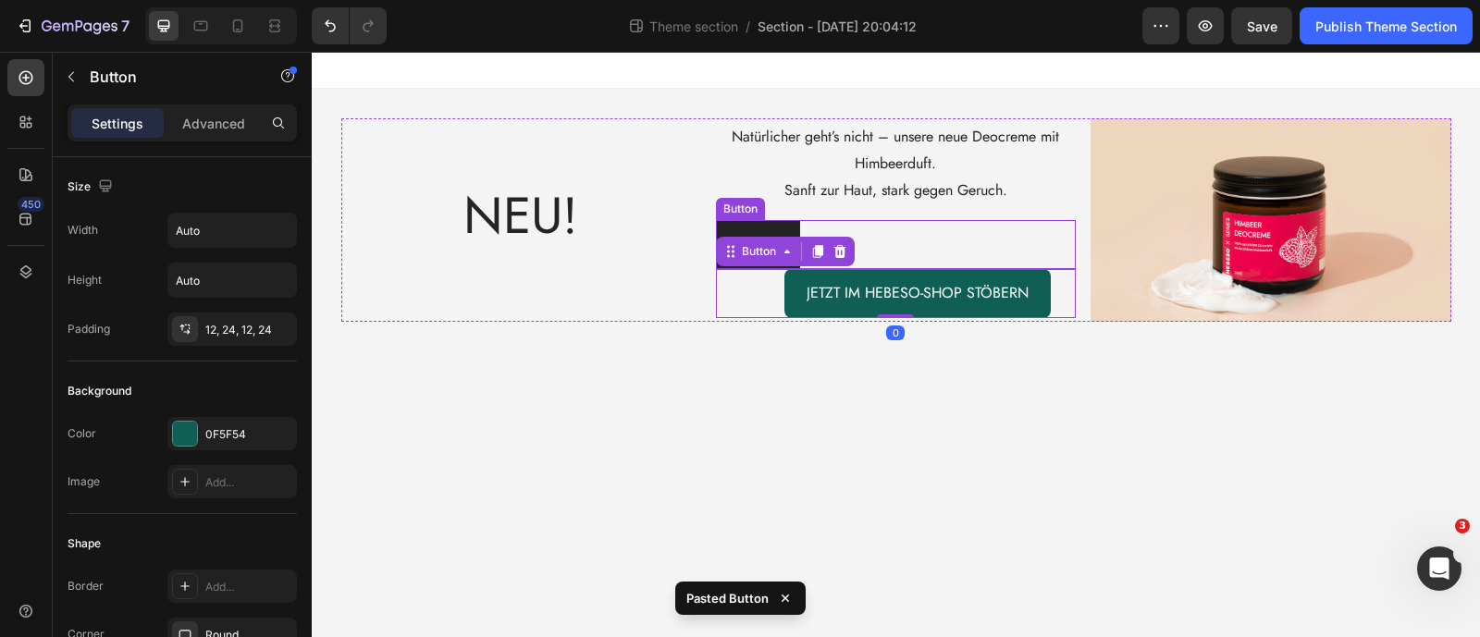
click at [906, 246] on div "Button Button" at bounding box center [896, 244] width 360 height 49
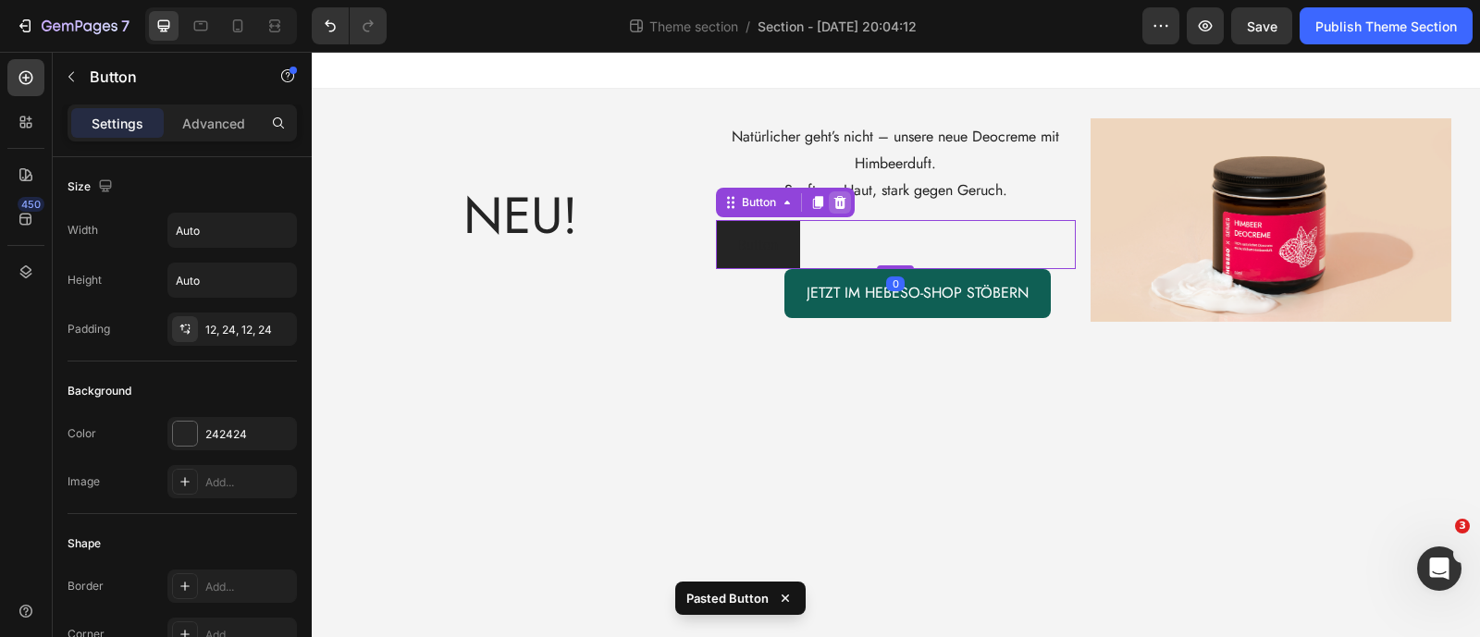
click at [846, 205] on icon at bounding box center [839, 202] width 15 height 15
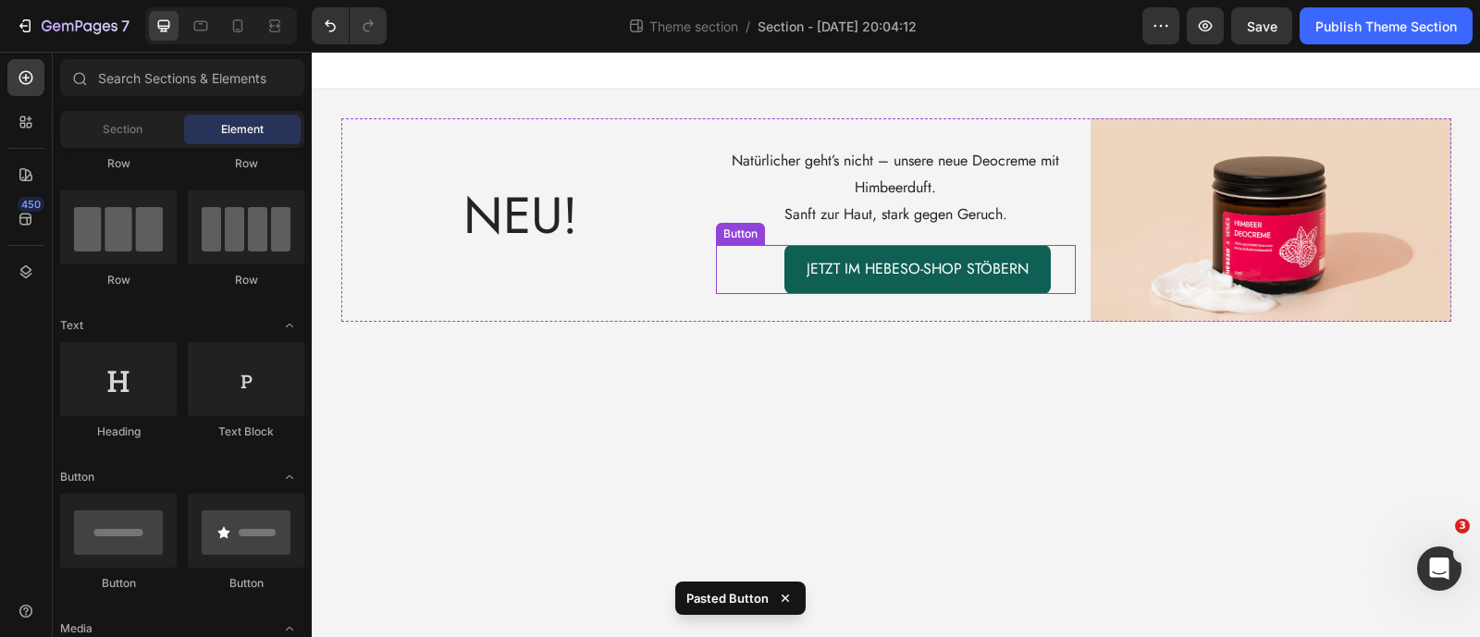
click at [756, 270] on div "JETZT IM HEBESO-shop STÖBERN Button" at bounding box center [896, 269] width 360 height 49
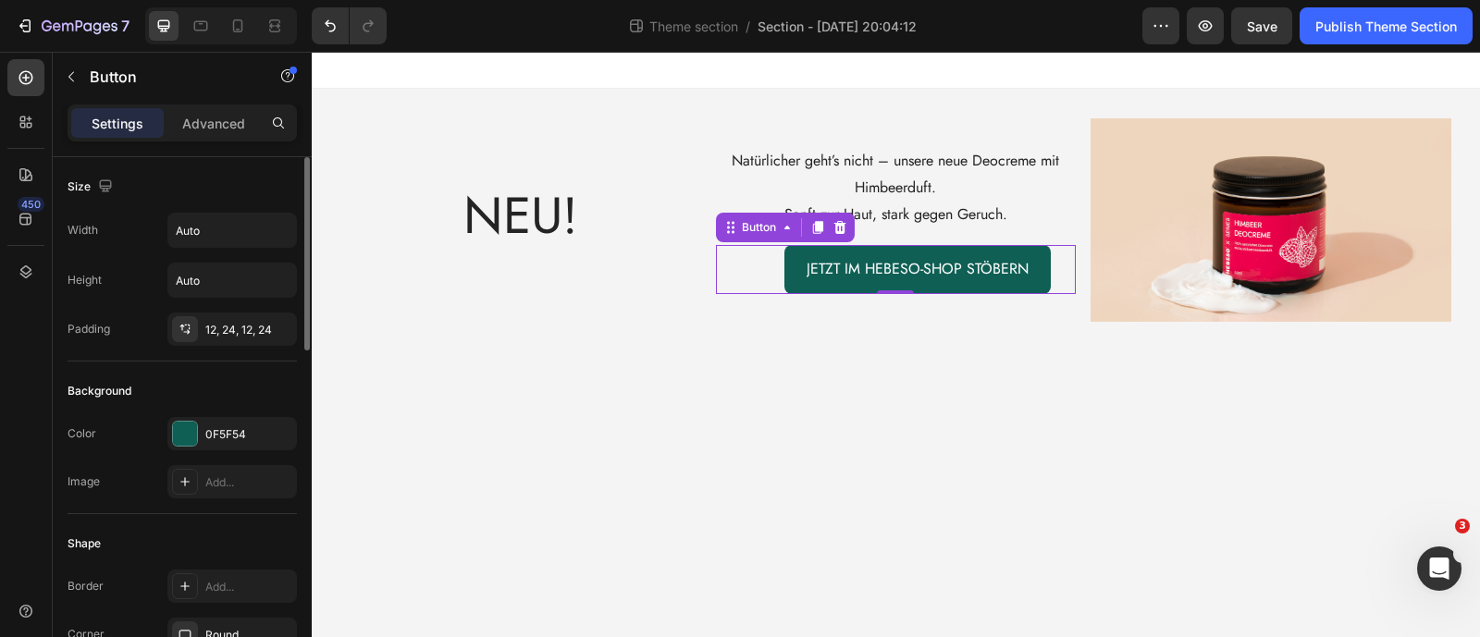
click at [222, 117] on p "Advanced" at bounding box center [213, 123] width 63 height 19
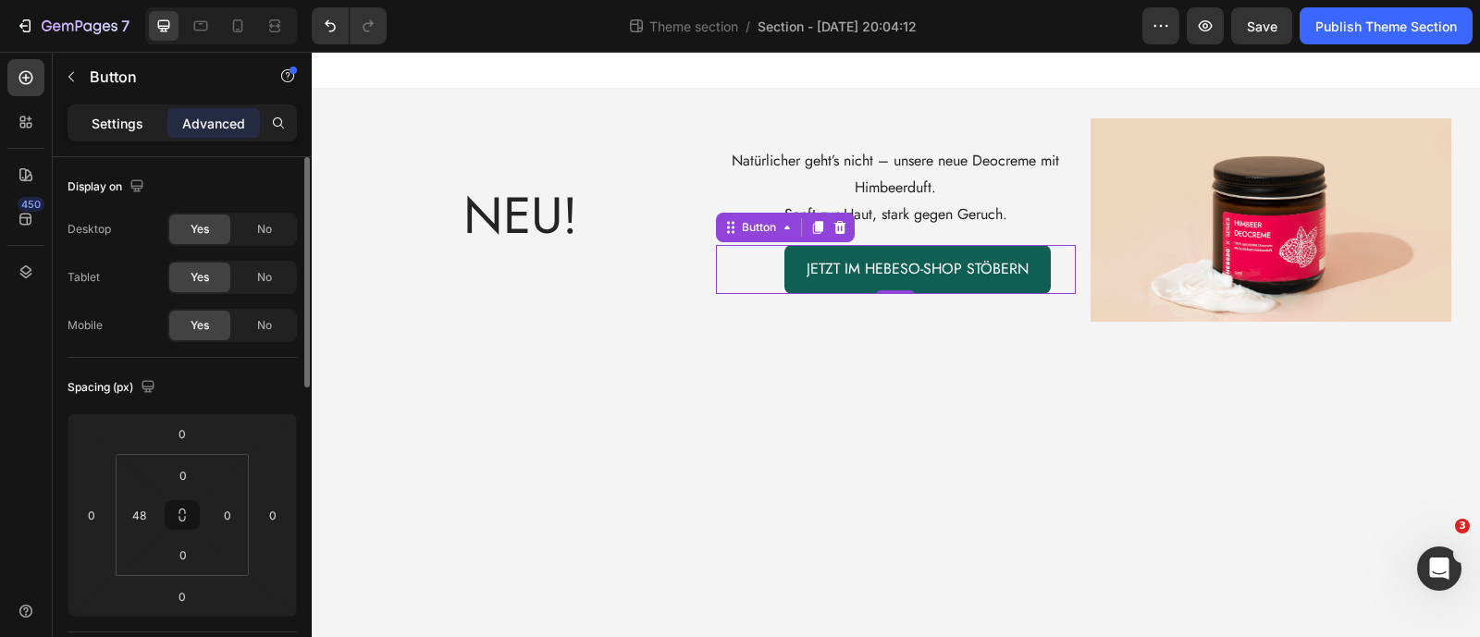
click at [114, 123] on p "Settings" at bounding box center [118, 123] width 52 height 19
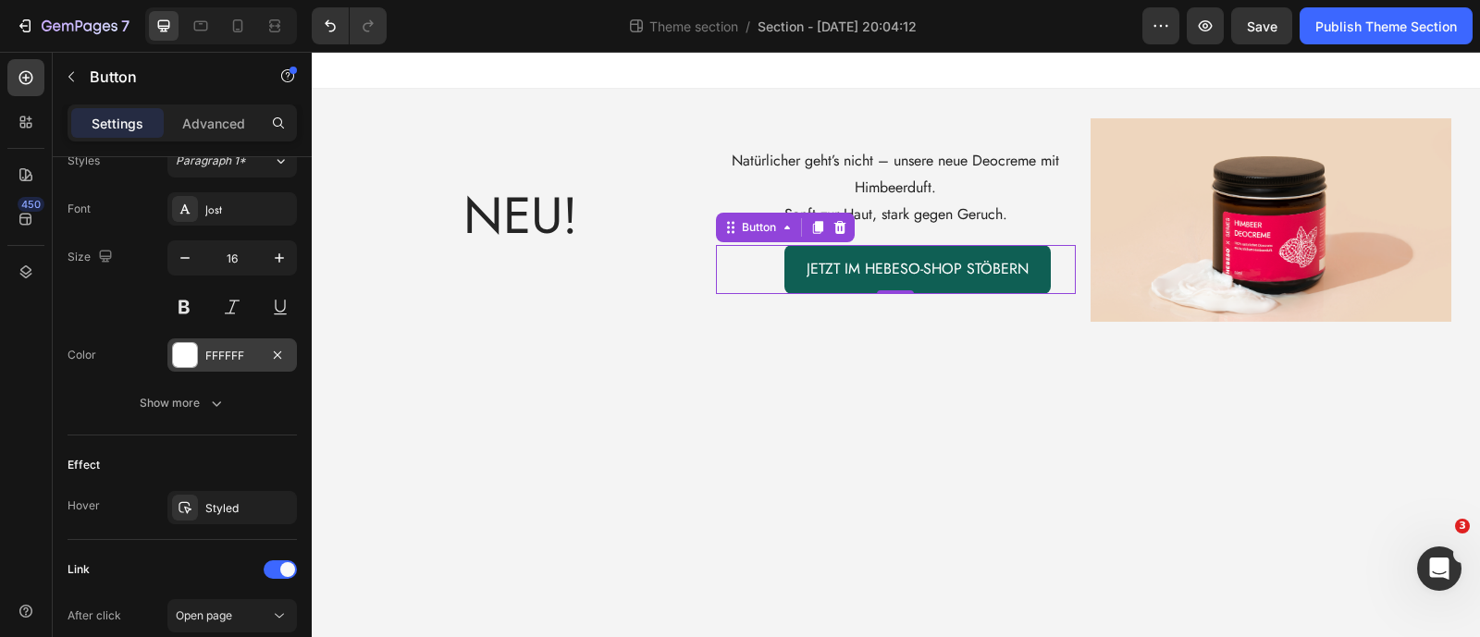
scroll to position [934, 0]
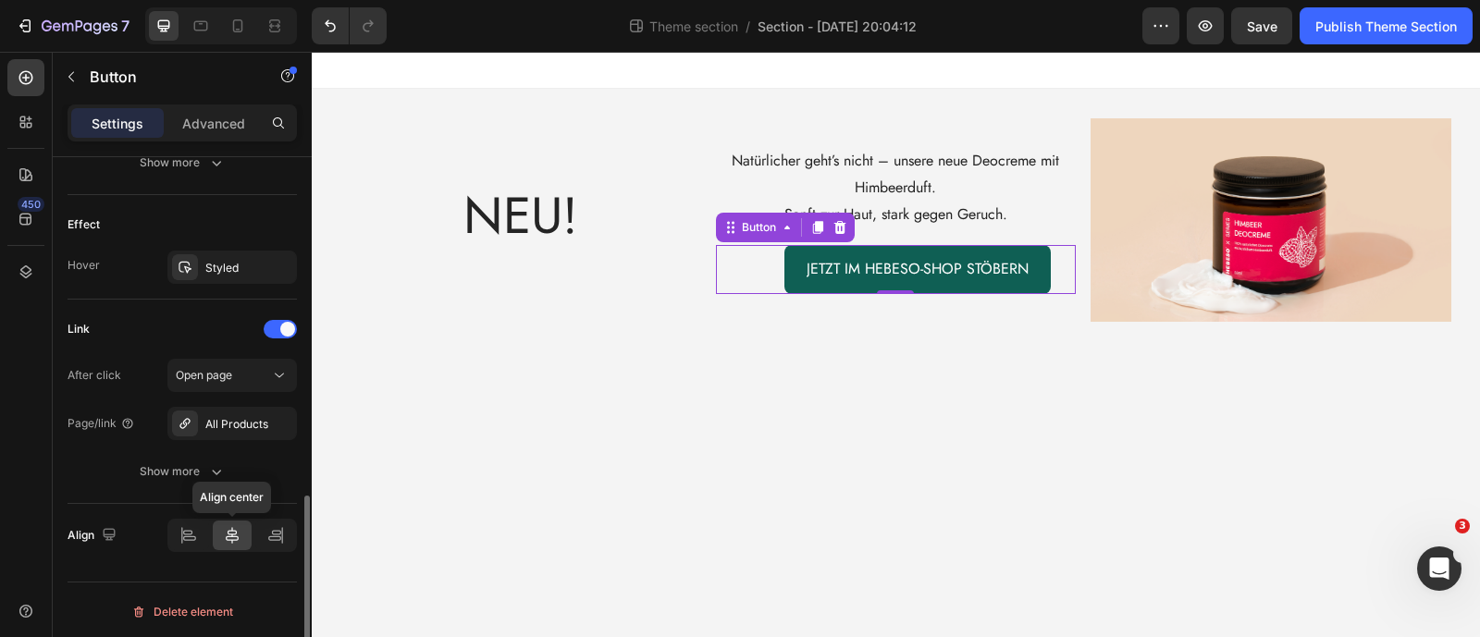
click at [230, 531] on icon at bounding box center [232, 535] width 18 height 18
click at [227, 529] on icon at bounding box center [232, 535] width 18 height 18
click at [224, 528] on icon at bounding box center [232, 535] width 18 height 18
click at [223, 527] on icon at bounding box center [232, 535] width 18 height 18
click at [733, 266] on div "JETZT IM HEBESO-shop STÖBERN Button 0" at bounding box center [896, 269] width 360 height 49
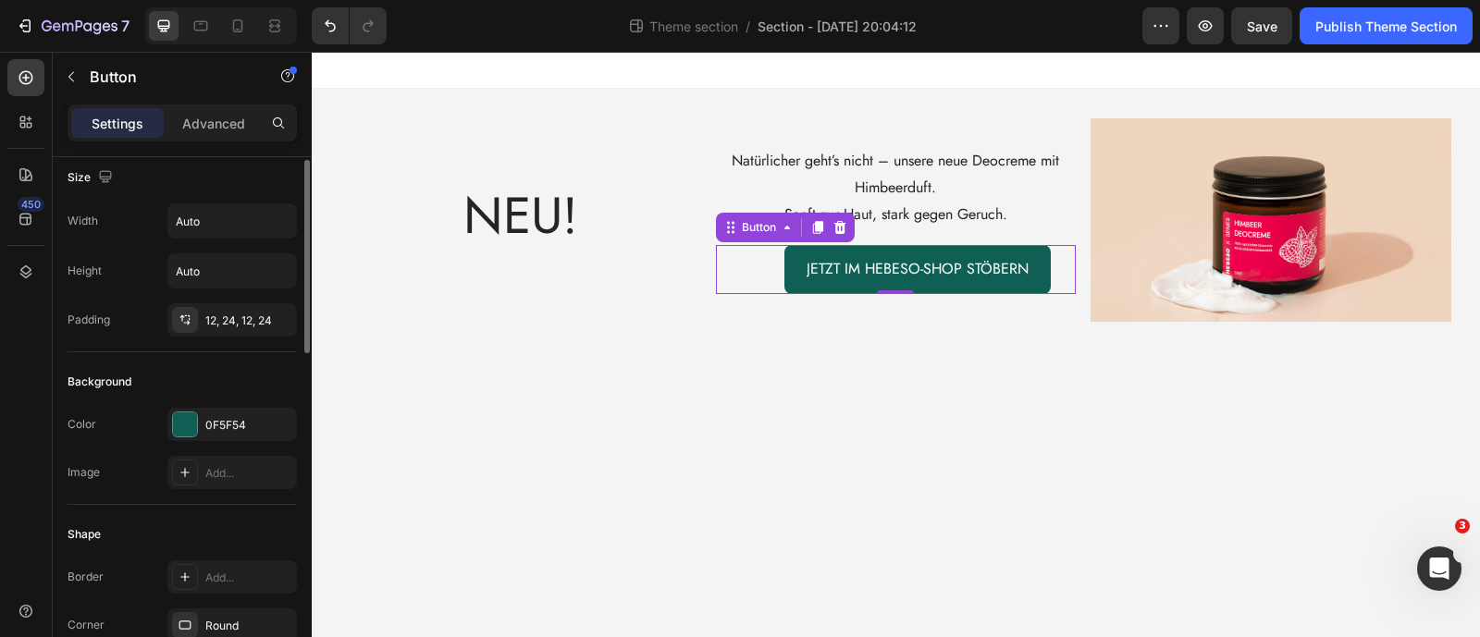
scroll to position [0, 0]
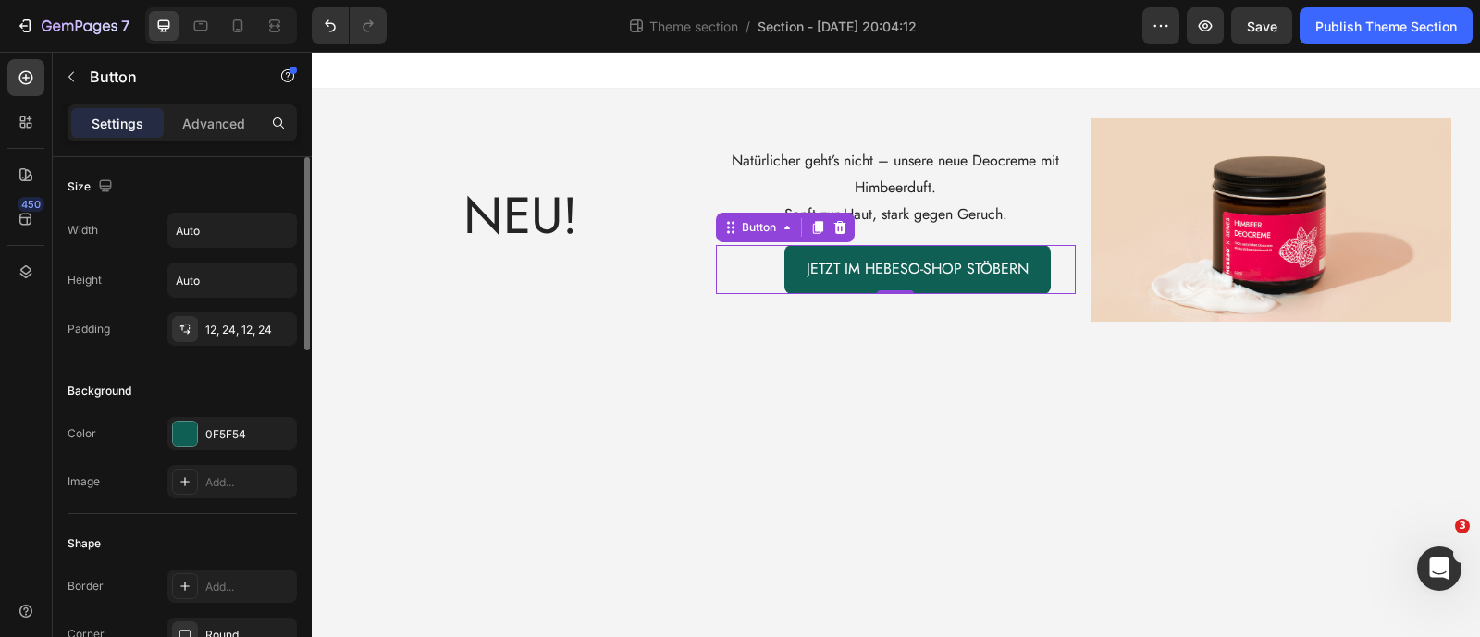
click at [220, 137] on div "Advanced" at bounding box center [213, 123] width 92 height 30
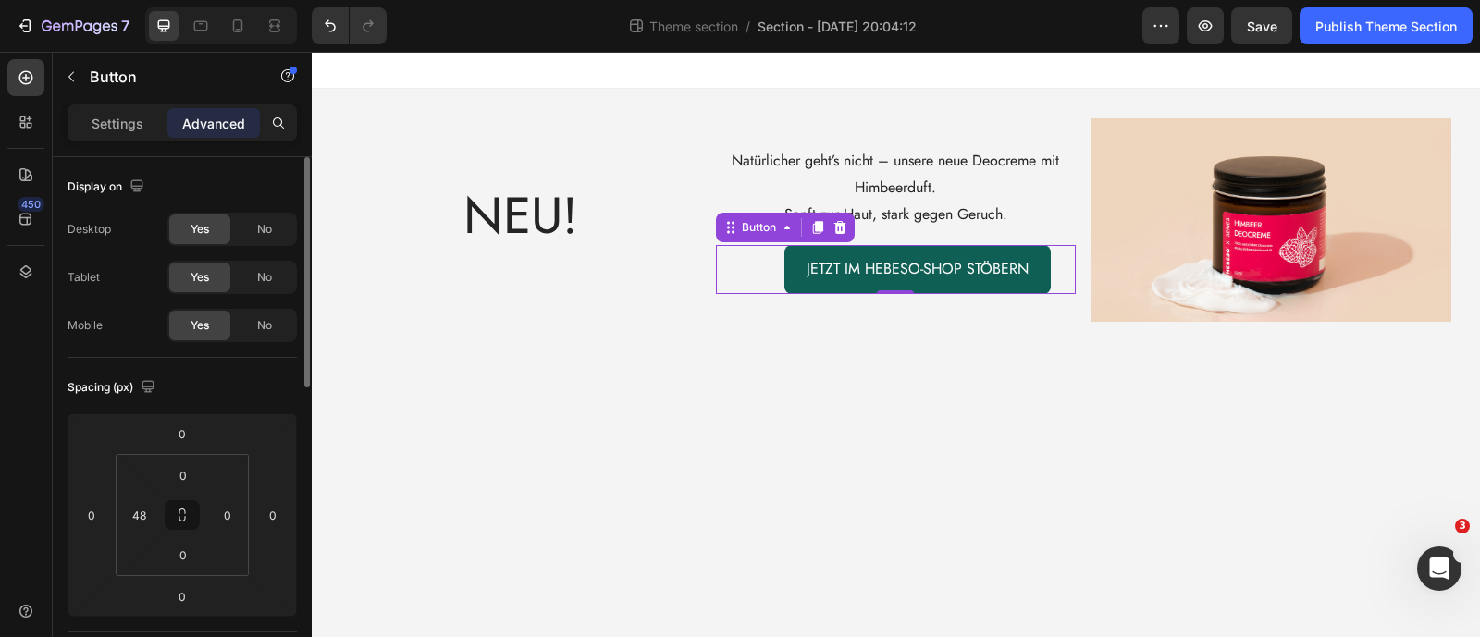
click at [218, 122] on p "Advanced" at bounding box center [213, 123] width 63 height 19
click at [143, 524] on input "48" at bounding box center [139, 515] width 28 height 28
type input "0"
click at [247, 385] on div "Spacing (px)" at bounding box center [182, 388] width 229 height 30
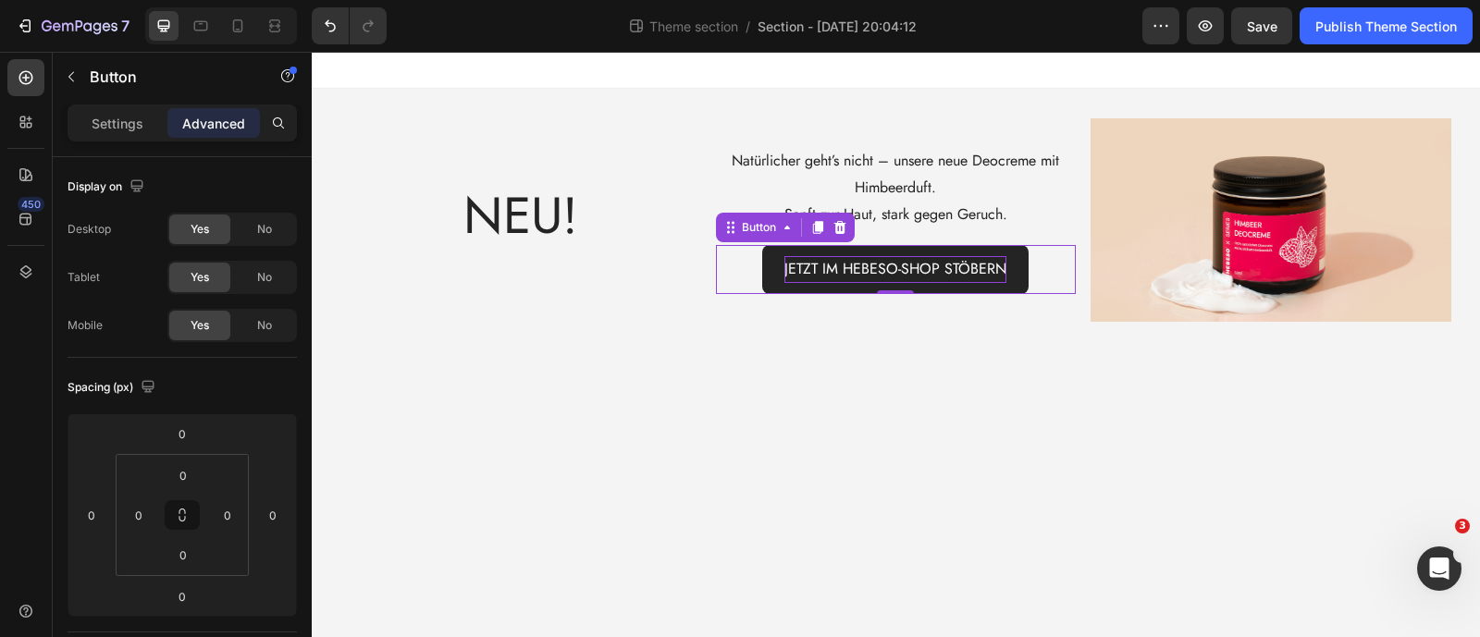
click at [832, 265] on p "JETZT IM HEBESO-shop STÖBERN" at bounding box center [895, 269] width 222 height 27
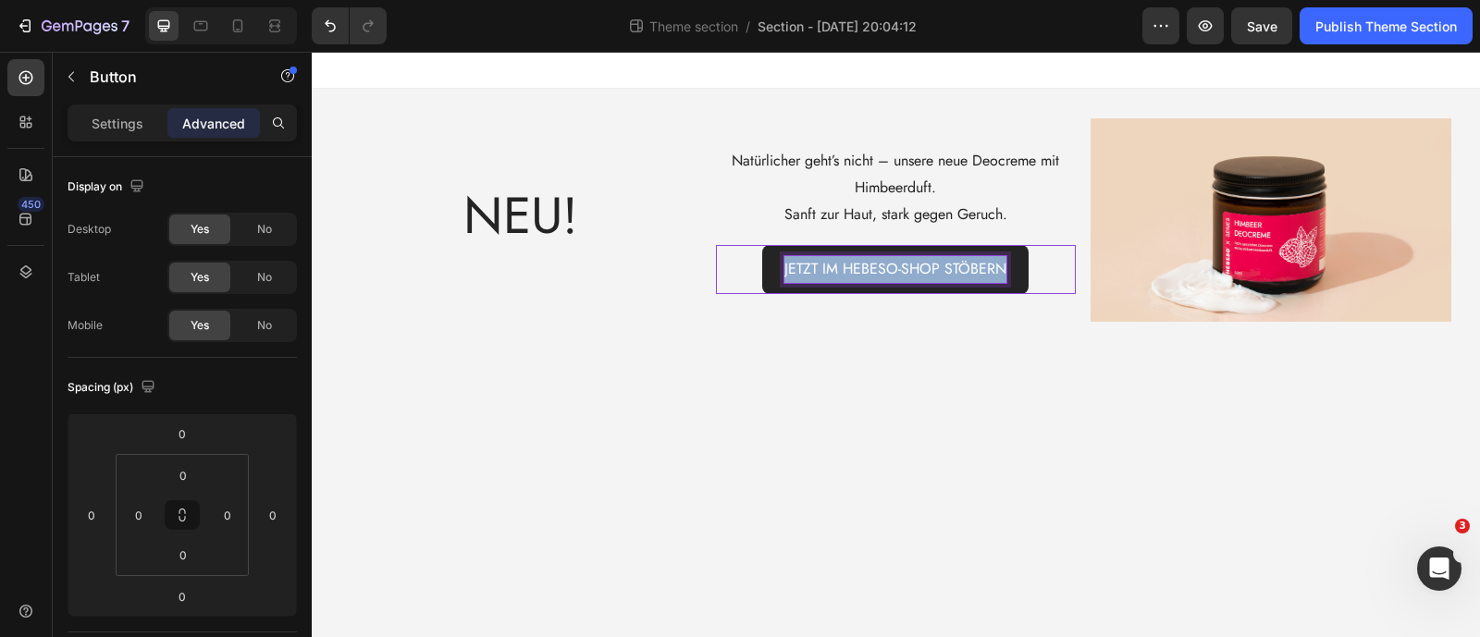
click at [832, 265] on p "JETZT IM HEBESO-shop STÖBERN" at bounding box center [895, 269] width 222 height 27
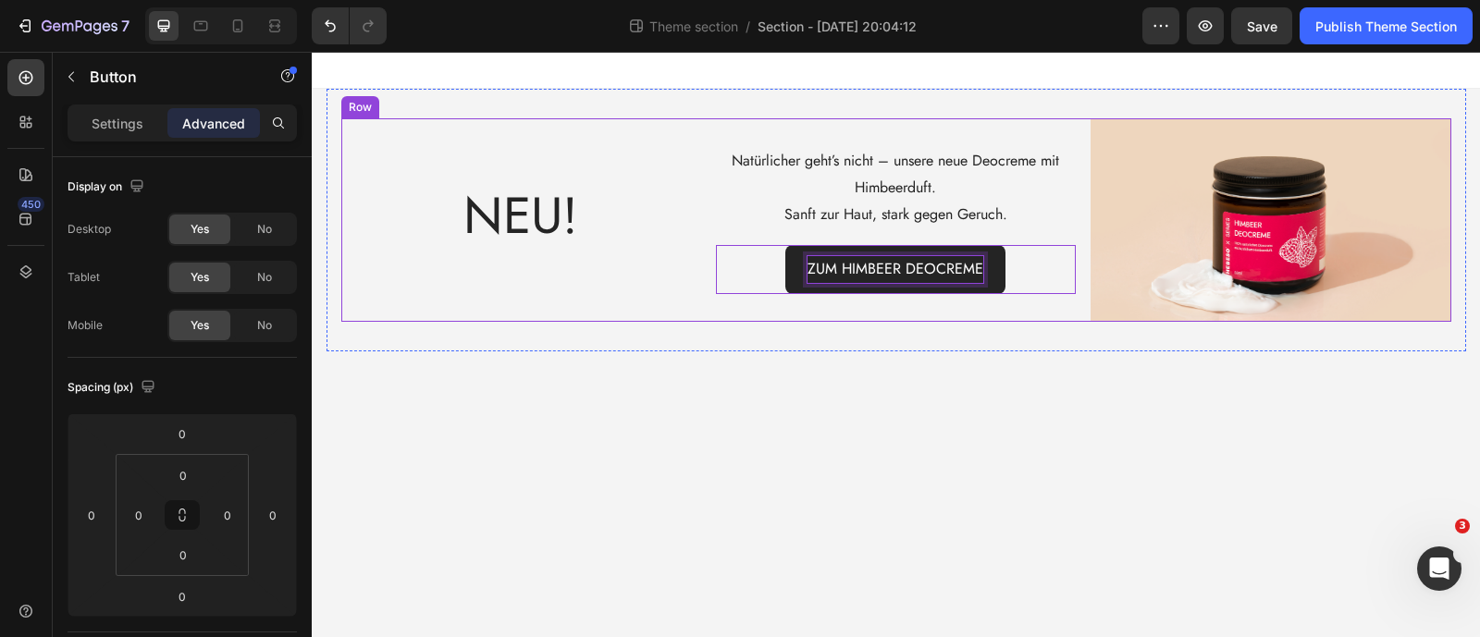
click at [620, 177] on div "NEU! Text Block" at bounding box center [521, 219] width 360 height 203
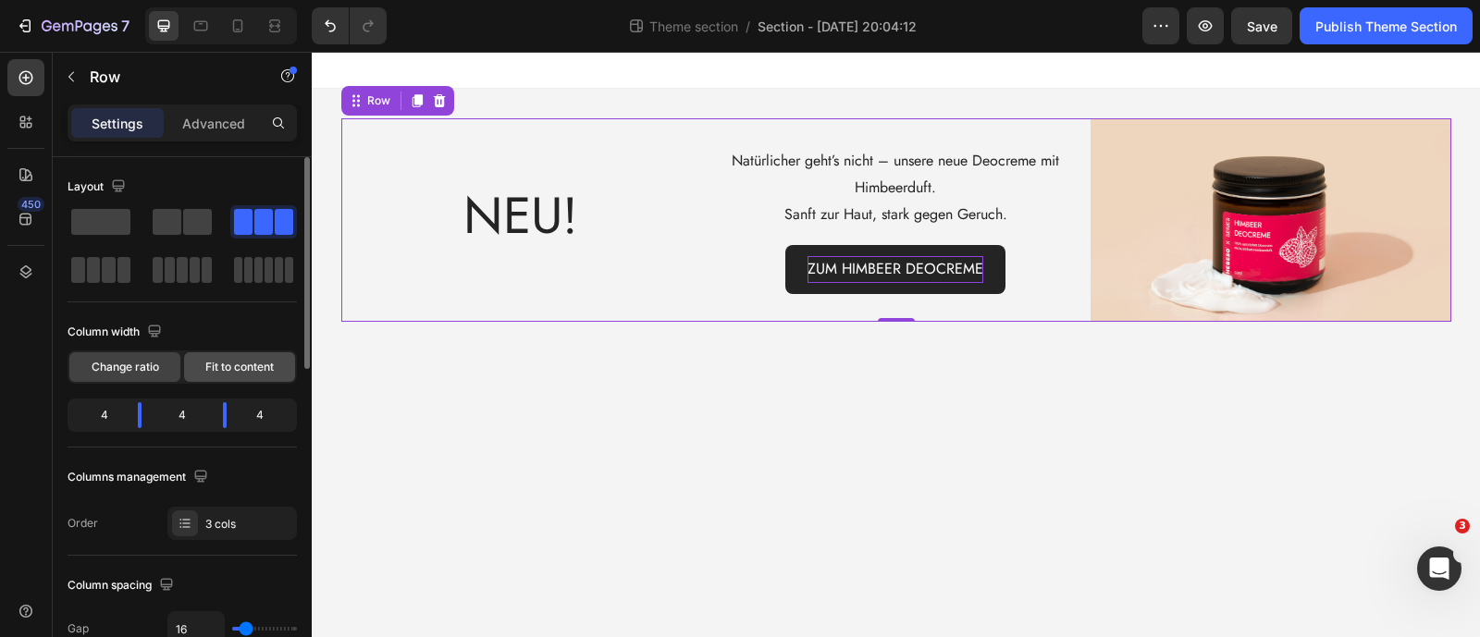
click at [227, 361] on span "Fit to content" at bounding box center [239, 367] width 68 height 17
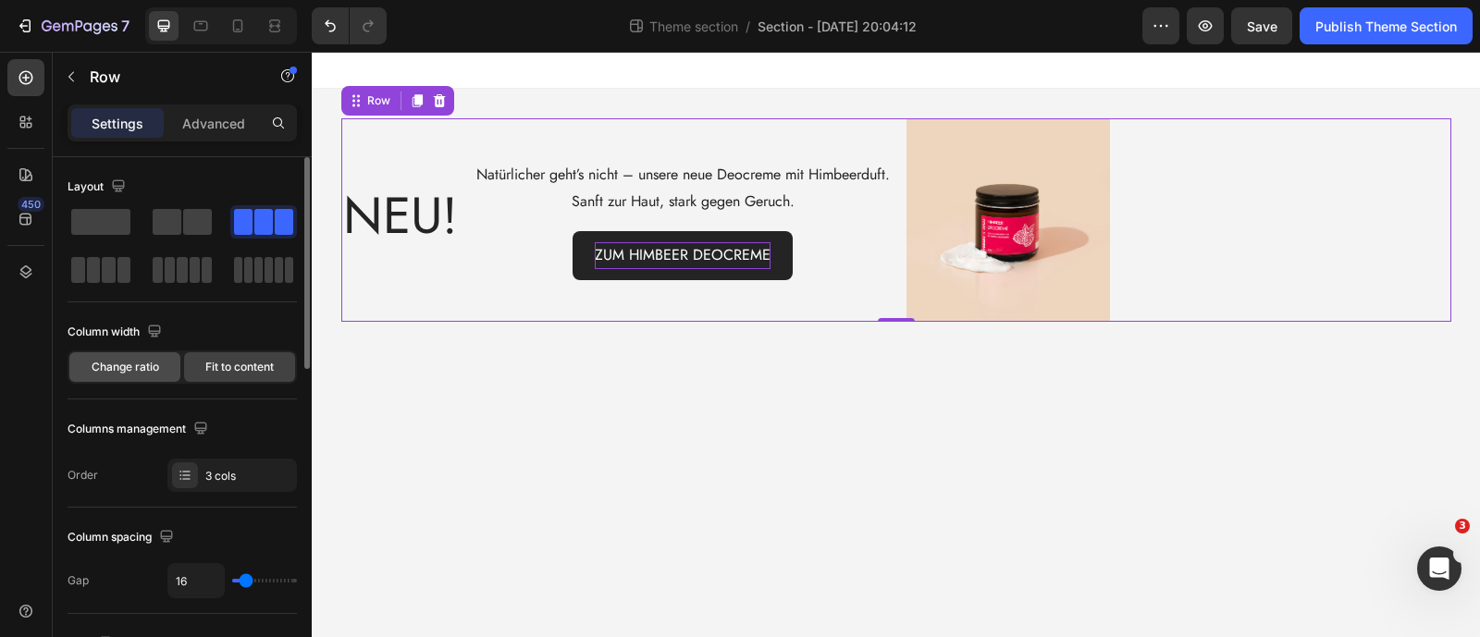
click at [153, 364] on span "Change ratio" at bounding box center [126, 367] width 68 height 17
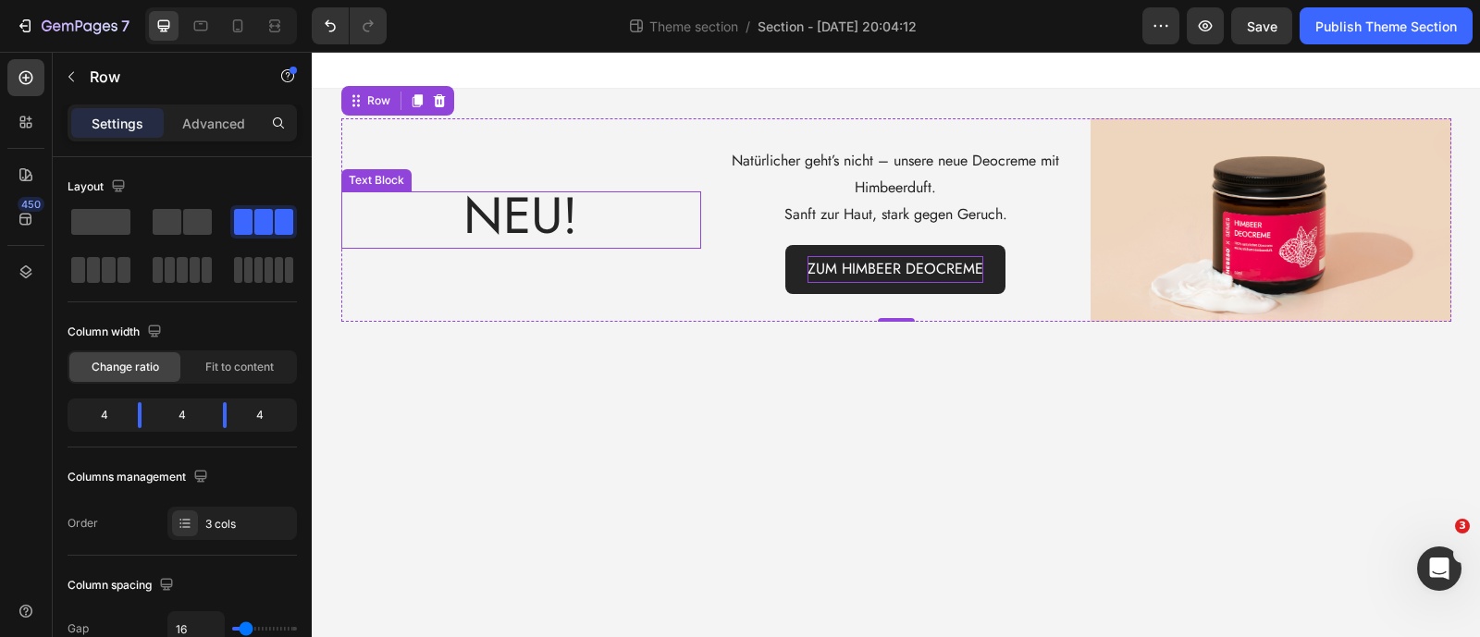
click at [517, 227] on span "NEU!" at bounding box center [520, 216] width 115 height 74
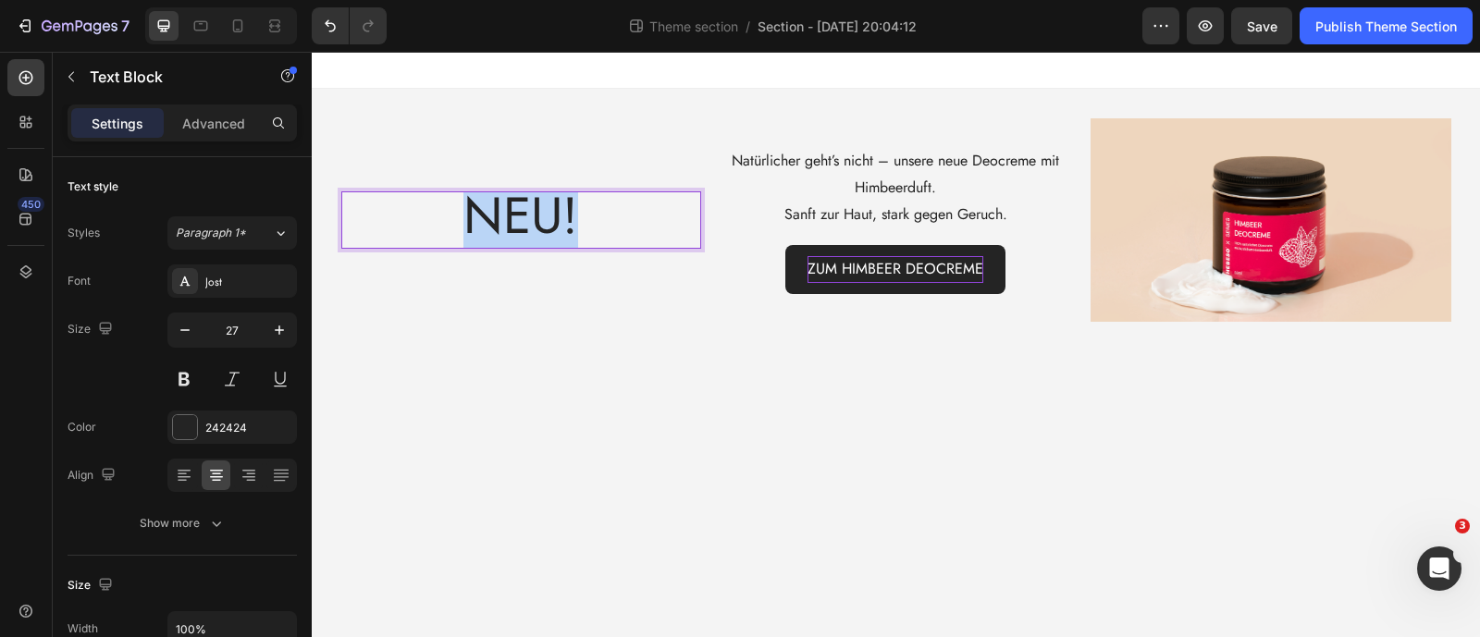
click at [517, 227] on span "NEU!" at bounding box center [520, 216] width 115 height 74
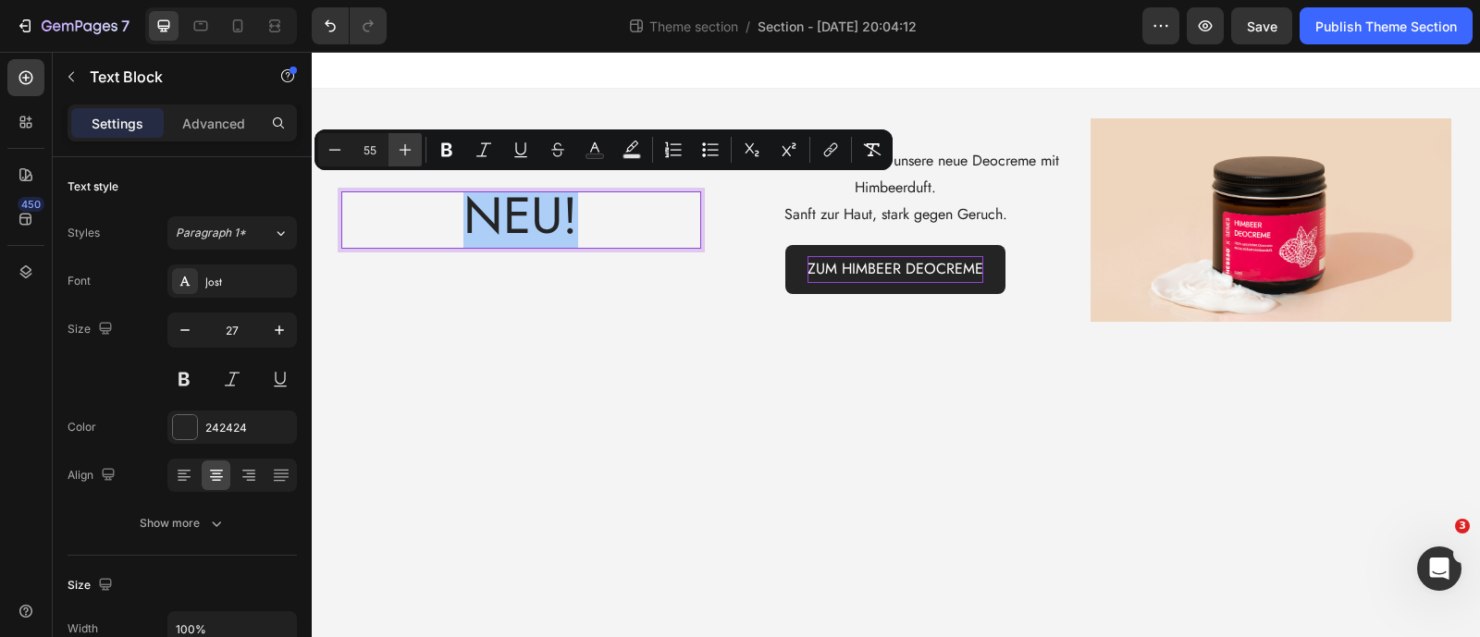
click at [402, 152] on icon "Editor contextual toolbar" at bounding box center [405, 150] width 18 height 18
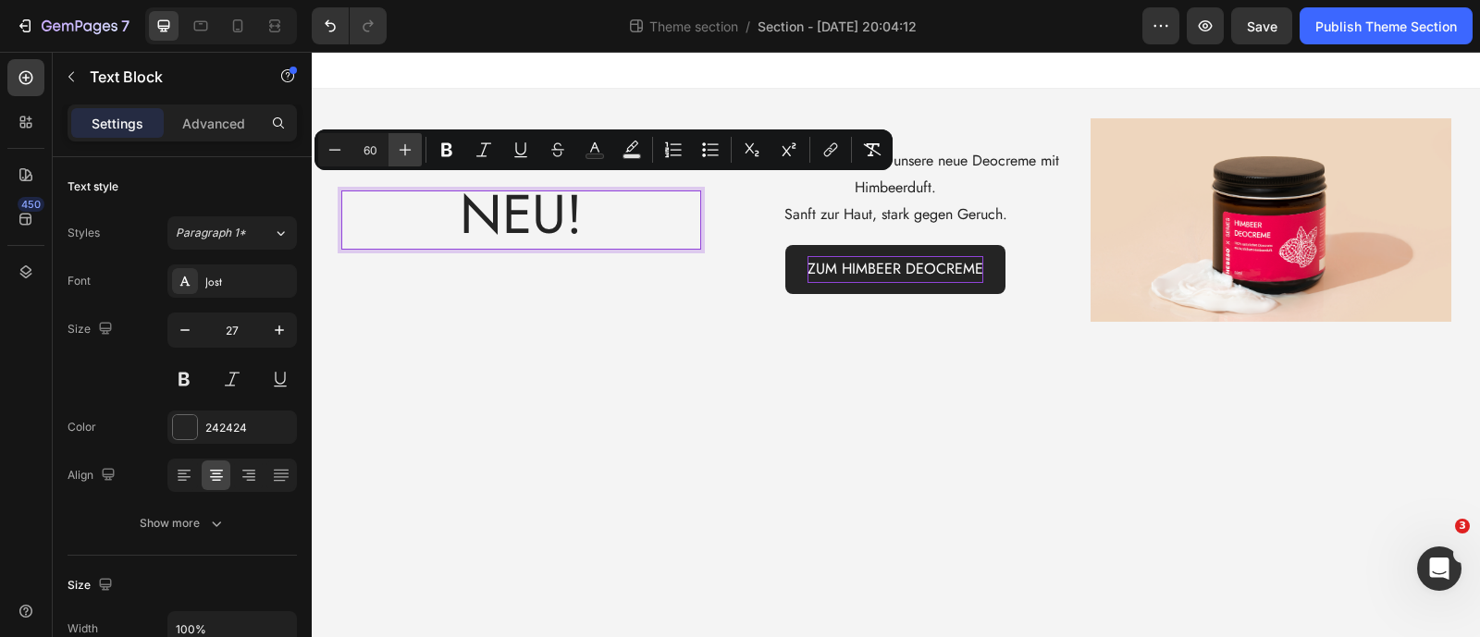
click at [402, 152] on icon "Editor contextual toolbar" at bounding box center [405, 150] width 18 height 18
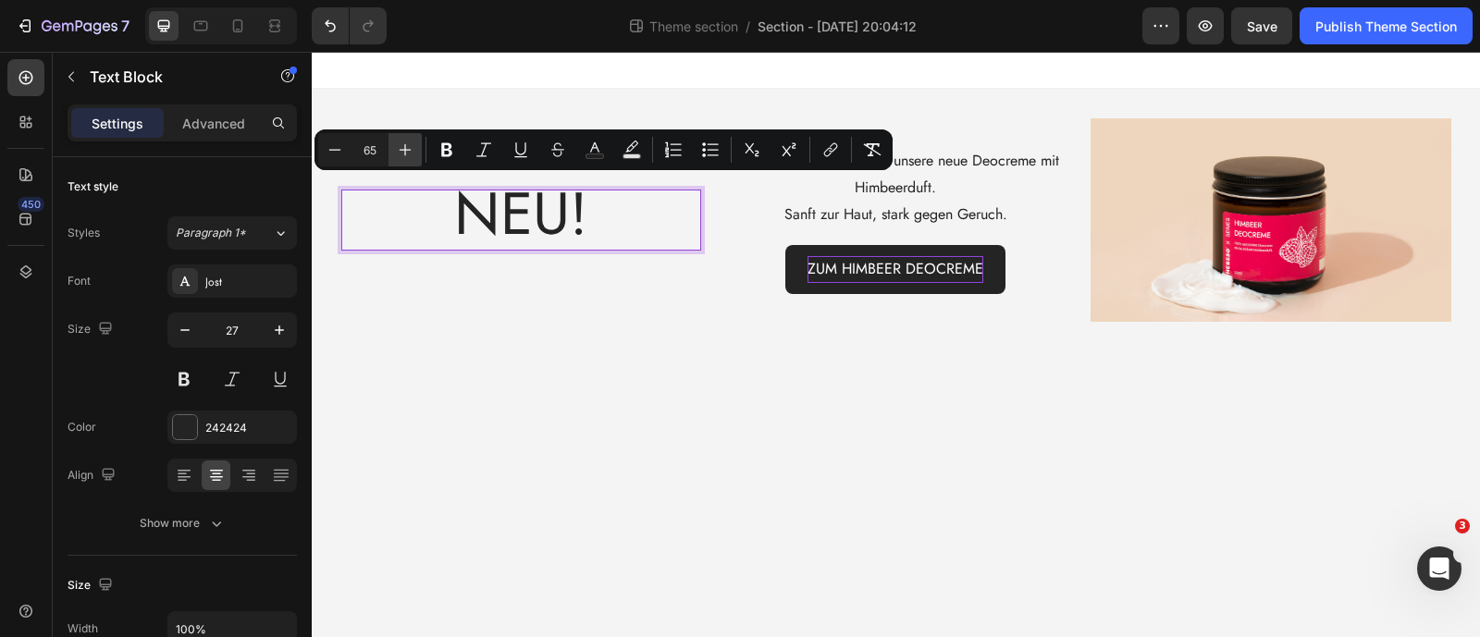
click at [402, 152] on icon "Editor contextual toolbar" at bounding box center [405, 150] width 18 height 18
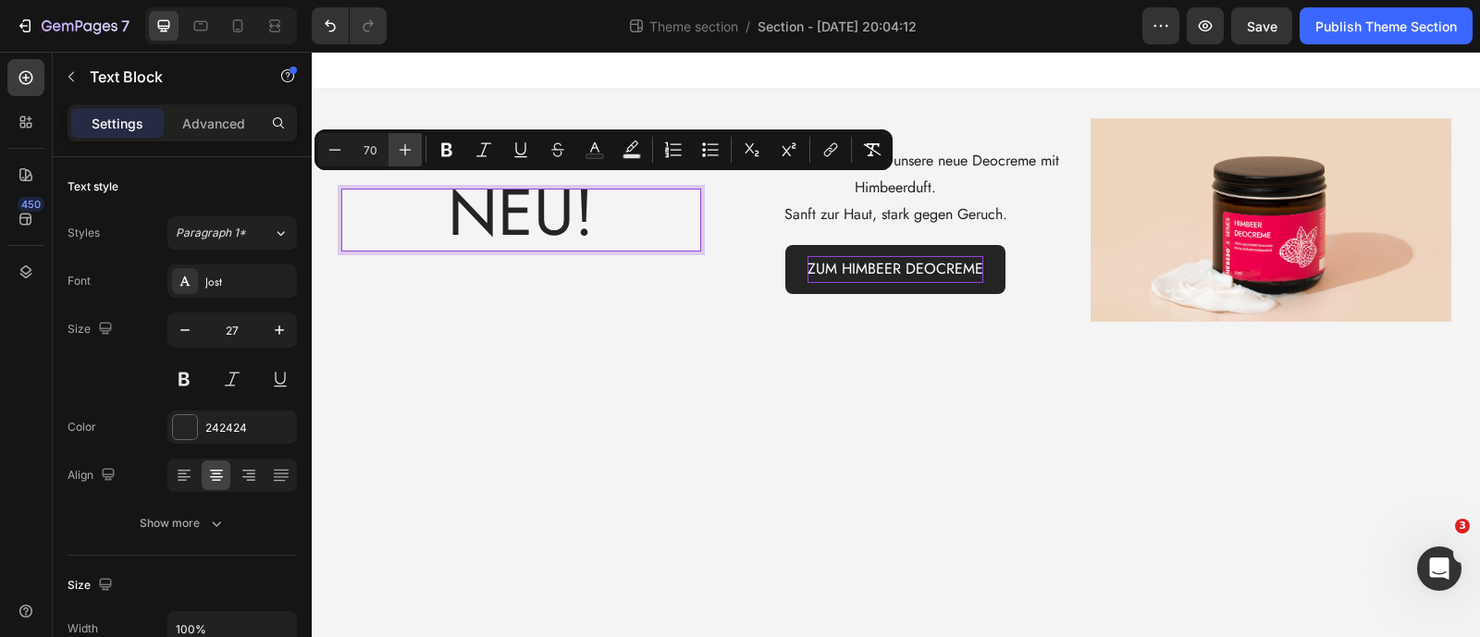
click at [402, 152] on icon "Editor contextual toolbar" at bounding box center [405, 150] width 18 height 18
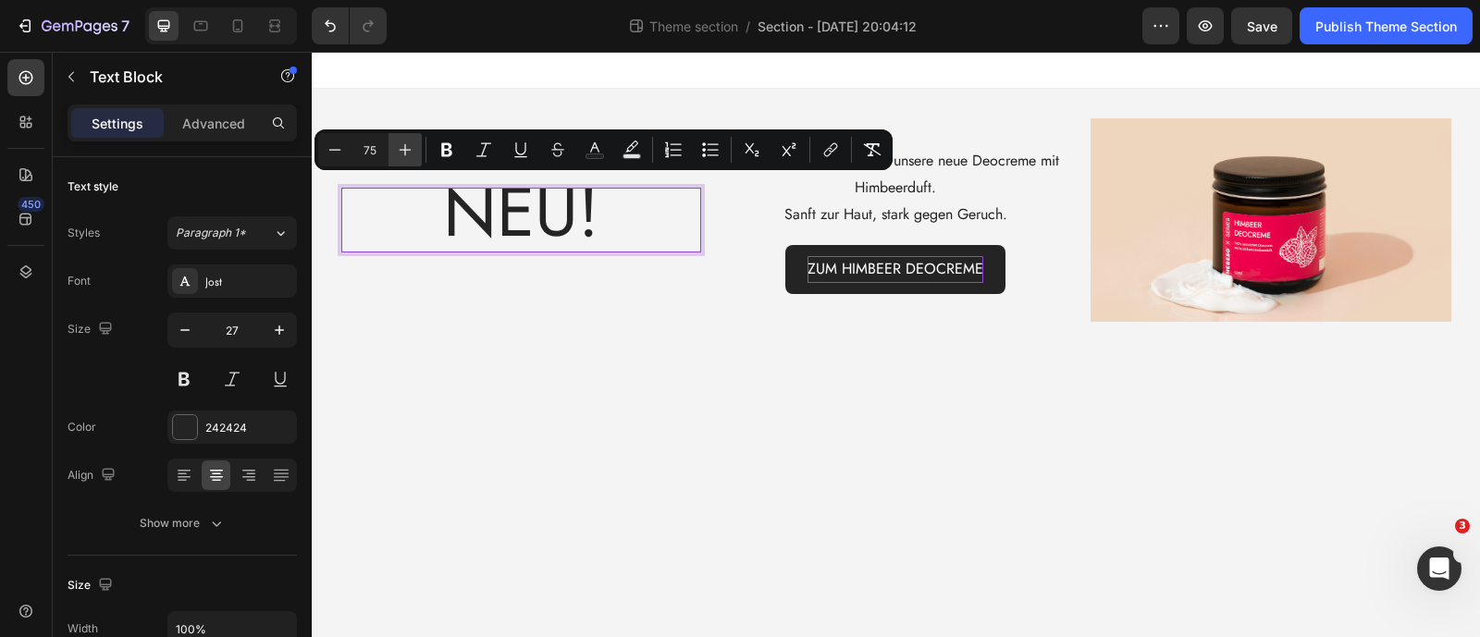
click at [402, 152] on icon "Editor contextual toolbar" at bounding box center [405, 150] width 18 height 18
type input "78"
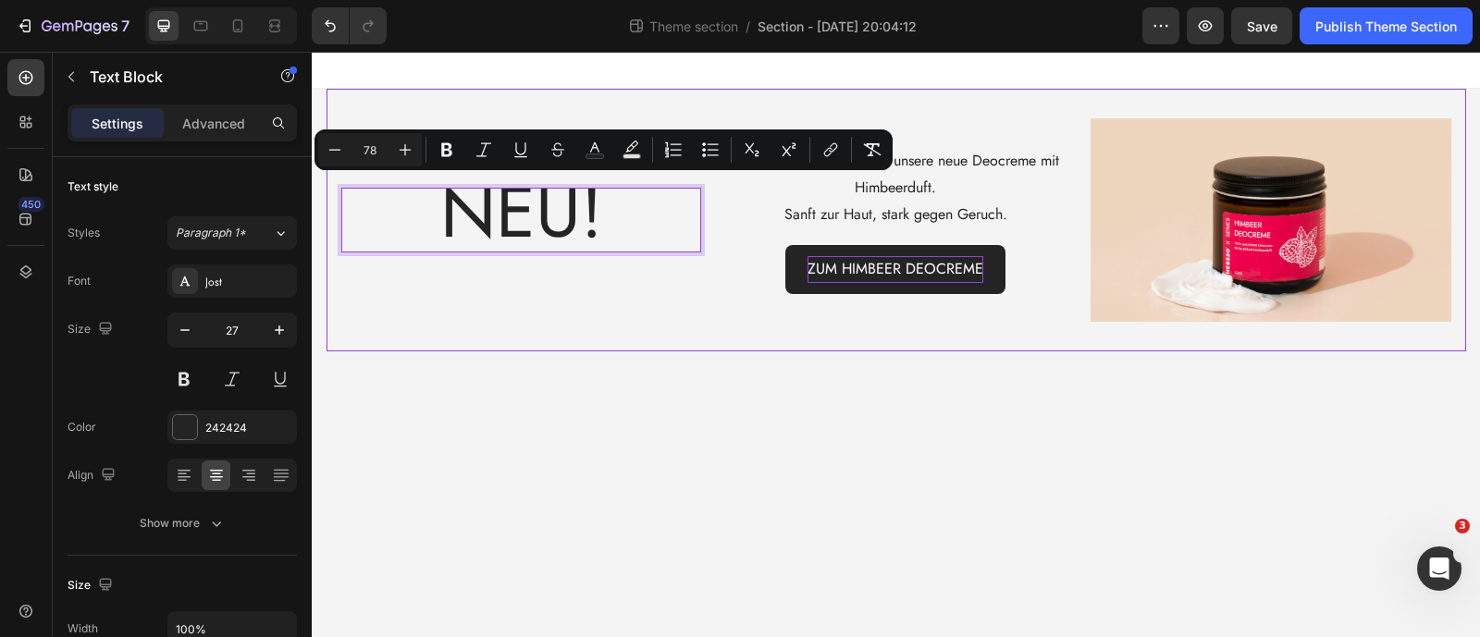
click at [328, 185] on div "NEU! Text Block 0 Natürlicher geht’s nicht – unsere neue Deocreme mit Himbeerdu…" at bounding box center [897, 219] width 1140 height 203
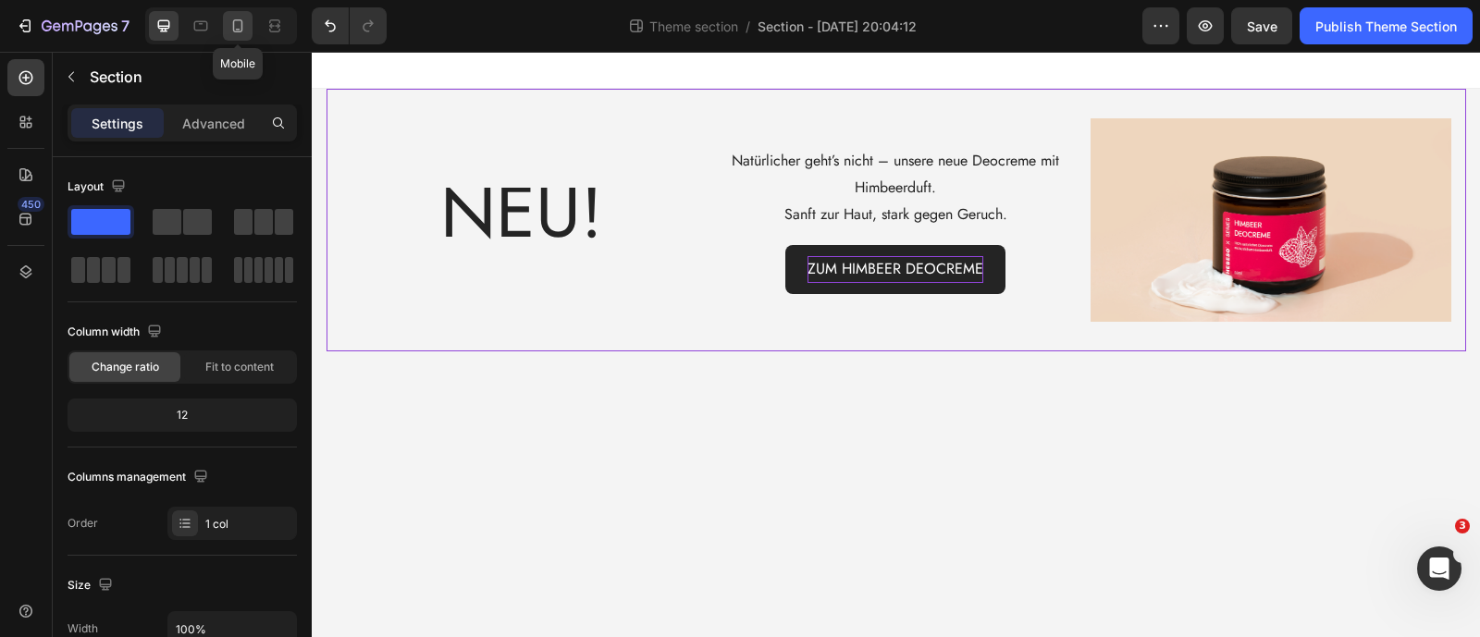
click at [234, 24] on icon at bounding box center [237, 26] width 18 height 18
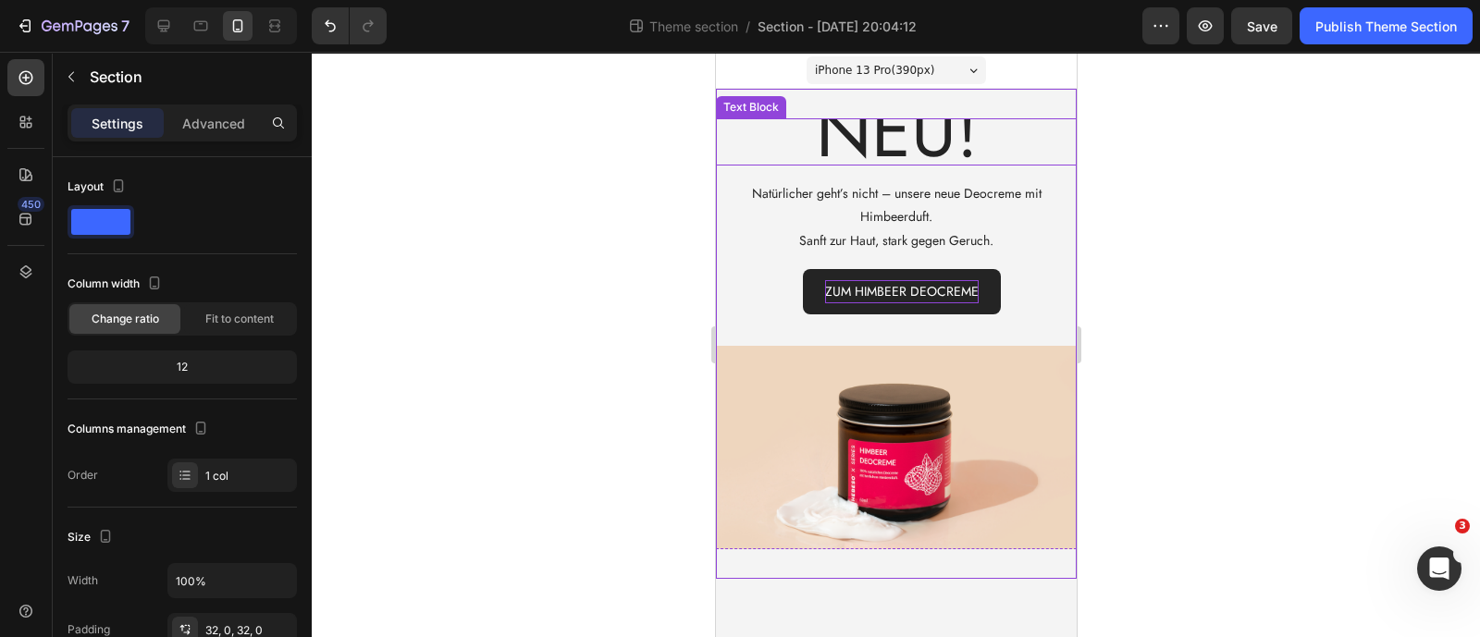
click at [833, 141] on span "NEU!" at bounding box center [896, 132] width 162 height 104
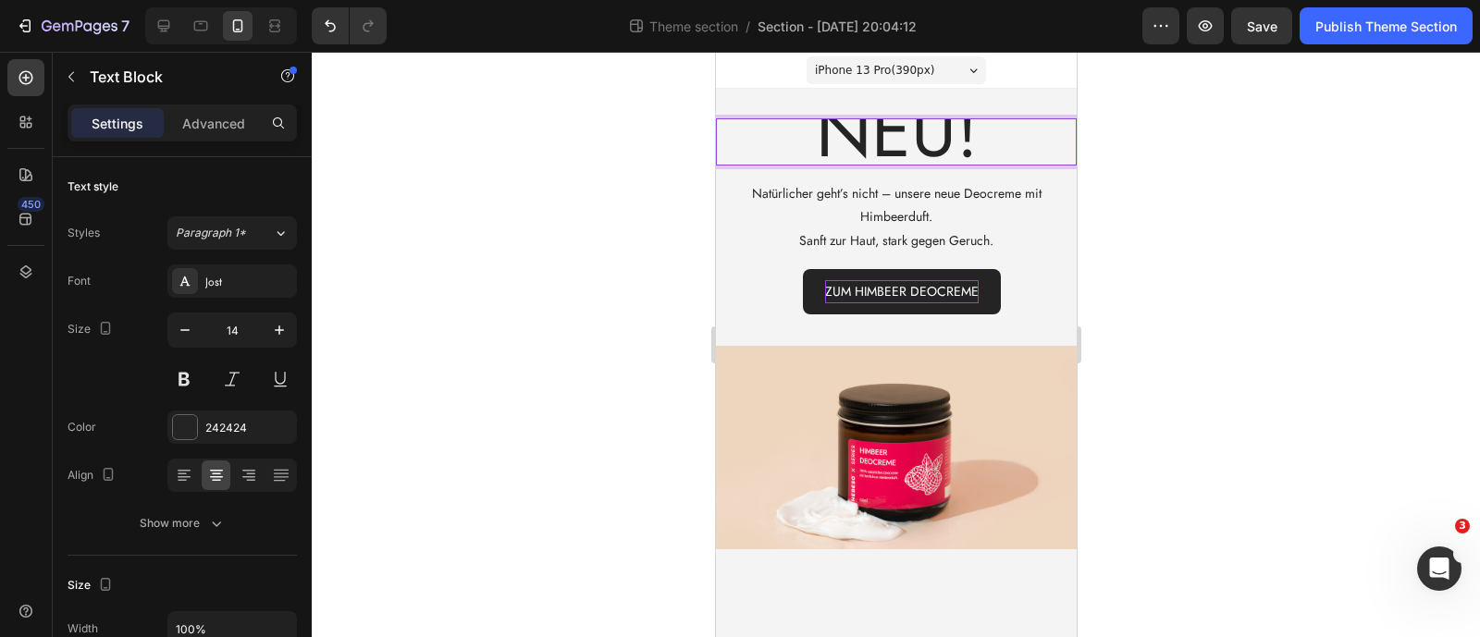
click at [876, 140] on span "NEU!" at bounding box center [896, 132] width 162 height 104
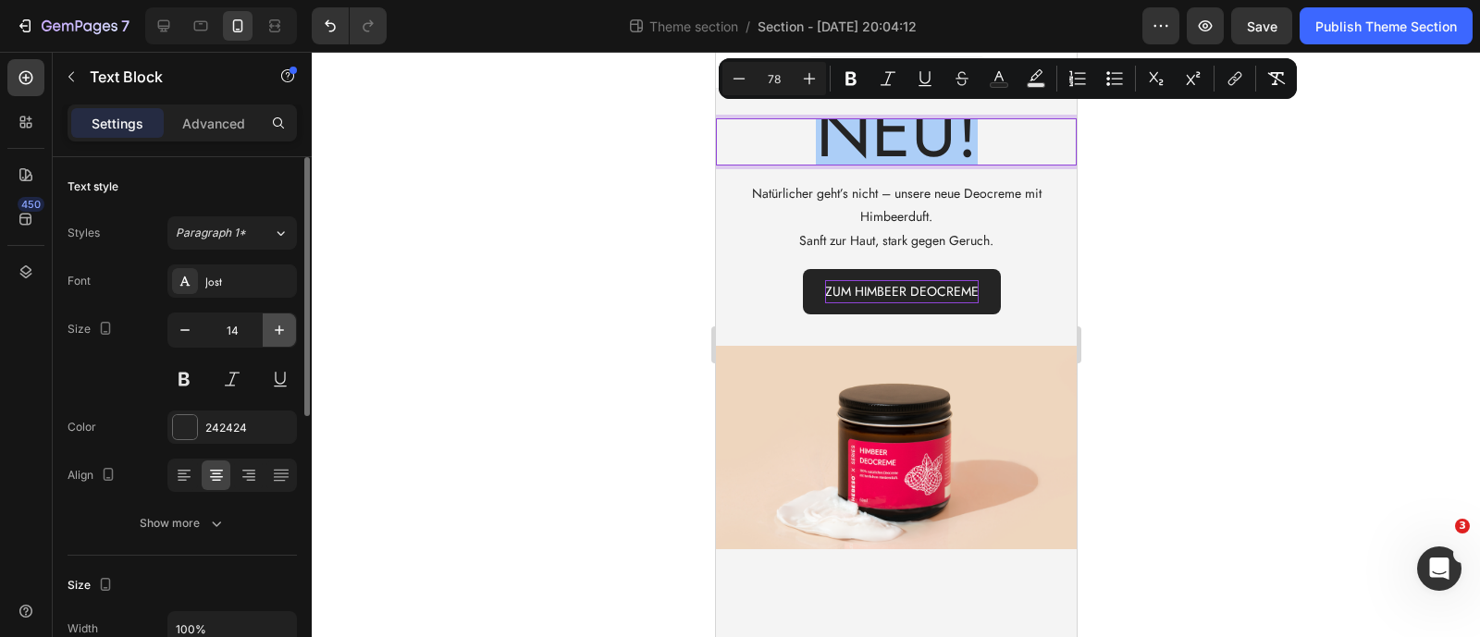
click at [279, 335] on icon "button" at bounding box center [279, 330] width 18 height 18
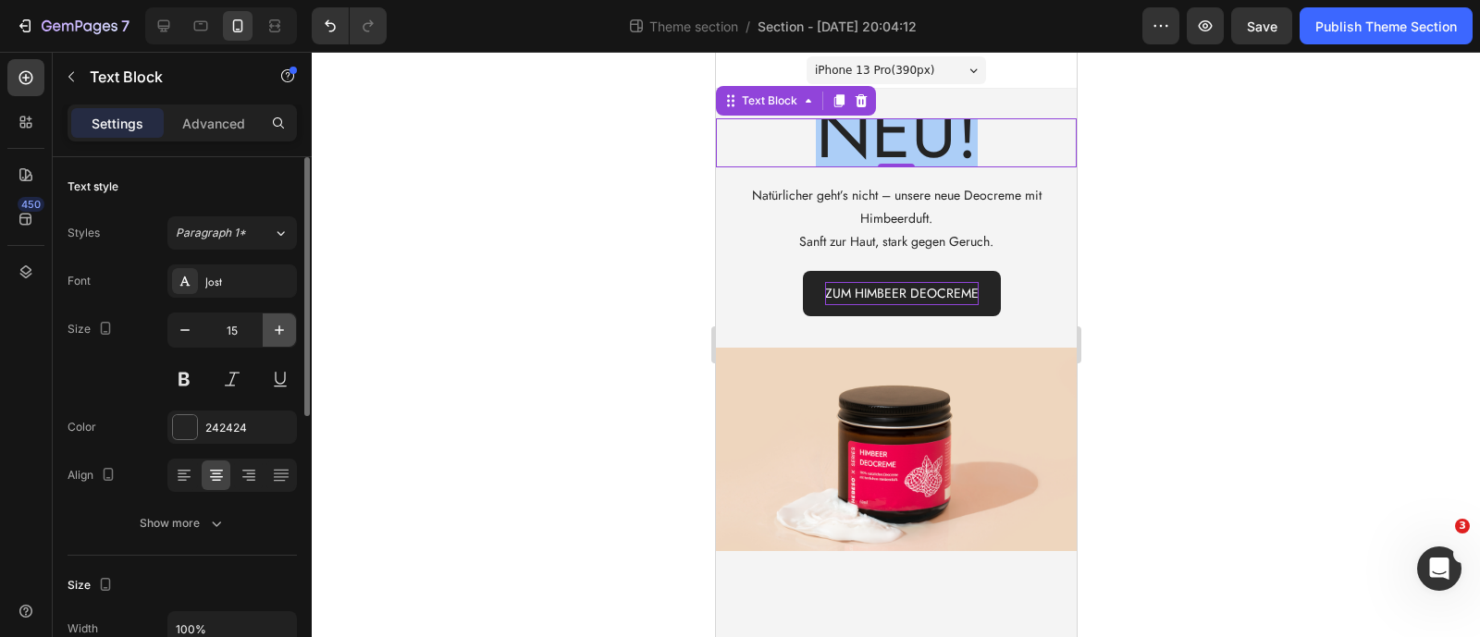
click at [279, 335] on icon "button" at bounding box center [279, 330] width 18 height 18
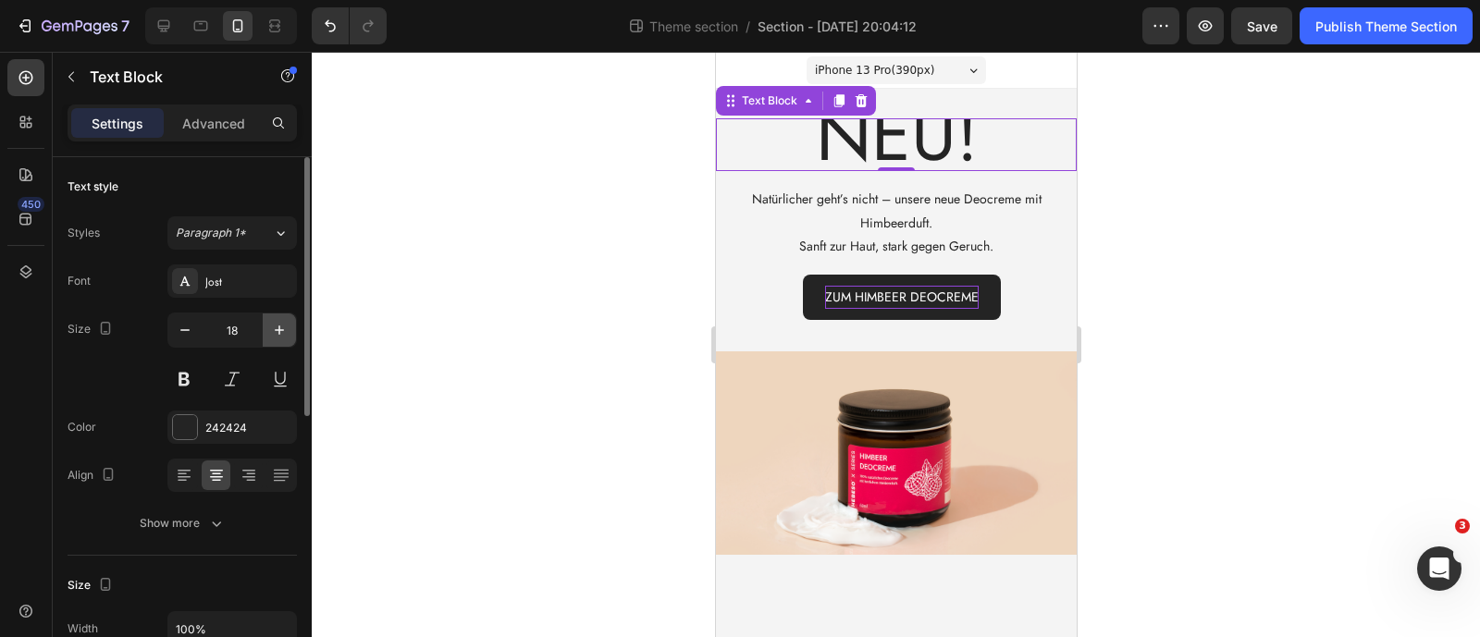
click at [279, 335] on icon "button" at bounding box center [279, 330] width 18 height 18
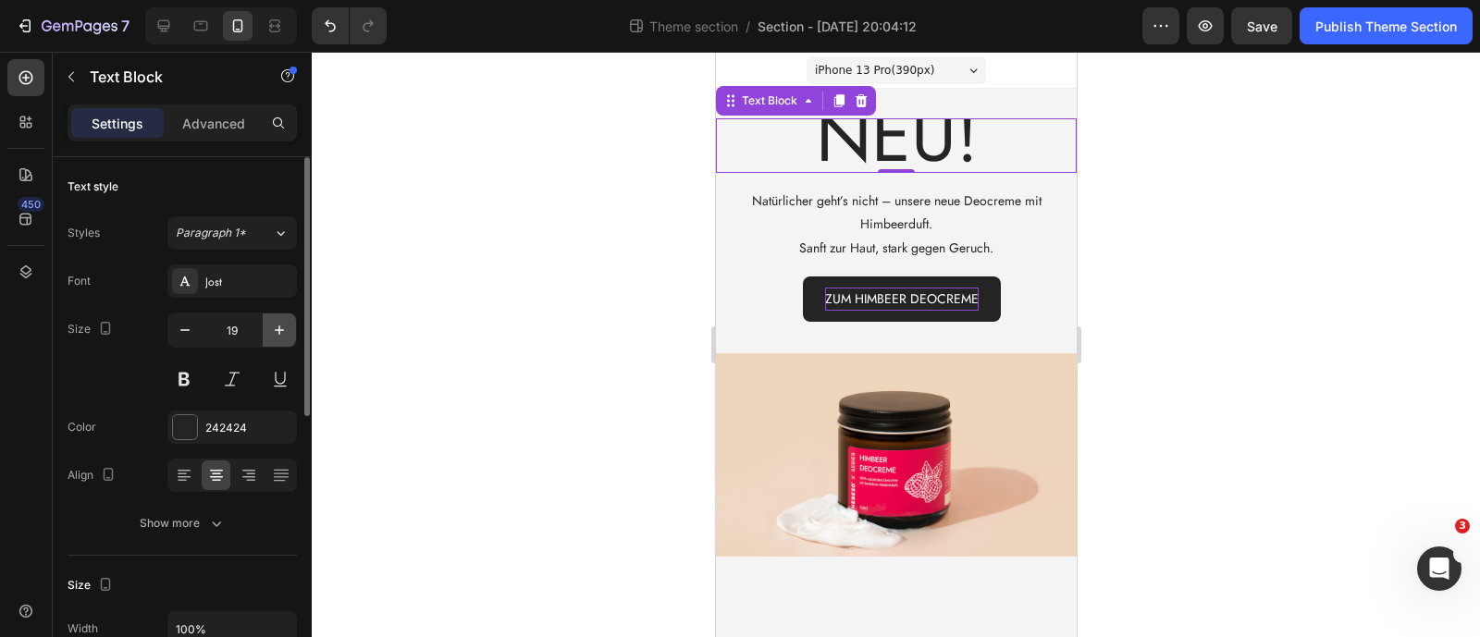
click at [279, 335] on icon "button" at bounding box center [279, 330] width 18 height 18
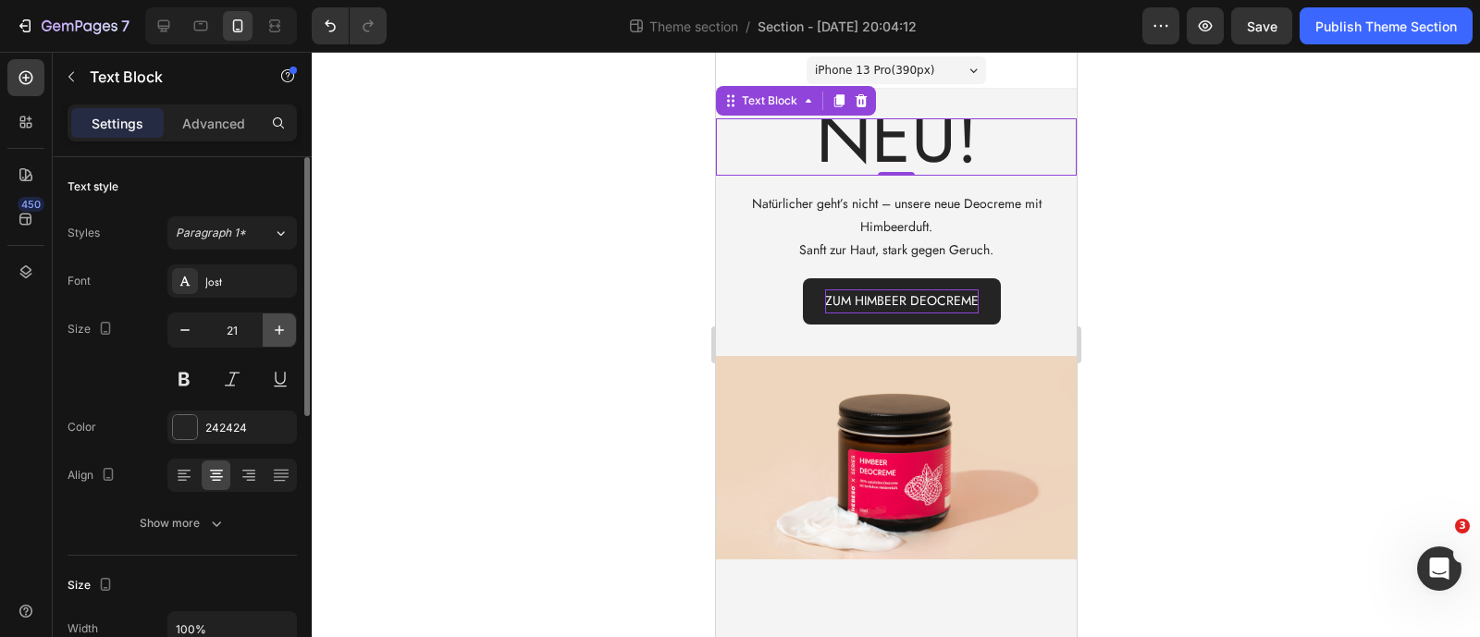
click at [279, 335] on icon "button" at bounding box center [279, 330] width 18 height 18
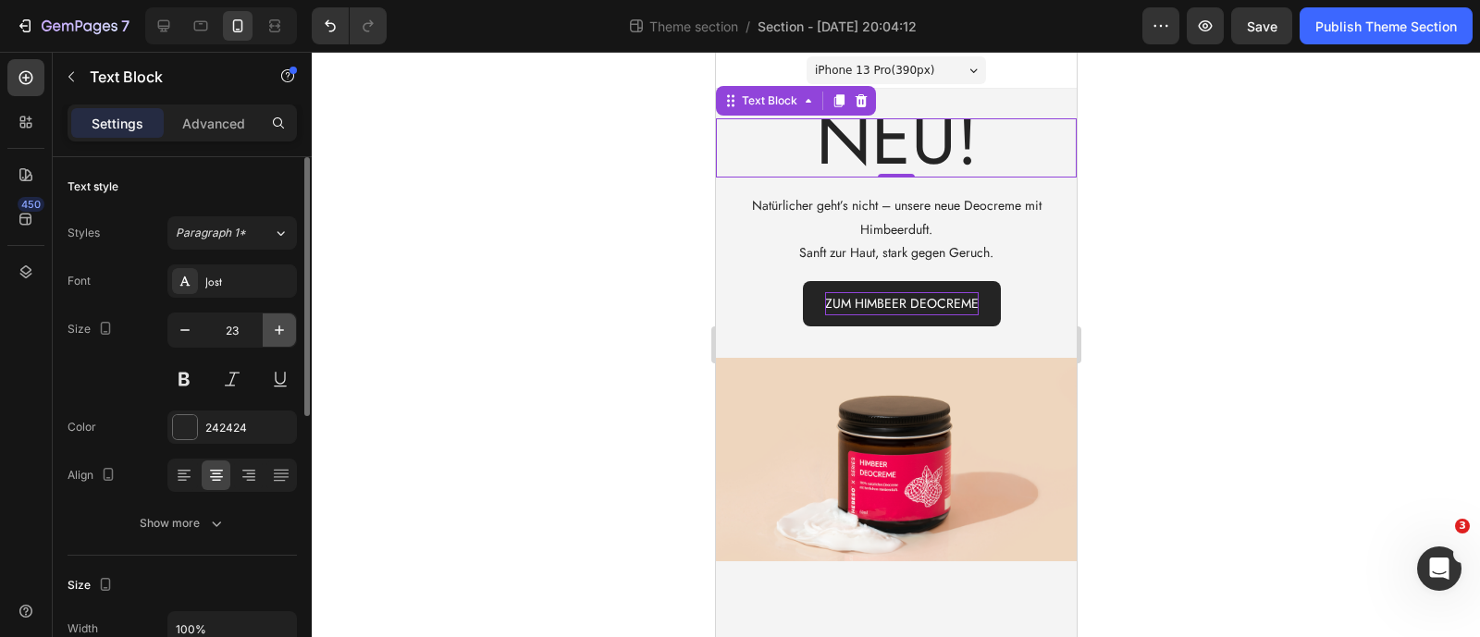
click at [279, 335] on icon "button" at bounding box center [279, 330] width 18 height 18
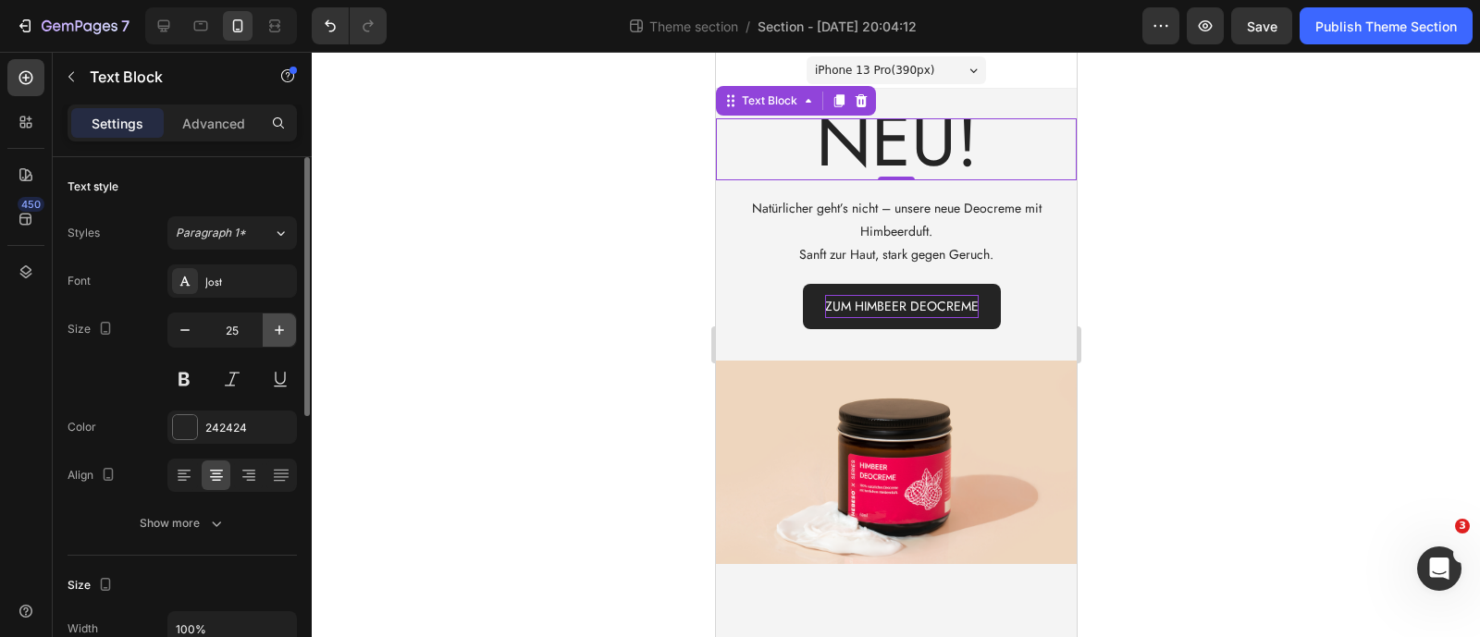
click at [279, 335] on icon "button" at bounding box center [279, 330] width 18 height 18
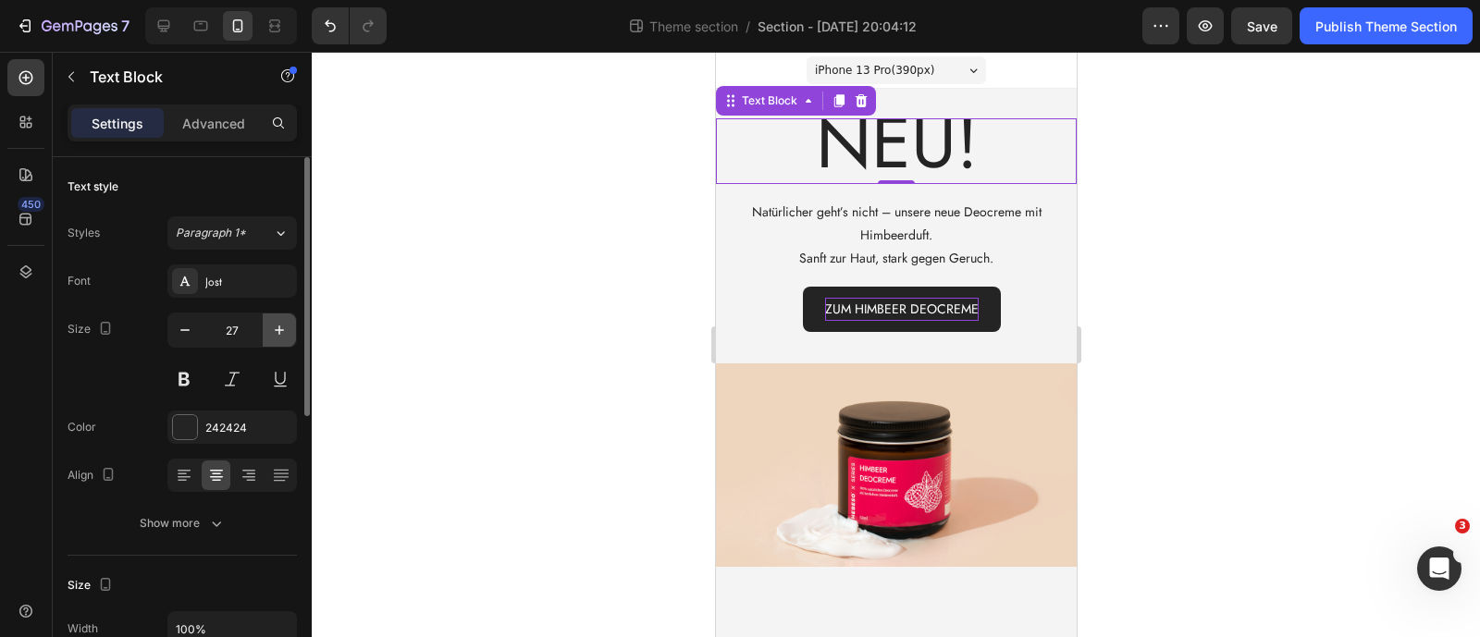
click at [279, 335] on icon "button" at bounding box center [279, 330] width 18 height 18
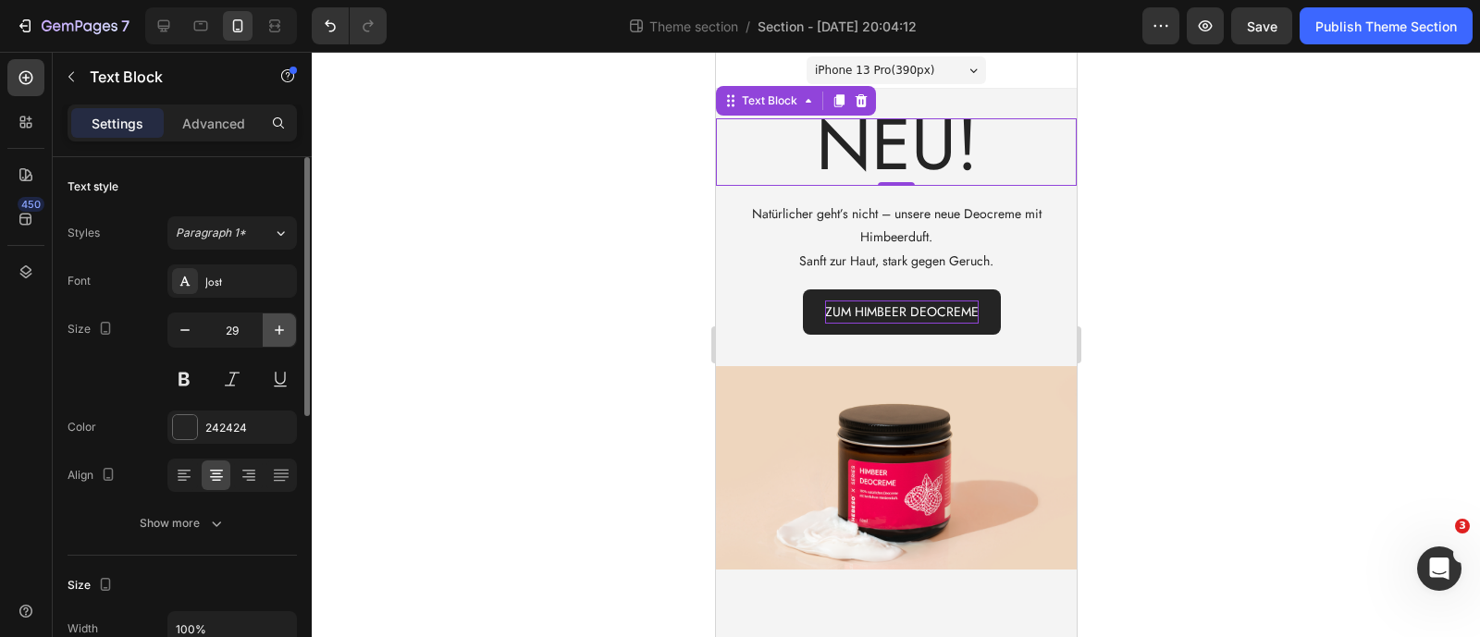
click at [279, 335] on icon "button" at bounding box center [279, 330] width 18 height 18
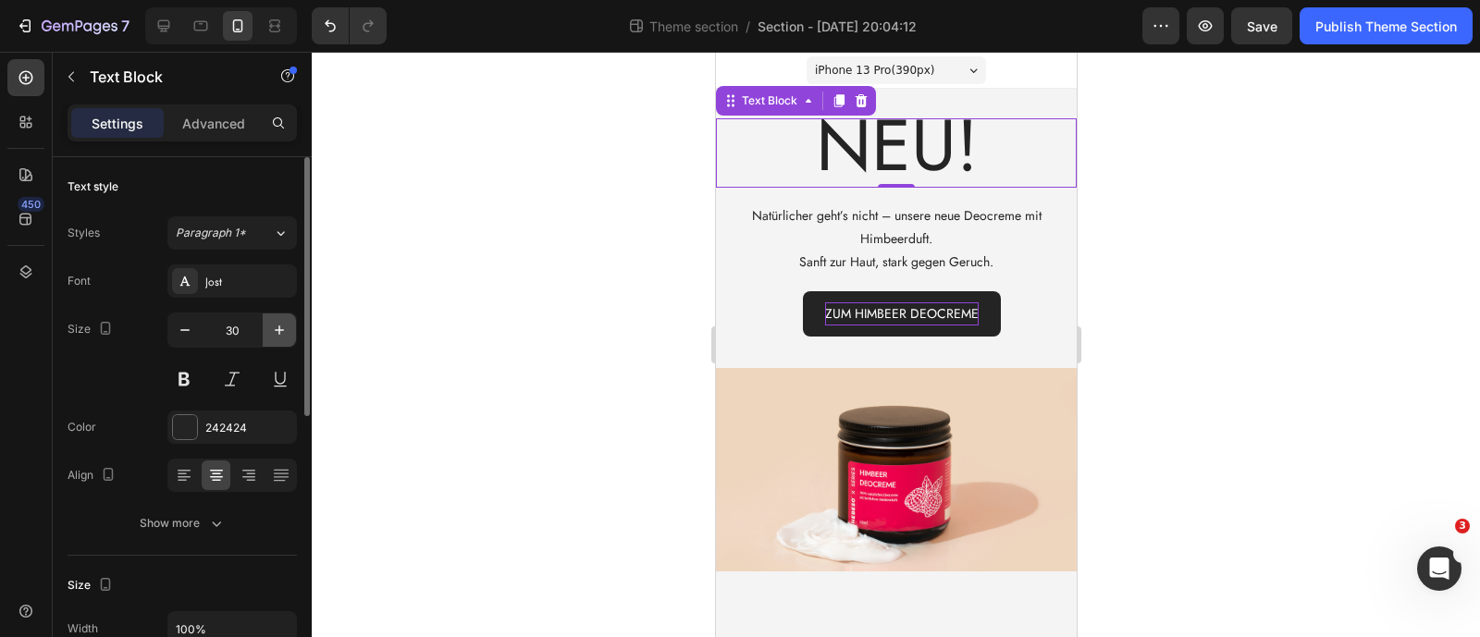
click at [279, 335] on icon "button" at bounding box center [279, 330] width 18 height 18
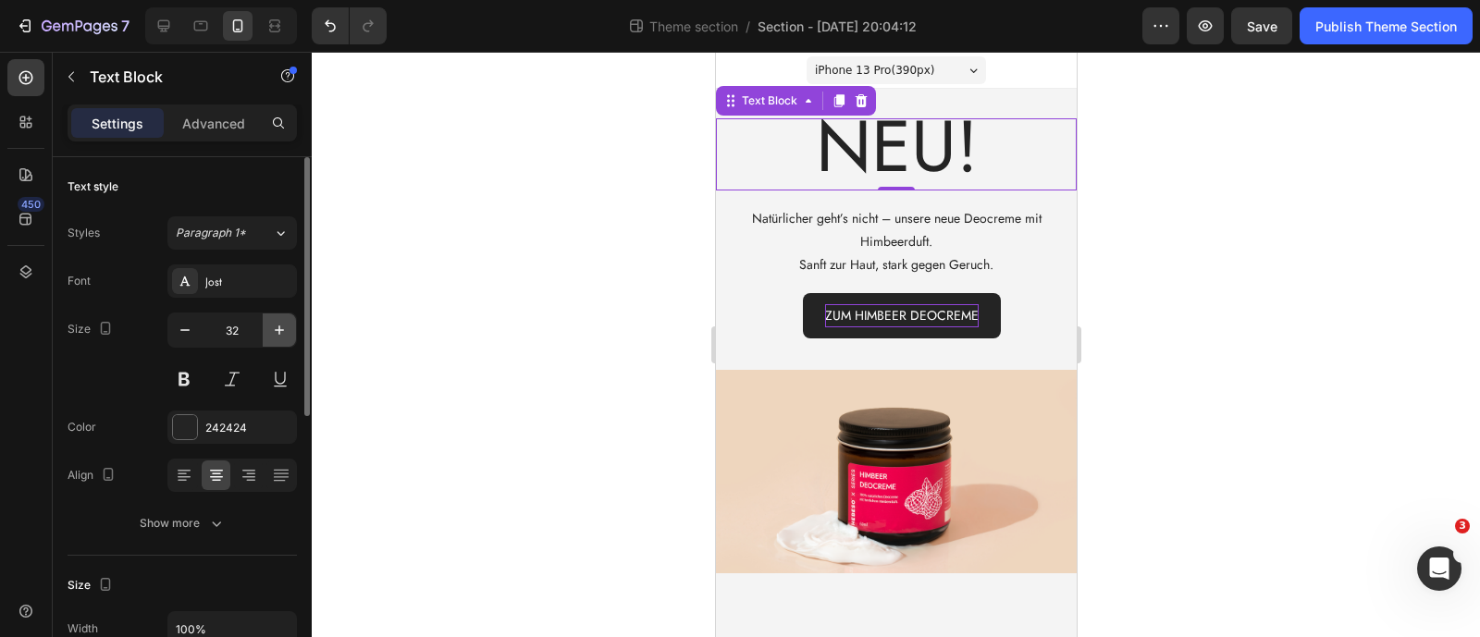
click at [279, 335] on icon "button" at bounding box center [279, 330] width 18 height 18
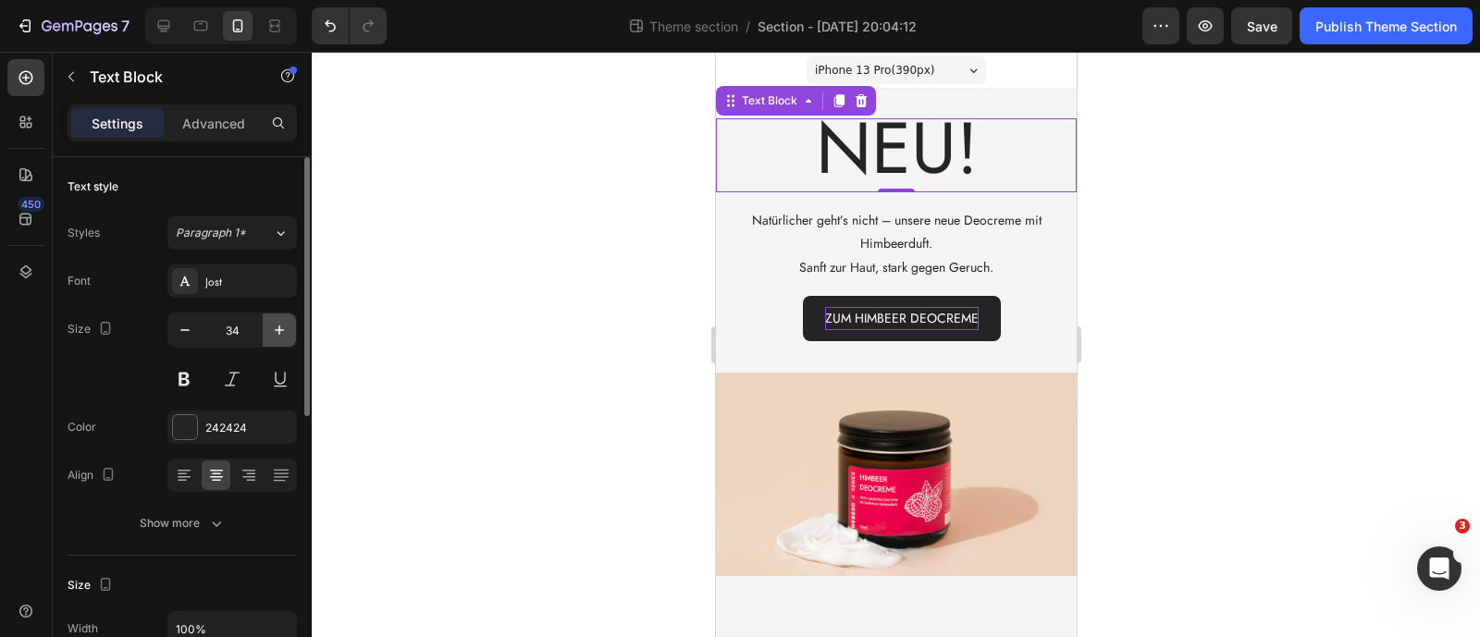
click at [279, 335] on icon "button" at bounding box center [279, 330] width 18 height 18
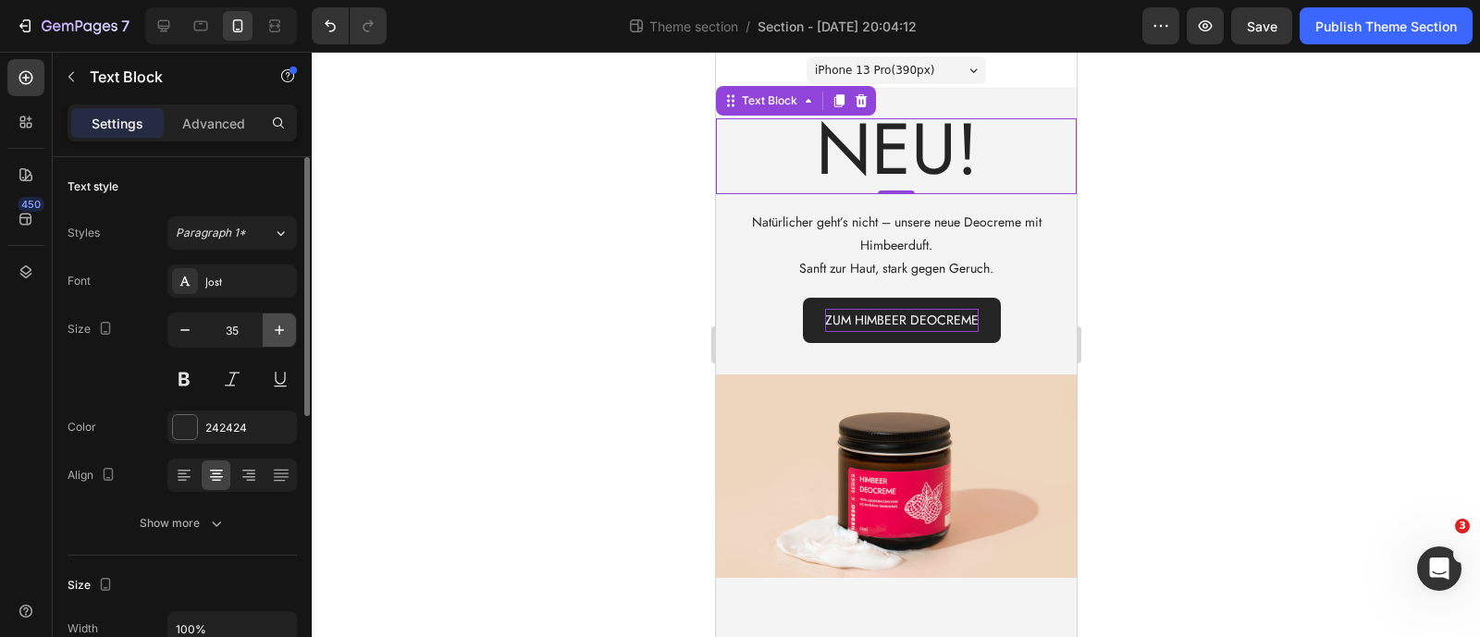
click at [279, 335] on icon "button" at bounding box center [279, 330] width 18 height 18
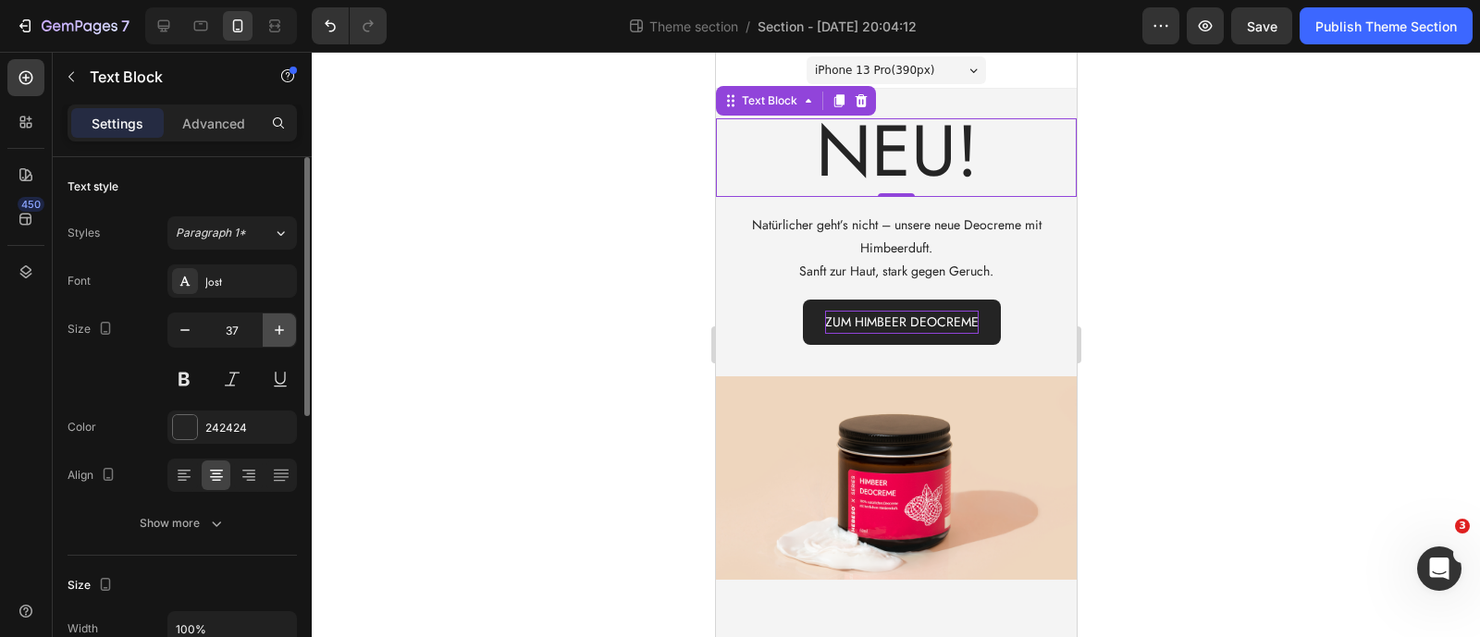
click at [279, 335] on icon "button" at bounding box center [279, 330] width 18 height 18
type input "39"
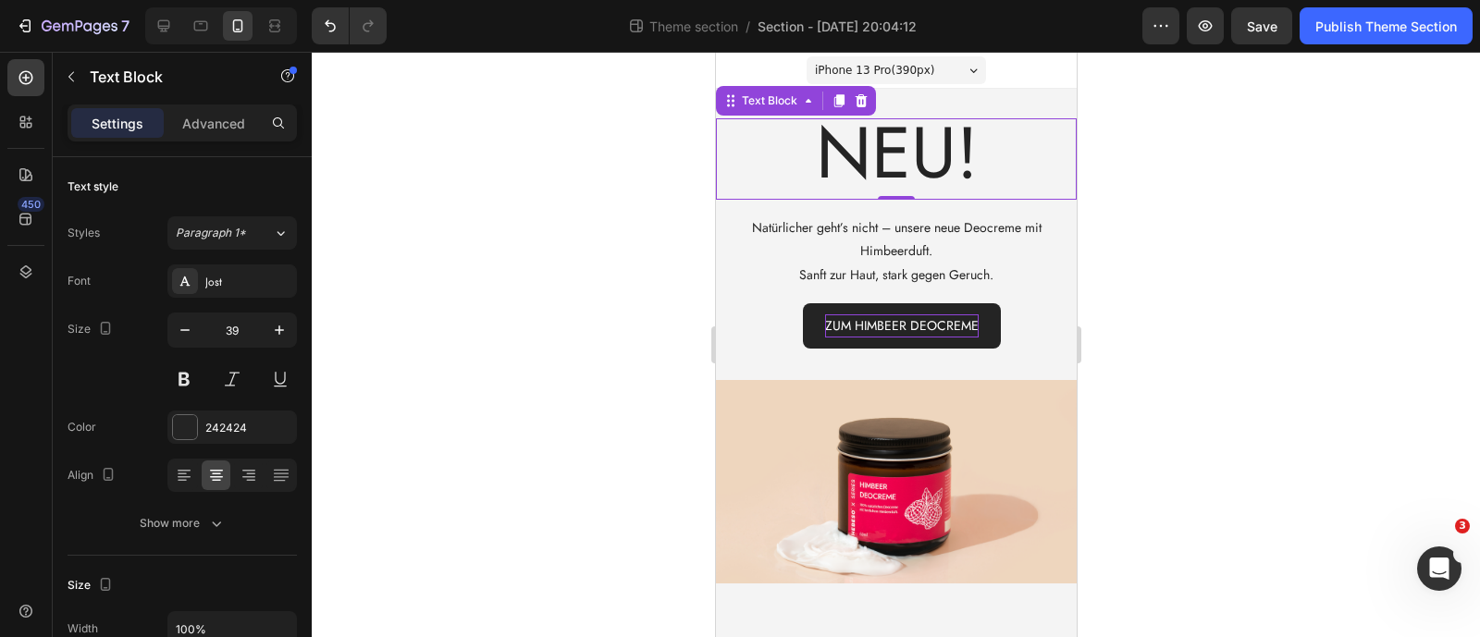
drag, startPoint x: 1251, startPoint y: 284, endPoint x: 1105, endPoint y: 229, distance: 155.1
click at [1251, 284] on div at bounding box center [896, 344] width 1168 height 585
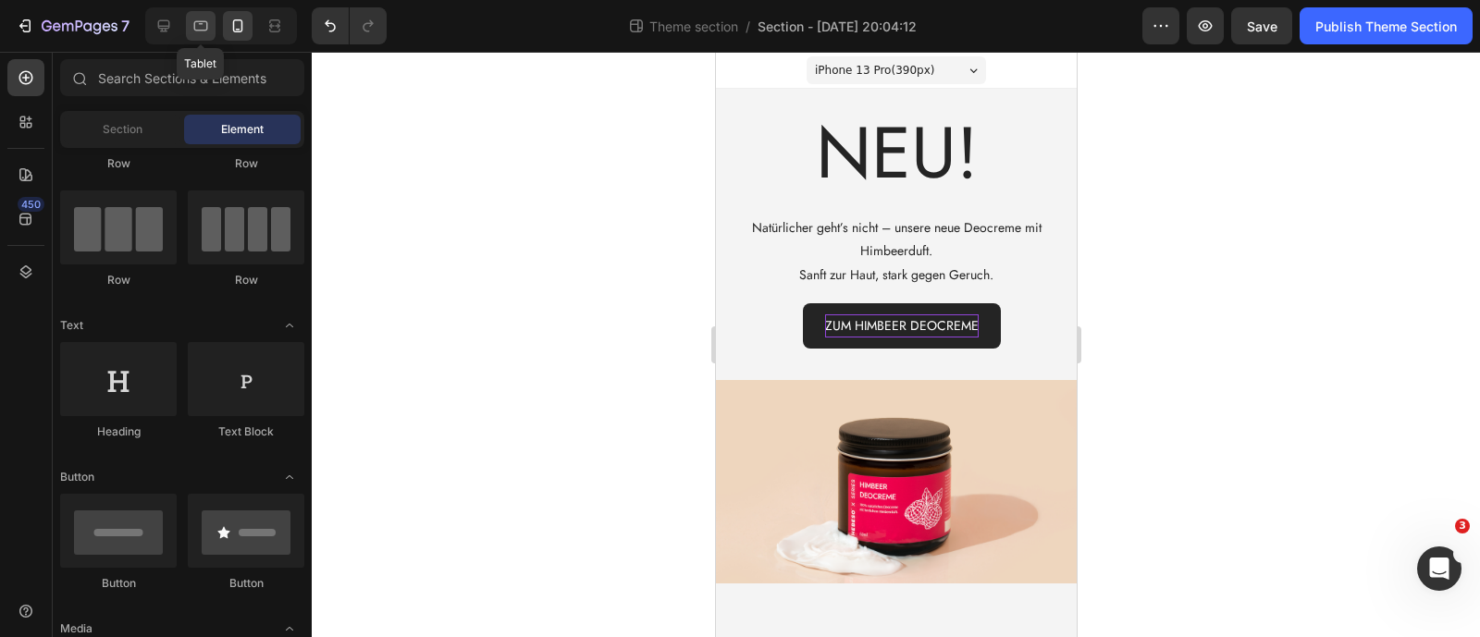
click at [201, 34] on icon at bounding box center [200, 26] width 18 height 18
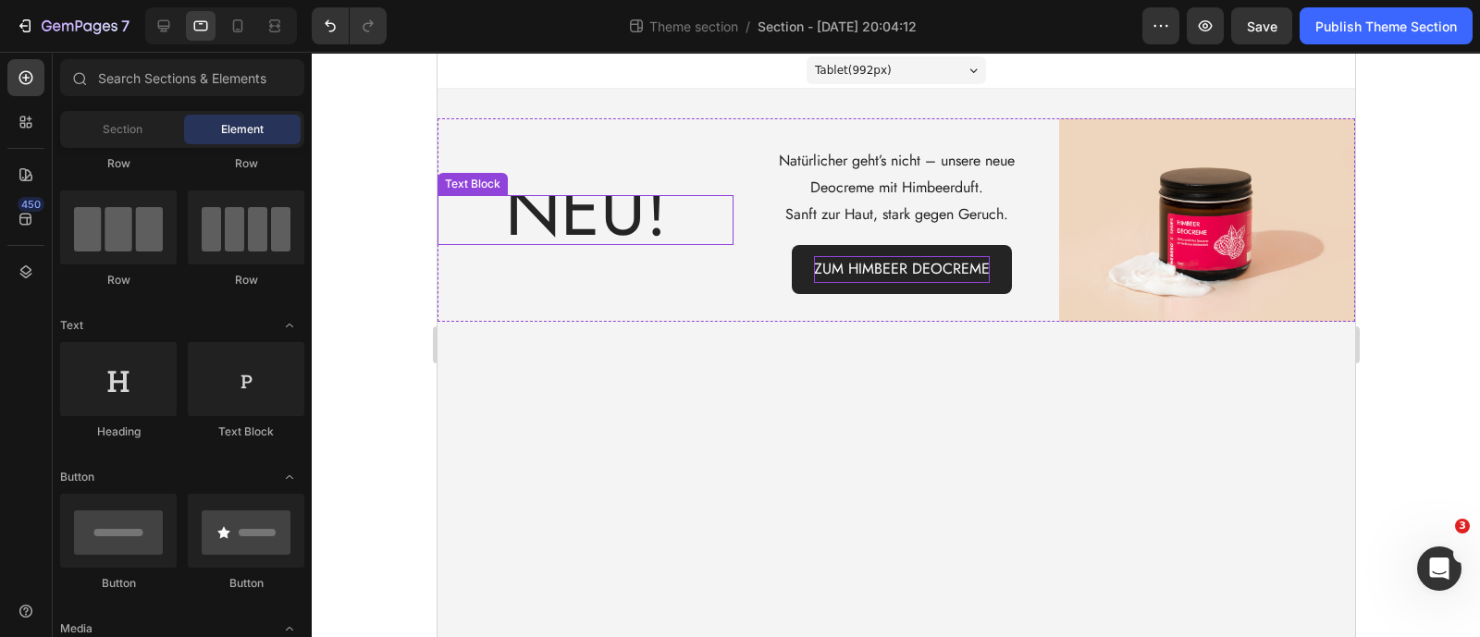
click at [549, 233] on span "NEU!" at bounding box center [585, 210] width 162 height 104
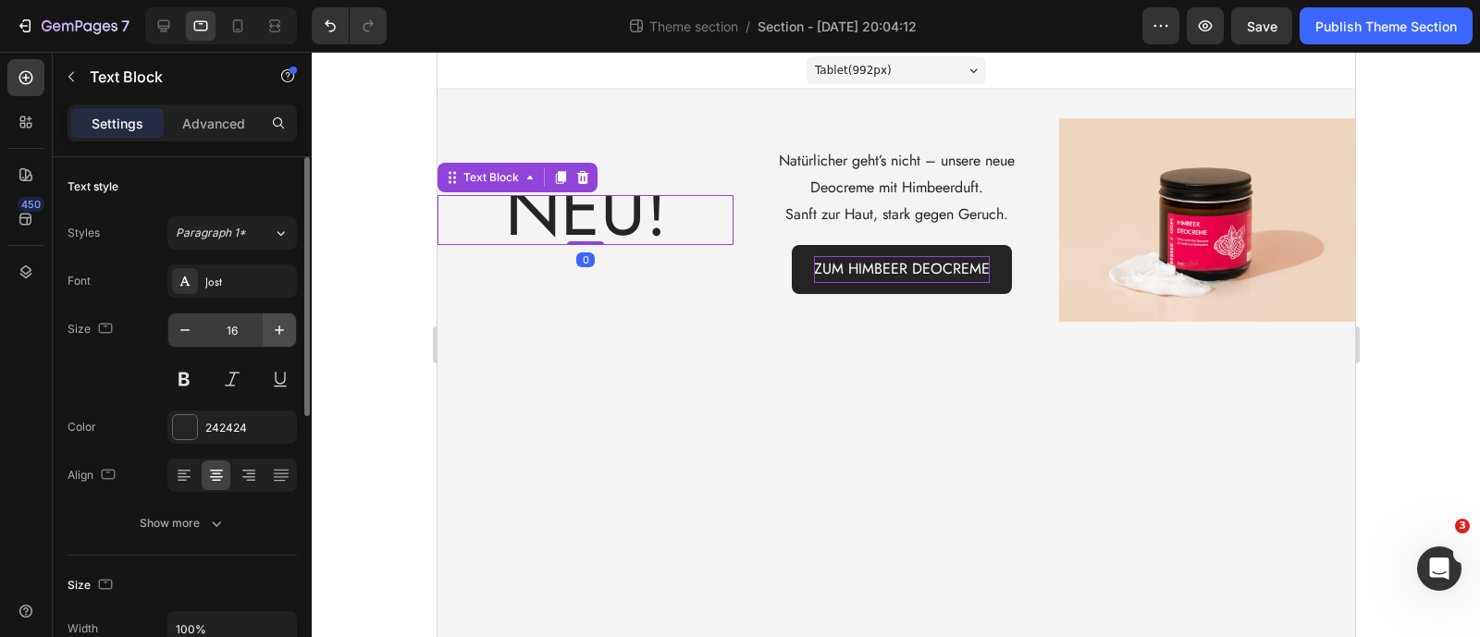
click at [278, 328] on icon "button" at bounding box center [279, 330] width 18 height 18
click at [278, 328] on icon "button" at bounding box center [279, 330] width 9 height 9
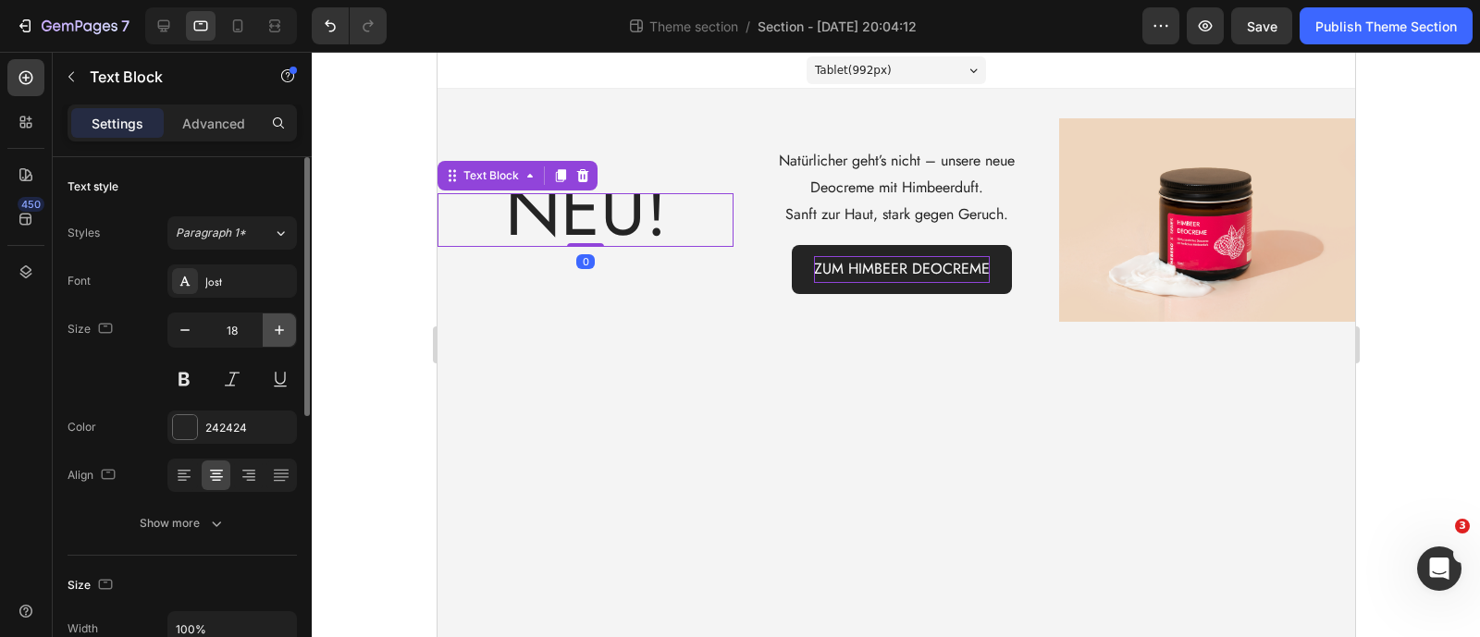
click at [278, 328] on icon "button" at bounding box center [279, 330] width 9 height 9
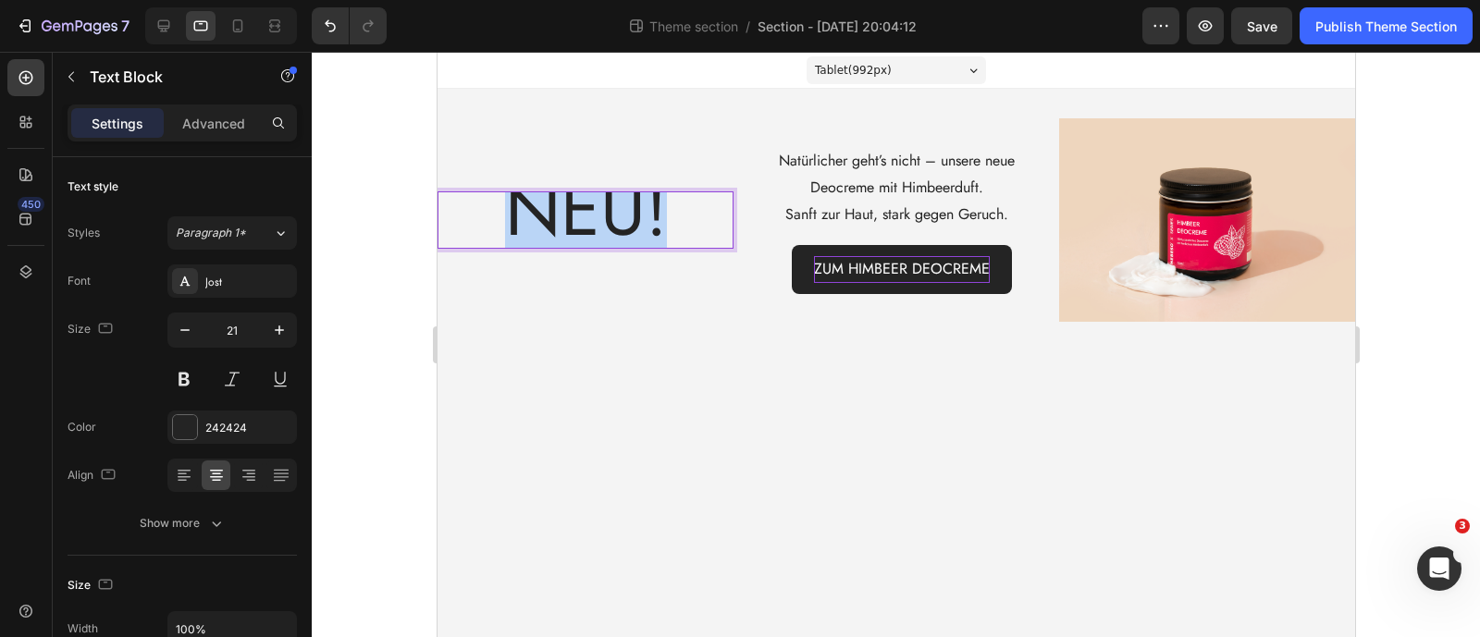
click at [532, 216] on span "NEU!" at bounding box center [585, 210] width 162 height 104
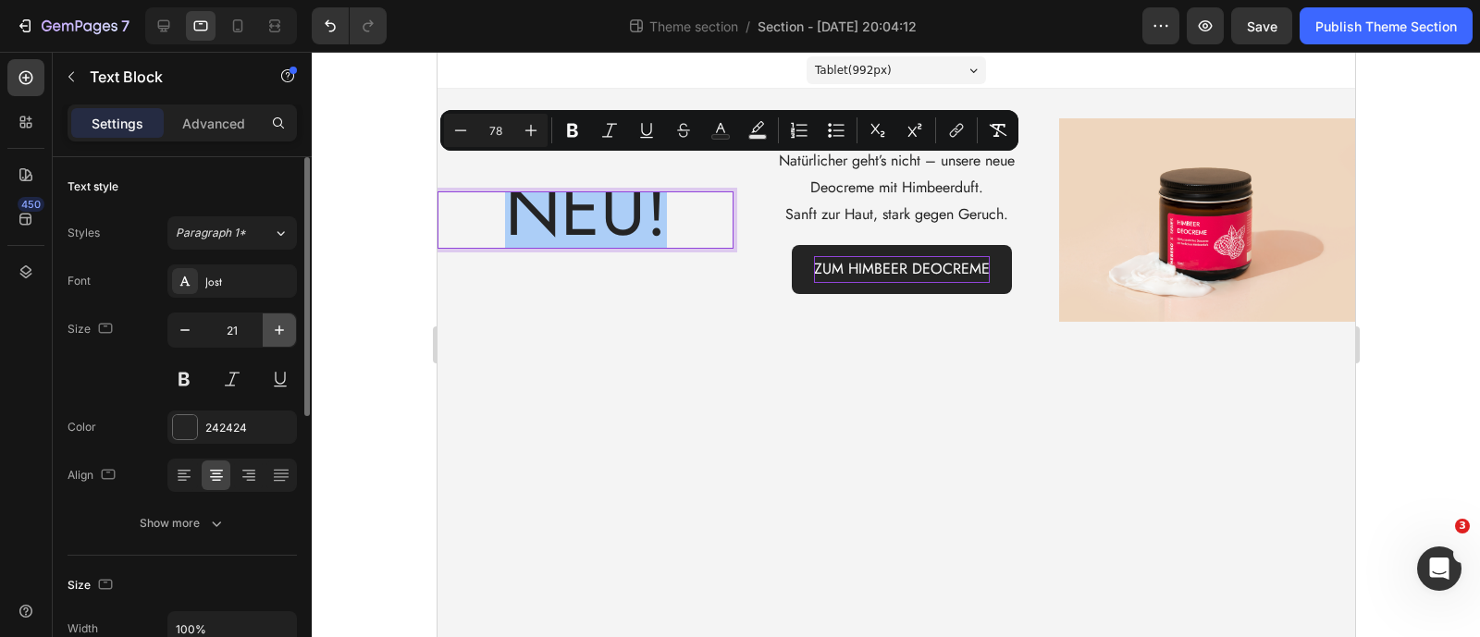
click at [289, 323] on button "button" at bounding box center [279, 330] width 33 height 33
click at [288, 323] on icon "button" at bounding box center [279, 330] width 18 height 18
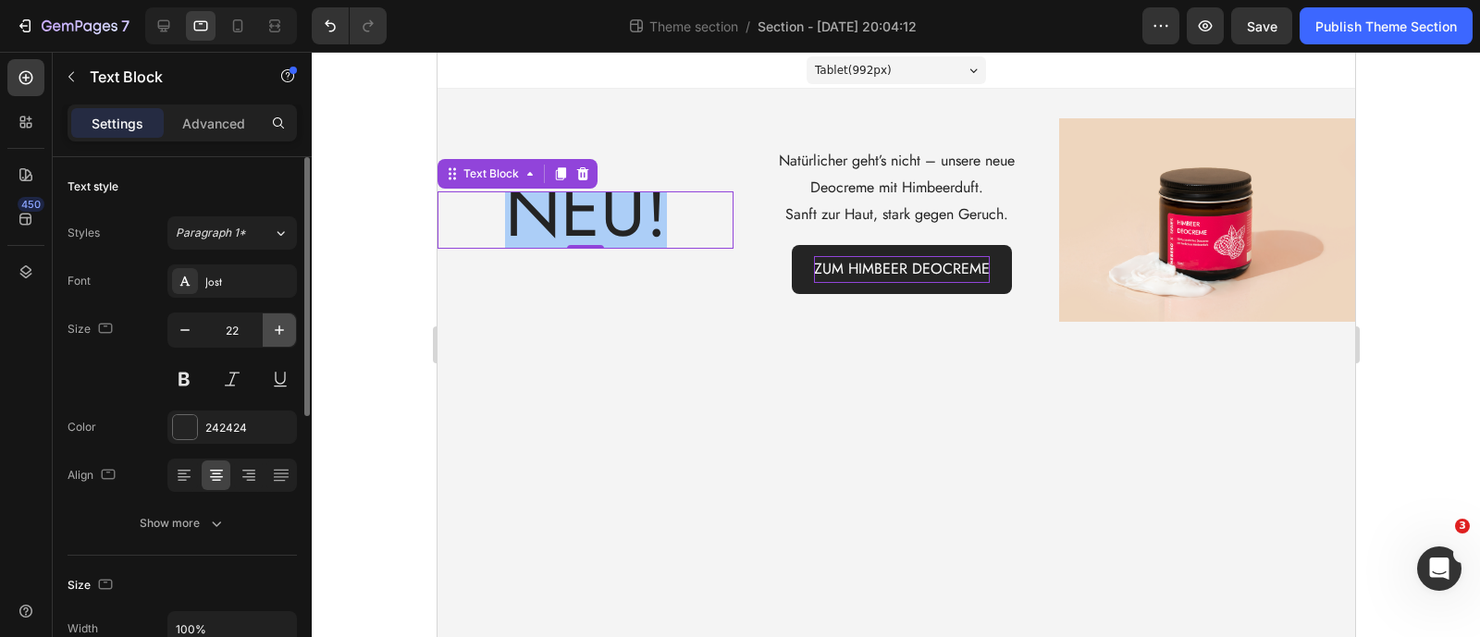
click at [288, 323] on icon "button" at bounding box center [279, 330] width 18 height 18
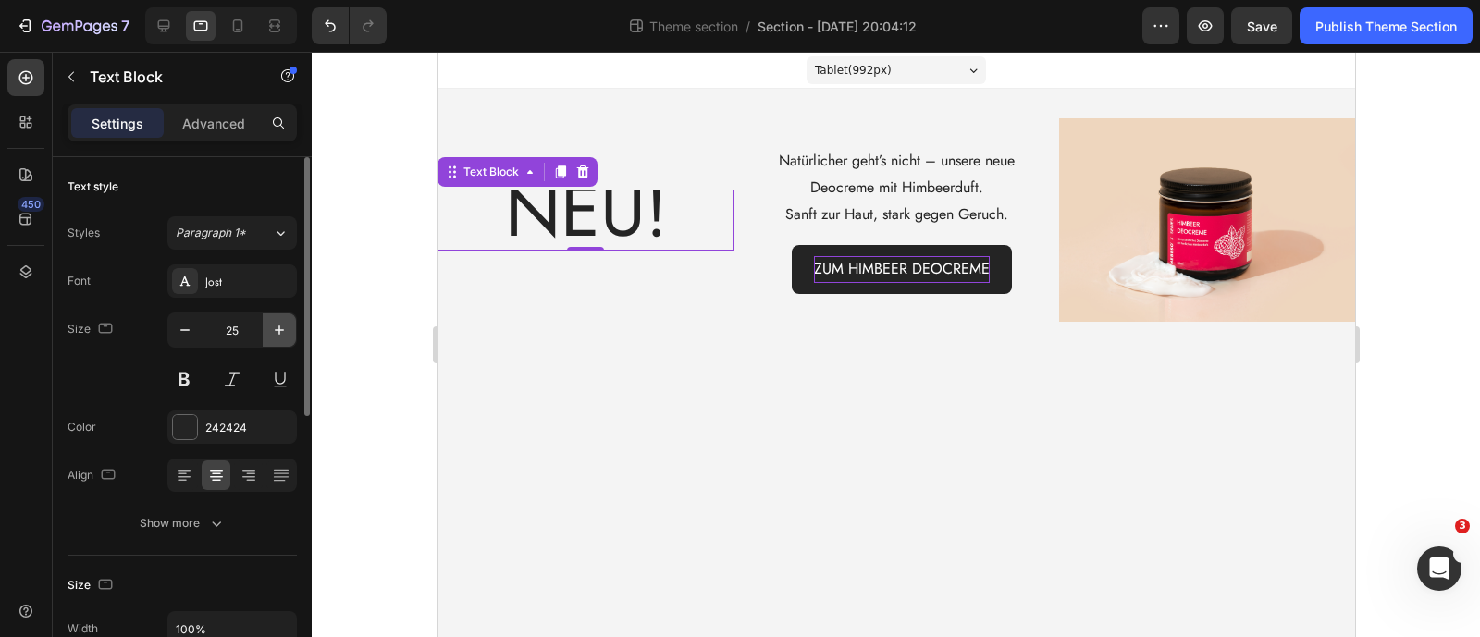
click at [288, 323] on icon "button" at bounding box center [279, 330] width 18 height 18
click at [273, 327] on icon "button" at bounding box center [279, 330] width 18 height 18
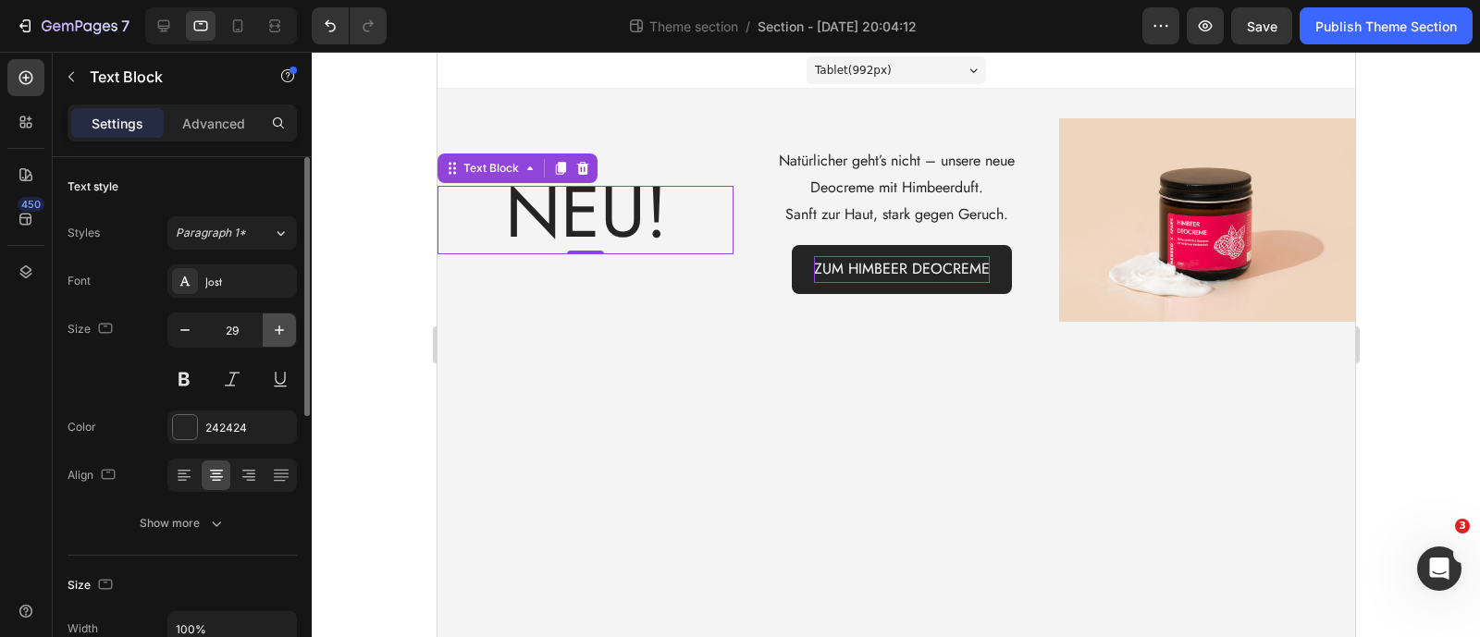
click at [273, 327] on icon "button" at bounding box center [279, 330] width 18 height 18
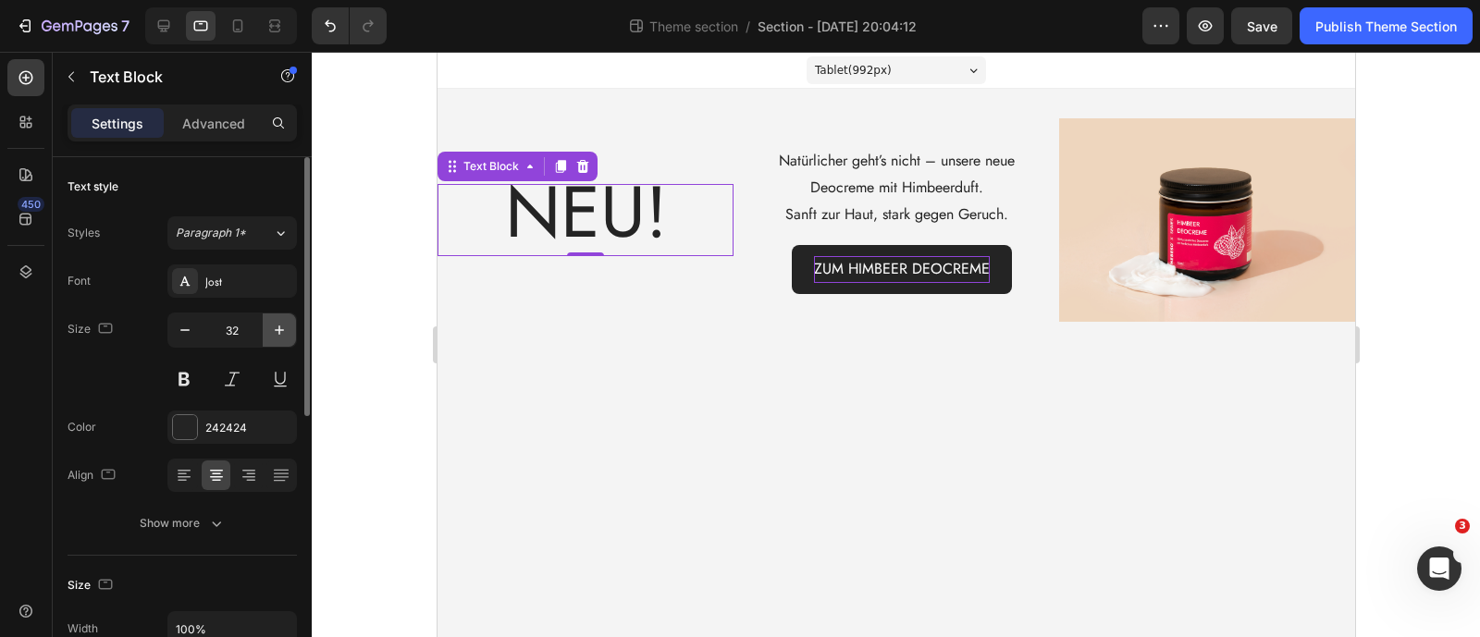
click at [273, 327] on icon "button" at bounding box center [279, 330] width 18 height 18
click at [254, 326] on input "36" at bounding box center [232, 330] width 61 height 33
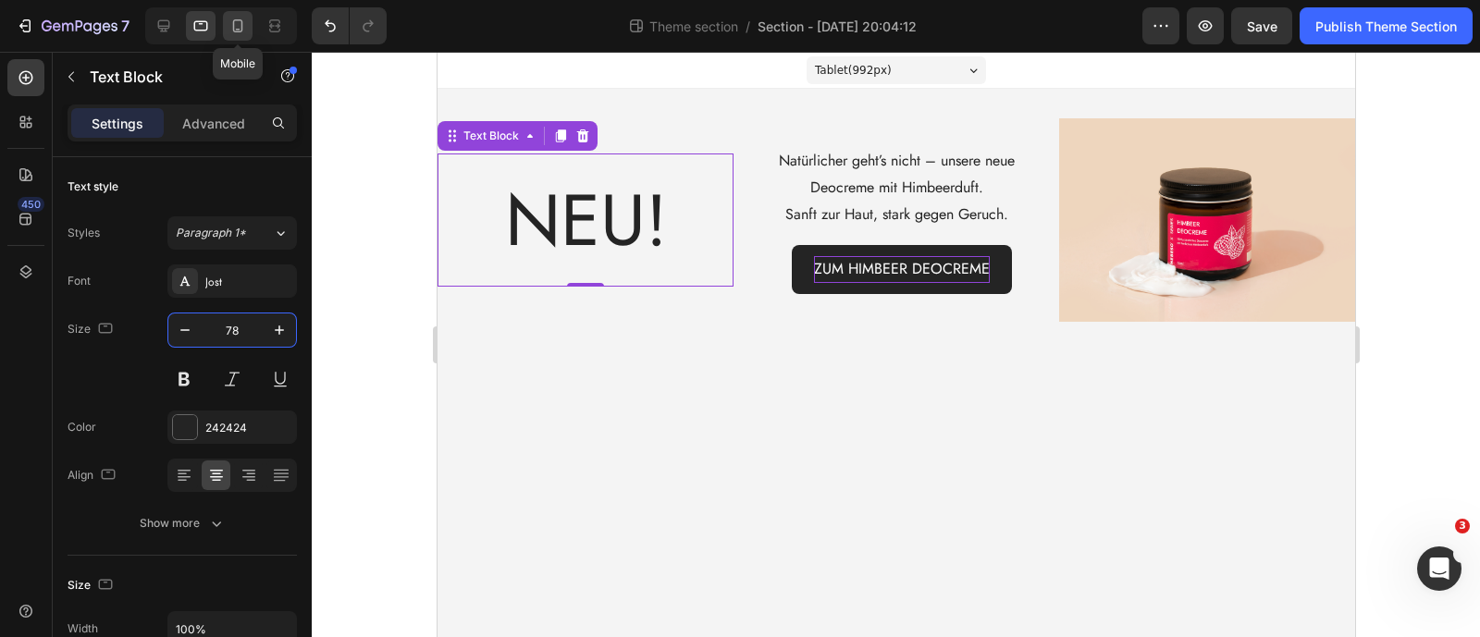
click at [240, 25] on icon at bounding box center [237, 26] width 18 height 18
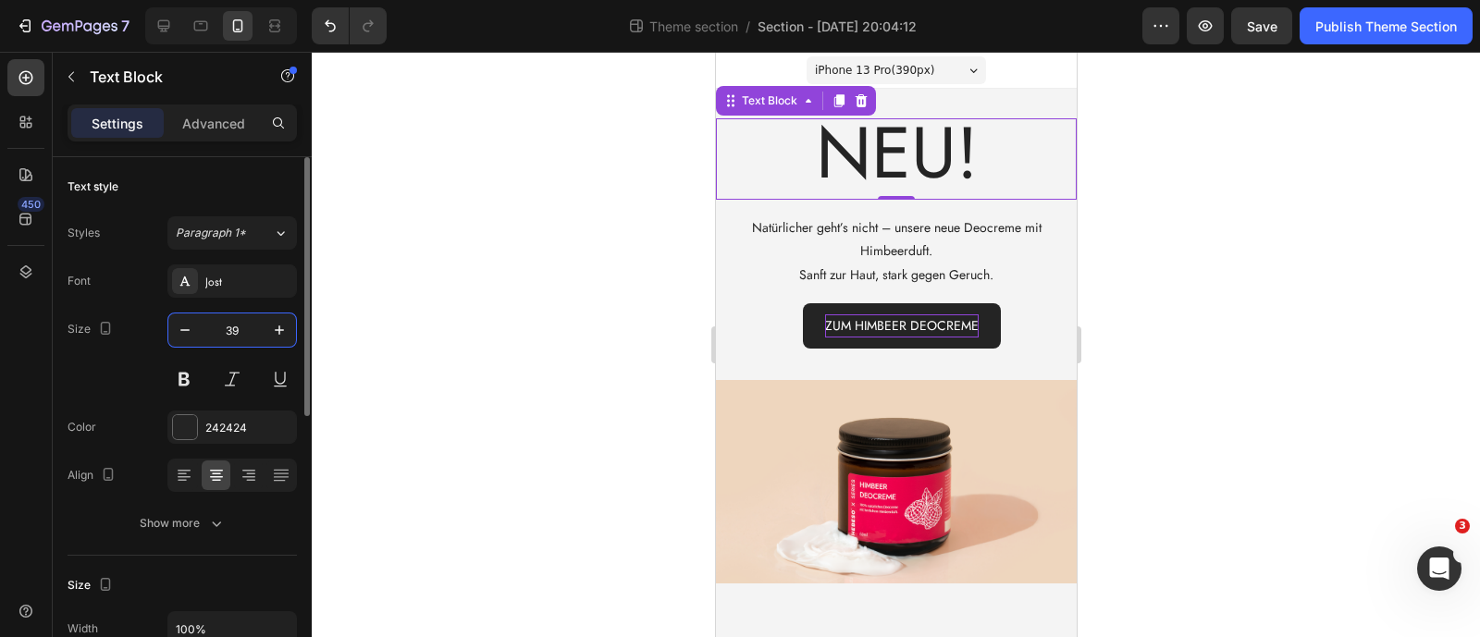
click at [249, 336] on input "39" at bounding box center [232, 330] width 61 height 33
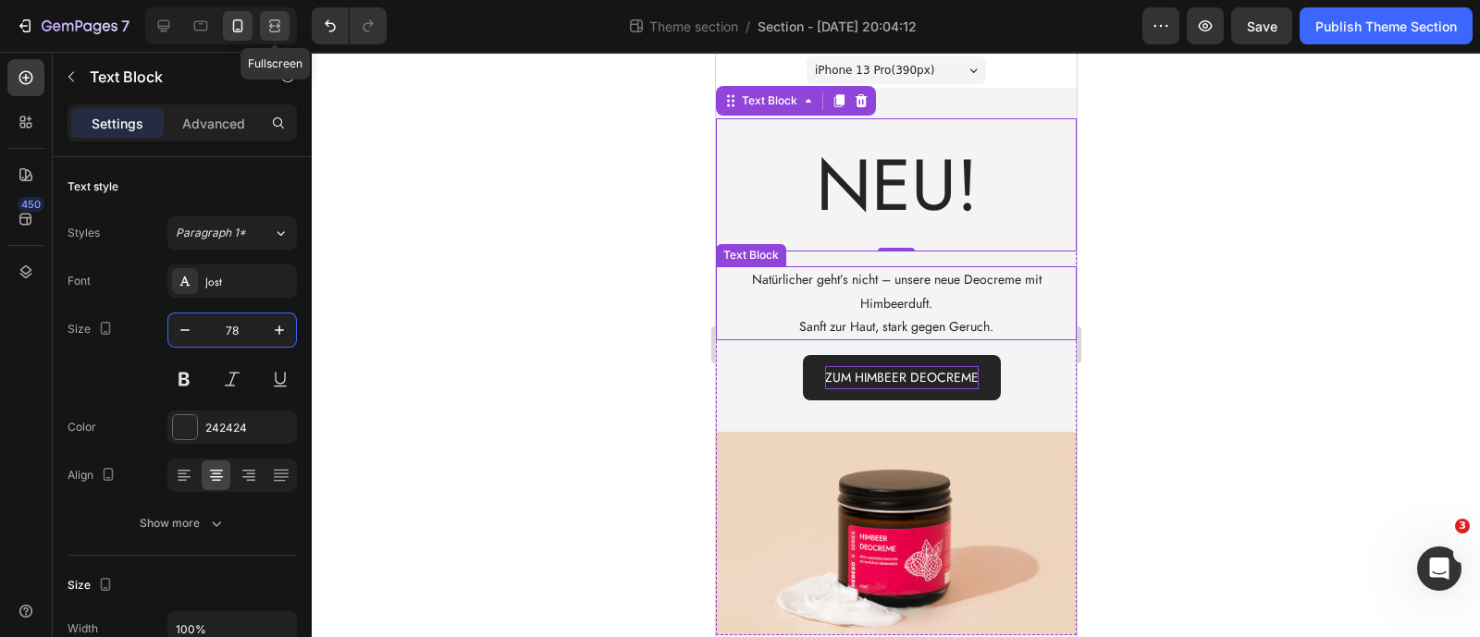
click at [273, 34] on icon at bounding box center [274, 26] width 18 height 18
type input "27"
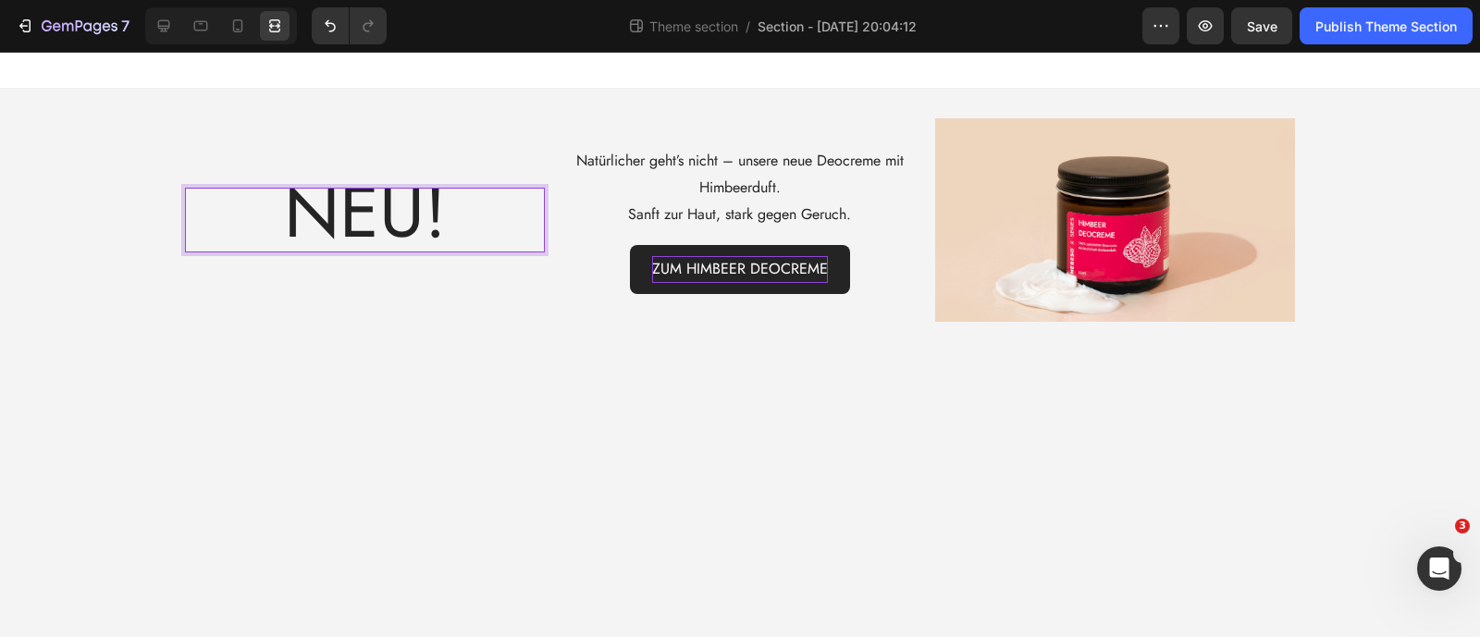
click at [278, 214] on p "NEU!" at bounding box center [365, 221] width 356 height 62
click at [254, 215] on p "NEU!" at bounding box center [365, 221] width 356 height 62
click at [240, 322] on div "NEU! Text Block 0 Natürlicher geht’s nicht – unsere neue Deocreme mit Himbeerdu…" at bounding box center [740, 220] width 1140 height 263
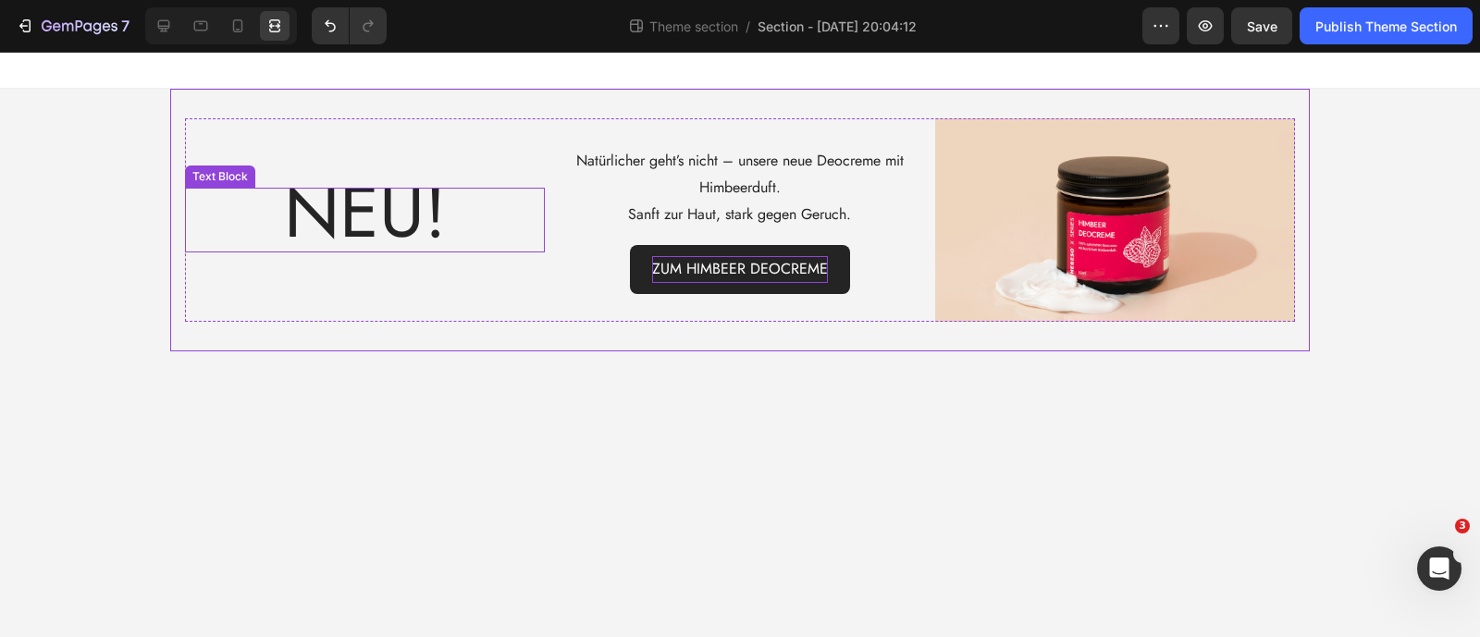
click at [263, 217] on p "NEU!" at bounding box center [365, 221] width 356 height 62
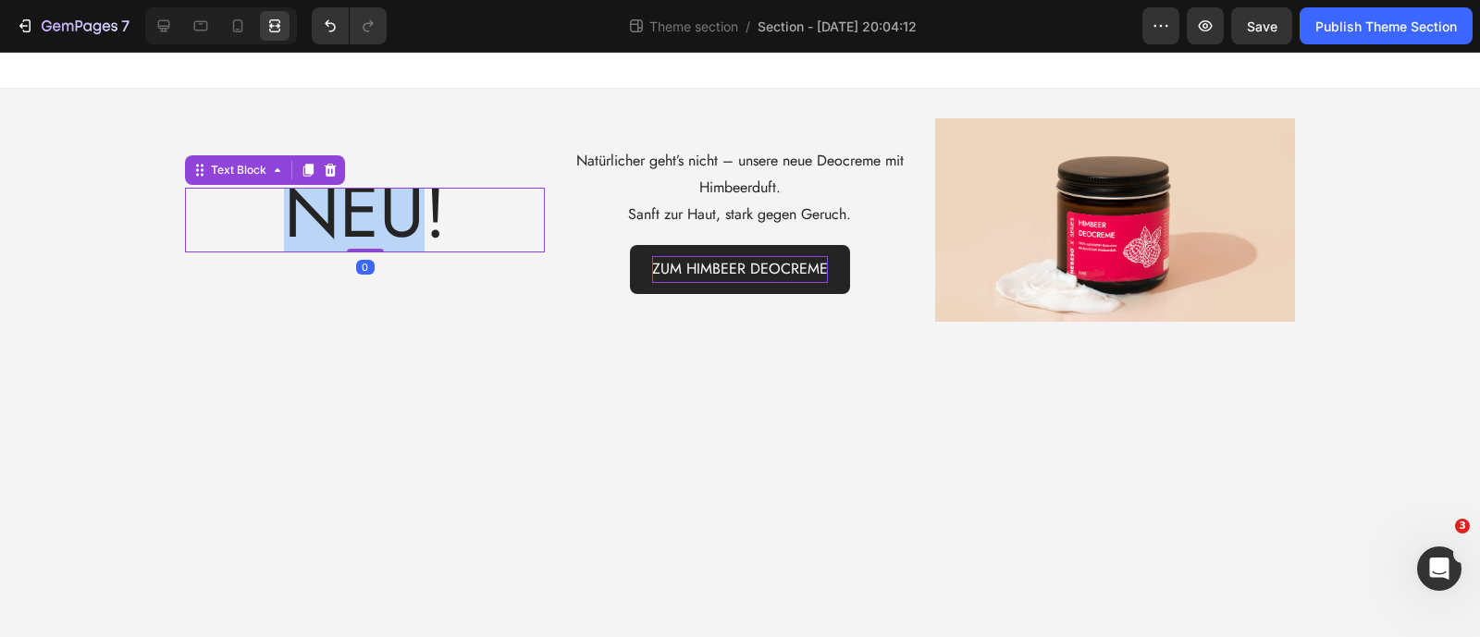
click at [287, 215] on span "NEU!" at bounding box center [365, 212] width 162 height 104
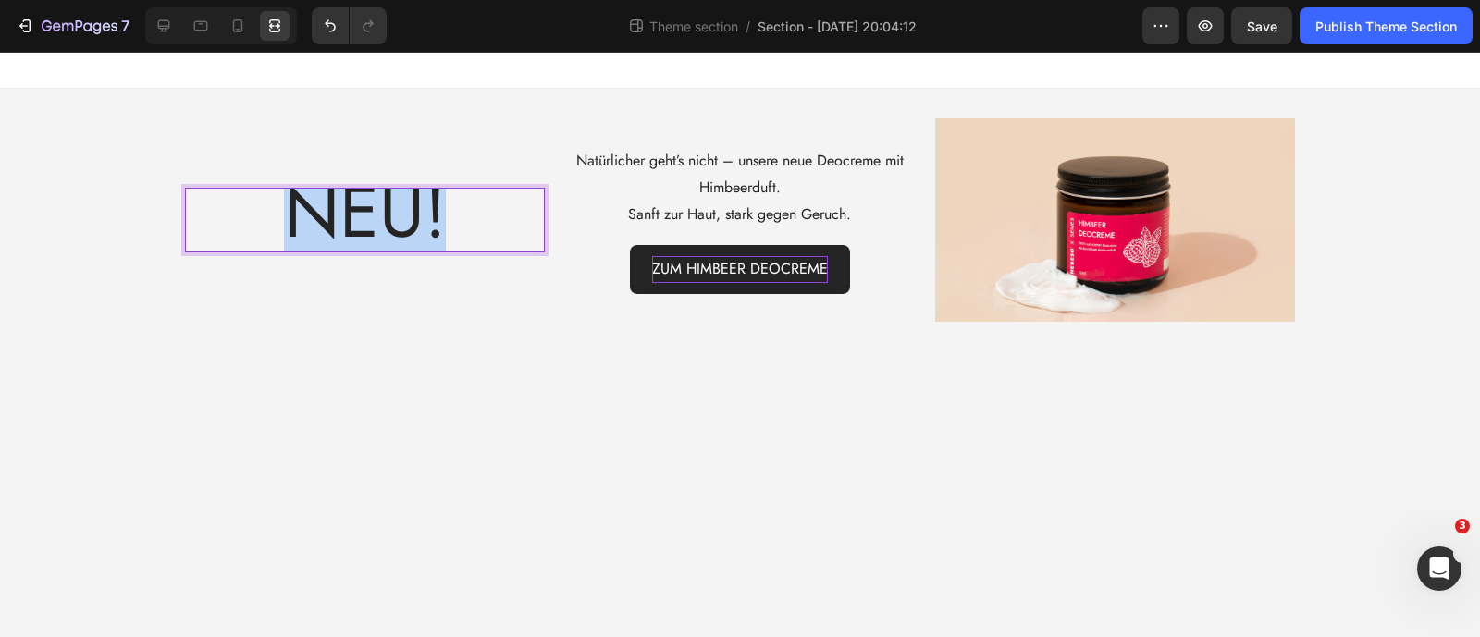
click at [287, 215] on span "NEU!" at bounding box center [365, 212] width 162 height 104
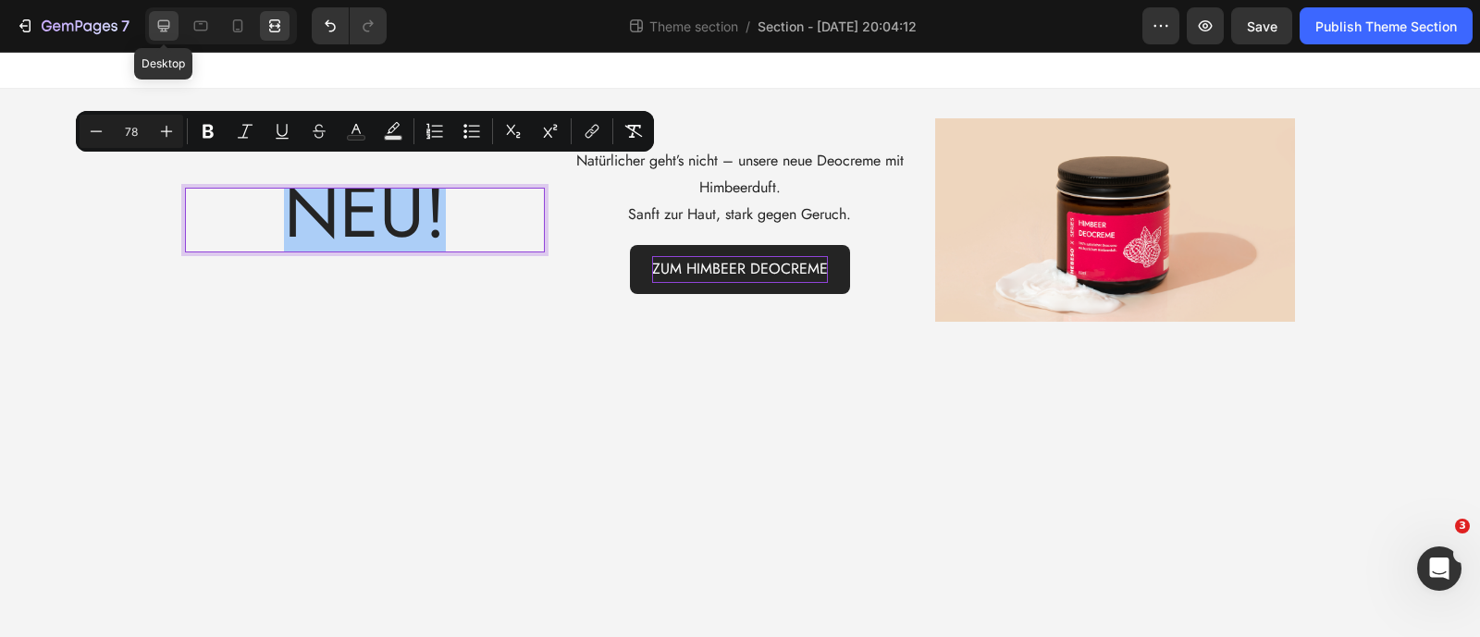
click at [161, 26] on icon at bounding box center [164, 26] width 12 height 12
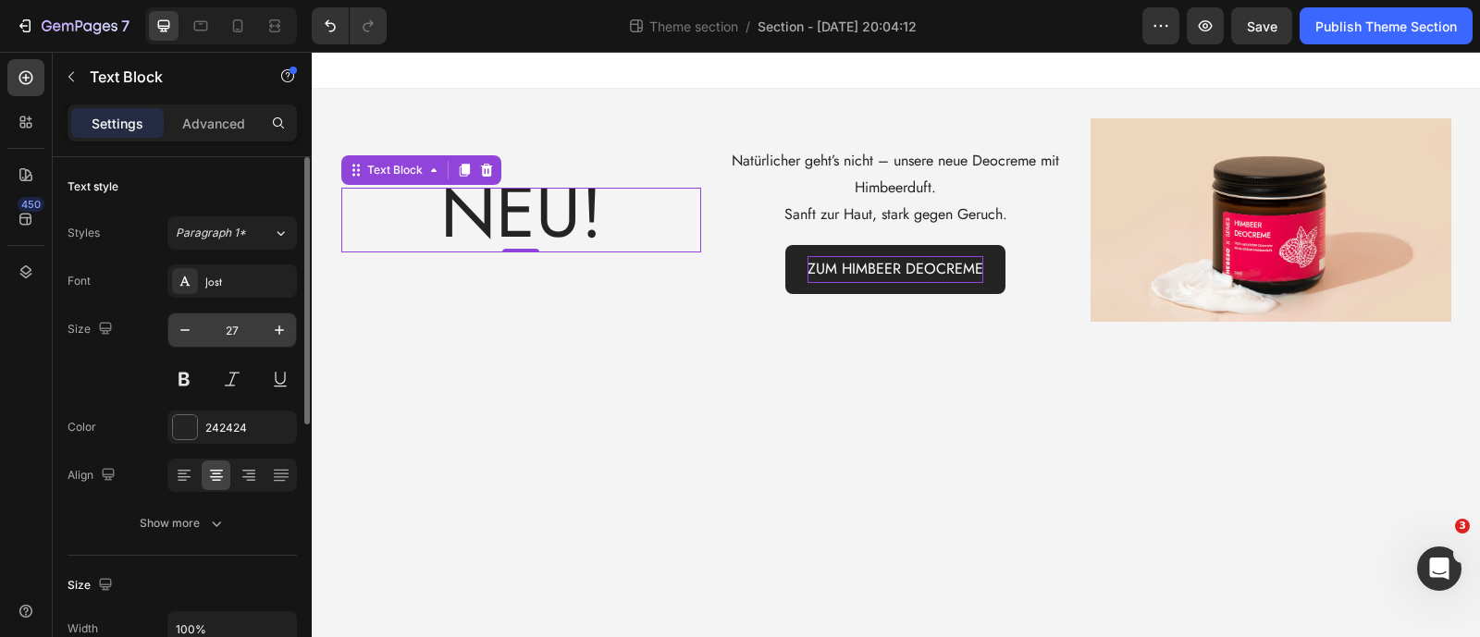
click at [242, 321] on input "27" at bounding box center [232, 330] width 61 height 33
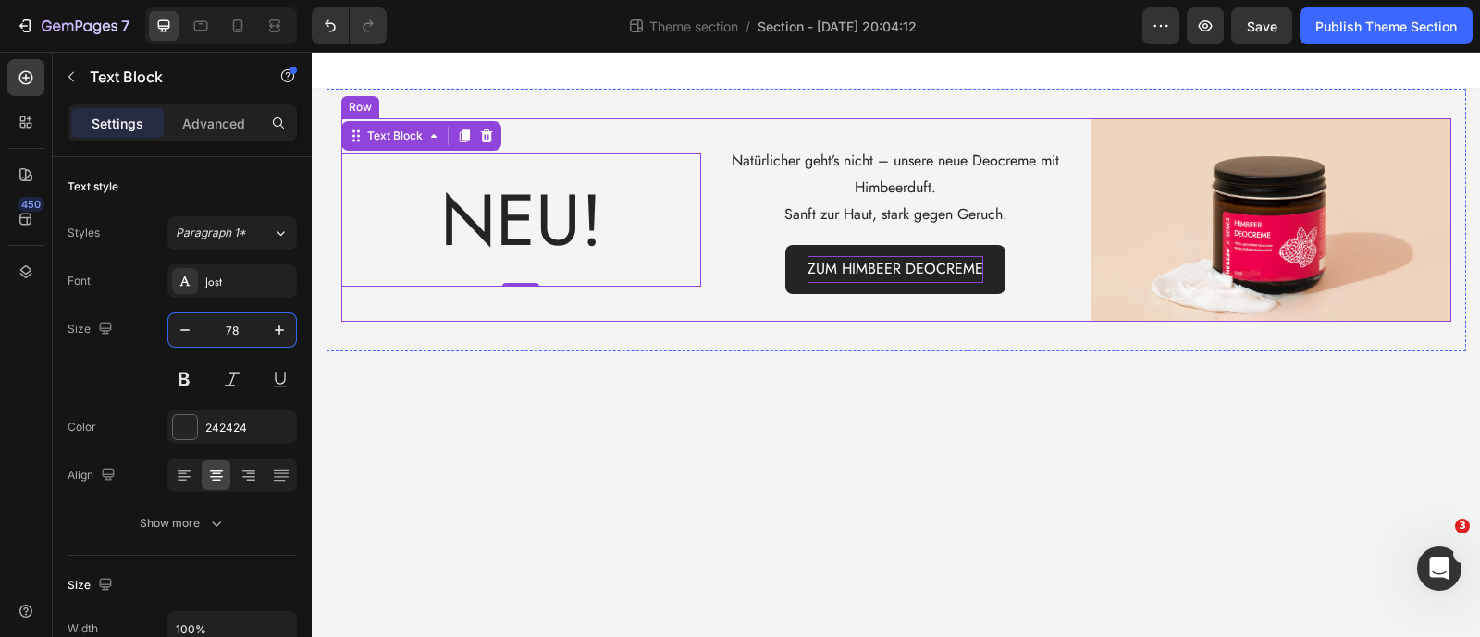
type input "78"
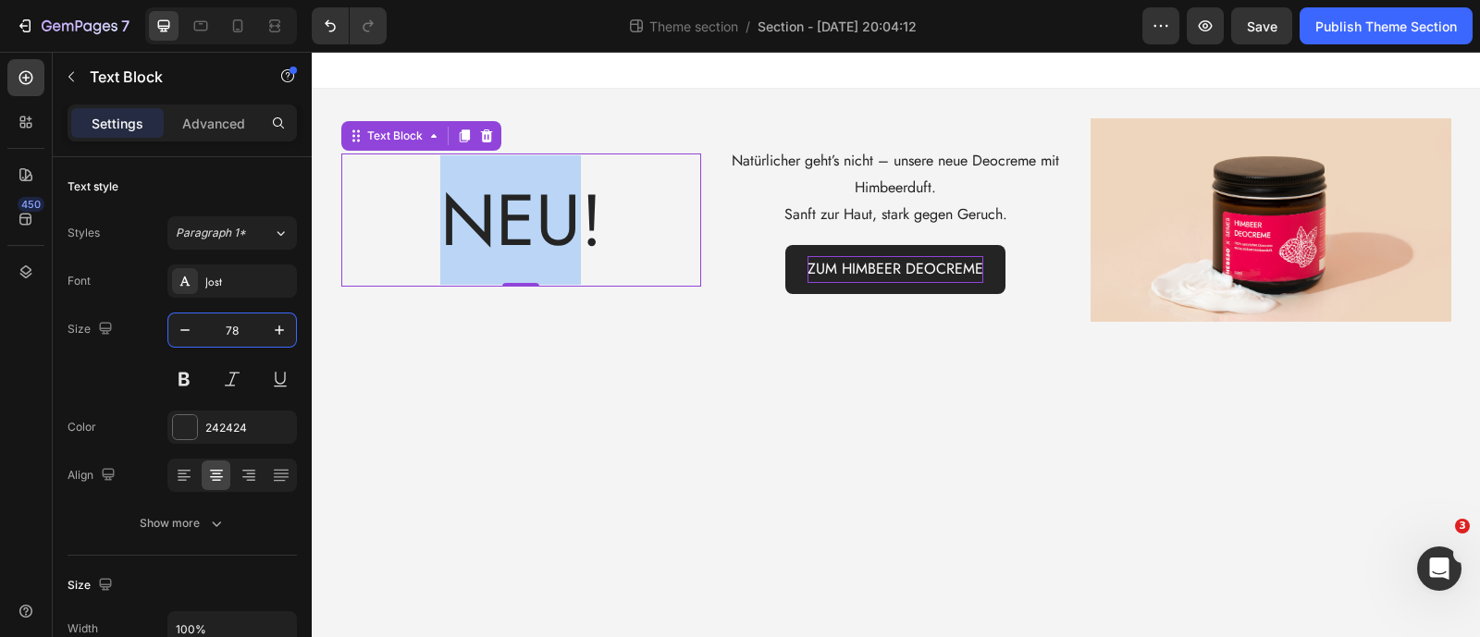
click at [471, 241] on span "NEU!" at bounding box center [521, 220] width 162 height 104
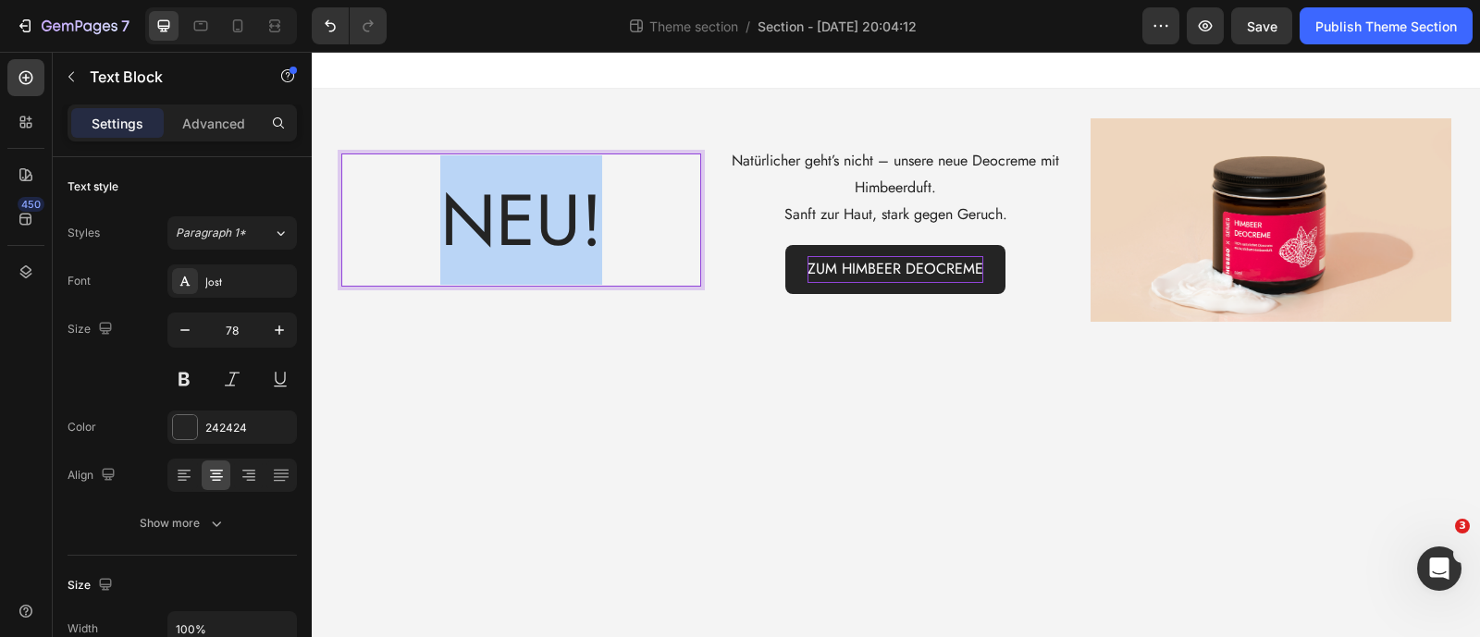
click at [471, 241] on span "NEU!" at bounding box center [521, 220] width 162 height 104
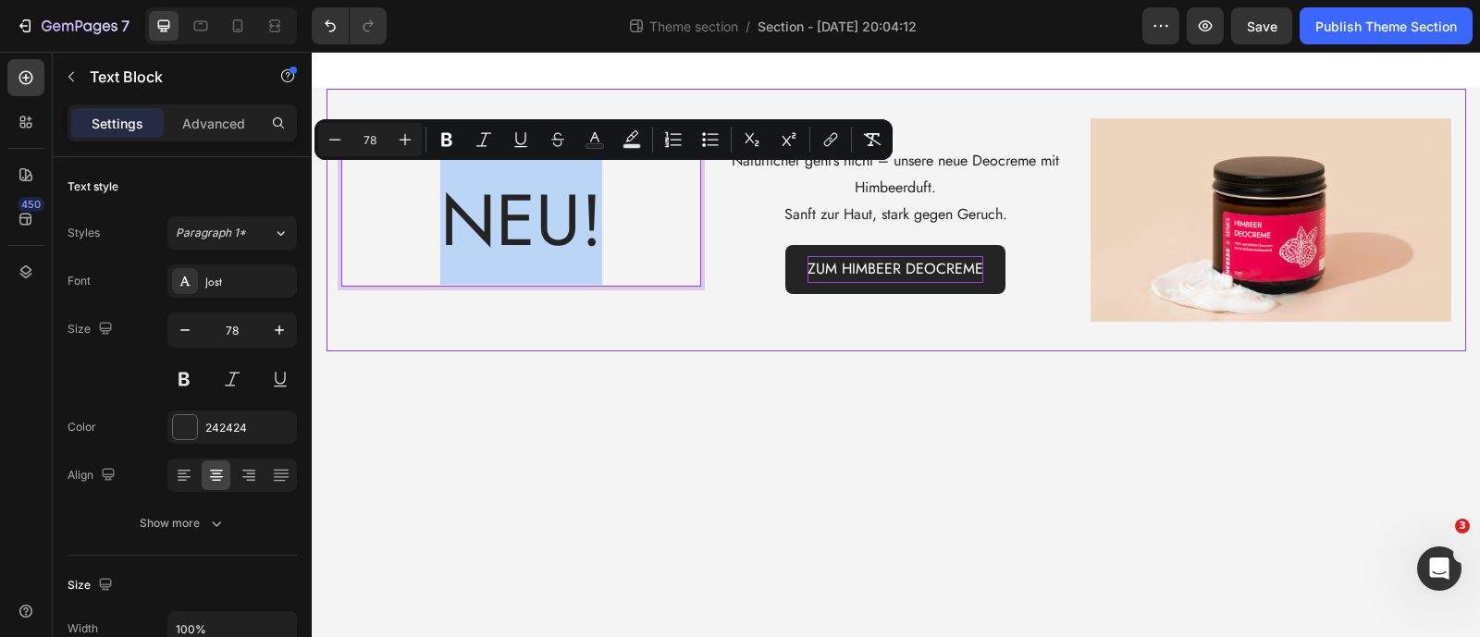
click at [425, 343] on div "NEU! Text Block 0 Natürlicher geht’s nicht – unsere neue Deocreme mit Himbeerdu…" at bounding box center [897, 220] width 1140 height 263
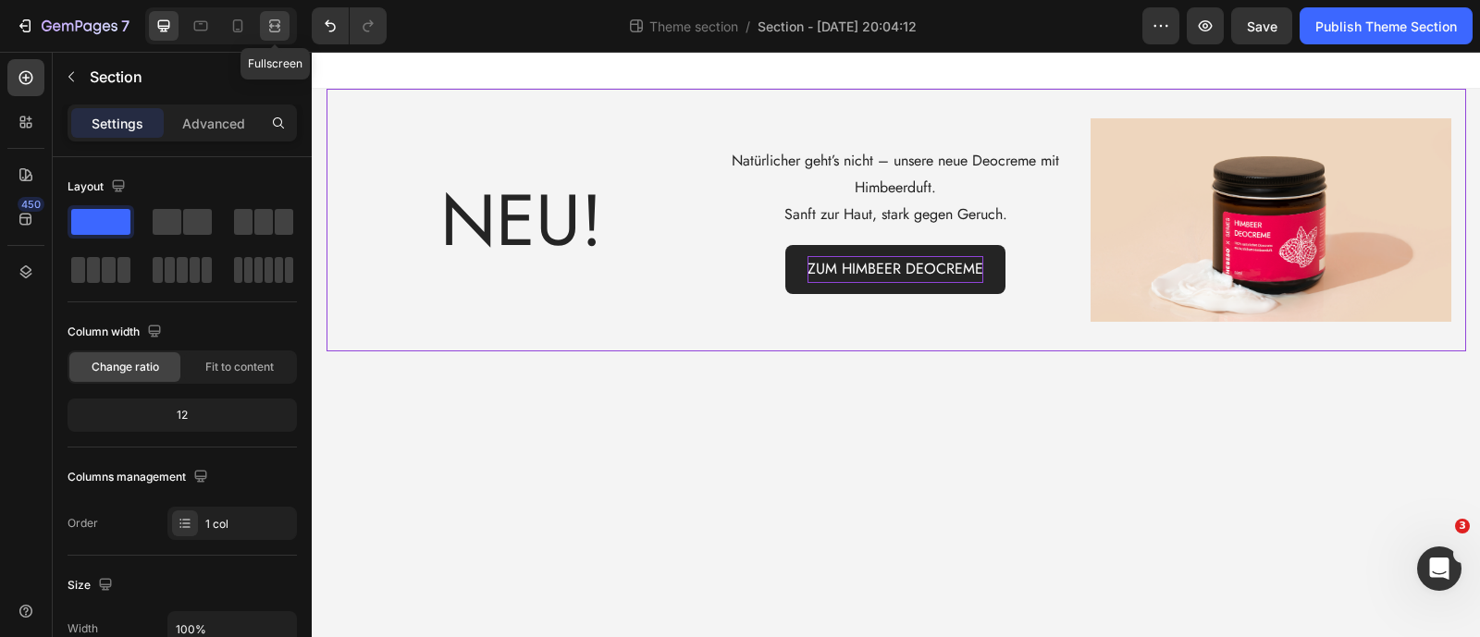
click at [275, 25] on icon at bounding box center [278, 25] width 6 height 5
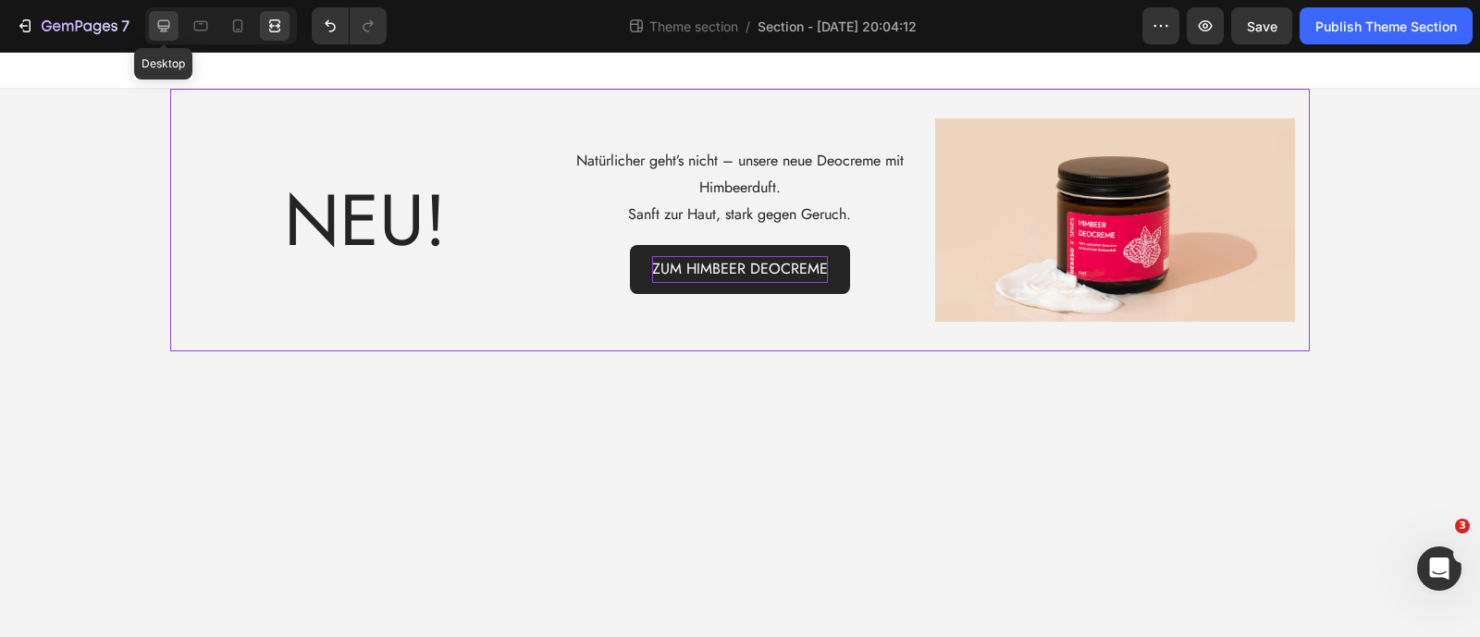
click at [168, 25] on icon at bounding box center [164, 26] width 12 height 12
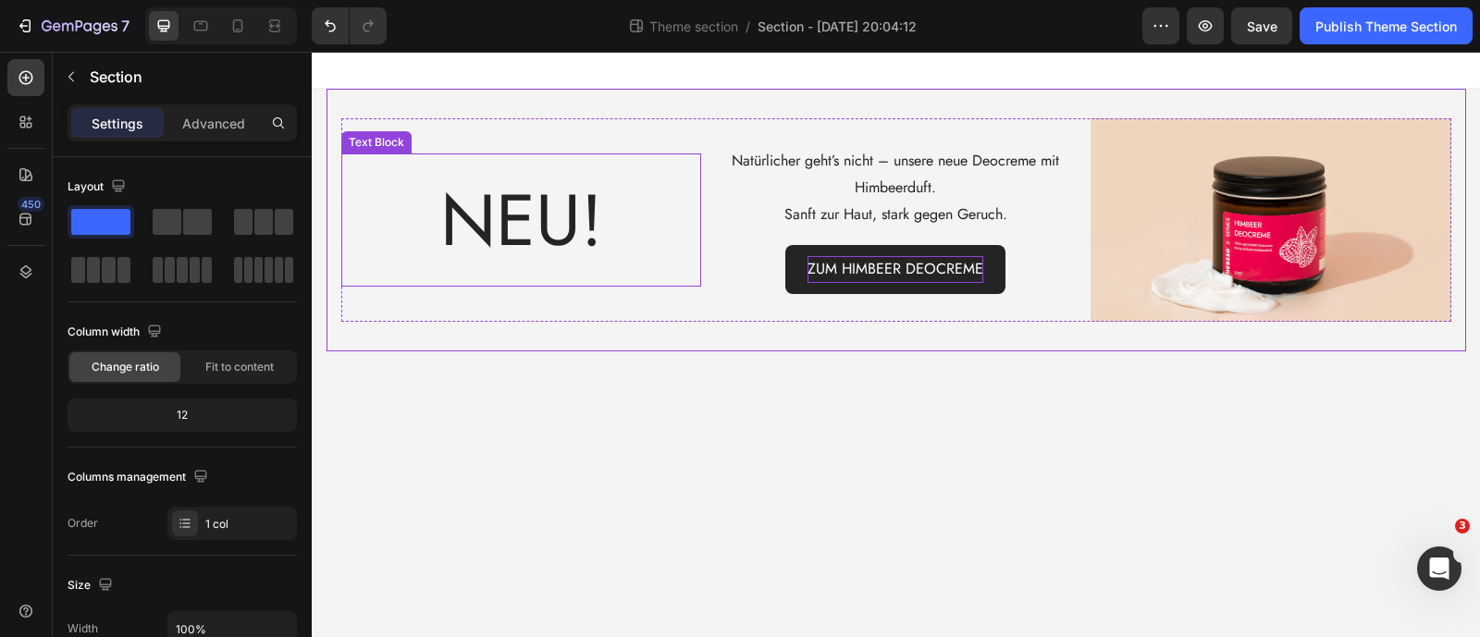
click at [679, 274] on p "NEU!" at bounding box center [521, 219] width 356 height 129
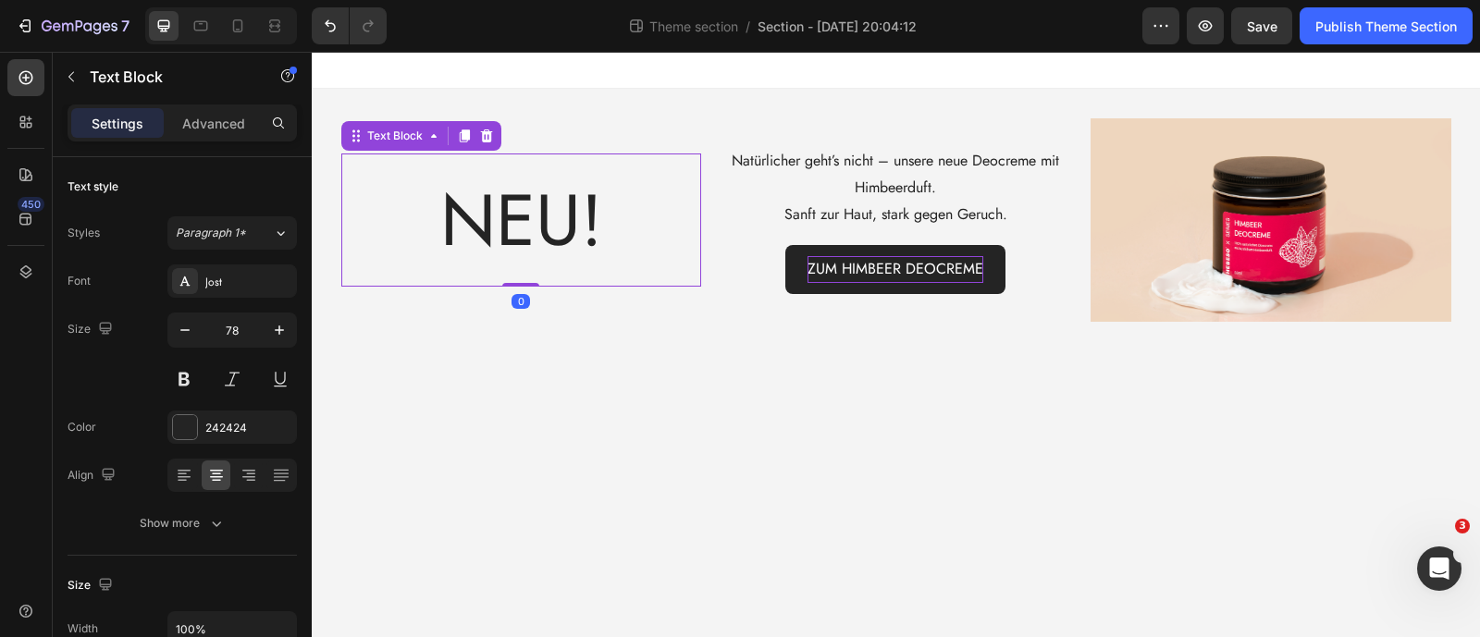
click at [717, 295] on div "Natürlicher geht’s nicht – unsere neue Deocreme mit Himbeerduft. Sanft zur Haut…" at bounding box center [896, 219] width 360 height 203
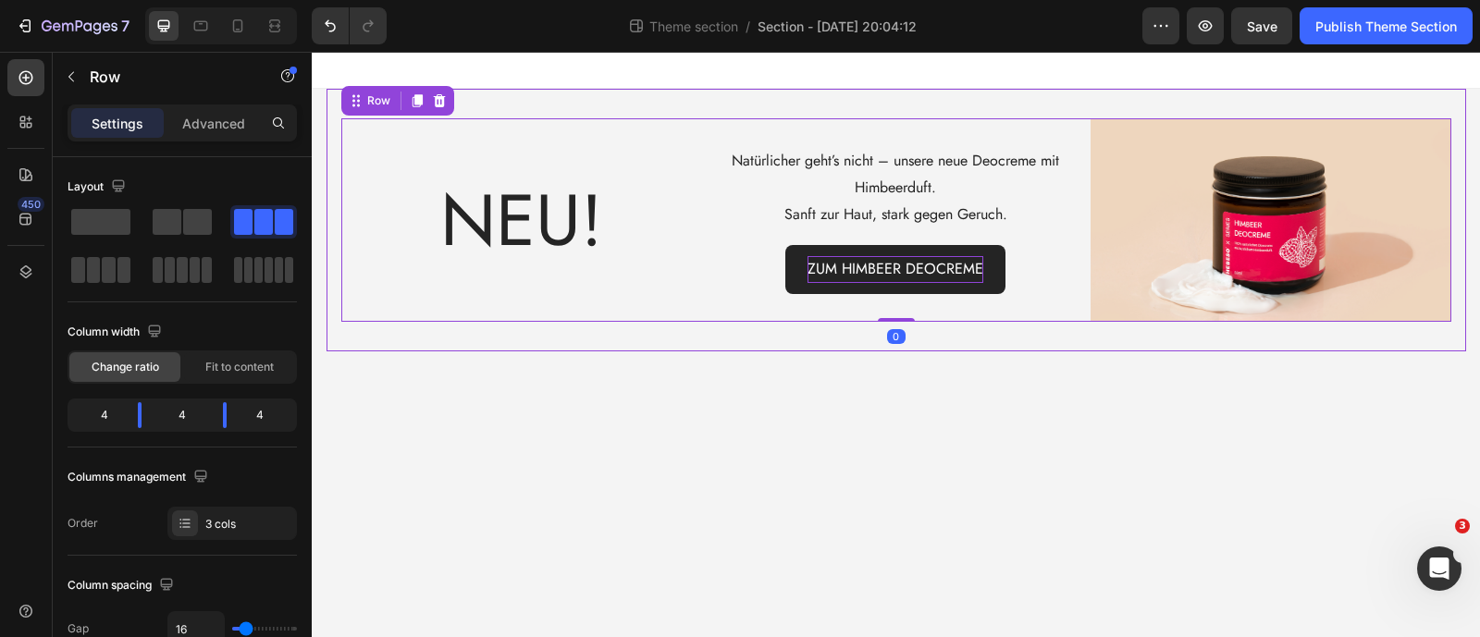
click at [662, 105] on div "NEU! Text Block Natürlicher geht’s nicht – unsere neue Deocreme mit Himbeerduft…" at bounding box center [897, 220] width 1140 height 263
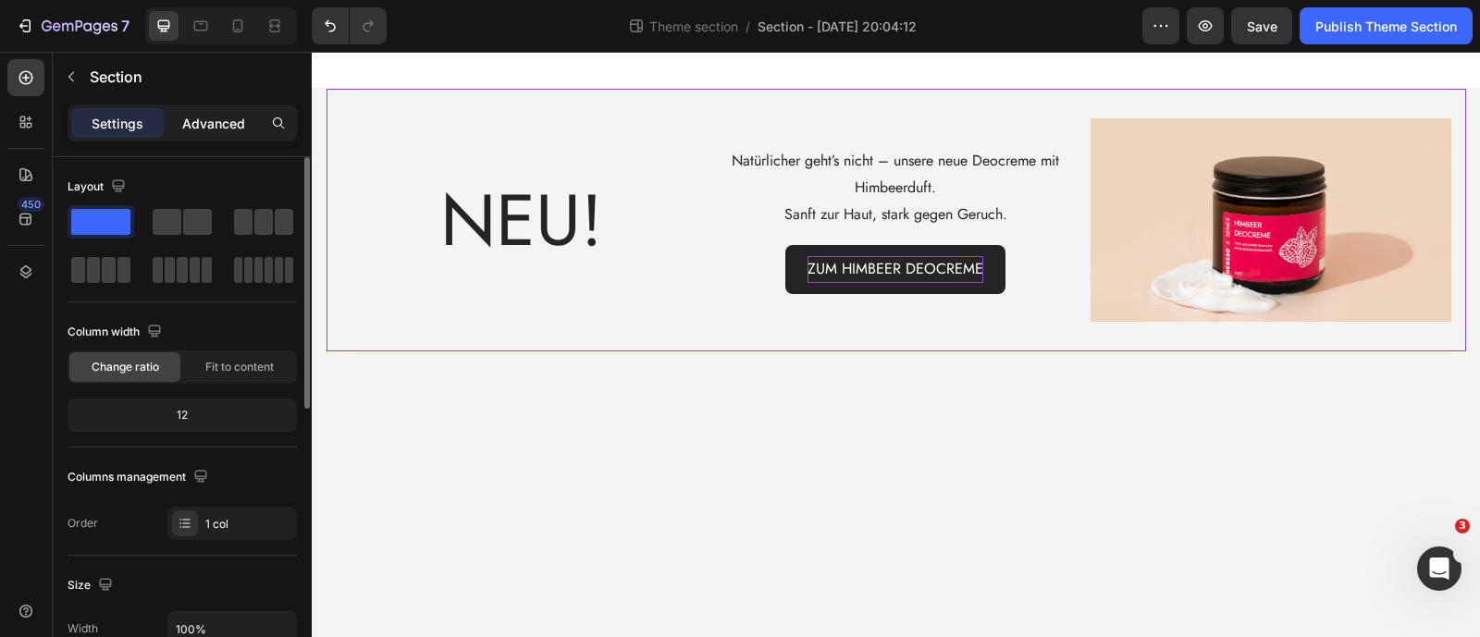
click at [217, 122] on p "Advanced" at bounding box center [213, 123] width 63 height 19
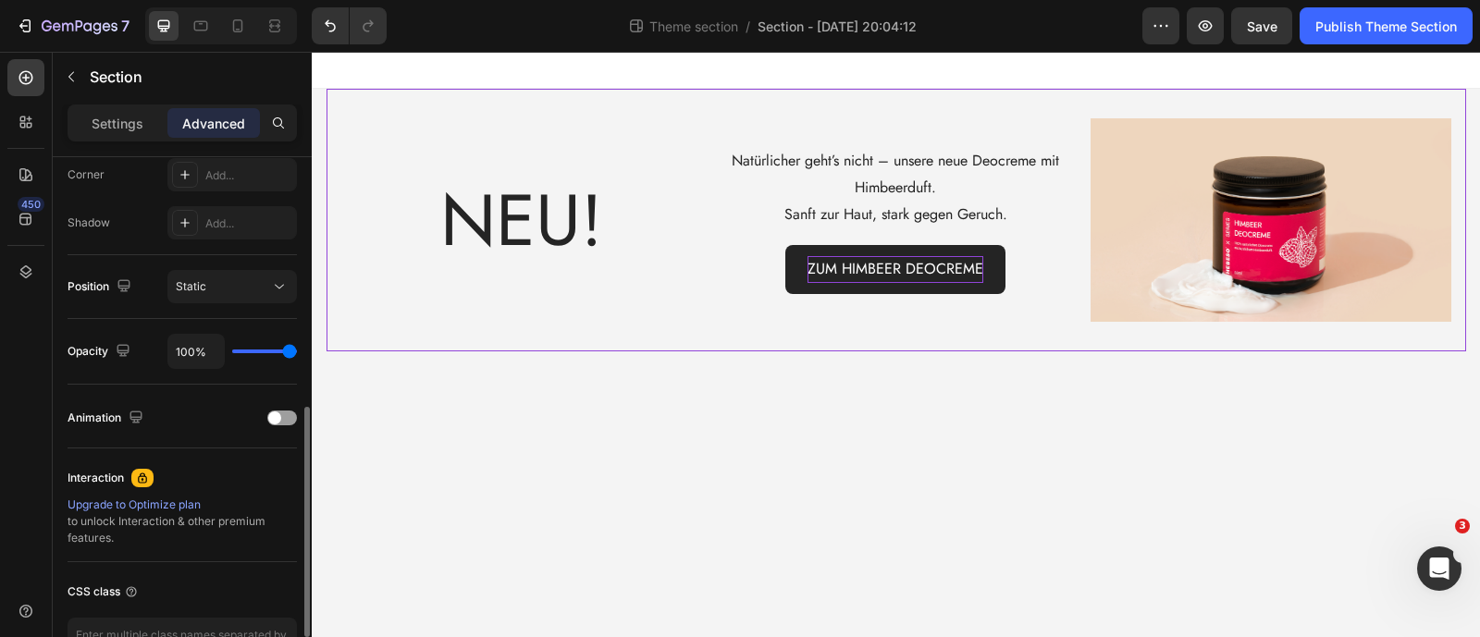
scroll to position [230, 0]
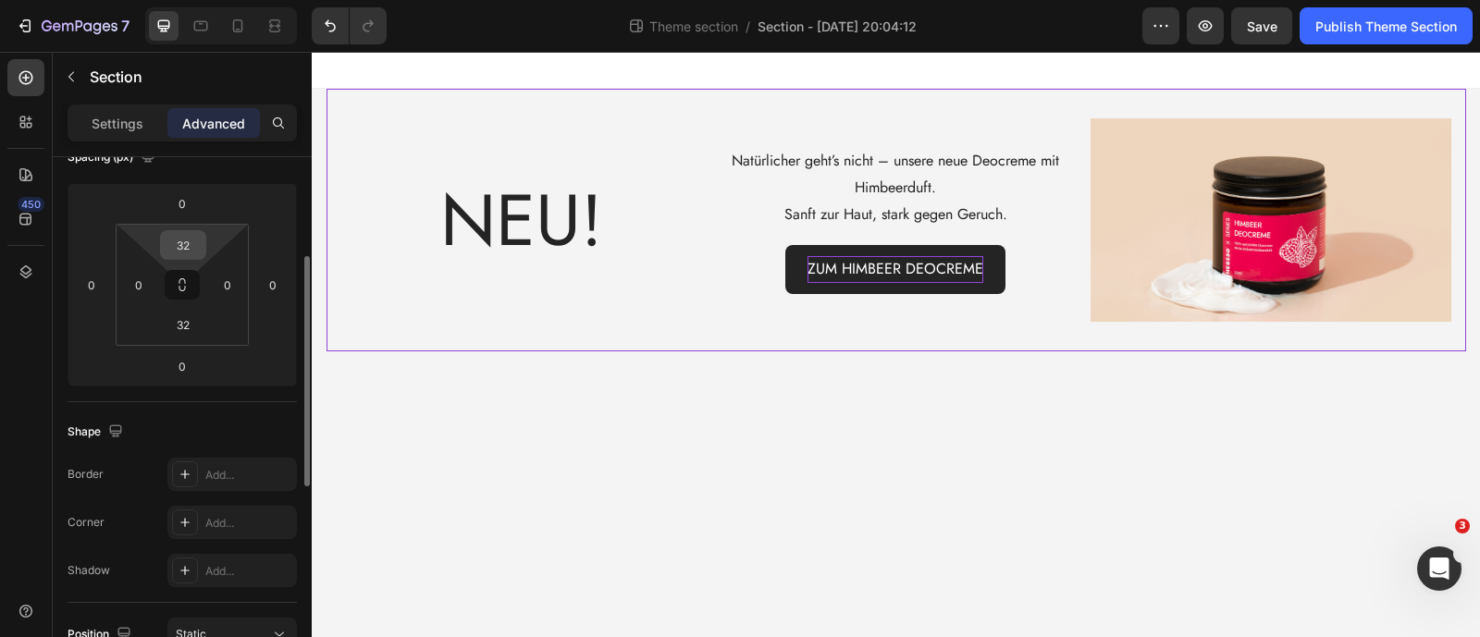
click at [196, 230] on div "32" at bounding box center [183, 245] width 46 height 30
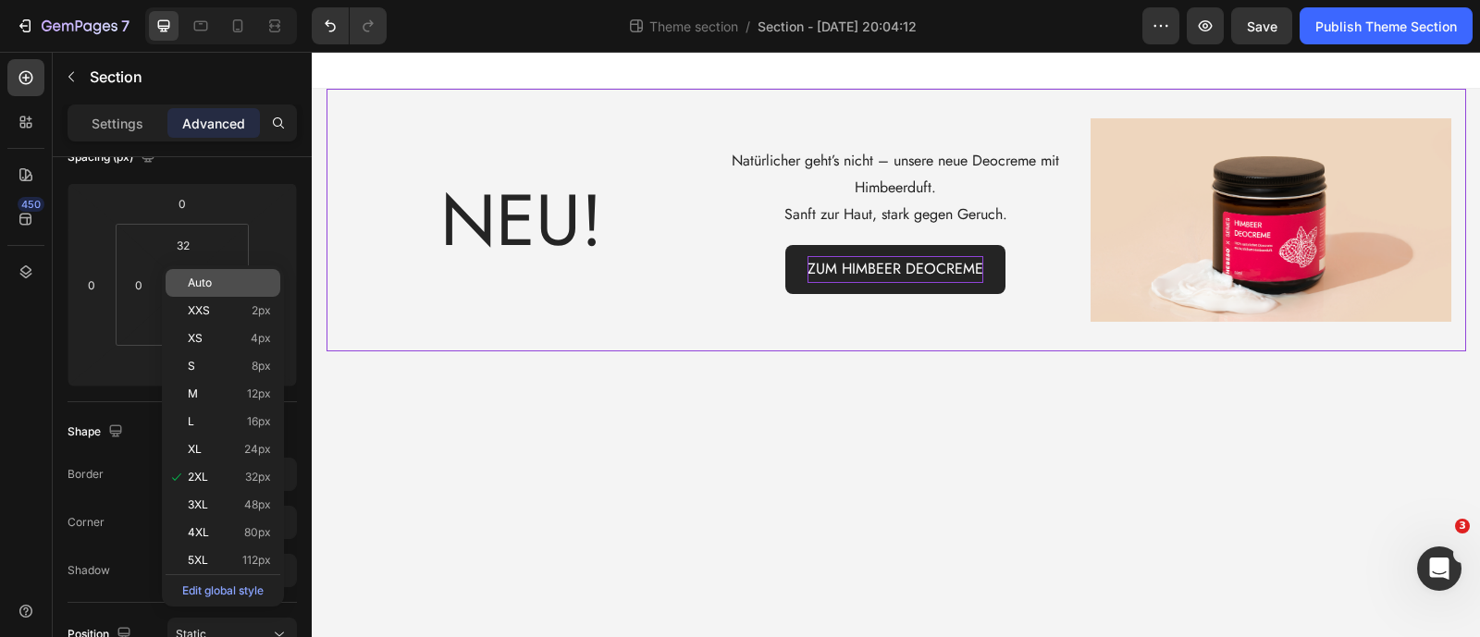
click at [189, 281] on span "Auto" at bounding box center [200, 283] width 24 height 13
type input "Auto"
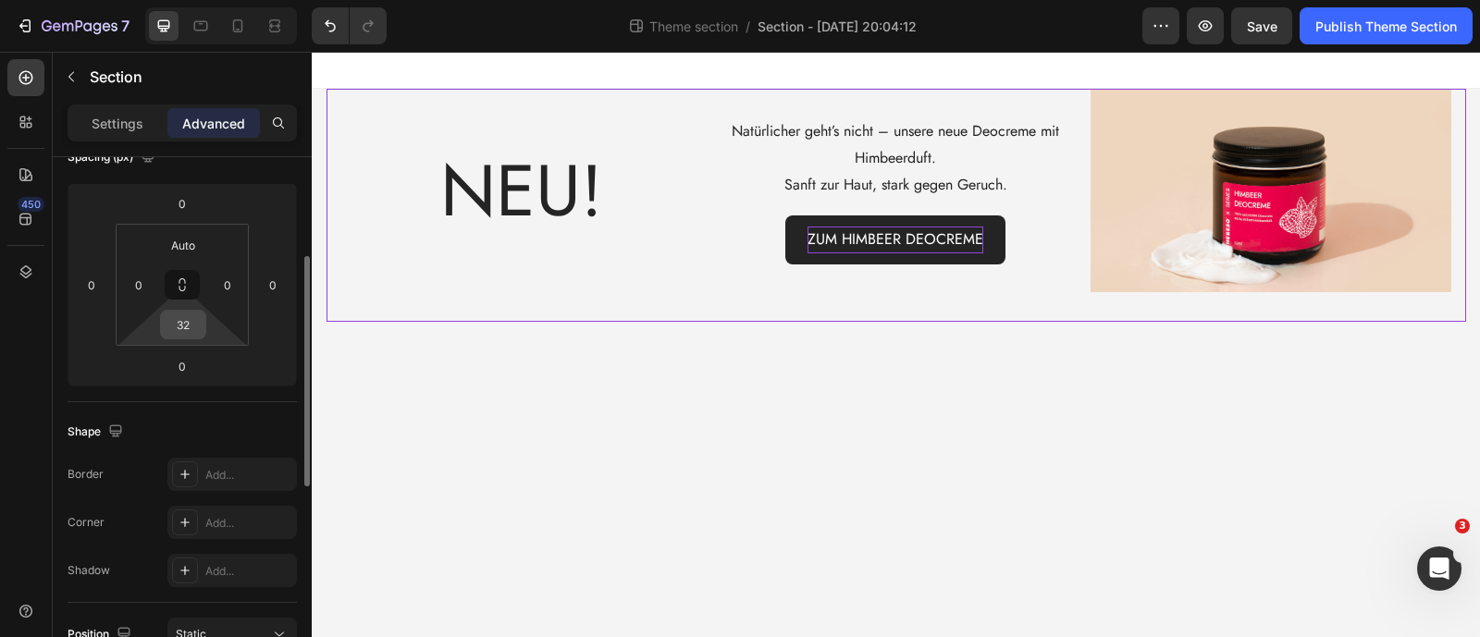
click at [187, 321] on input "32" at bounding box center [183, 325] width 37 height 28
click at [189, 321] on input "0" at bounding box center [183, 325] width 37 height 28
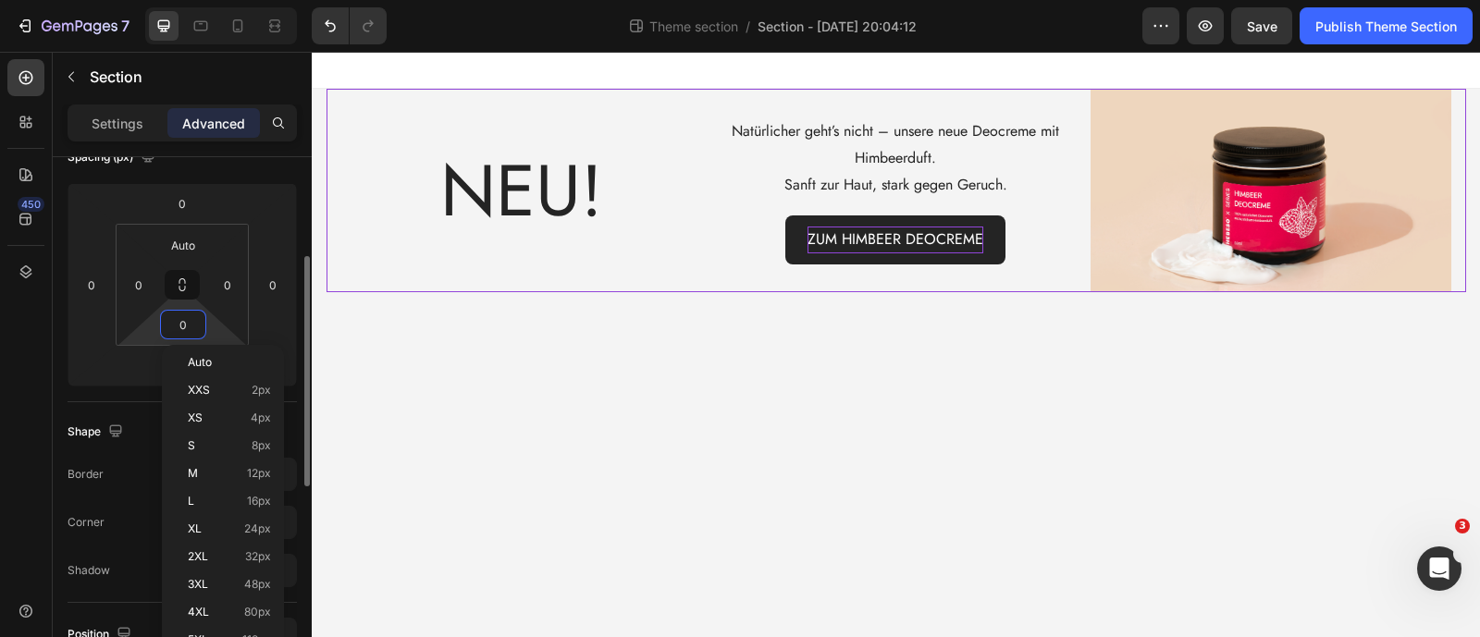
click at [143, 0] on html "7 Theme section / Section - Aug 27 20:04:12 Preview Save Publish Theme Section …" at bounding box center [740, 0] width 1480 height 0
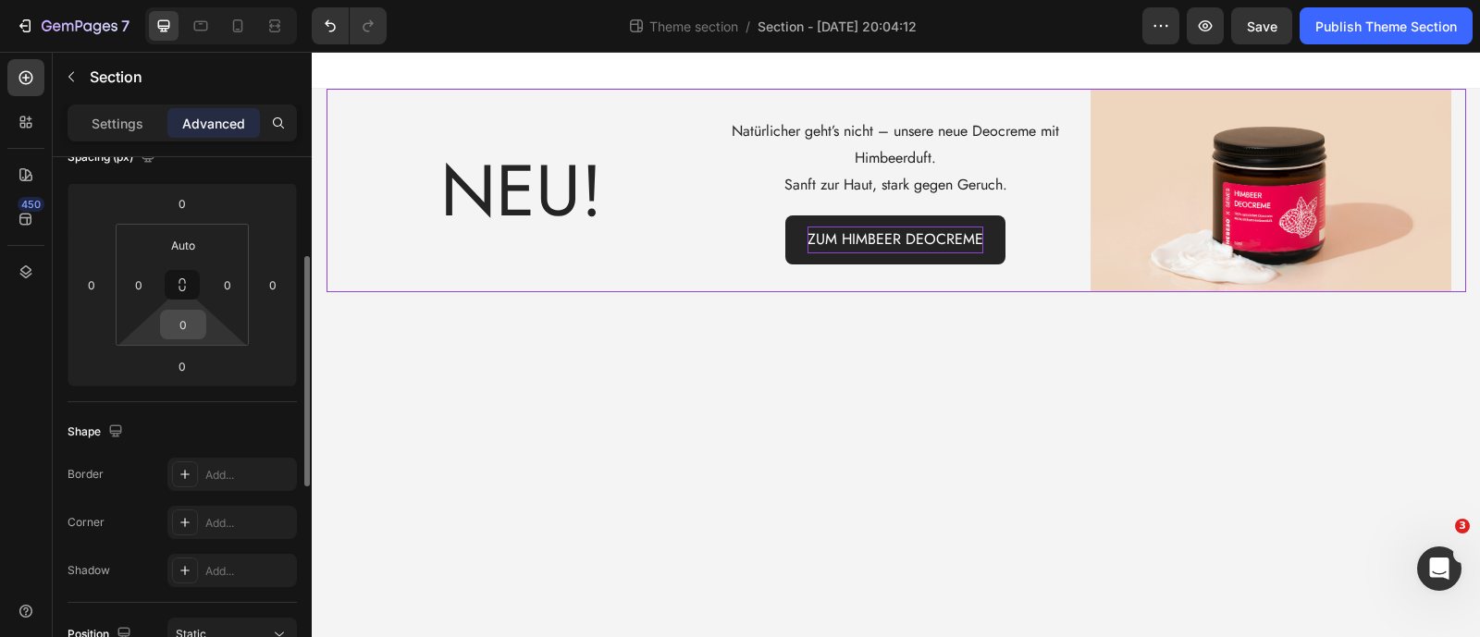
click at [180, 315] on input "0" at bounding box center [183, 325] width 37 height 28
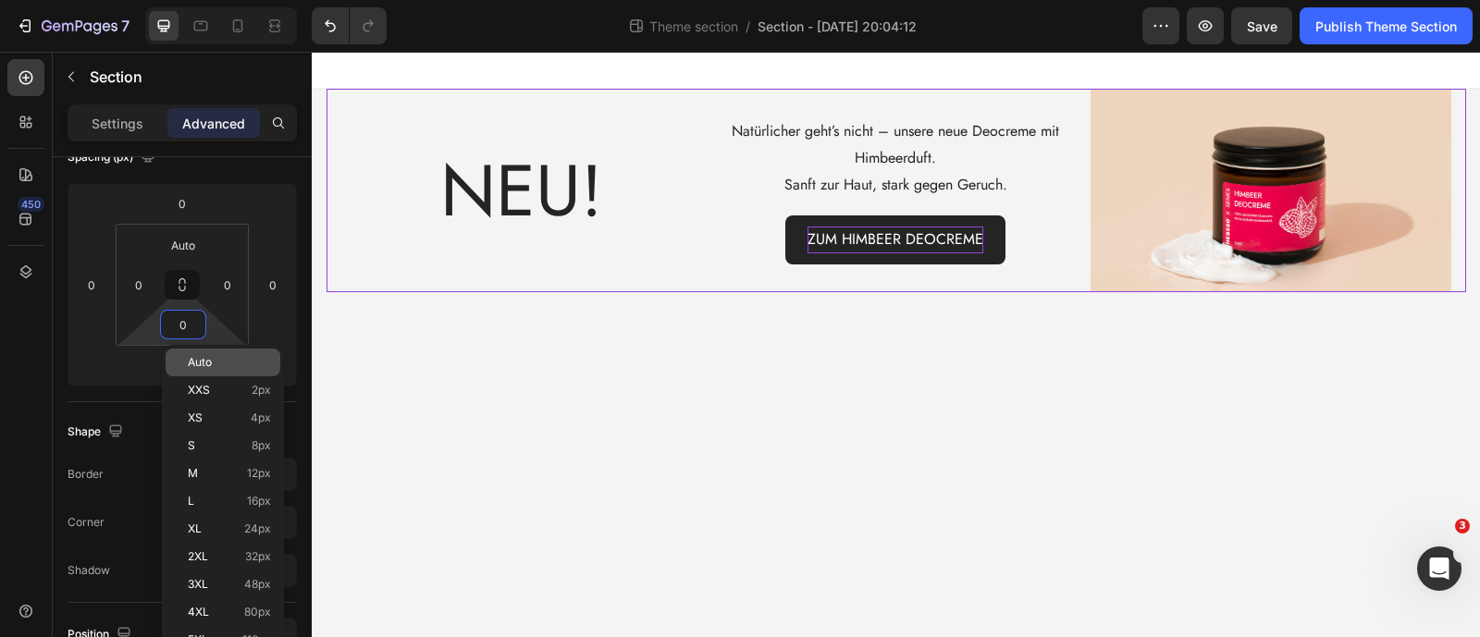
click at [193, 364] on span "Auto" at bounding box center [200, 362] width 24 height 13
type input "Auto"
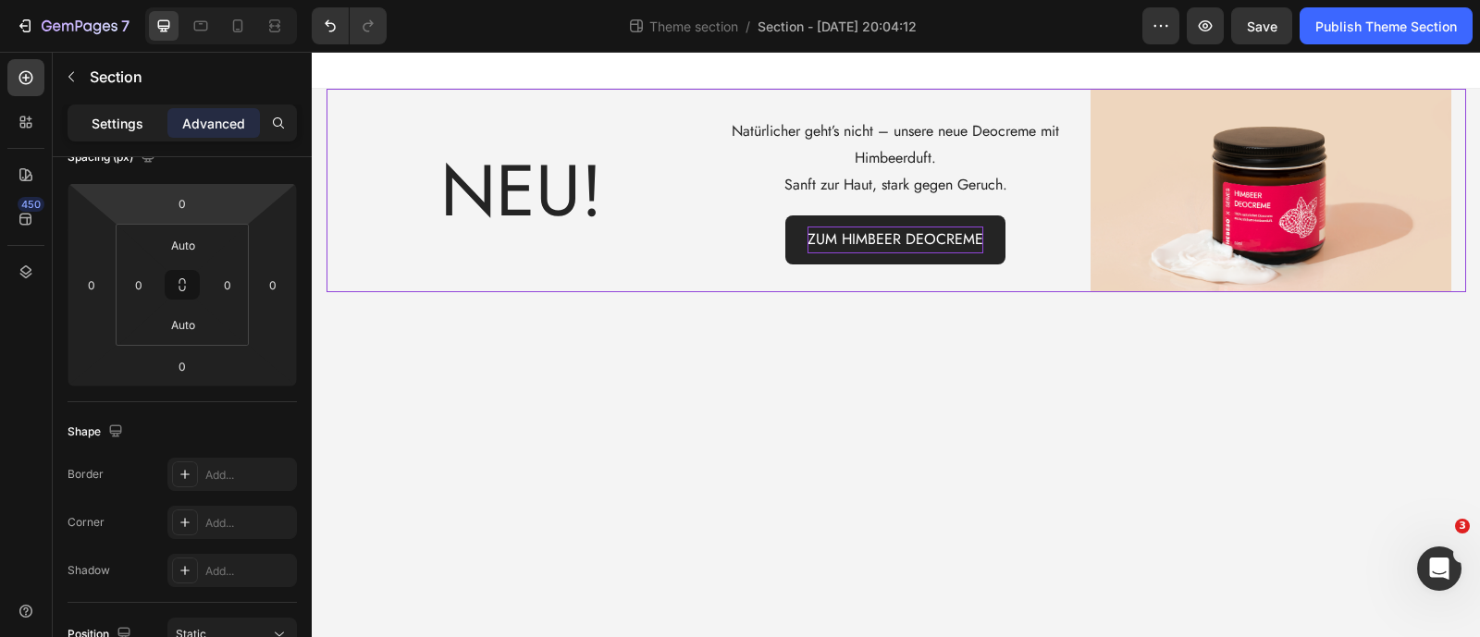
click at [143, 124] on div "Settings" at bounding box center [117, 123] width 92 height 30
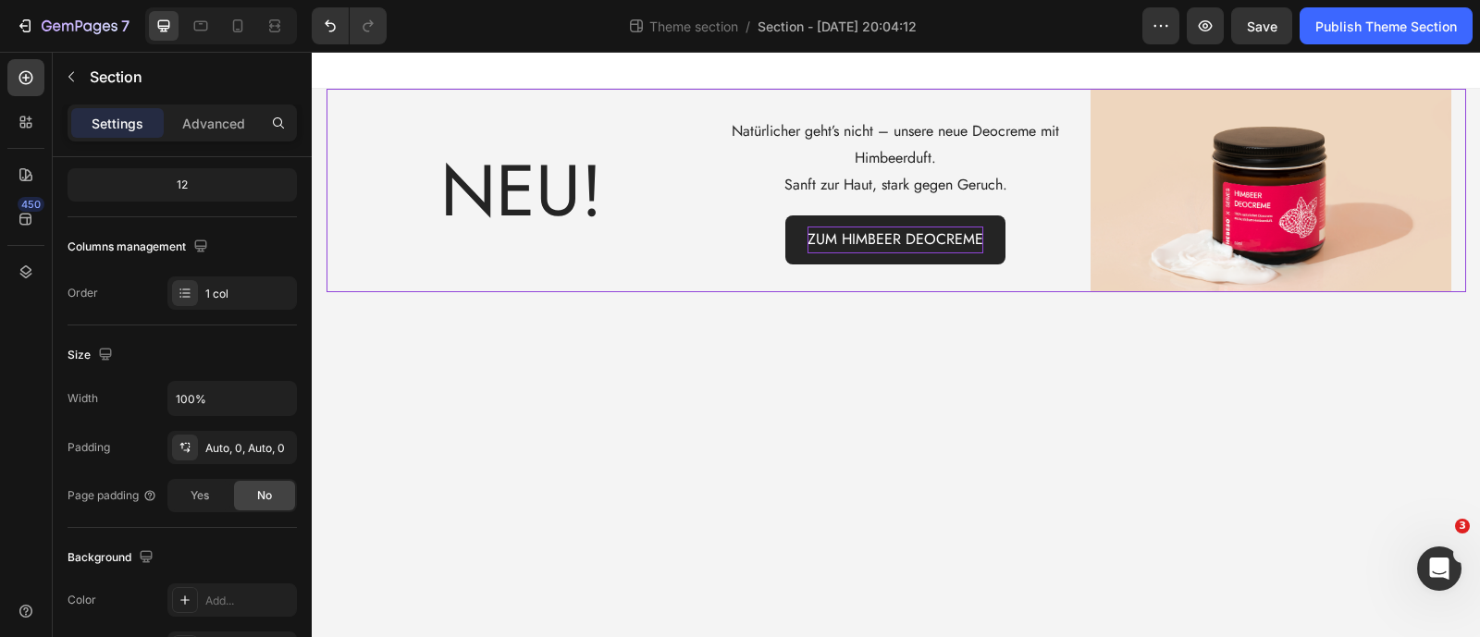
click at [336, 190] on div "NEU! Text Block Natürlicher geht’s nicht – unsere neue Deocreme mit Himbeerduft…" at bounding box center [897, 190] width 1140 height 203
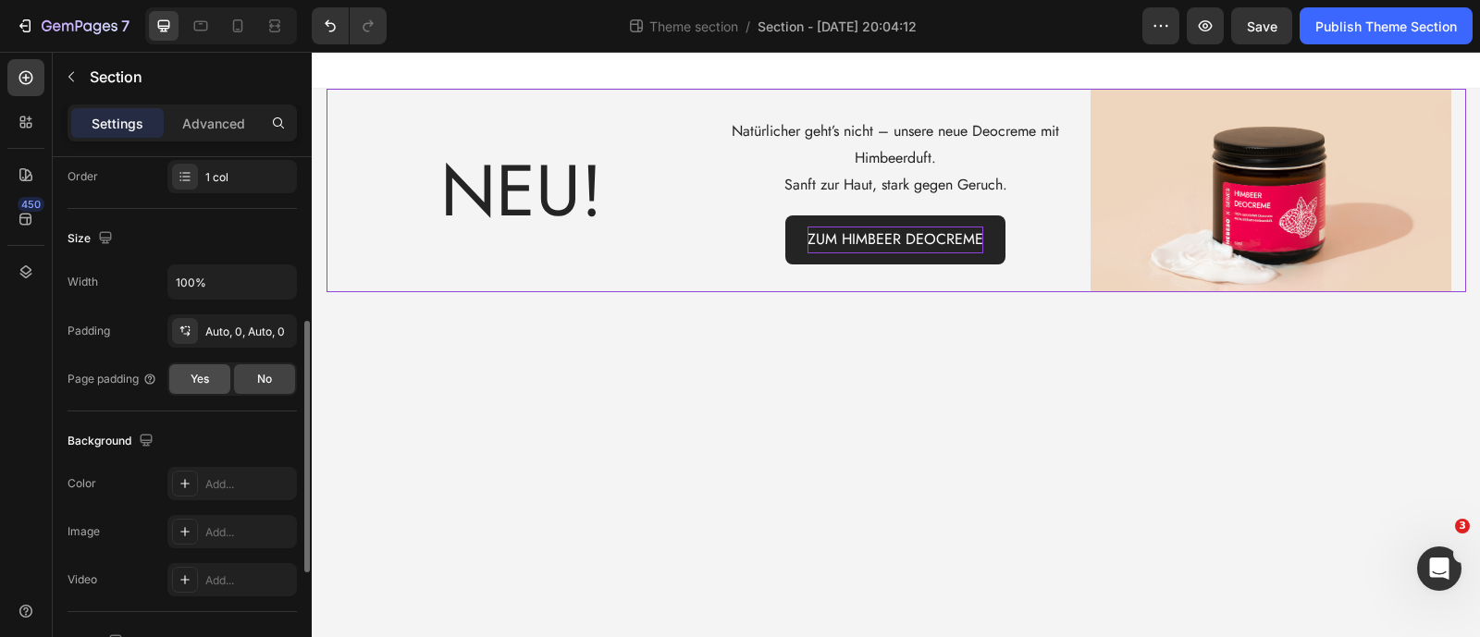
click at [213, 380] on div "Yes" at bounding box center [199, 379] width 61 height 30
click at [254, 384] on div "No" at bounding box center [264, 379] width 61 height 30
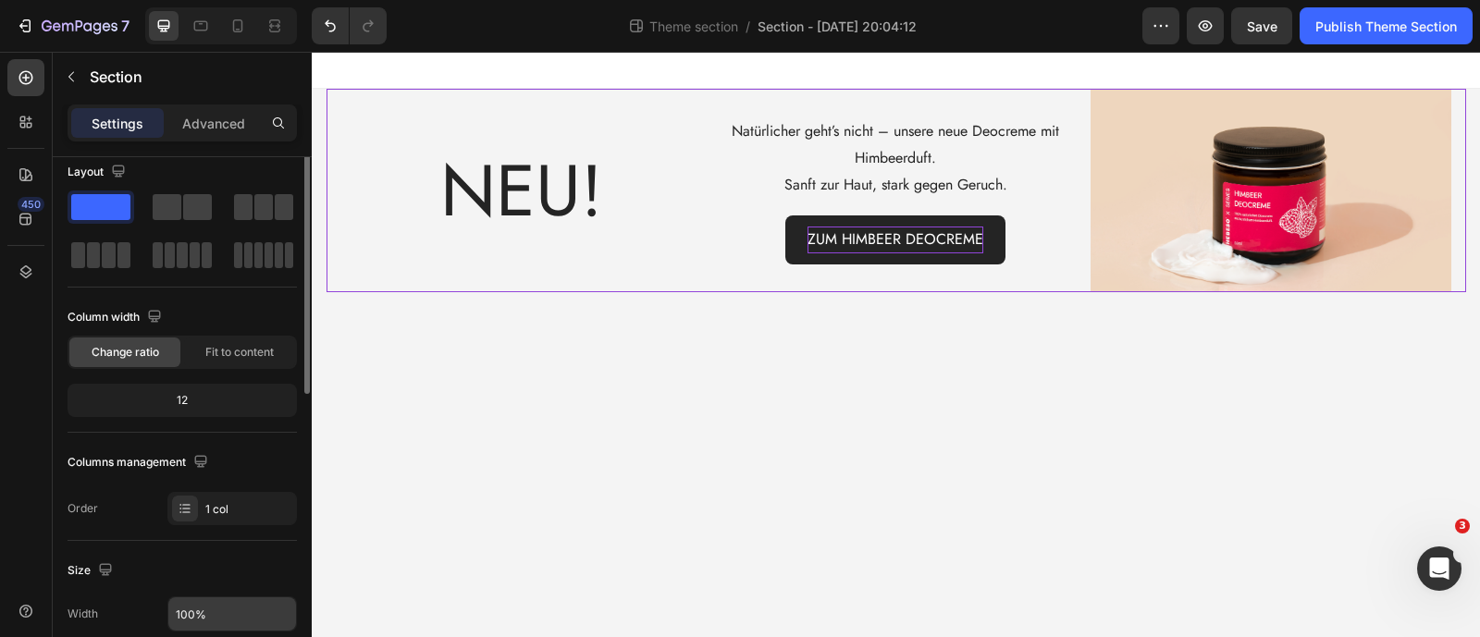
scroll to position [0, 0]
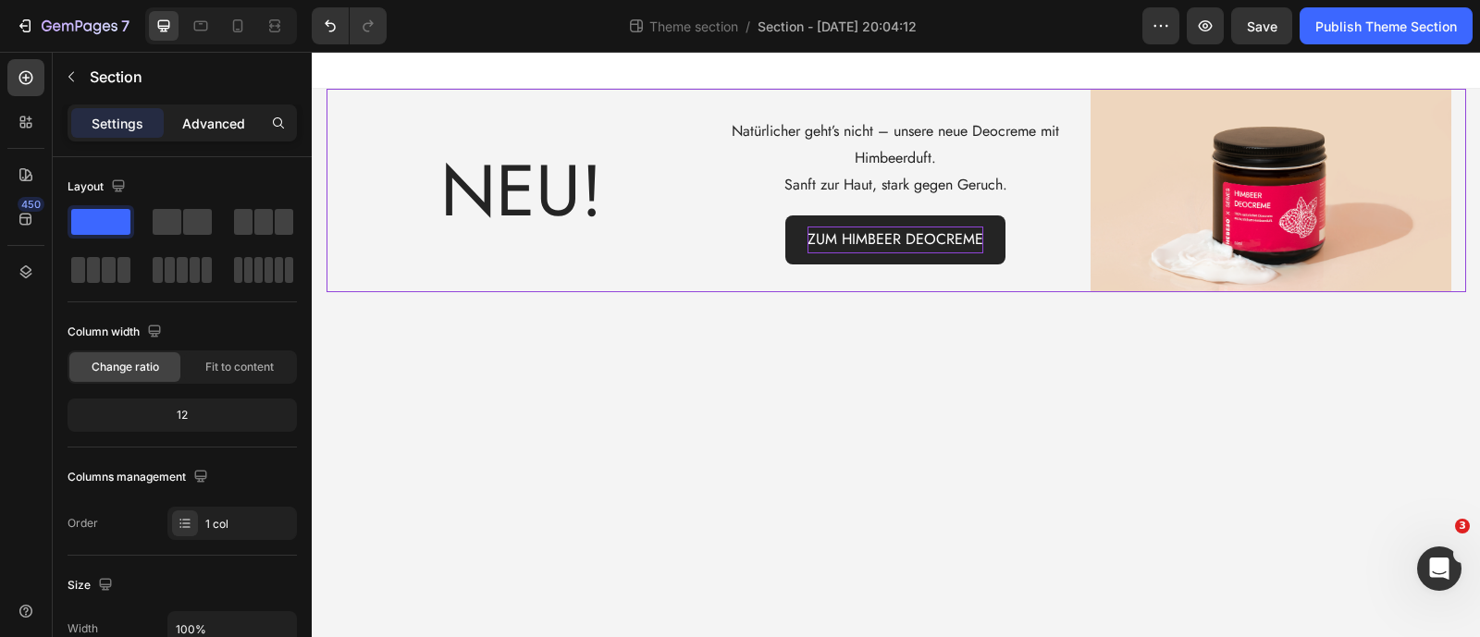
click at [196, 110] on div "Advanced" at bounding box center [213, 123] width 92 height 30
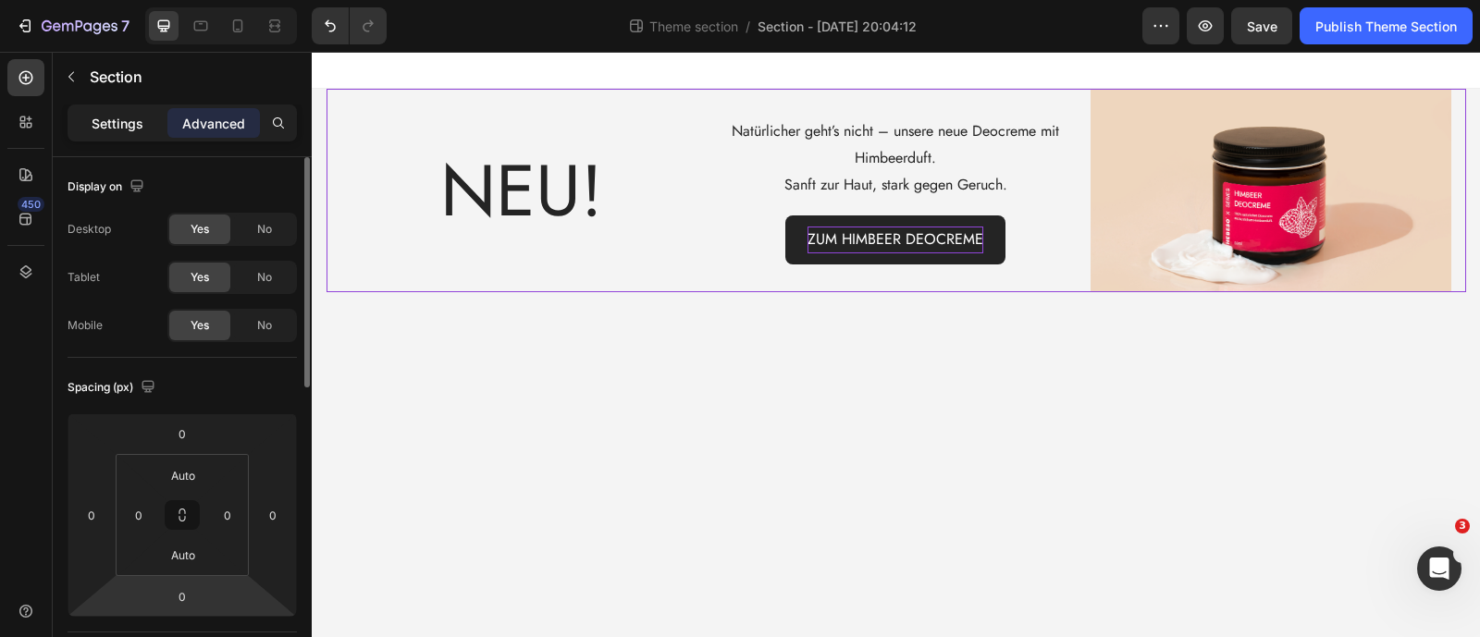
click at [111, 122] on p "Settings" at bounding box center [118, 123] width 52 height 19
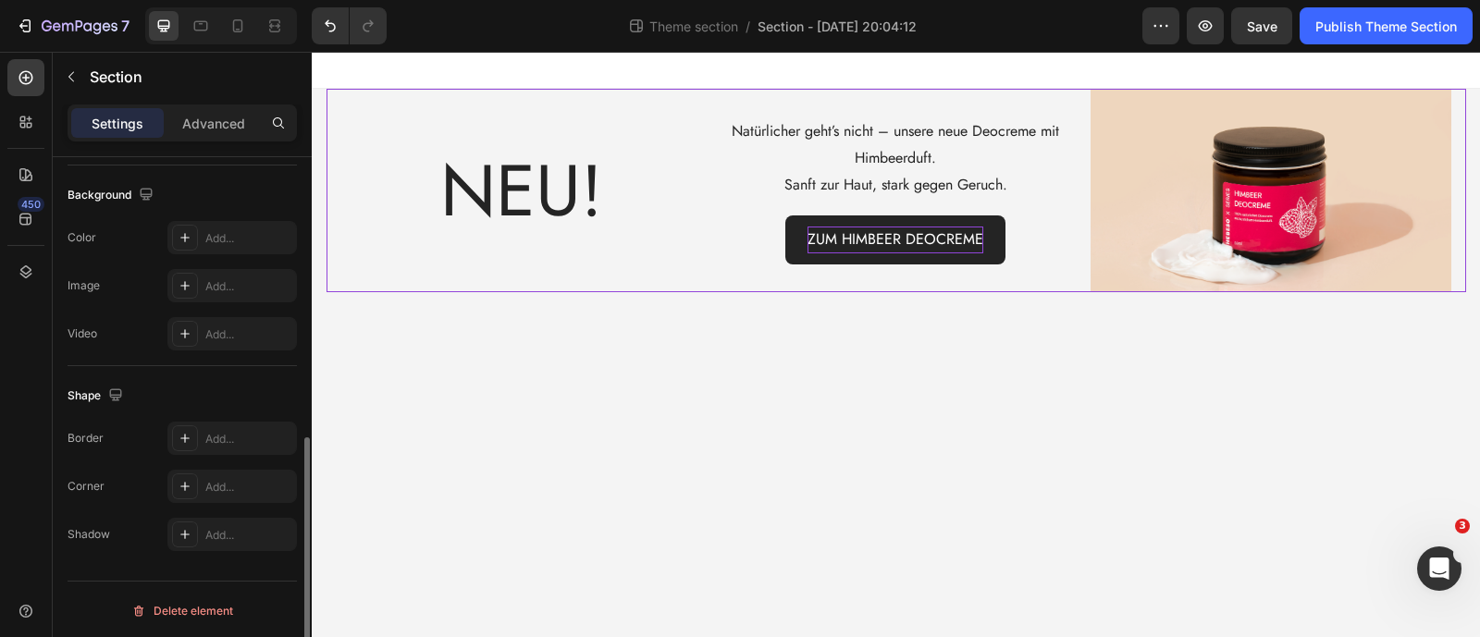
scroll to position [477, 0]
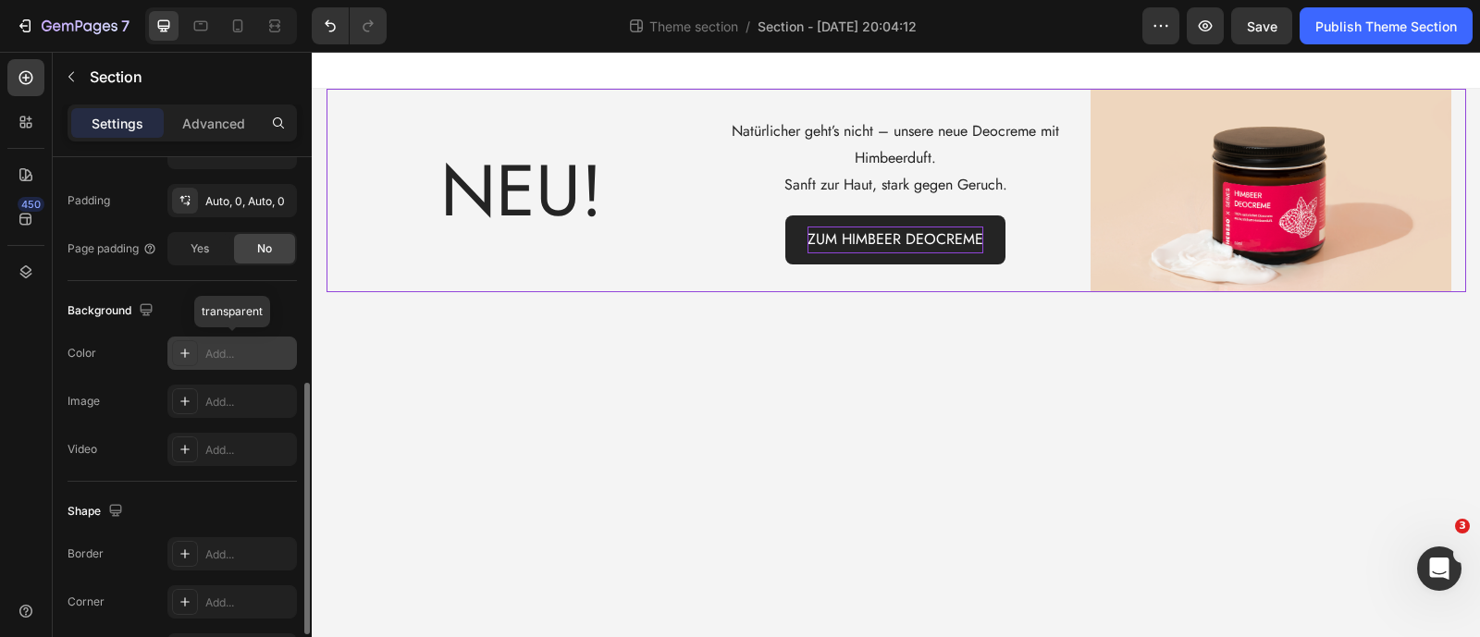
click at [223, 350] on div "Add..." at bounding box center [248, 354] width 87 height 17
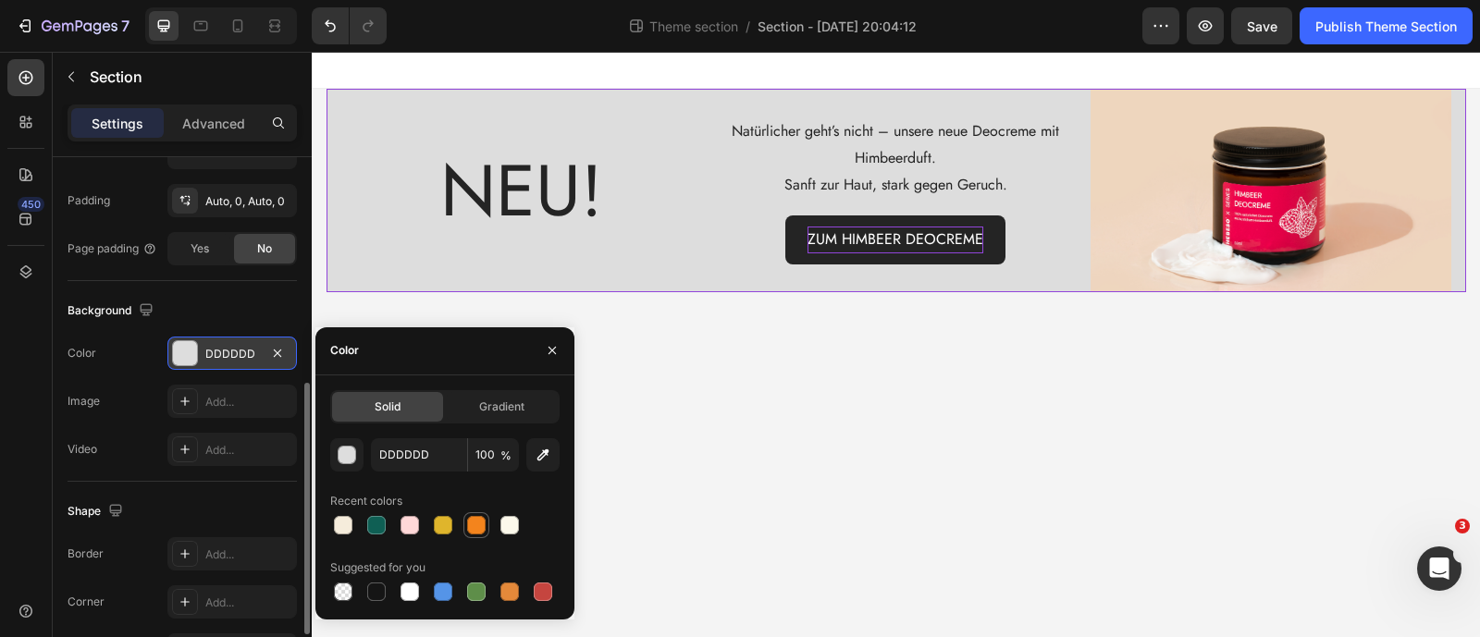
click at [468, 524] on div at bounding box center [476, 525] width 18 height 18
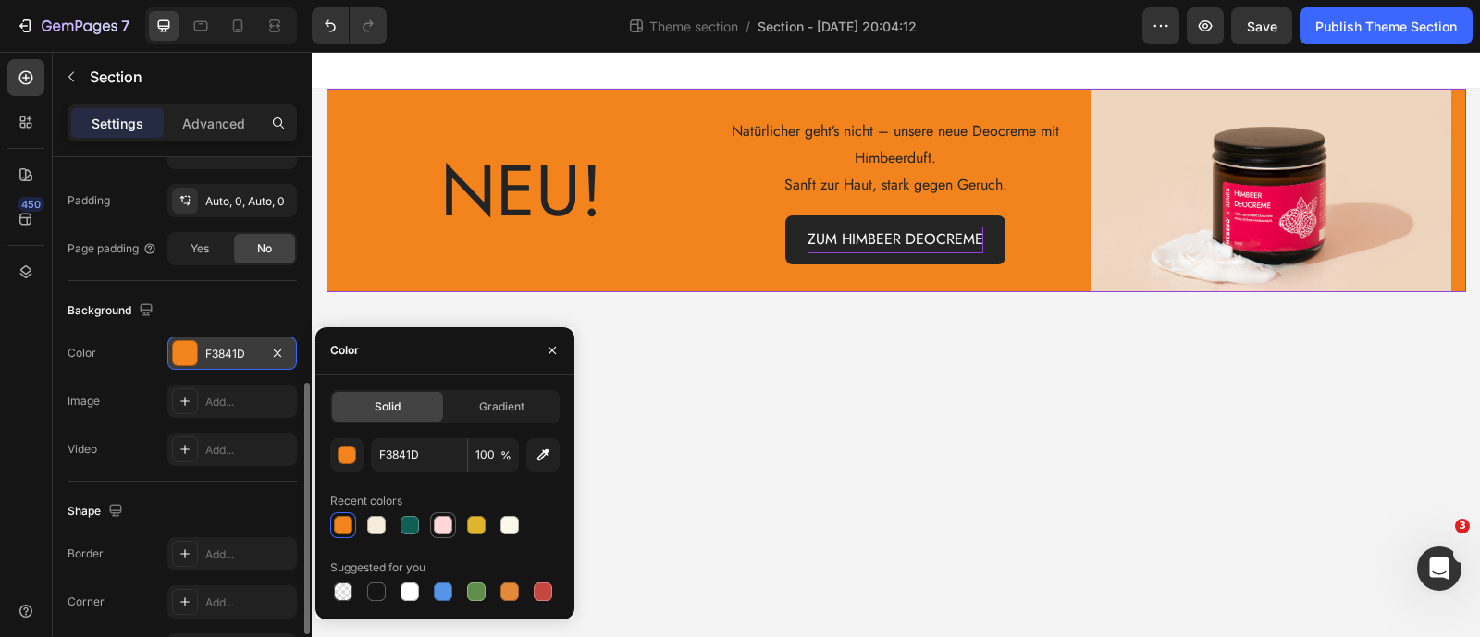
click at [448, 521] on div at bounding box center [443, 525] width 18 height 18
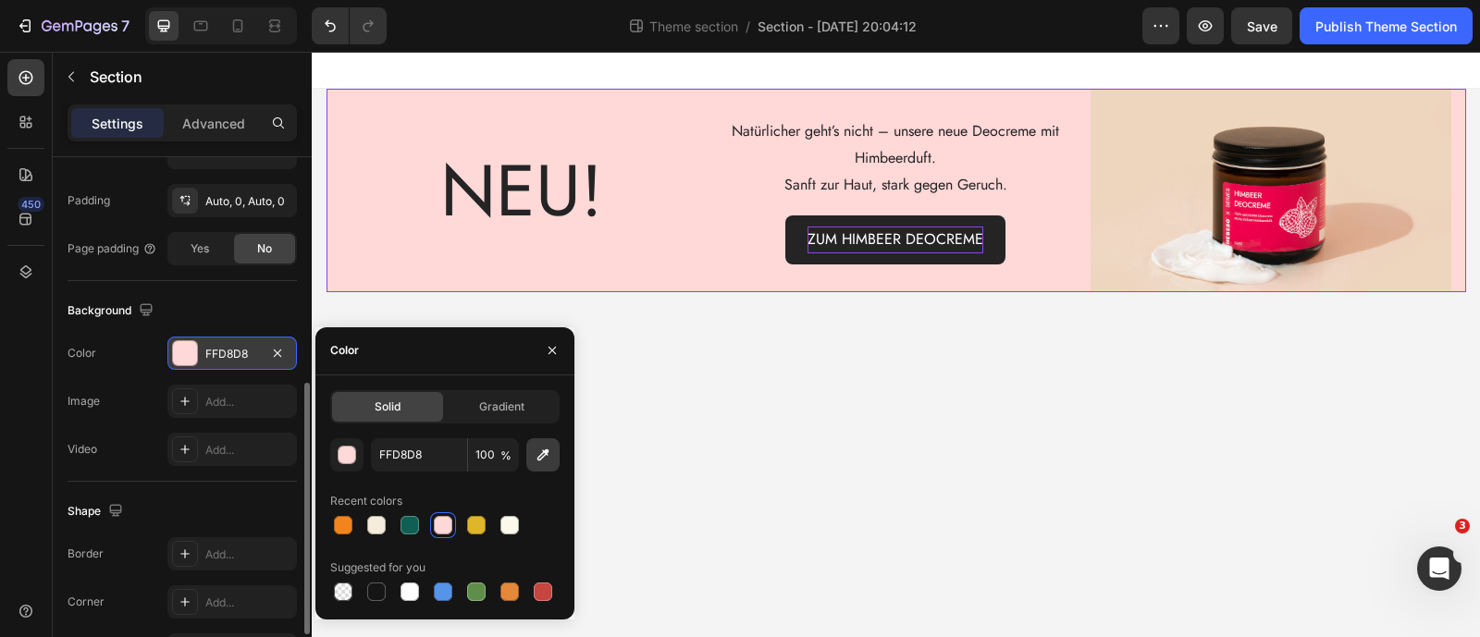
click at [548, 450] on icon "button" at bounding box center [543, 455] width 12 height 12
type input "EED7BF"
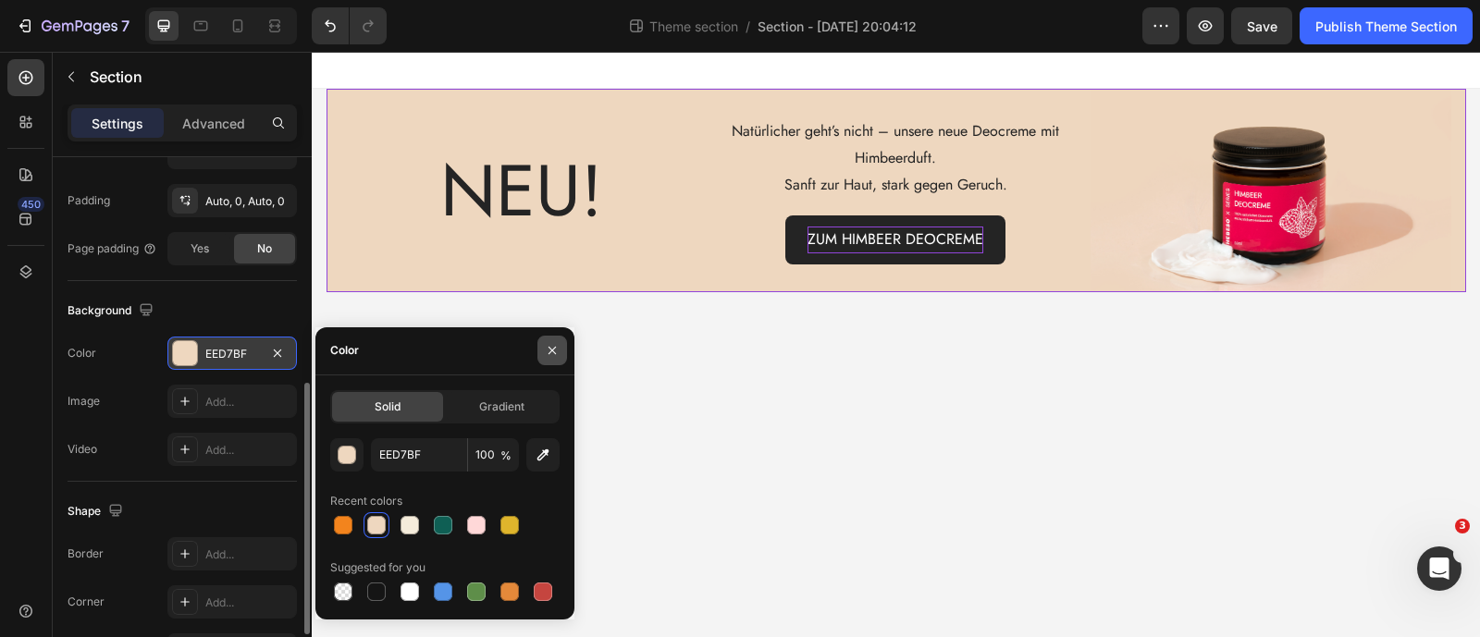
click at [549, 347] on icon "button" at bounding box center [552, 350] width 15 height 15
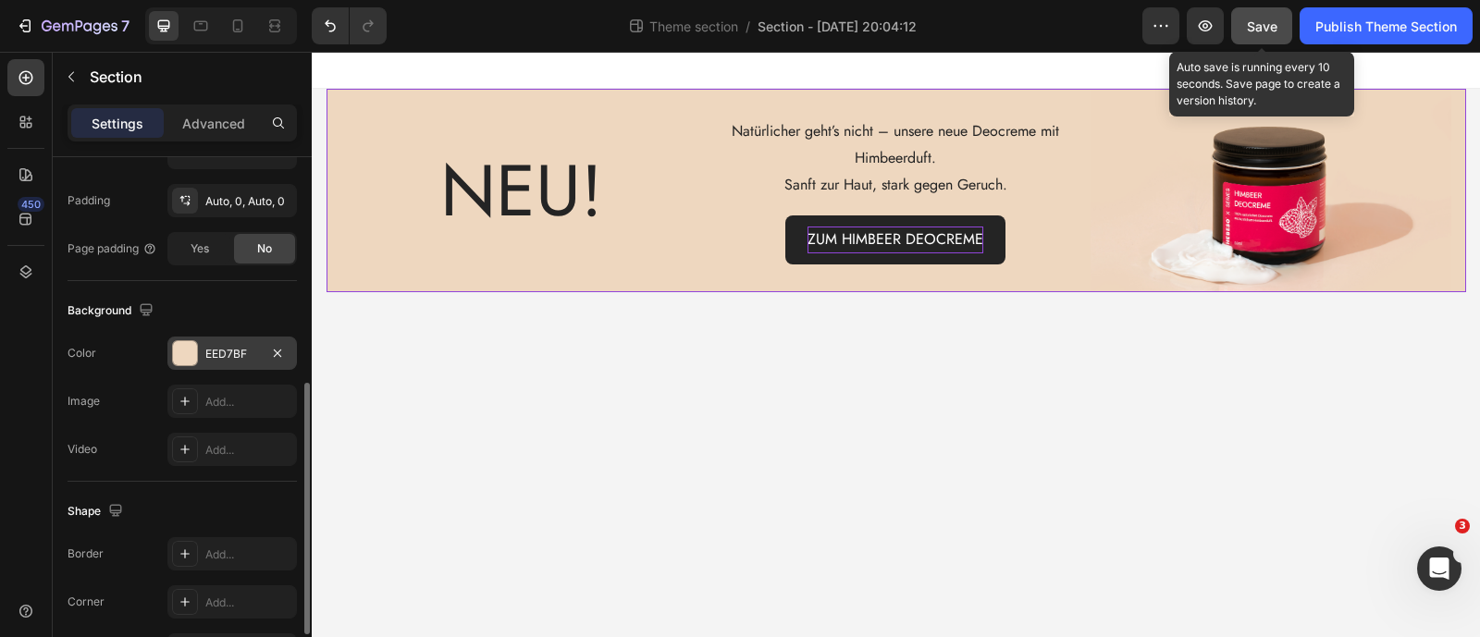
click at [1278, 28] on button "Save" at bounding box center [1261, 25] width 61 height 37
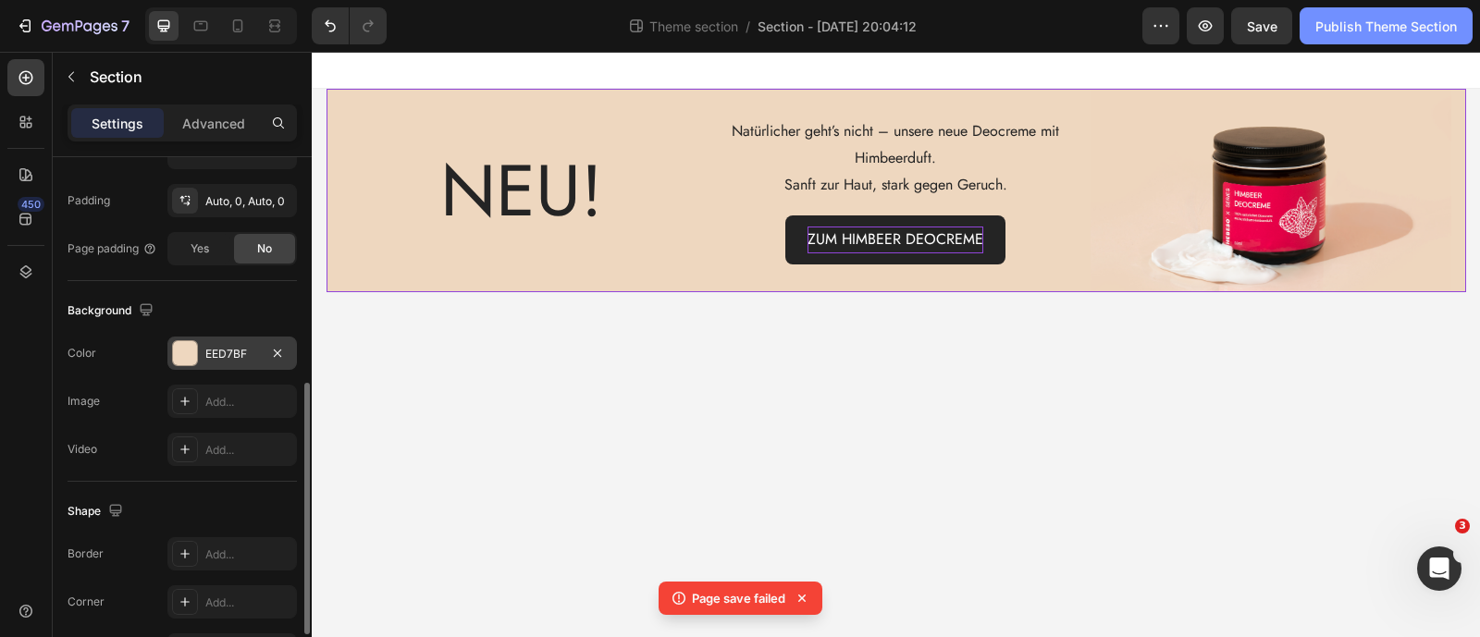
click at [1350, 25] on div "Publish Theme Section" at bounding box center [1386, 26] width 142 height 19
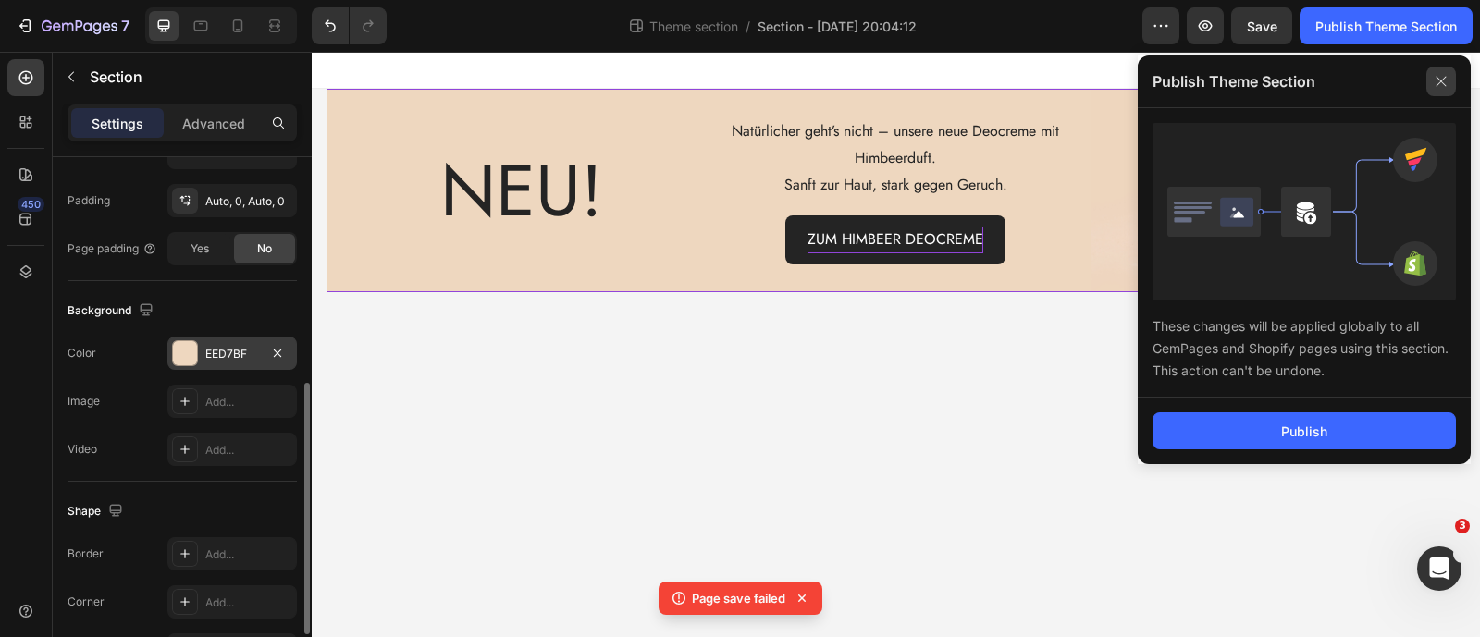
click at [1436, 78] on icon at bounding box center [1441, 82] width 30 height 30
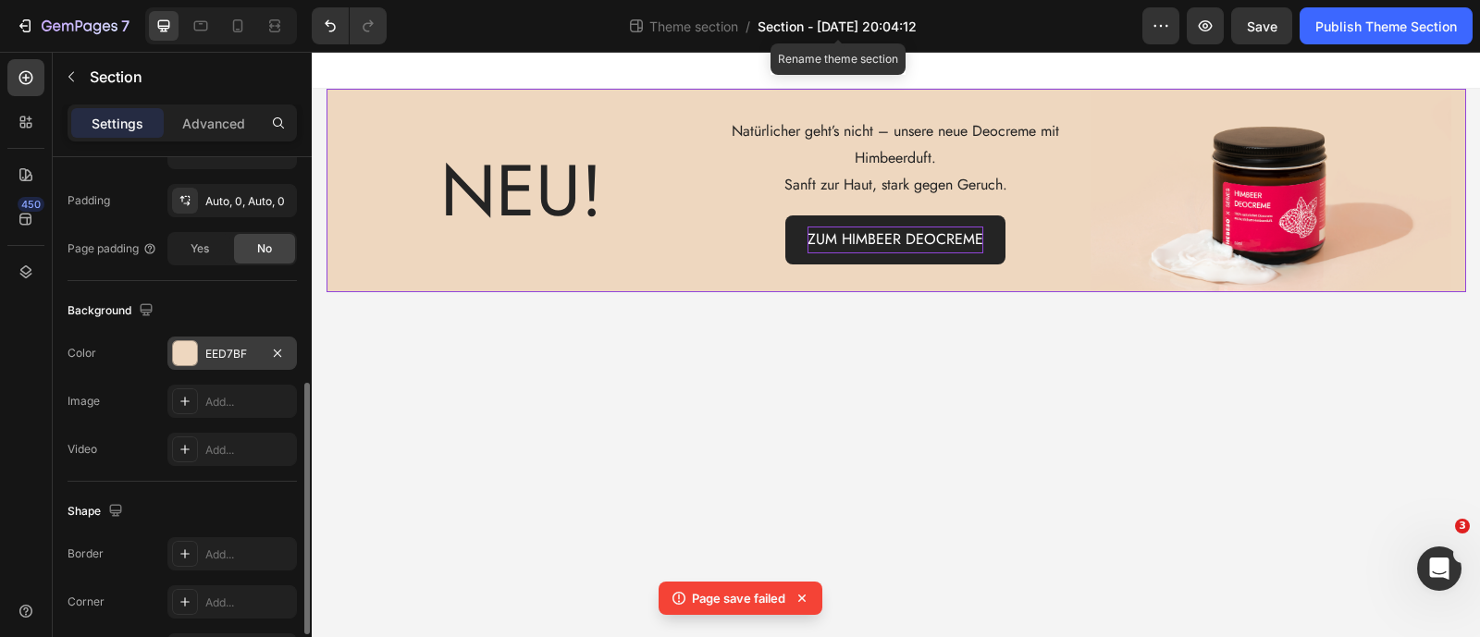
click at [895, 24] on span "Section - Aug 27 20:04:12" at bounding box center [837, 26] width 159 height 19
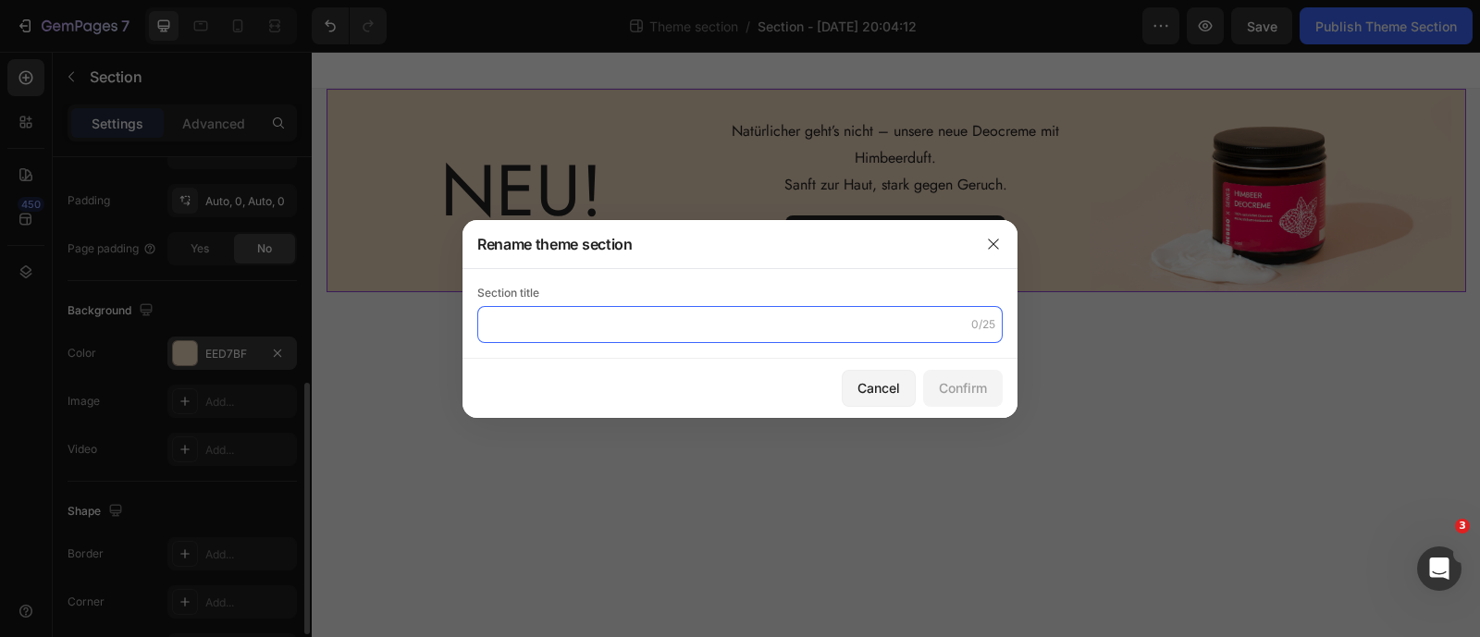
click at [635, 330] on input "text" at bounding box center [739, 324] width 525 height 37
type input "N"
type input "Homepage - new deocreme"
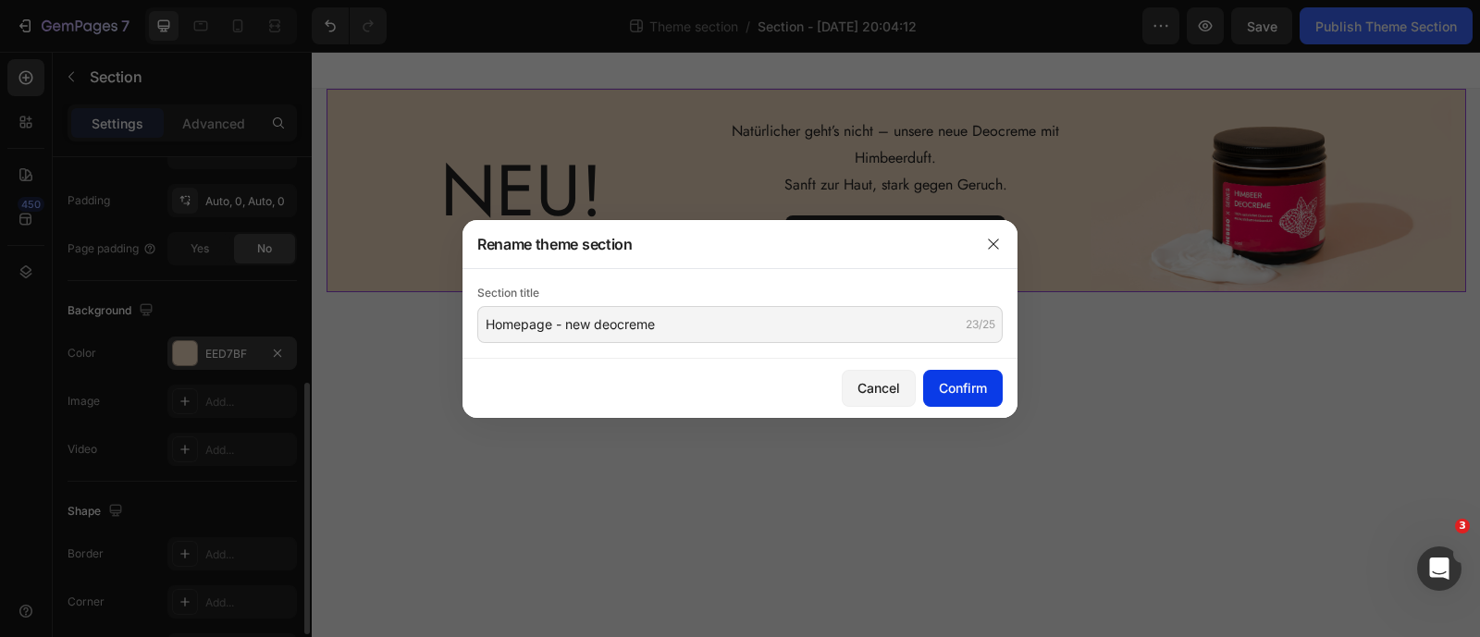
click at [956, 385] on div "Confirm" at bounding box center [963, 387] width 48 height 19
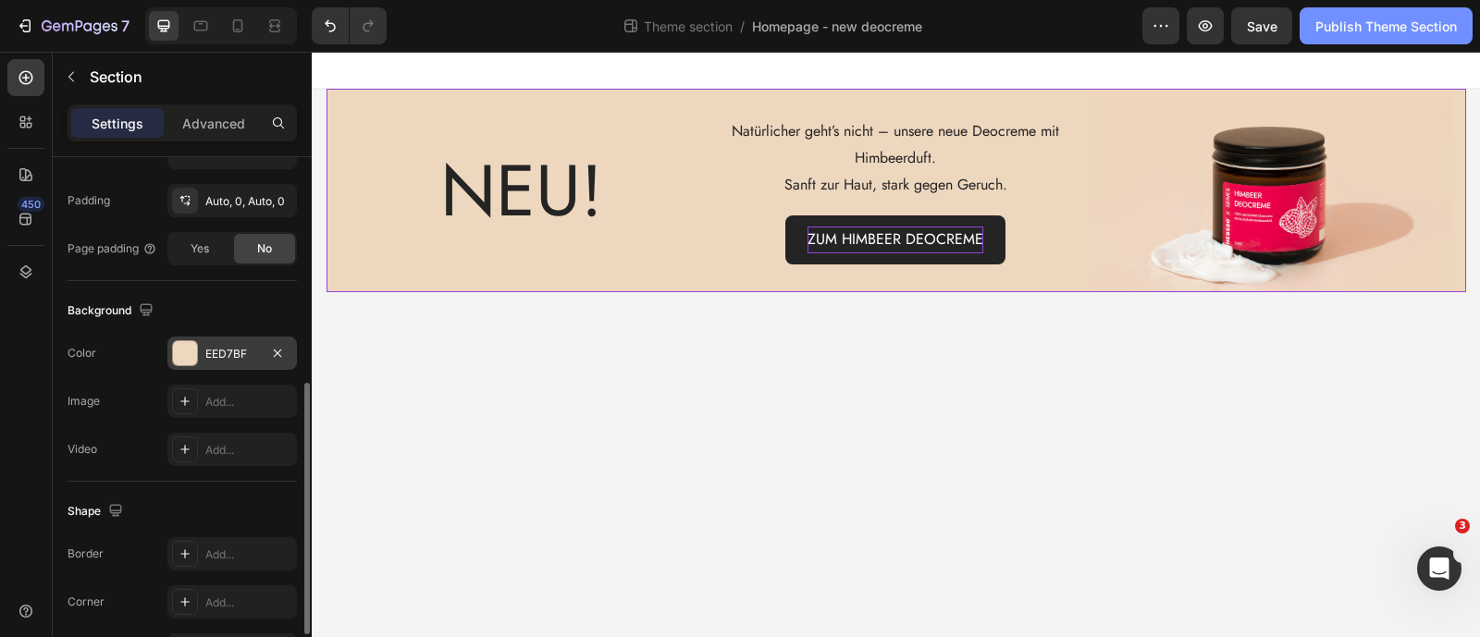
click at [1447, 25] on div "Publish Theme Section" at bounding box center [1386, 26] width 142 height 19
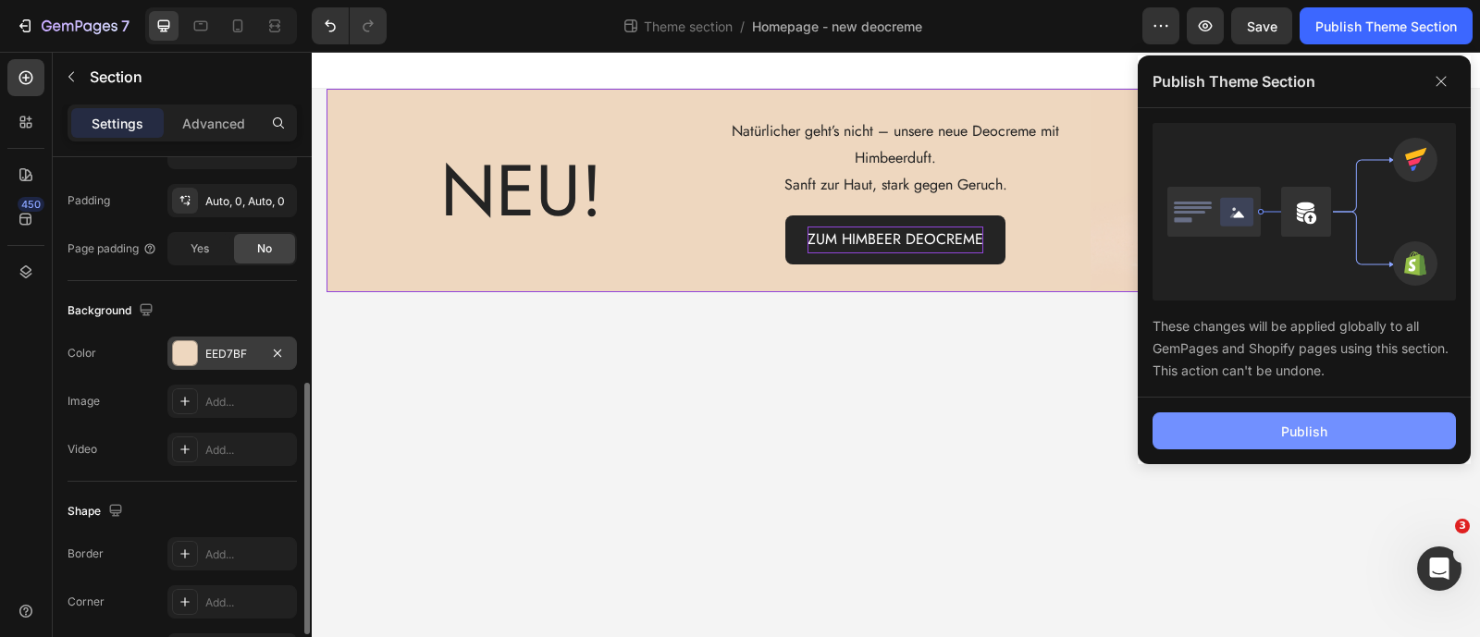
click at [1288, 441] on button "Publish" at bounding box center [1303, 431] width 303 height 37
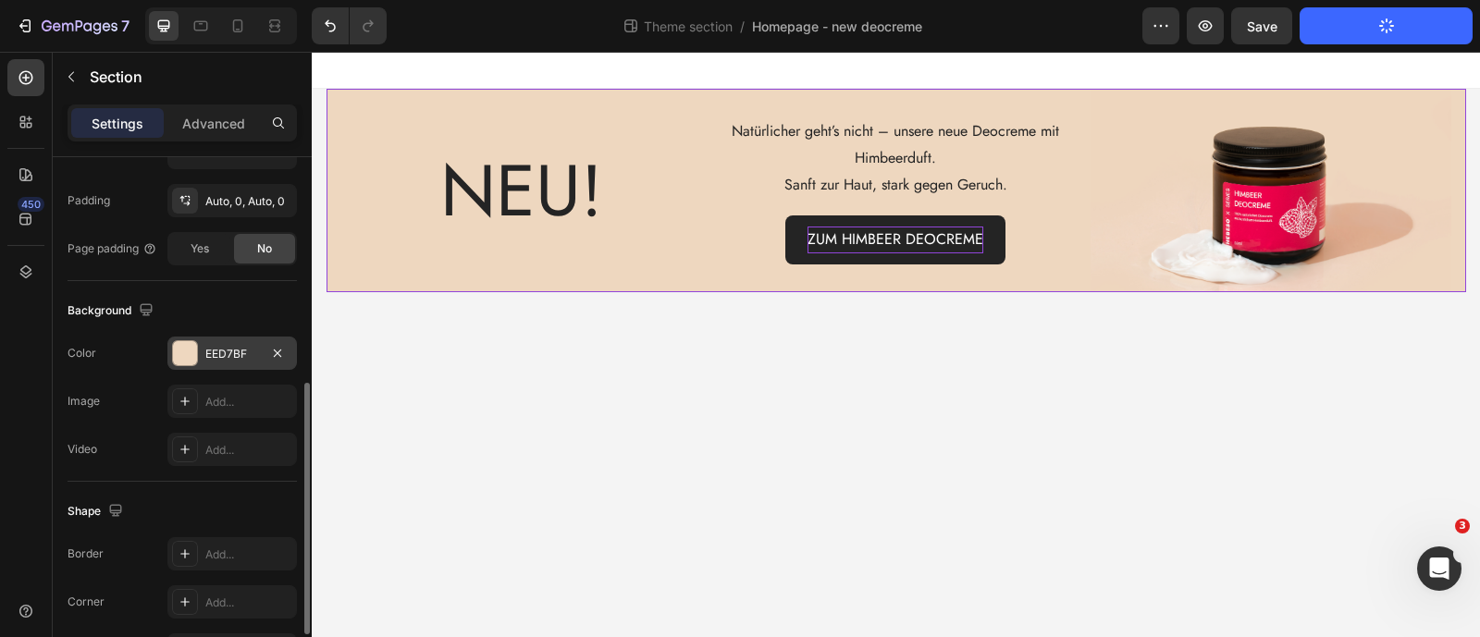
click at [1340, 30] on button "Publish Theme Section" at bounding box center [1386, 25] width 173 height 37
click at [318, 99] on div "NEU! Text Block Natürlicher geht’s nicht – unsere neue Deocreme mit Himbeerduft…" at bounding box center [896, 190] width 1168 height 203
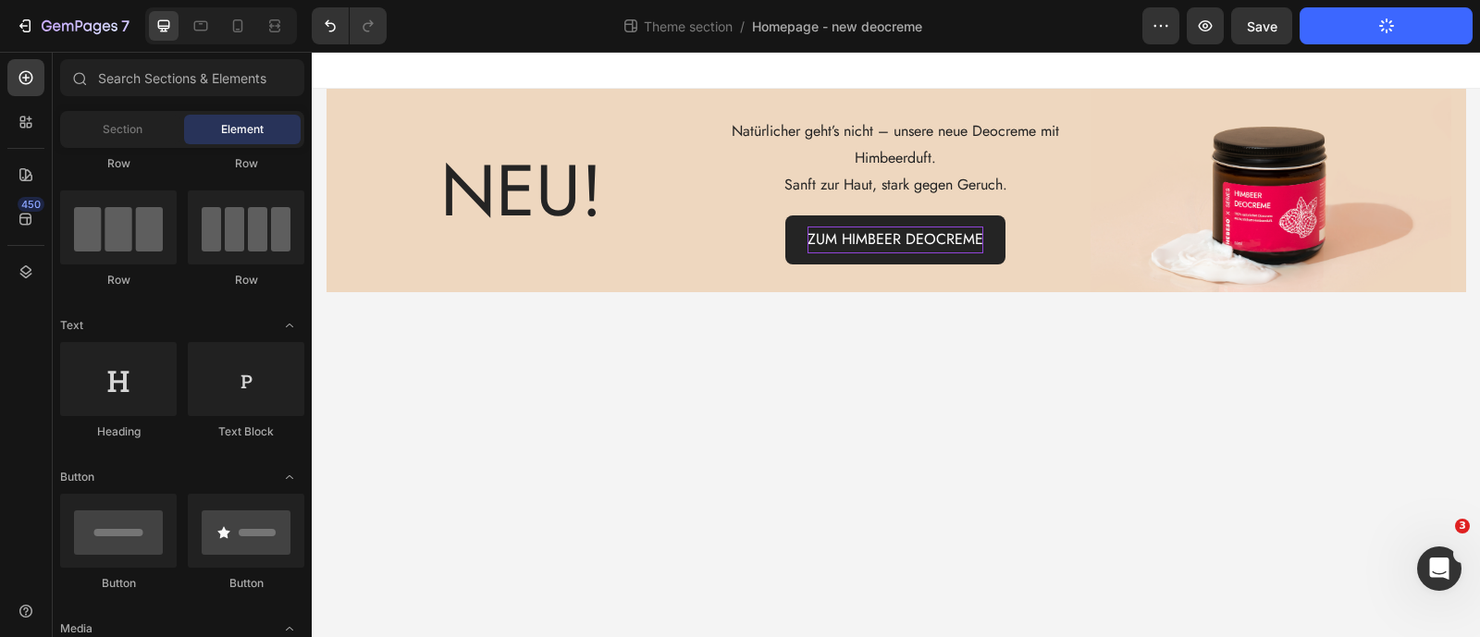
click at [358, 76] on div at bounding box center [896, 70] width 1168 height 37
click at [351, 86] on div "Row" at bounding box center [360, 77] width 31 height 17
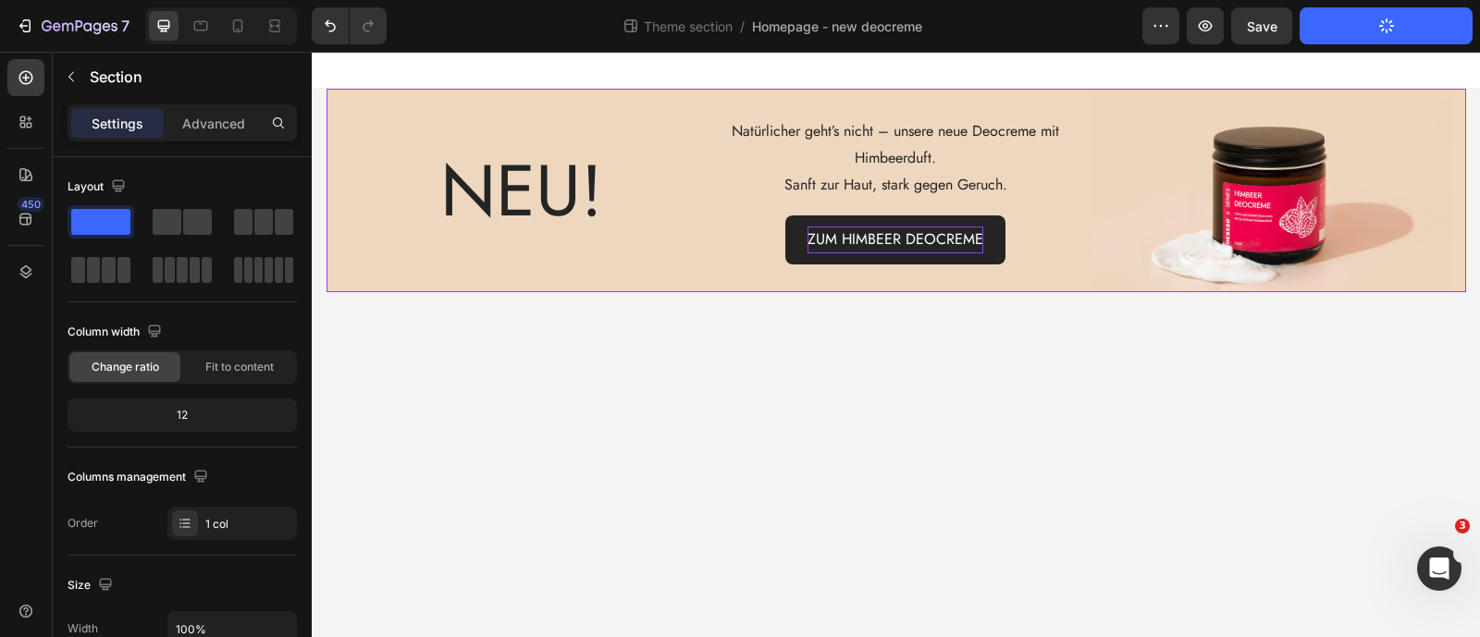
click at [333, 112] on div "NEU! Text Block Natürlicher geht’s nicht – unsere neue Deocreme mit Himbeerduft…" at bounding box center [897, 190] width 1140 height 203
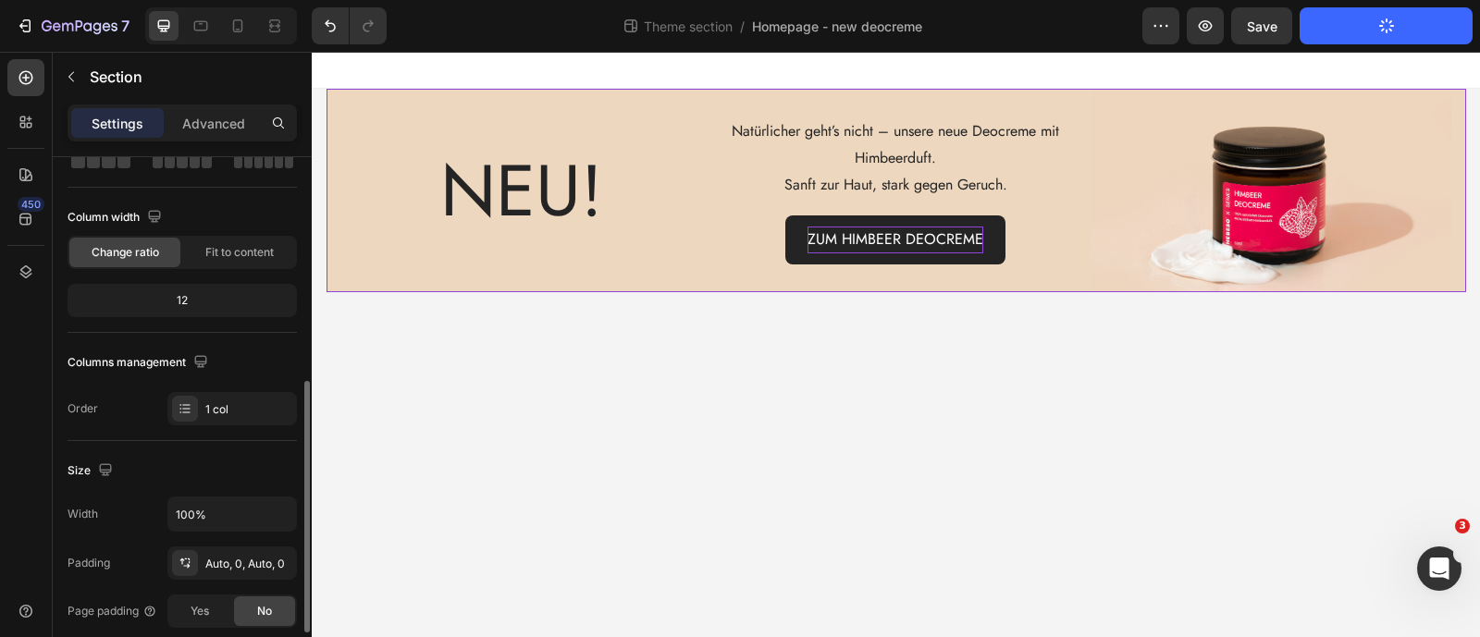
scroll to position [230, 0]
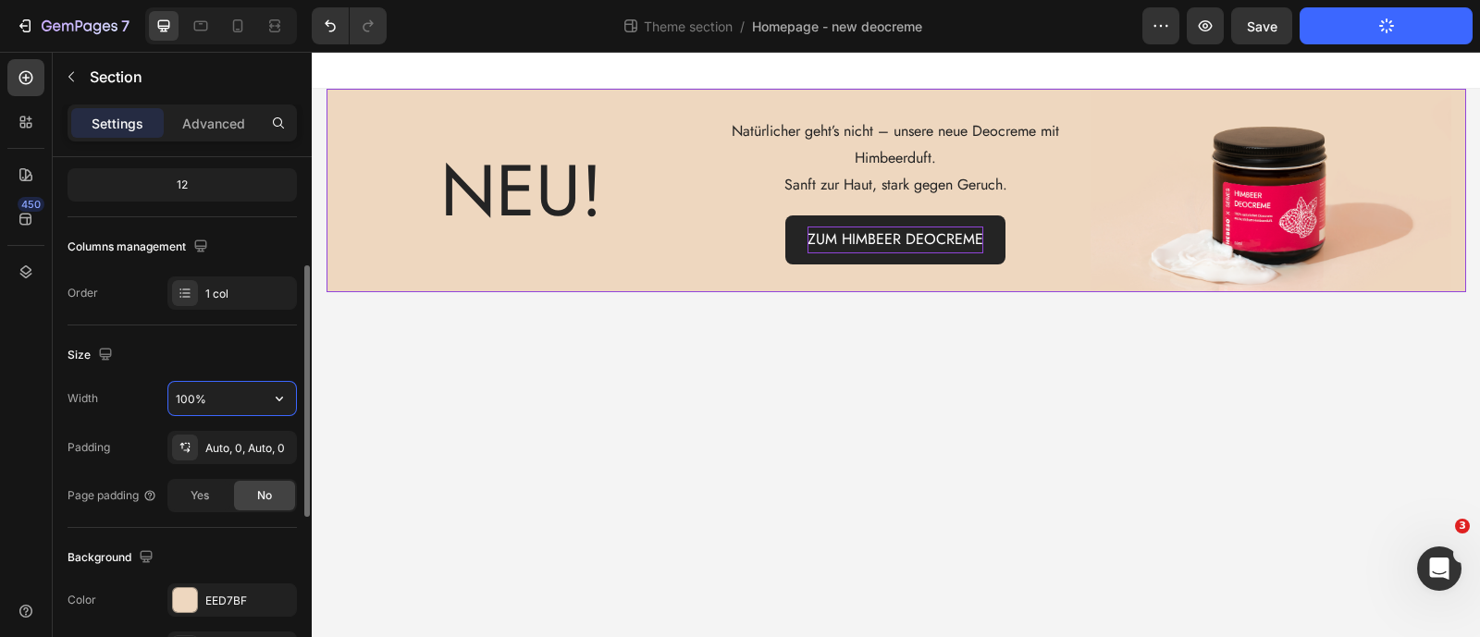
click at [226, 395] on input "100%" at bounding box center [232, 398] width 128 height 33
click at [290, 394] on button "button" at bounding box center [279, 398] width 33 height 33
click at [247, 395] on input "100%" at bounding box center [232, 398] width 128 height 33
click at [278, 397] on icon "button" at bounding box center [279, 399] width 7 height 5
click at [266, 469] on div "Default 1200px" at bounding box center [213, 479] width 152 height 35
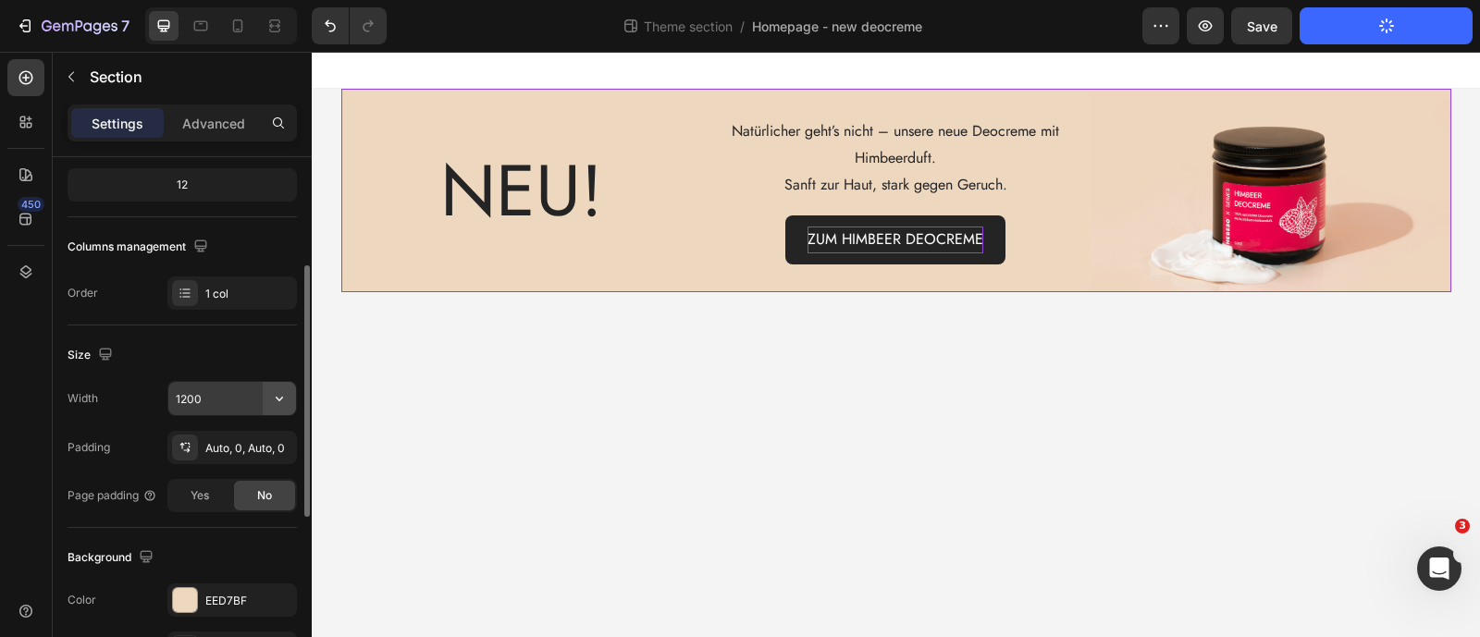
click at [278, 389] on icon "button" at bounding box center [279, 398] width 18 height 18
click at [246, 393] on input "1200" at bounding box center [232, 398] width 128 height 33
click at [277, 402] on icon "button" at bounding box center [279, 398] width 18 height 18
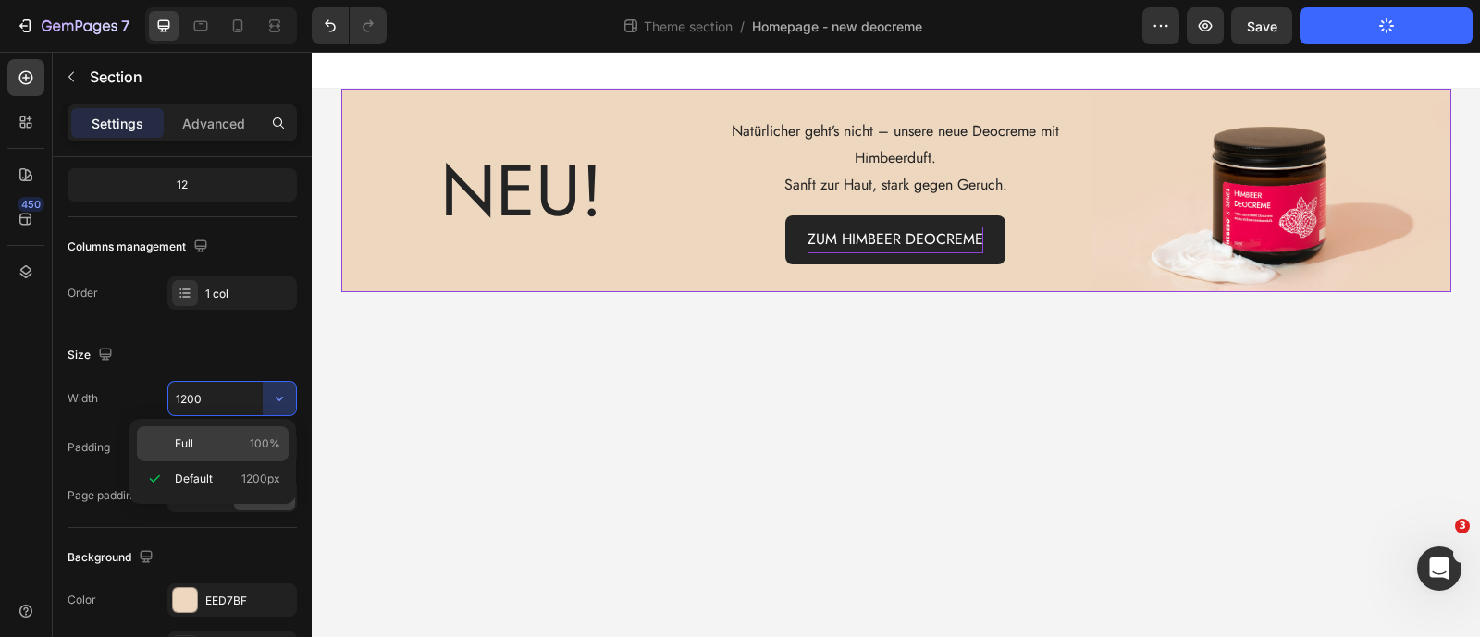
click at [242, 440] on p "Full 100%" at bounding box center [227, 444] width 105 height 17
type input "100%"
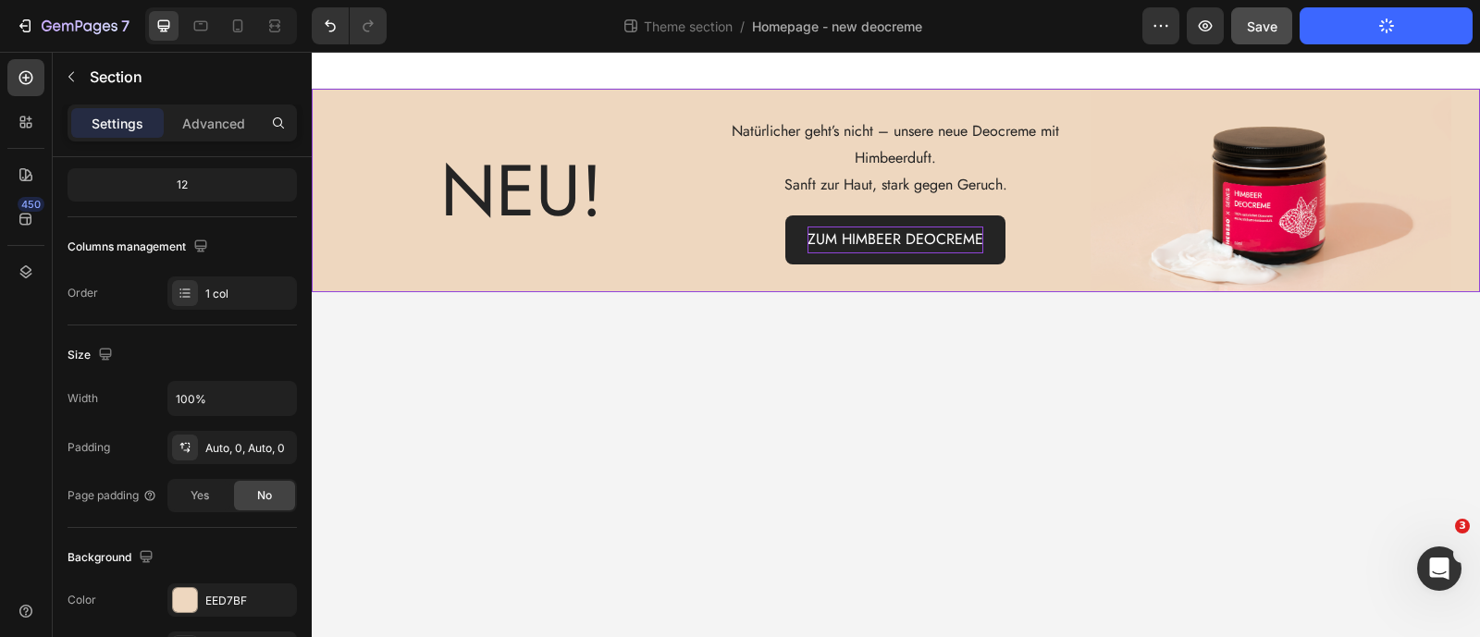
click at [1274, 28] on span "Save" at bounding box center [1262, 26] width 31 height 16
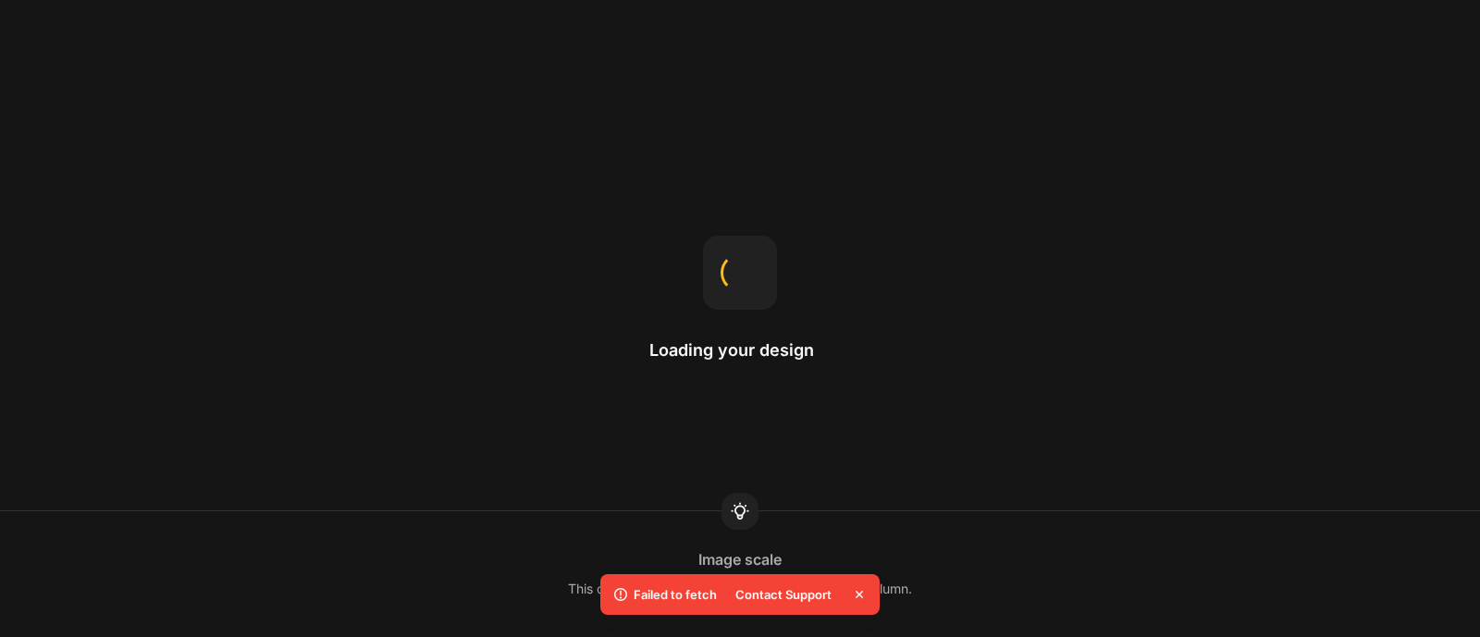
click at [860, 598] on icon at bounding box center [859, 594] width 18 height 18
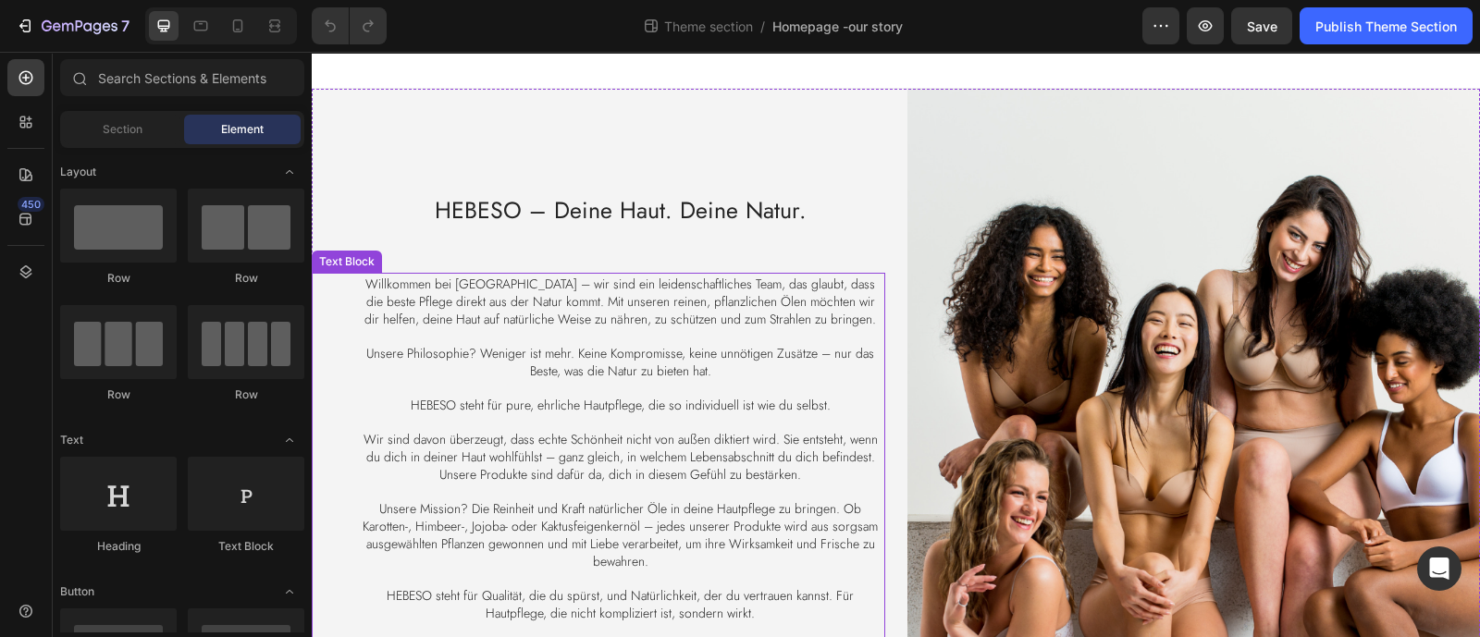
click at [790, 275] on span "Willkommen bei HEBESO – wir sind ein leidenschaftliches Team, das glaubt, dass …" at bounding box center [620, 302] width 512 height 54
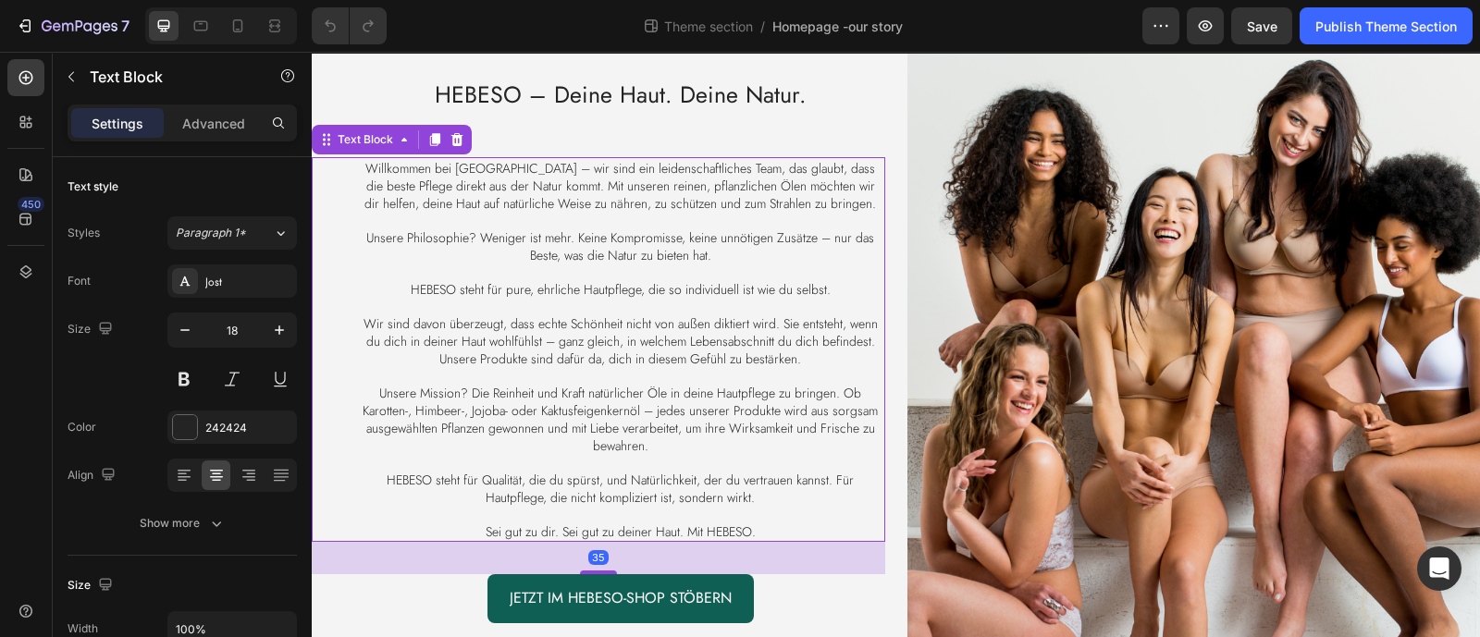
scroll to position [176, 0]
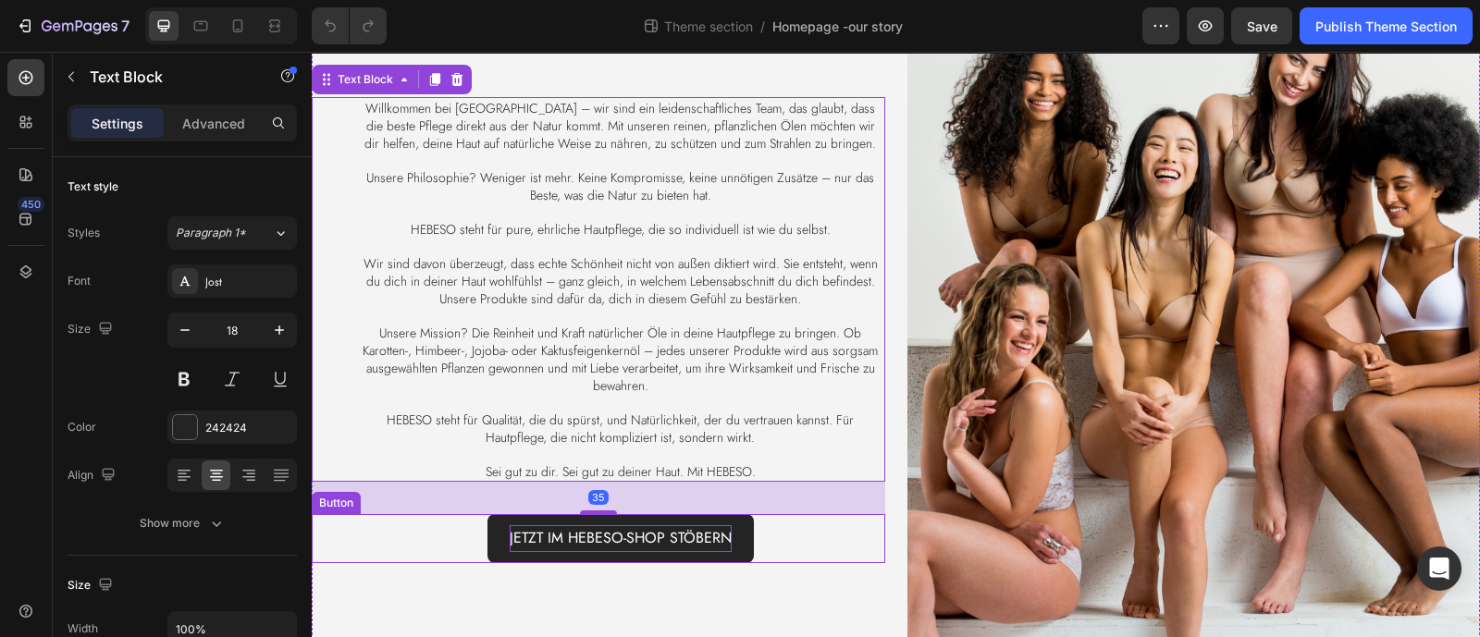
click at [688, 534] on p "JETZT IM HEBESO-shop STÖBERN" at bounding box center [621, 538] width 222 height 27
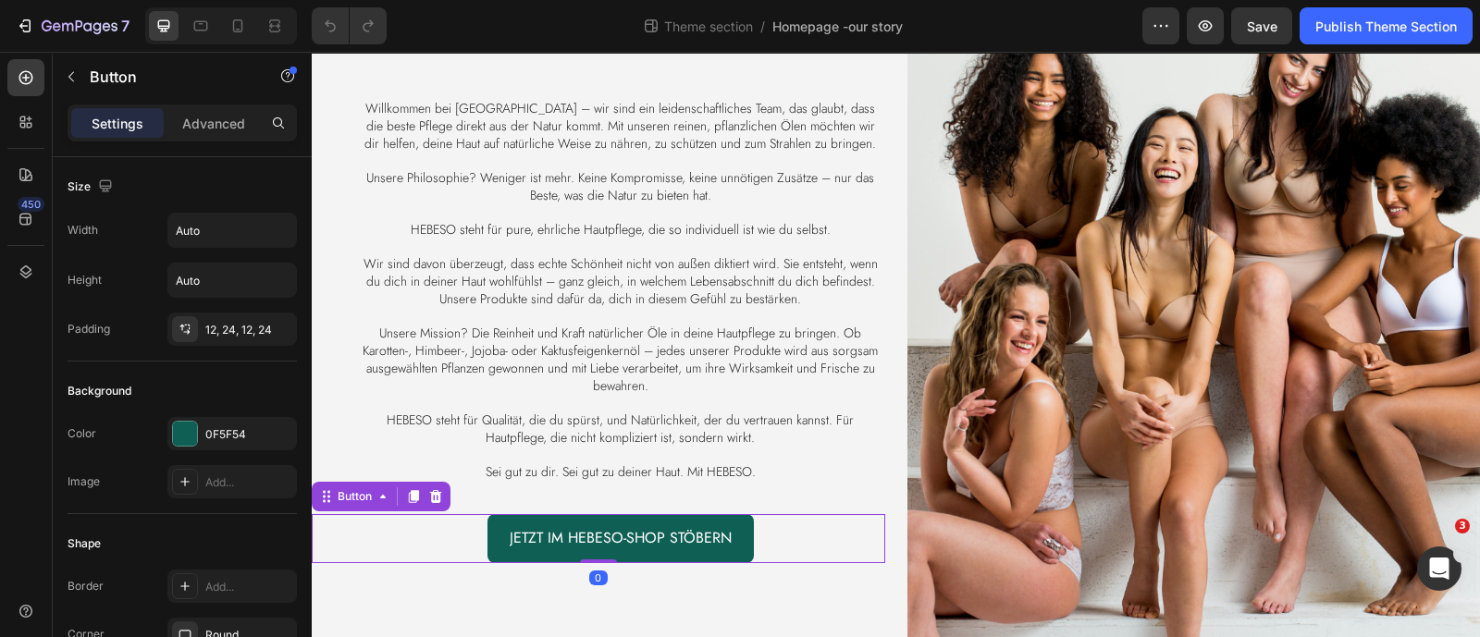
scroll to position [0, 0]
click at [384, 492] on icon at bounding box center [383, 496] width 15 height 15
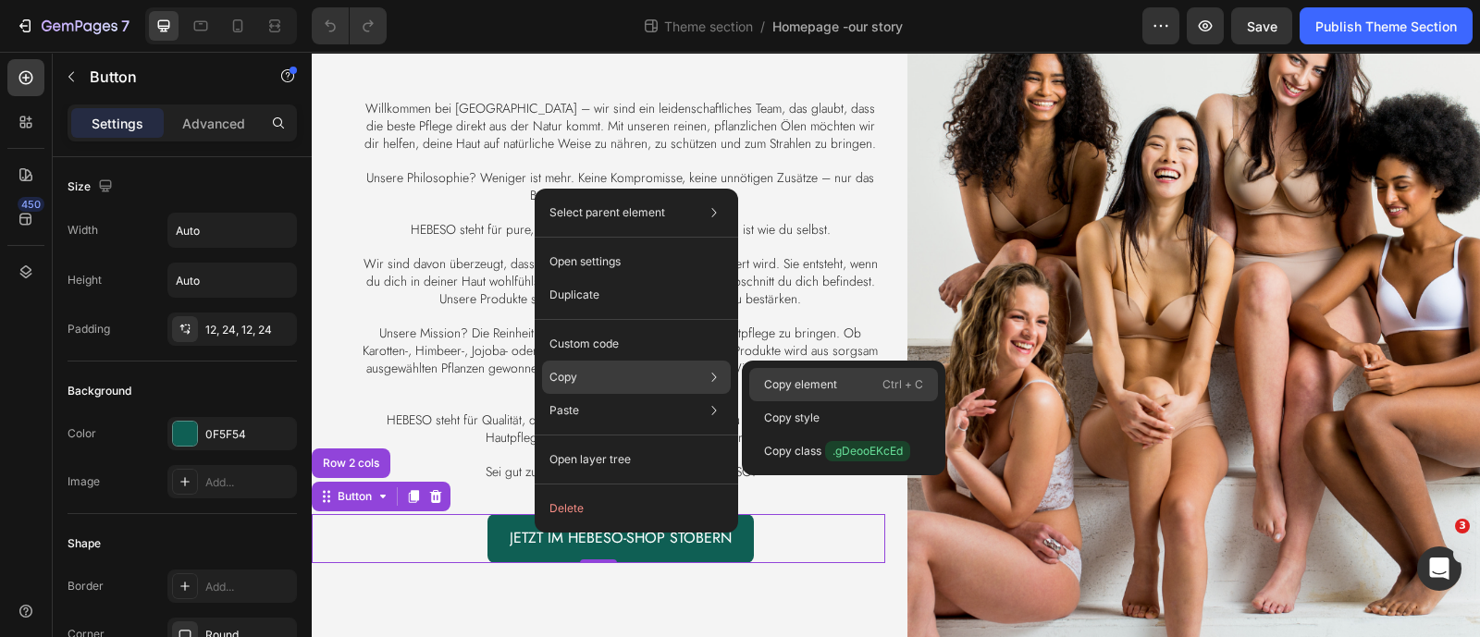
click at [779, 380] on p "Copy element" at bounding box center [800, 384] width 73 height 17
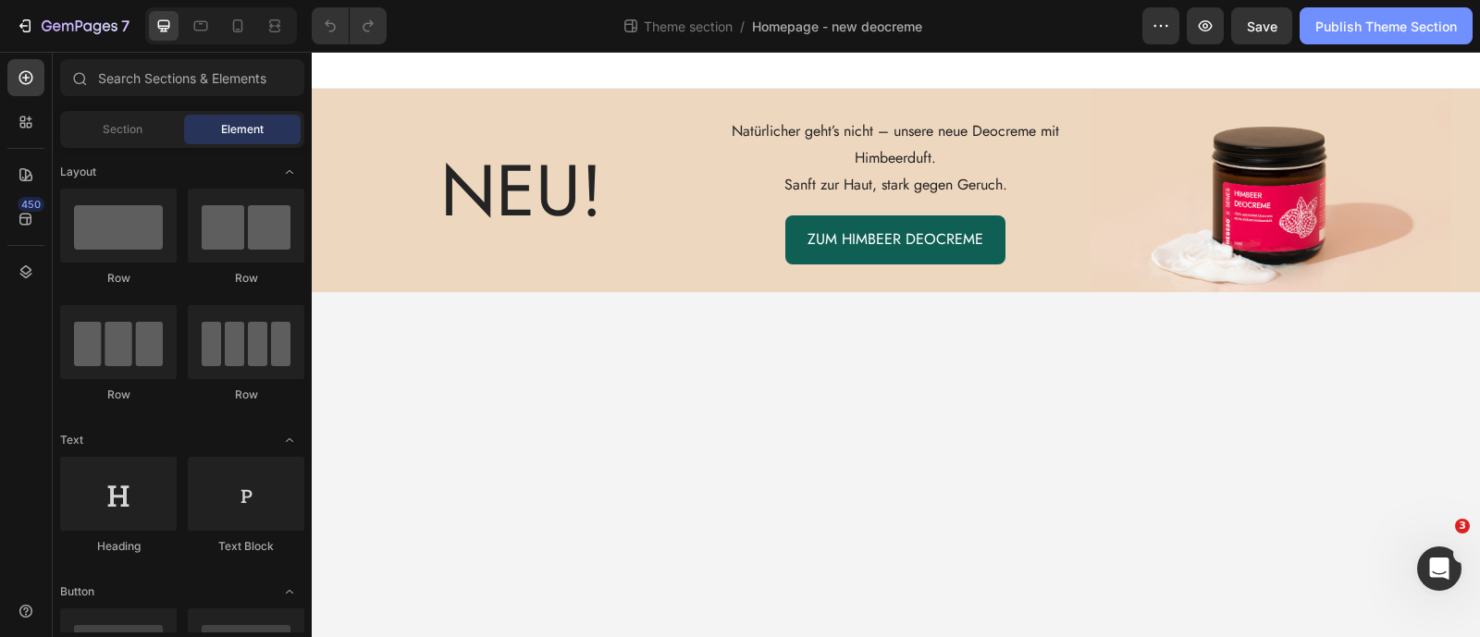
click at [1373, 24] on div "Publish Theme Section" at bounding box center [1386, 26] width 142 height 19
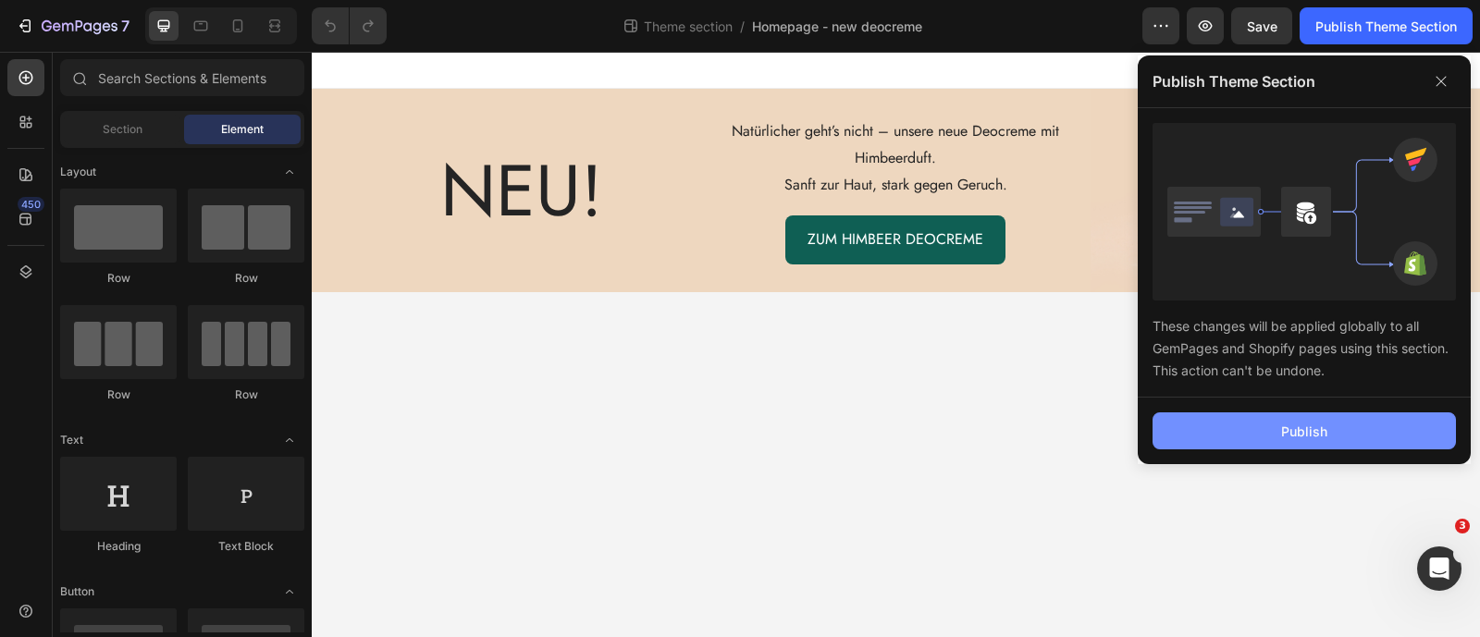
click at [1226, 434] on button "Publish" at bounding box center [1303, 431] width 303 height 37
